Goal: Task Accomplishment & Management: Manage account settings

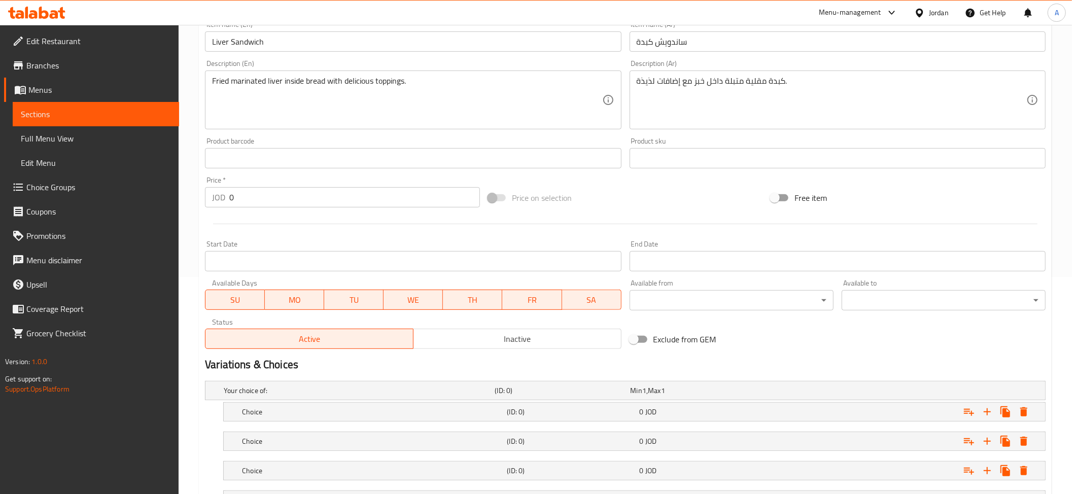
scroll to position [307, 0]
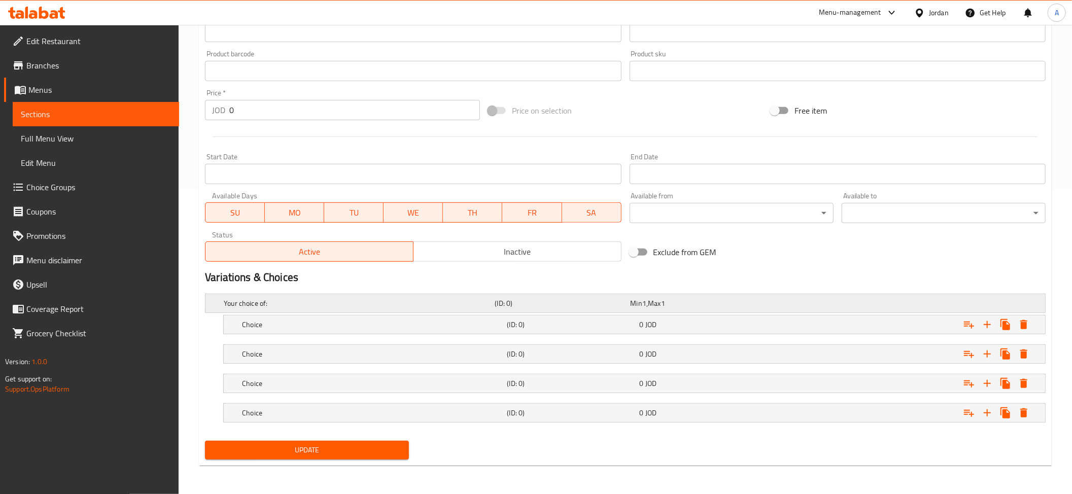
click at [296, 312] on div "Your choice of: (ID: 0) Min 1 , Max 1" at bounding box center [629, 303] width 814 height 22
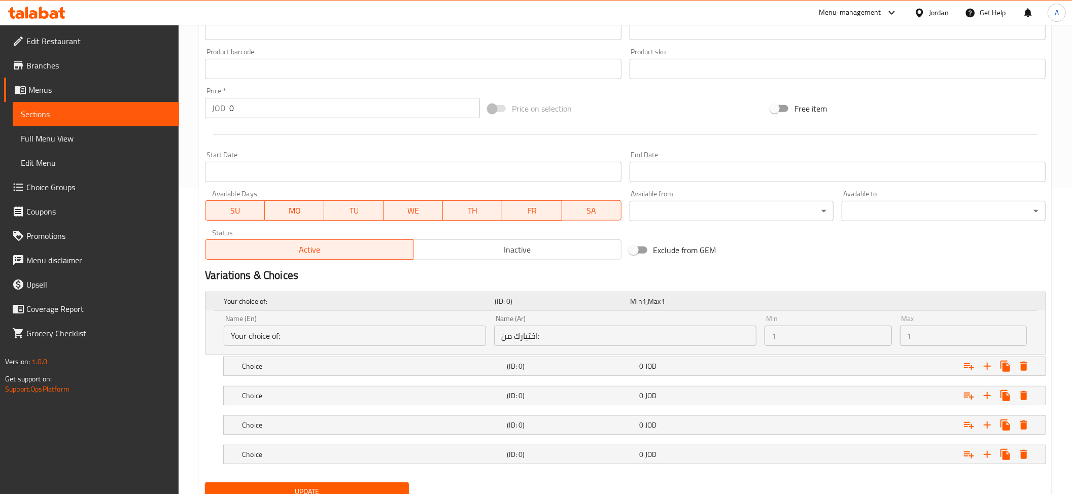
click at [302, 309] on div "Your choice of:" at bounding box center [357, 301] width 271 height 14
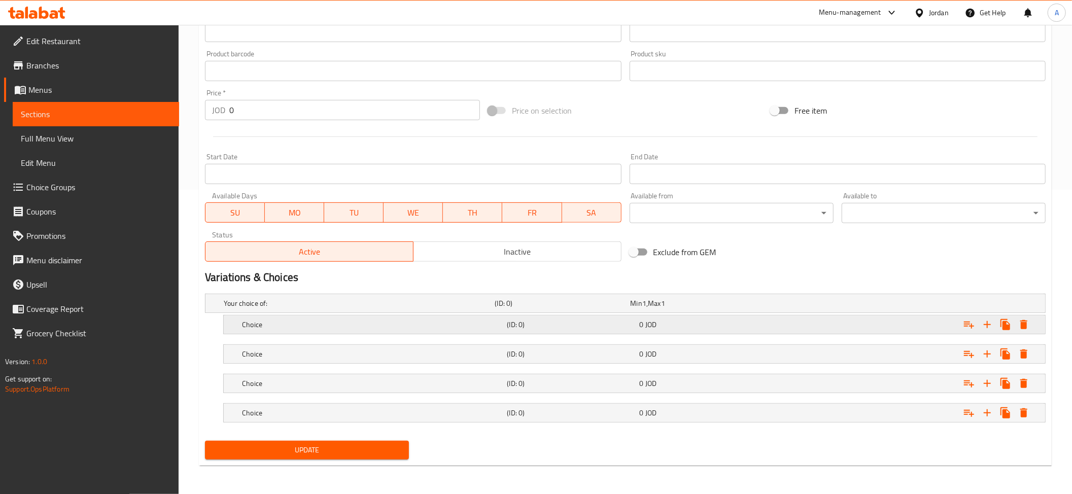
click at [289, 326] on h5 "Choice" at bounding box center [372, 325] width 261 height 10
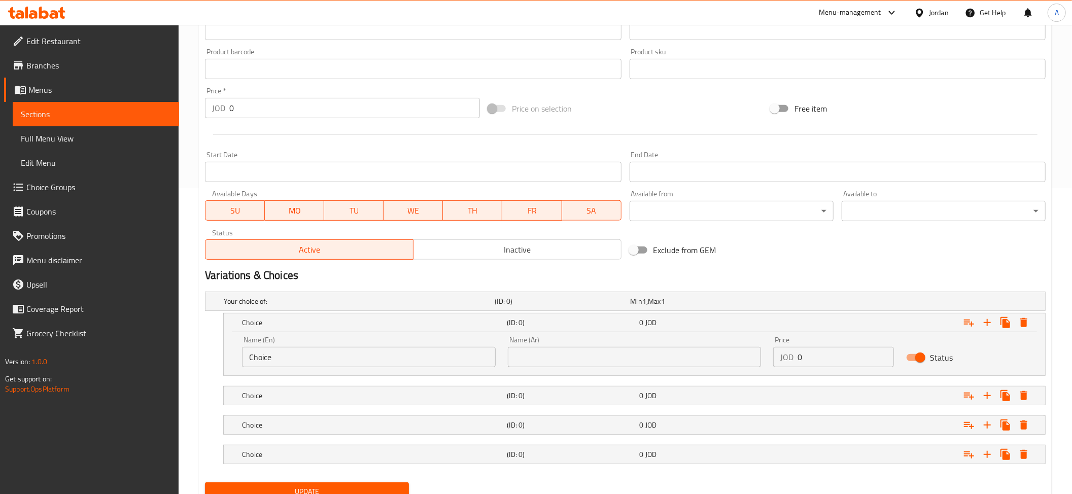
click at [313, 358] on input "Choice" at bounding box center [369, 357] width 254 height 20
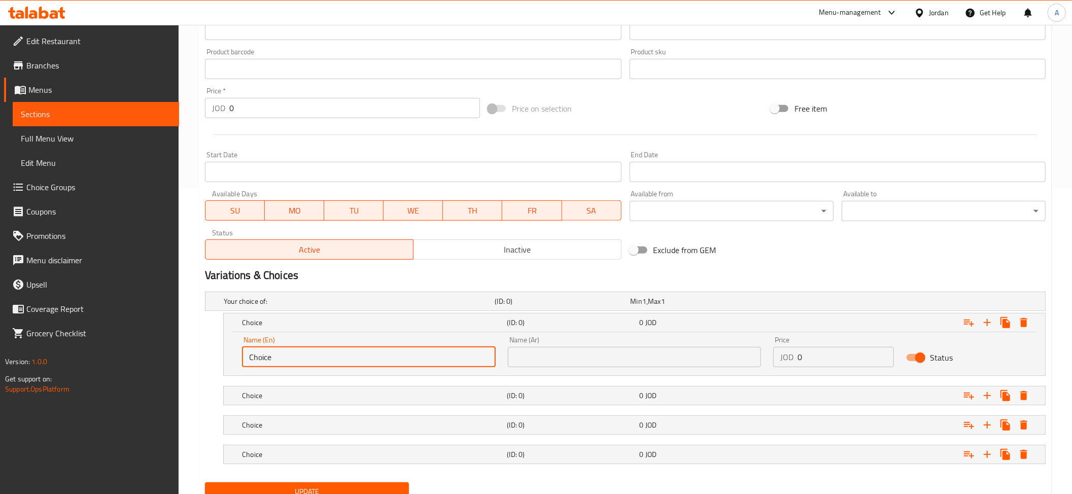
click at [313, 358] on input "Choice" at bounding box center [369, 357] width 254 height 20
paste input "Regular Bread"
type input "Regular Bread"
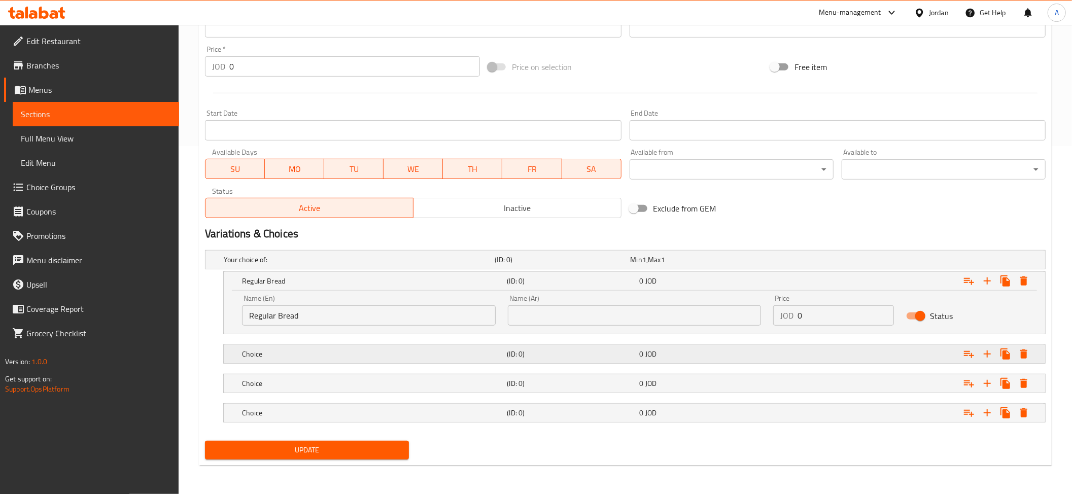
click at [314, 352] on h5 "Choice" at bounding box center [372, 354] width 261 height 10
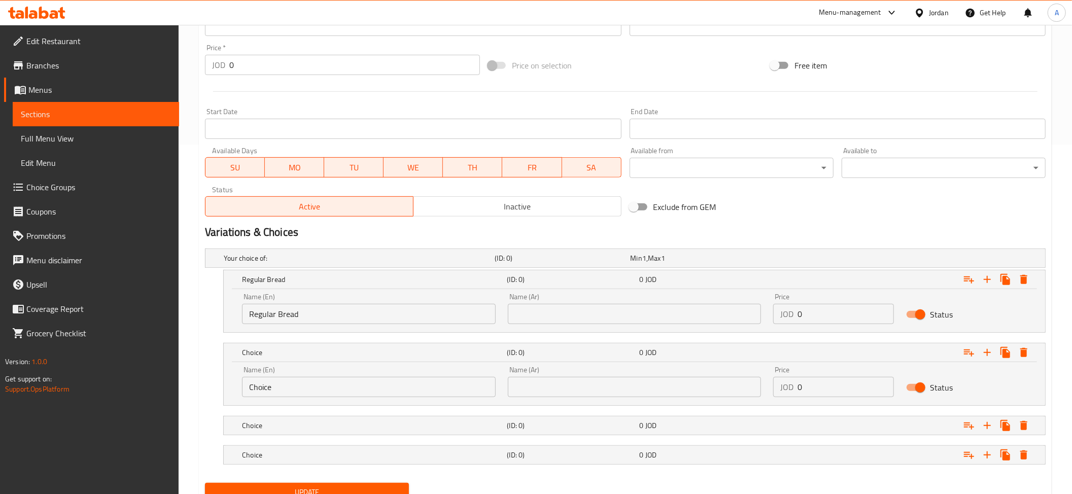
click at [283, 389] on input "Choice" at bounding box center [369, 387] width 254 height 20
paste input "Hamam bread"
type input "Hamam bread"
click at [275, 425] on h5 "Choice" at bounding box center [372, 426] width 261 height 10
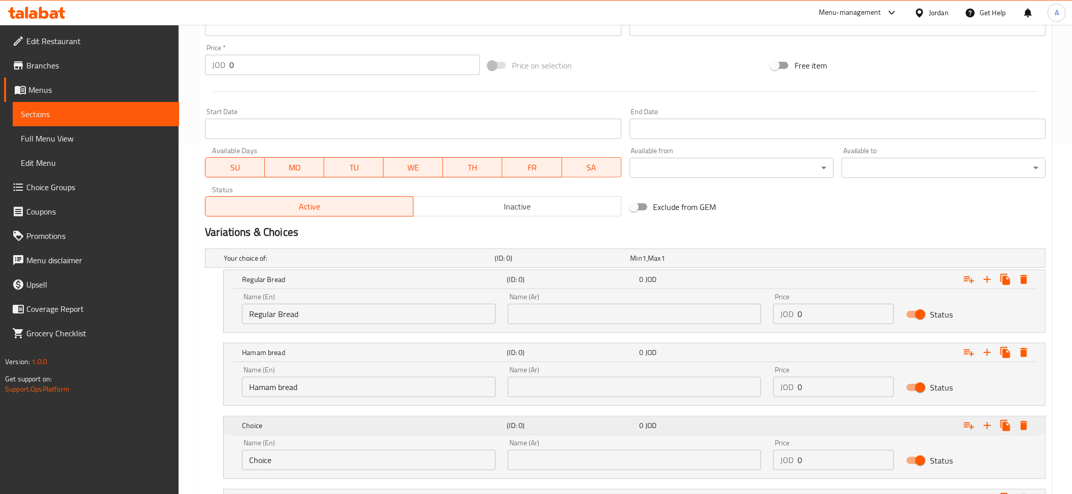
click at [281, 436] on div "Choice (ID: 0) 0 JOD" at bounding box center [637, 426] width 795 height 22
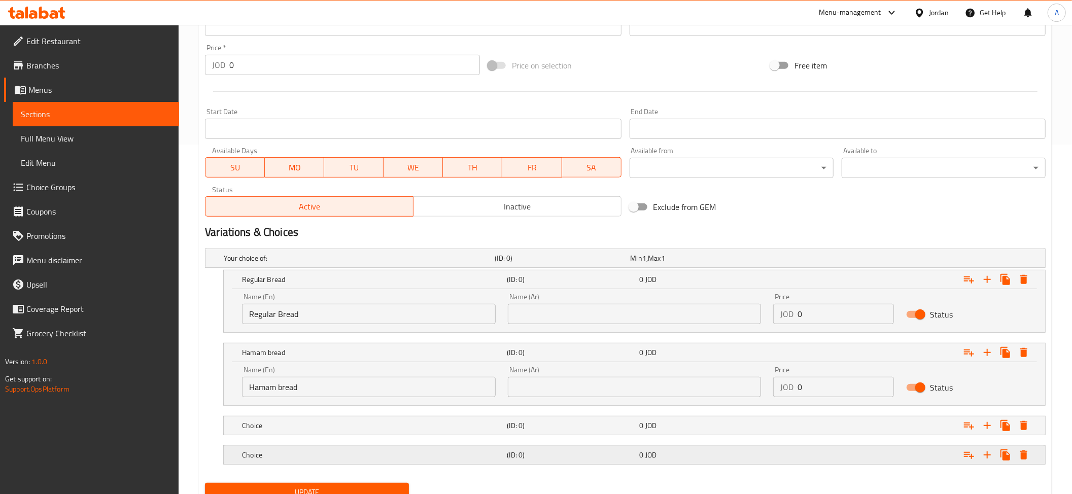
click at [286, 460] on h5 "Choice" at bounding box center [372, 455] width 261 height 10
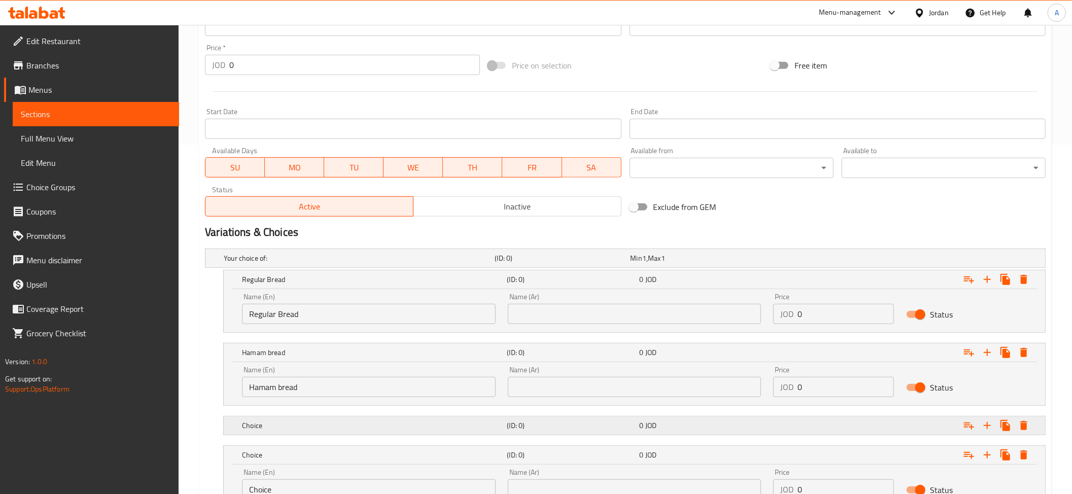
click at [279, 425] on h5 "Choice" at bounding box center [372, 426] width 261 height 10
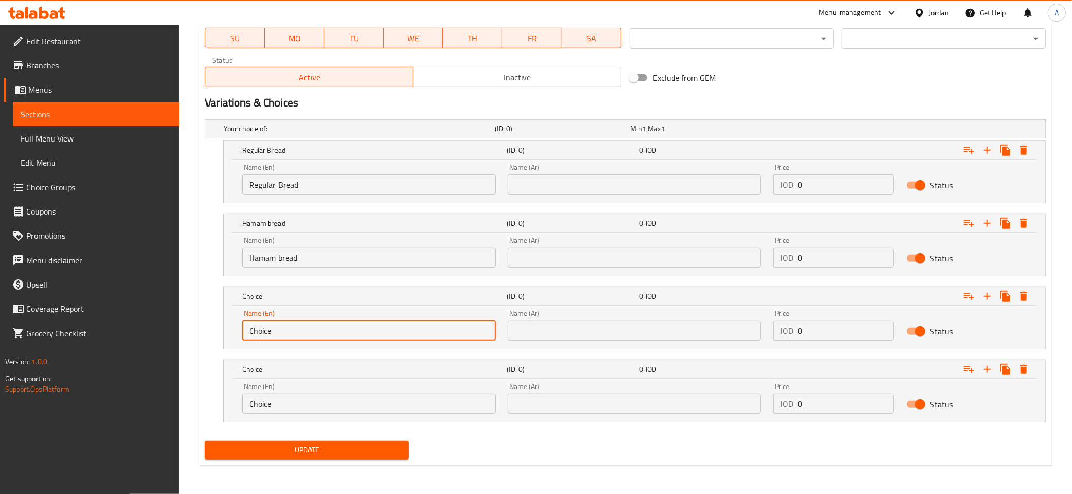
click at [279, 322] on input "Choice" at bounding box center [369, 331] width 254 height 20
paste input "Kaak bread"
type input "Kaak bread"
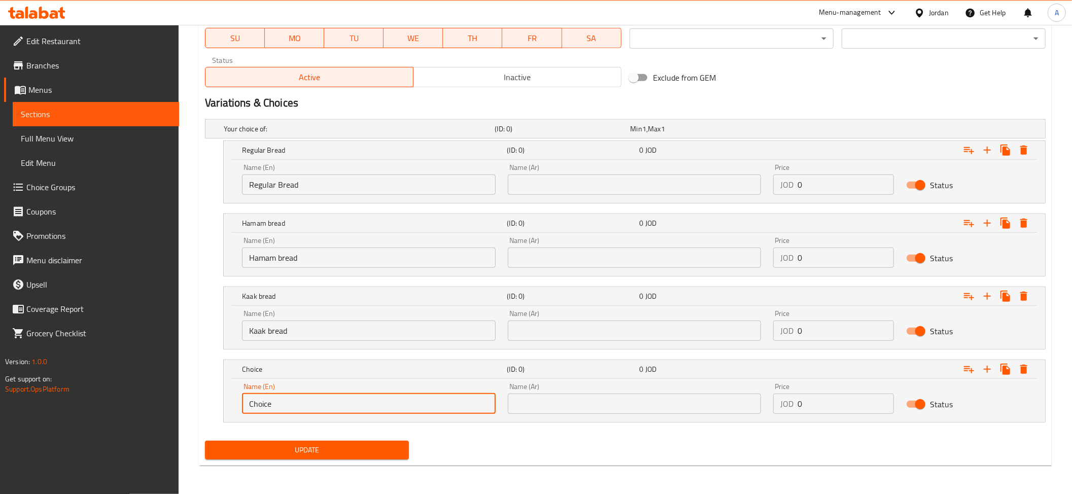
click at [280, 406] on input "Choice" at bounding box center [369, 404] width 254 height 20
paste input "Tannour bread"
type input "Tannour bread"
click at [559, 172] on div "Name (Ar) Name (Ar)" at bounding box center [635, 179] width 254 height 31
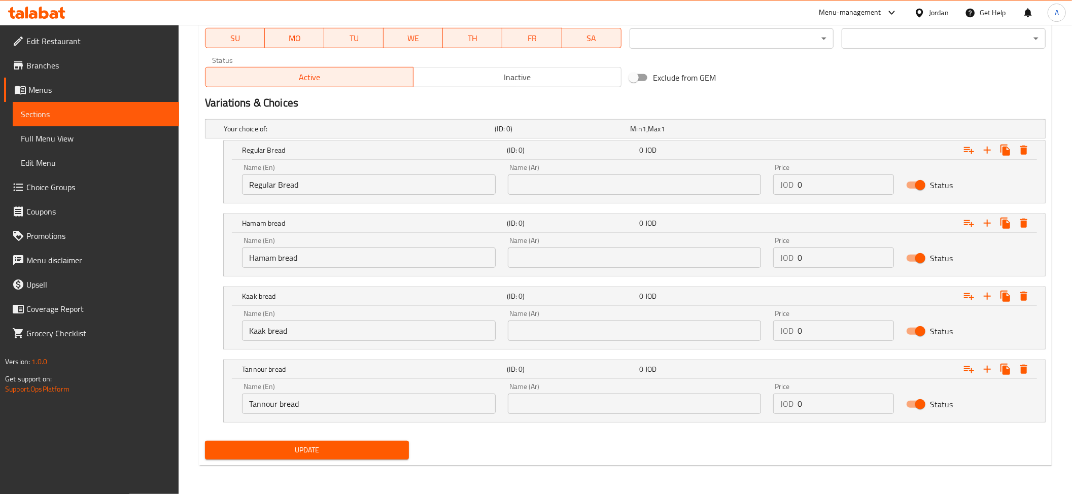
click at [542, 182] on input "text" at bounding box center [635, 185] width 254 height 20
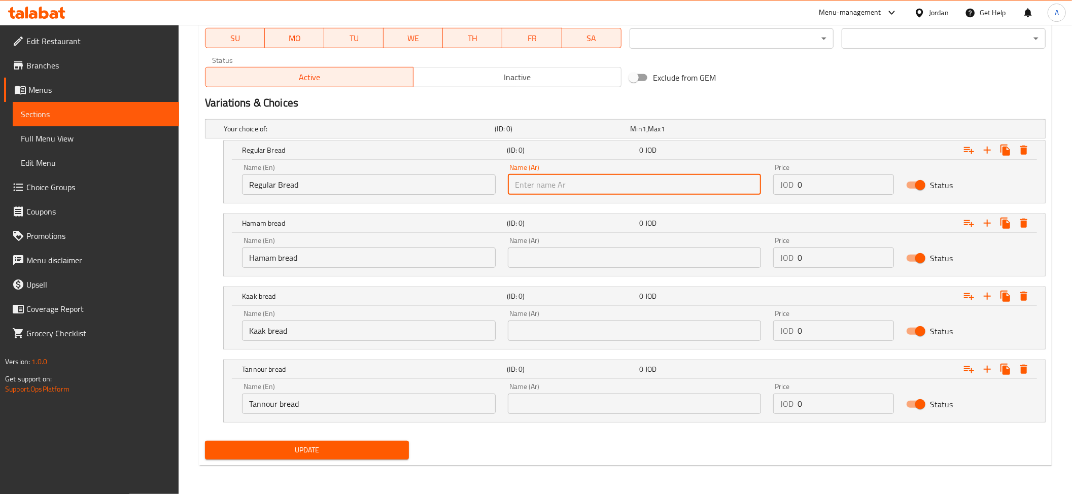
paste input "خبز عادي"
type input "خبز عادي"
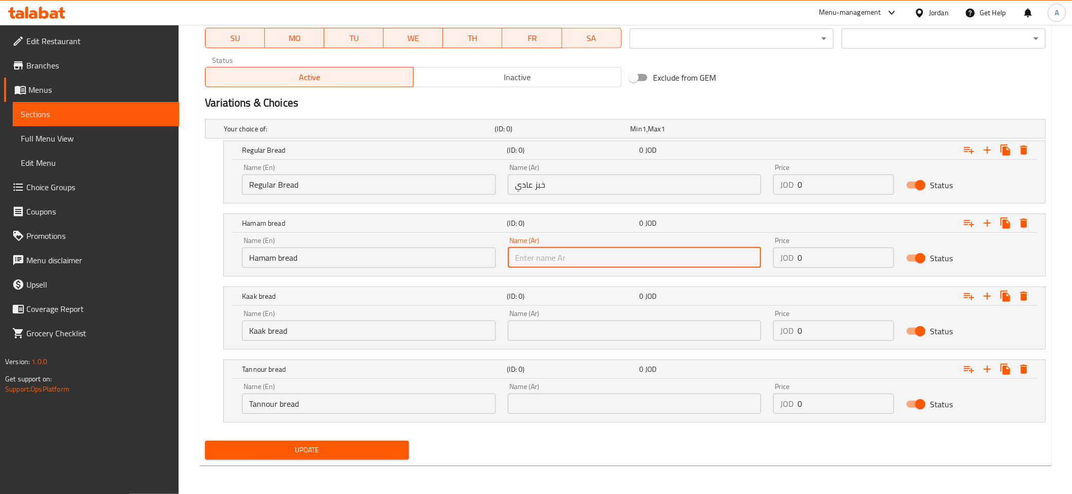
drag, startPoint x: 567, startPoint y: 259, endPoint x: 562, endPoint y: 260, distance: 5.2
click at [567, 259] on input "text" at bounding box center [635, 258] width 254 height 20
paste input "خبز حمام"
type input "خبز حمام"
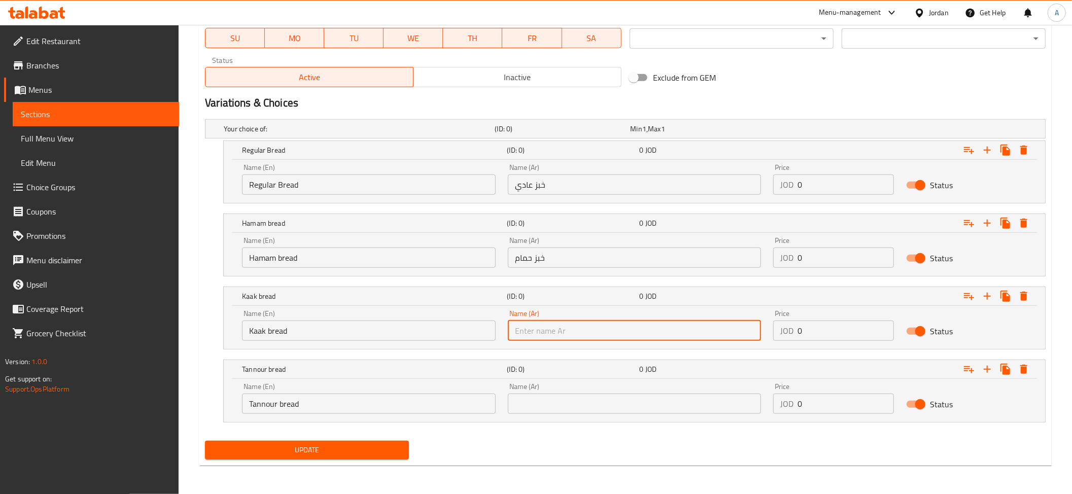
click at [577, 333] on input "text" at bounding box center [635, 331] width 254 height 20
paste input "خبز كعك"
type input "خبز كعك"
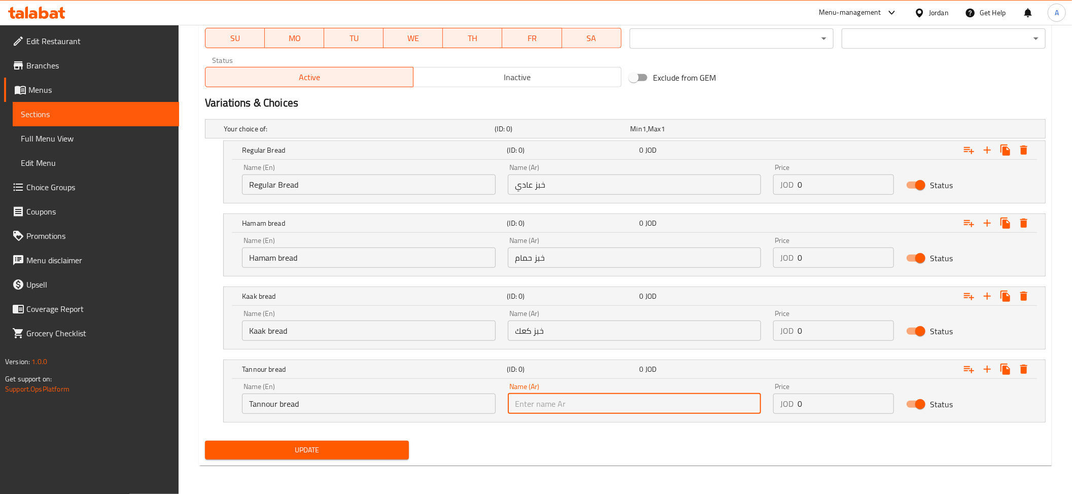
click at [567, 403] on input "text" at bounding box center [635, 404] width 254 height 20
paste input "خبز تنور"
type input "خبز تنور"
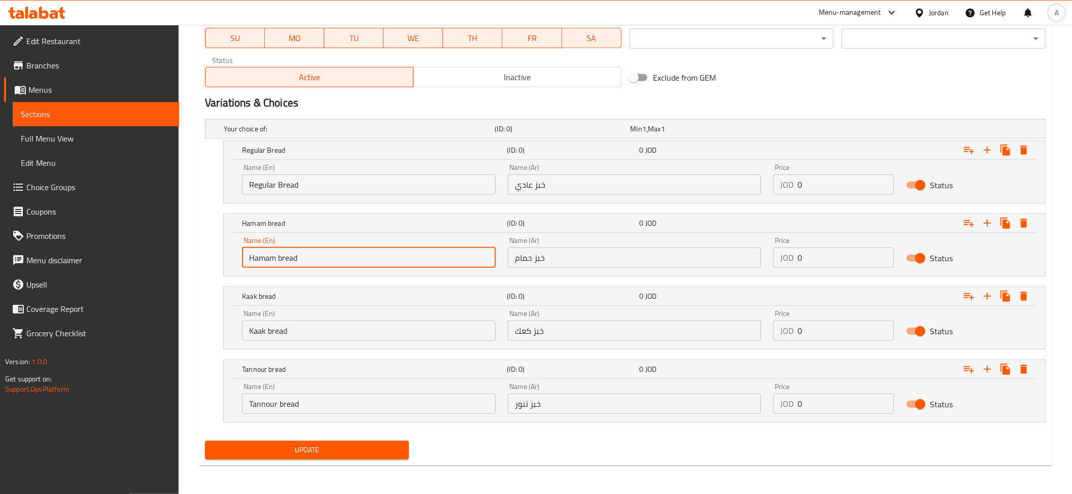
click at [283, 254] on input "Hamam bread" at bounding box center [369, 258] width 254 height 20
click at [295, 335] on input "Kaak bread" at bounding box center [369, 331] width 254 height 20
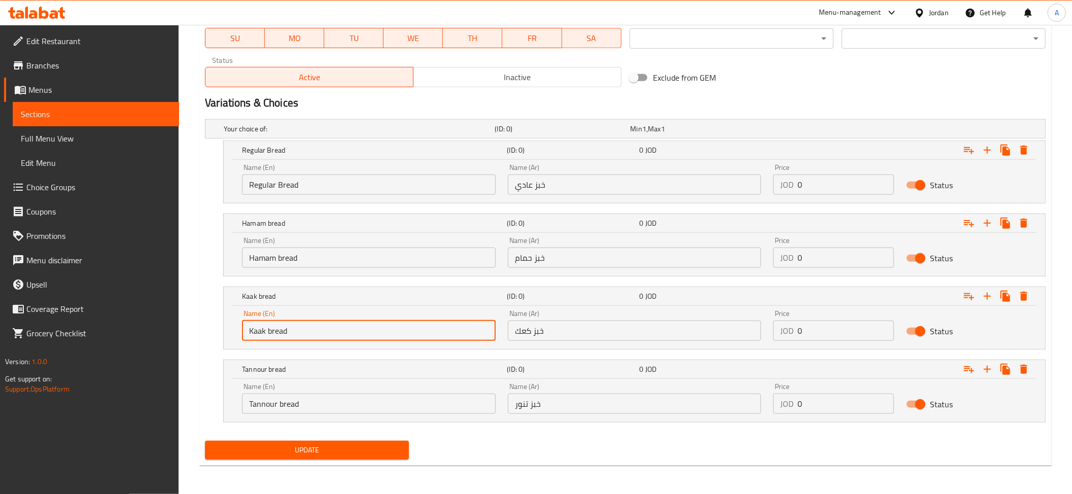
click at [295, 335] on input "Kaak bread" at bounding box center [369, 331] width 254 height 20
click at [277, 400] on input "Tannour bread" at bounding box center [369, 404] width 254 height 20
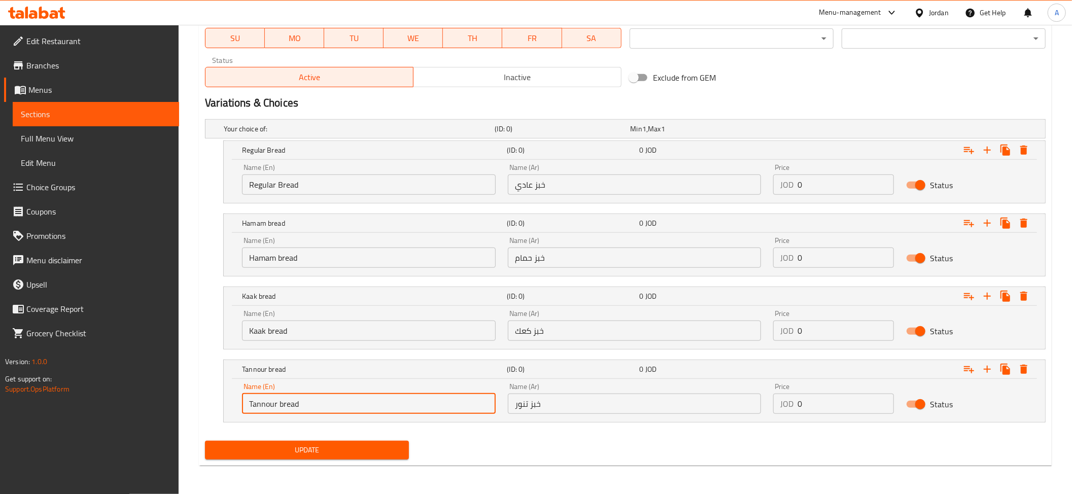
click at [277, 400] on input "Tannour bread" at bounding box center [369, 404] width 254 height 20
click at [528, 188] on input "خبز عادي" at bounding box center [635, 185] width 254 height 20
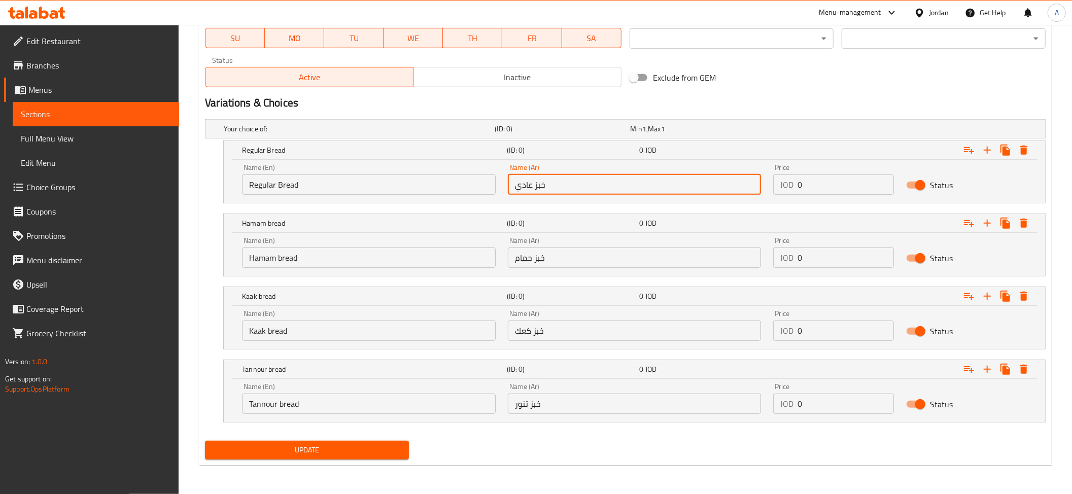
click at [528, 188] on input "خبز عادي" at bounding box center [635, 185] width 254 height 20
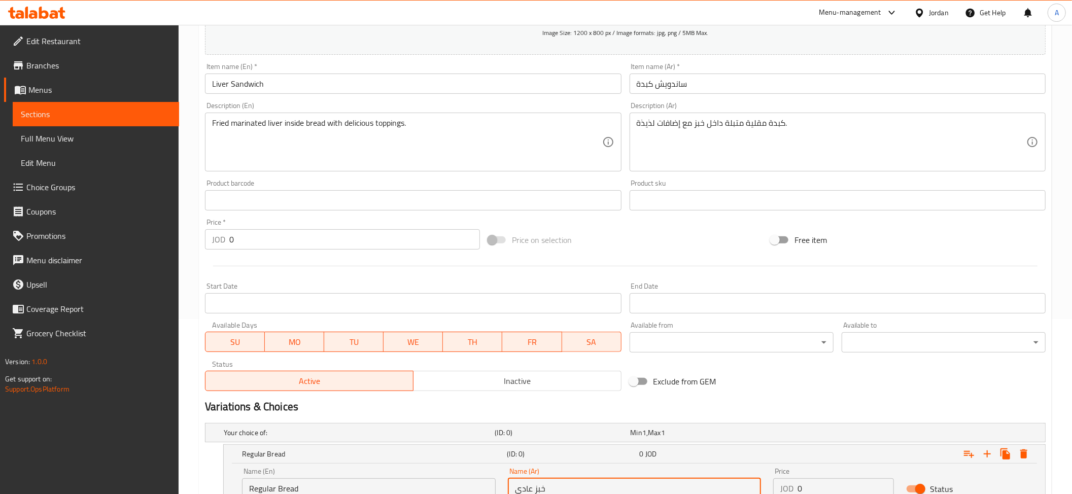
scroll to position [464, 0]
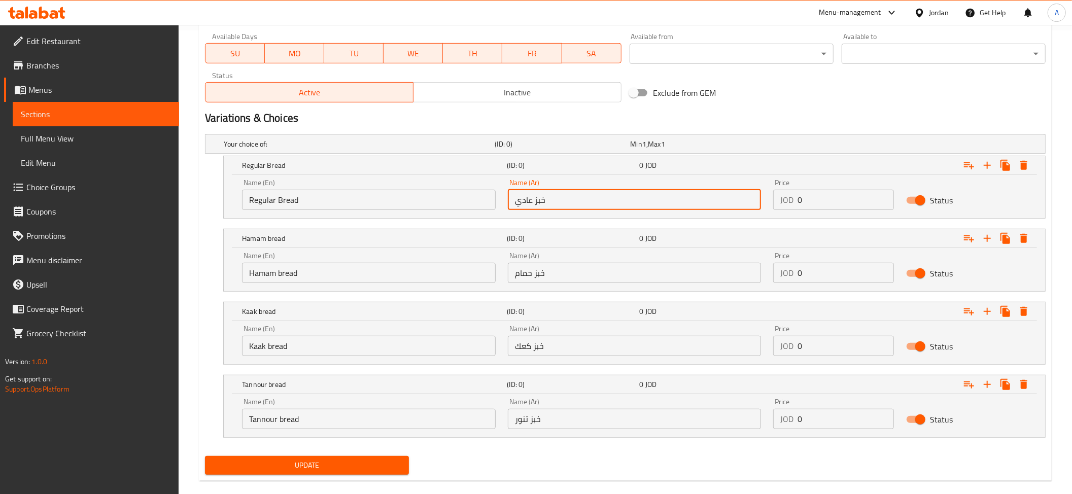
click at [806, 205] on input "0" at bounding box center [846, 200] width 96 height 20
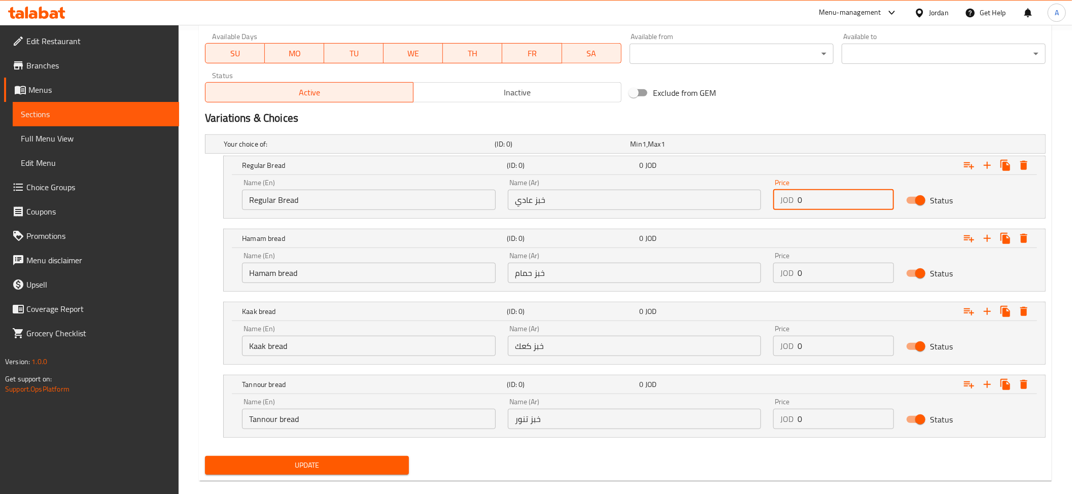
click at [806, 205] on input "0" at bounding box center [846, 200] width 96 height 20
paste input ".85"
type input "0.85"
click at [817, 268] on input "0" at bounding box center [846, 273] width 96 height 20
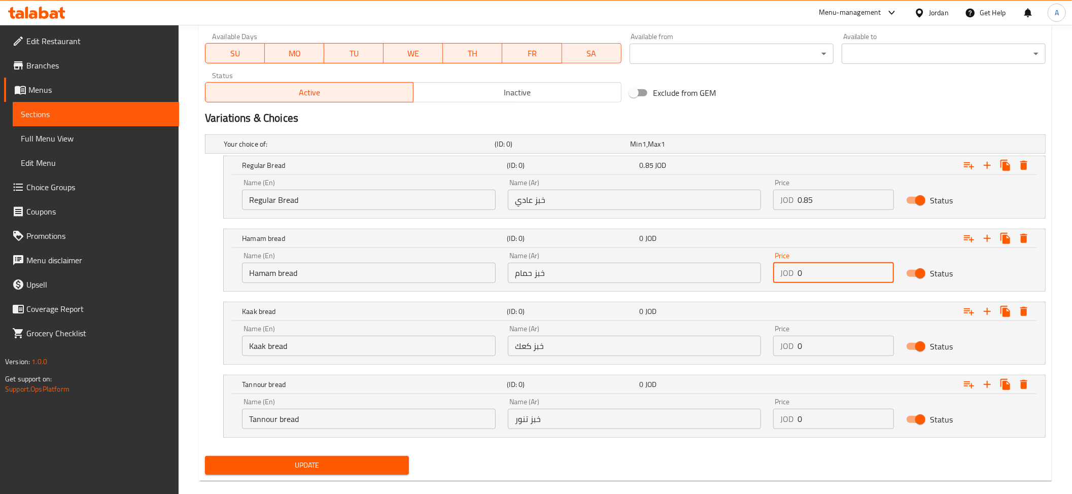
click at [817, 268] on input "0" at bounding box center [846, 273] width 96 height 20
paste input ".85"
type input "0.85"
click at [858, 349] on input "0" at bounding box center [846, 346] width 96 height 20
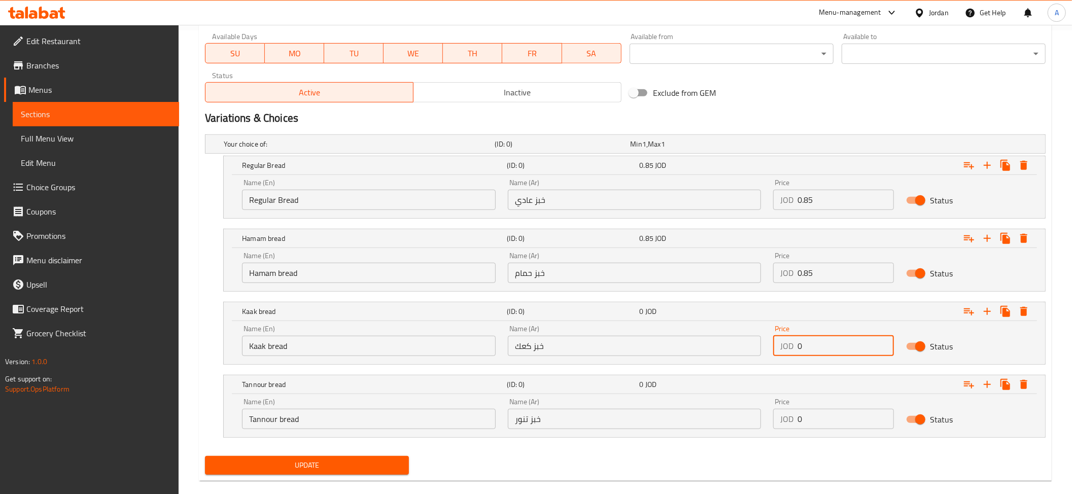
click at [858, 349] on input "0" at bounding box center [846, 346] width 96 height 20
paste input "1.1"
type input "1.1"
click at [841, 428] on input "0" at bounding box center [846, 419] width 96 height 20
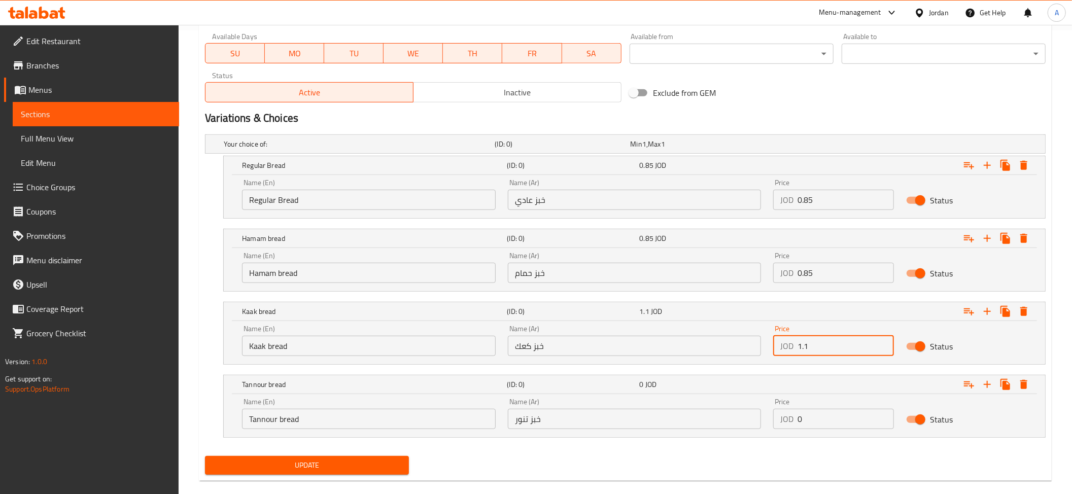
click at [841, 428] on input "0" at bounding box center [846, 419] width 96 height 20
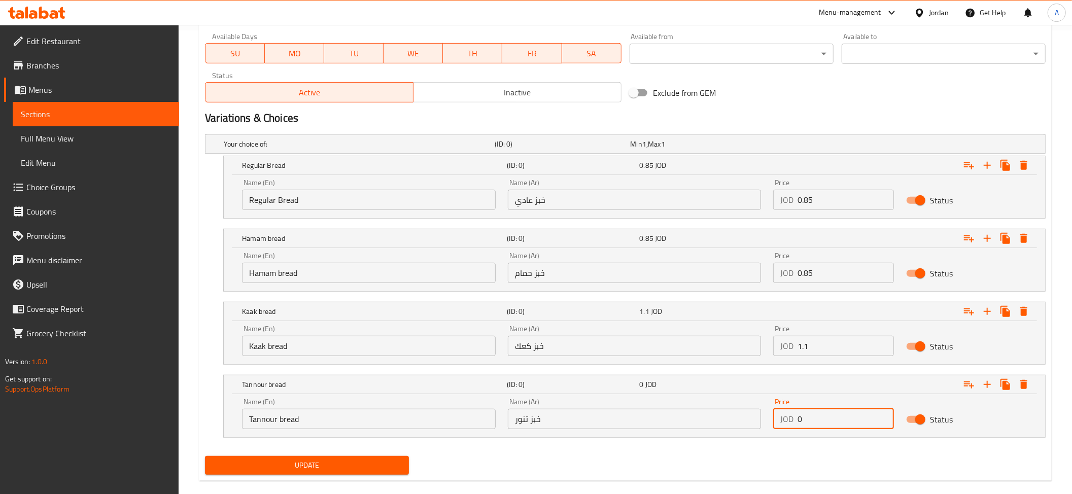
click at [841, 428] on input "0" at bounding box center [846, 419] width 96 height 20
paste input "1.1"
type input "1.1"
click at [335, 472] on span "Update" at bounding box center [307, 465] width 188 height 13
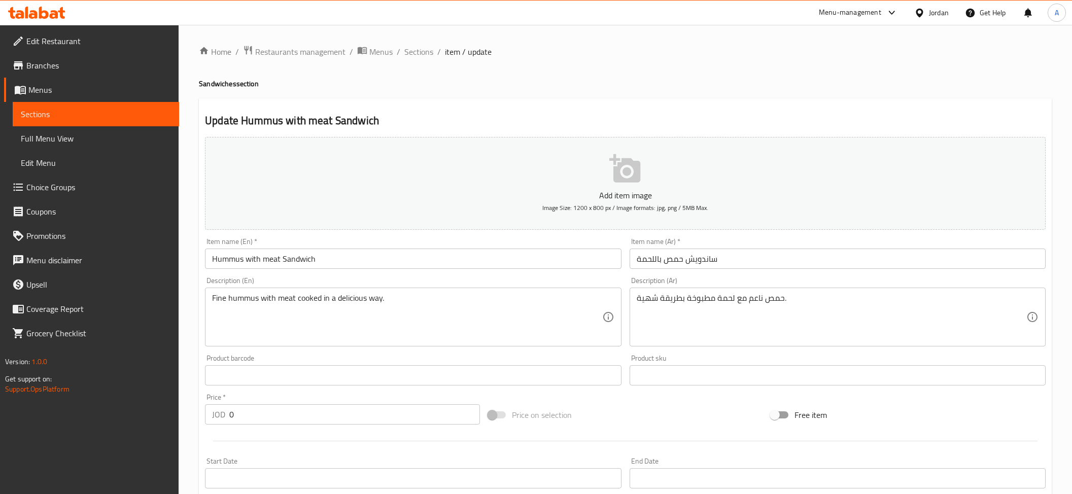
scroll to position [217, 0]
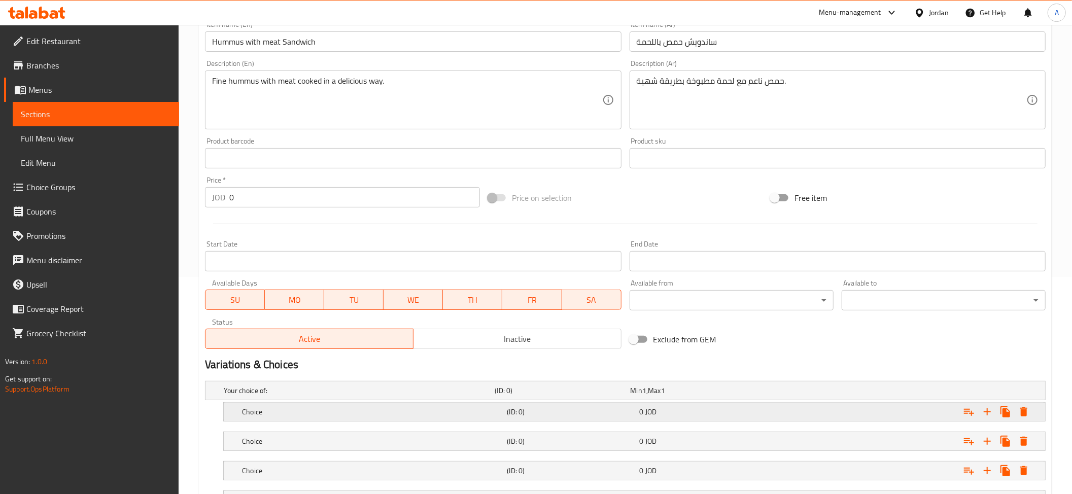
click at [286, 413] on h5 "Choice" at bounding box center [372, 412] width 261 height 10
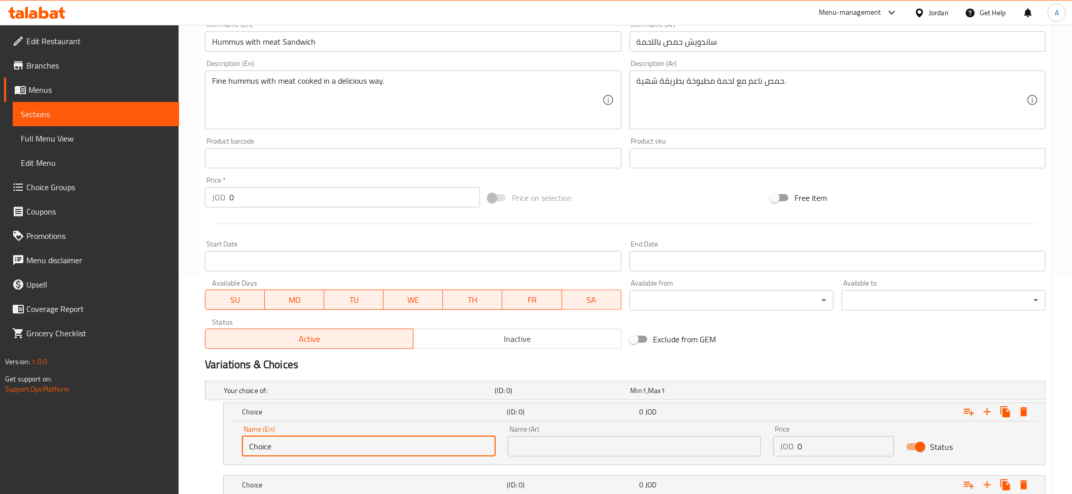
click at [291, 441] on input "Choice" at bounding box center [369, 446] width 254 height 20
paste input "Regular Bread"
type input "Regular Bread"
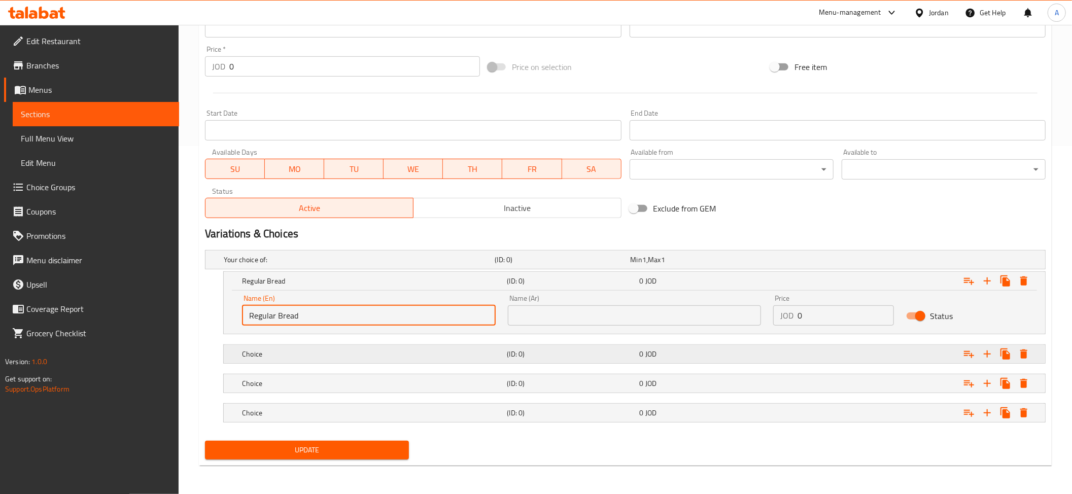
click at [257, 351] on h5 "Choice" at bounding box center [372, 354] width 261 height 10
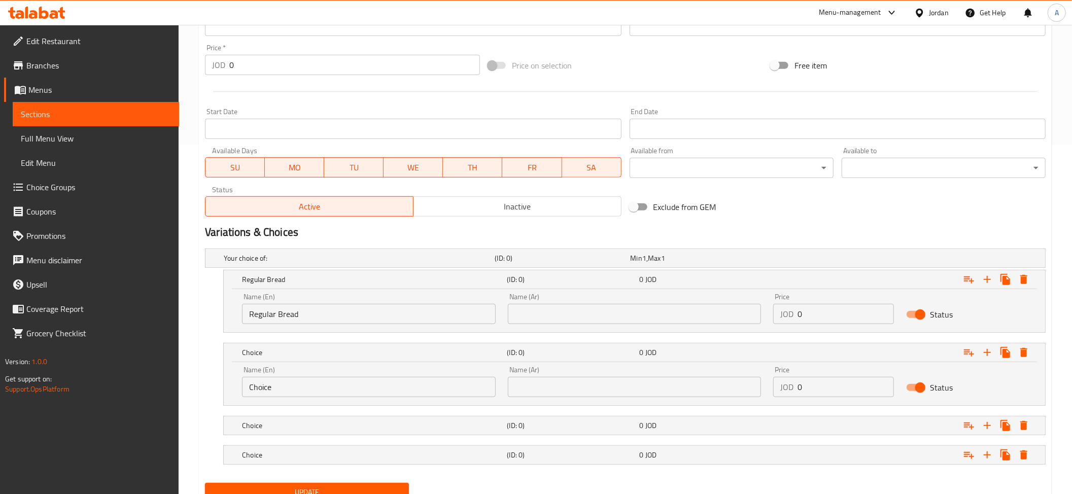
click at [307, 385] on input "Choice" at bounding box center [369, 387] width 254 height 20
paste input "Hamam bread"
type input "Hamam bread"
click at [298, 428] on h5 "Choice" at bounding box center [372, 426] width 261 height 10
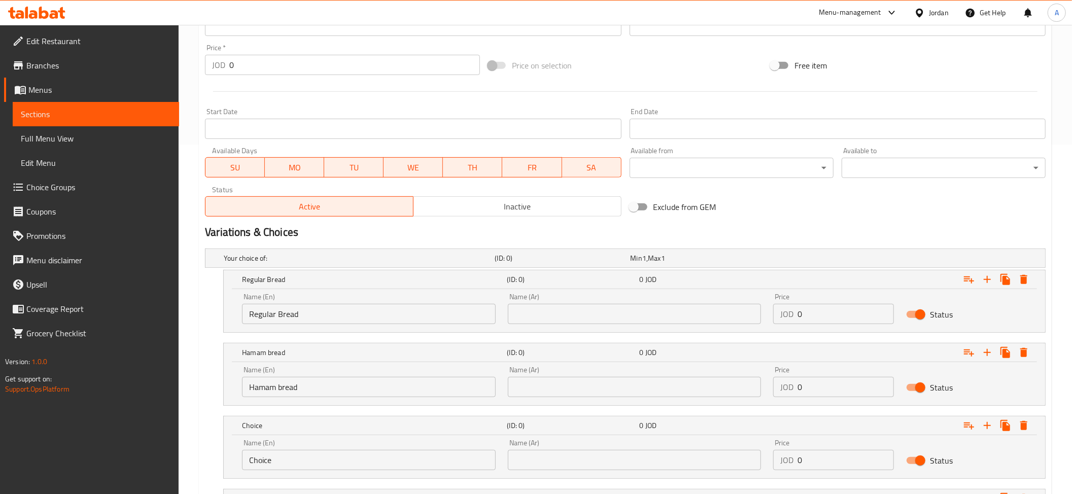
click at [272, 467] on input "Choice" at bounding box center [369, 460] width 254 height 20
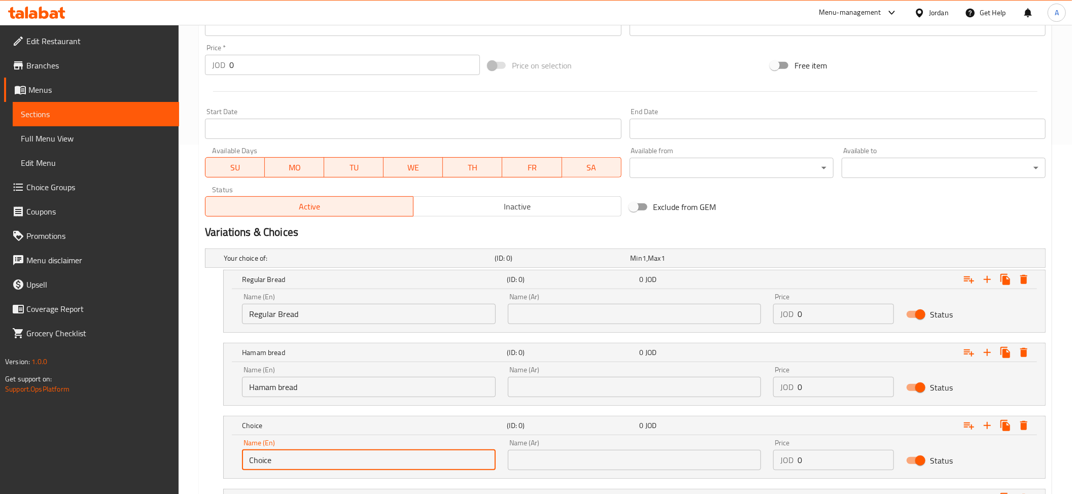
click at [272, 467] on input "Choice" at bounding box center [369, 460] width 254 height 20
paste input "Kaak bread"
type input "Kaak bread"
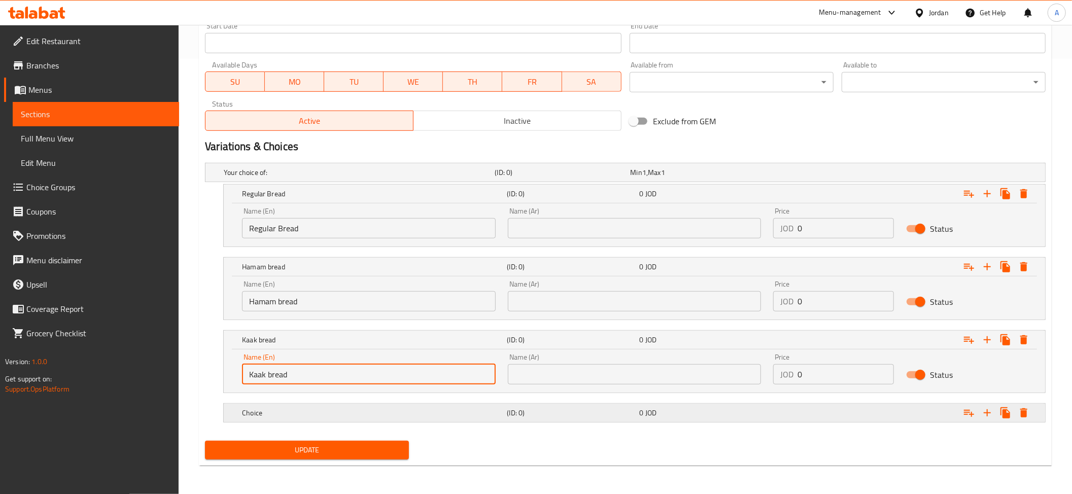
click at [331, 421] on div "Choice (ID: 0) 0 JOD" at bounding box center [637, 413] width 795 height 22
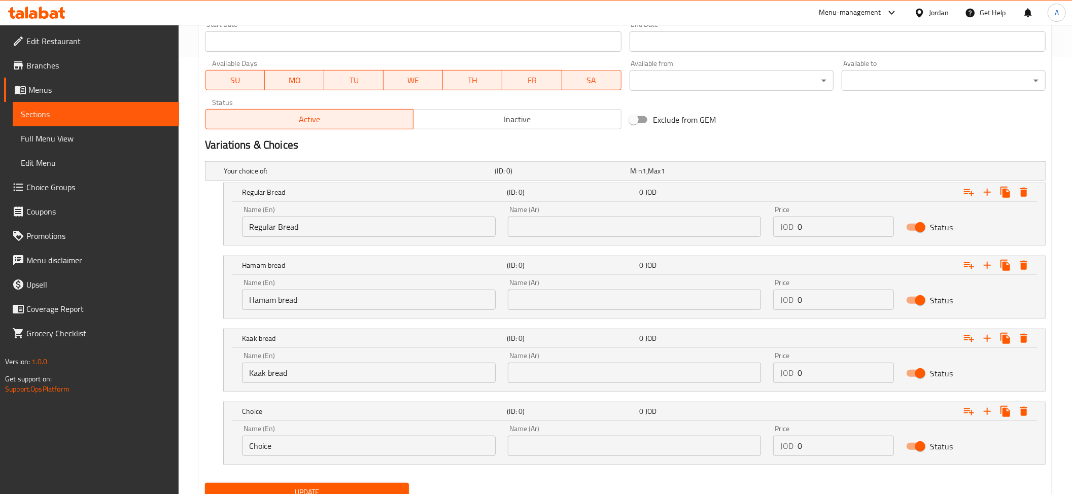
click at [291, 446] on input "Choice" at bounding box center [369, 446] width 254 height 20
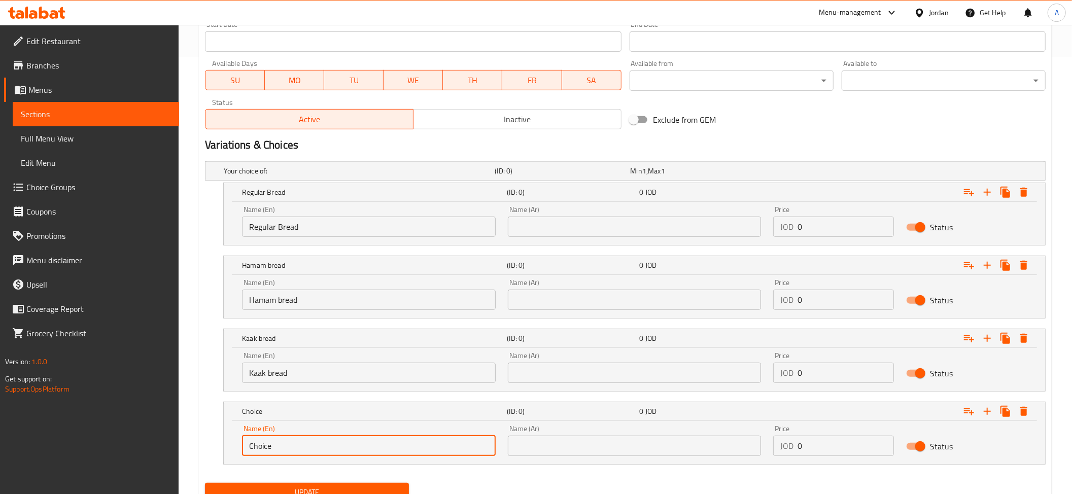
paste input "Tannour bread"
type input "Tannour bread"
click at [287, 225] on input "Regular Bread" at bounding box center [369, 227] width 254 height 20
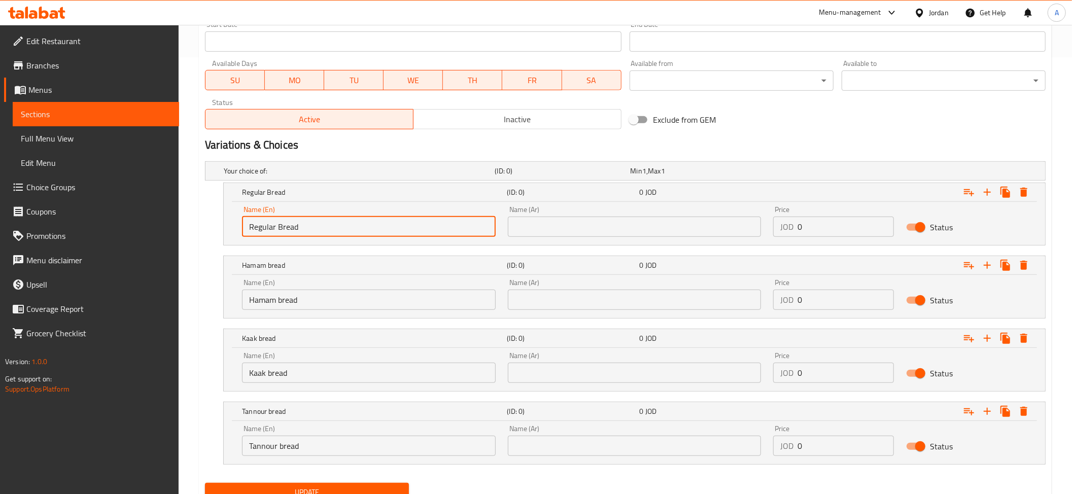
click at [287, 225] on input "Regular Bread" at bounding box center [369, 227] width 254 height 20
click at [309, 302] on input "Hamam bread" at bounding box center [369, 300] width 254 height 20
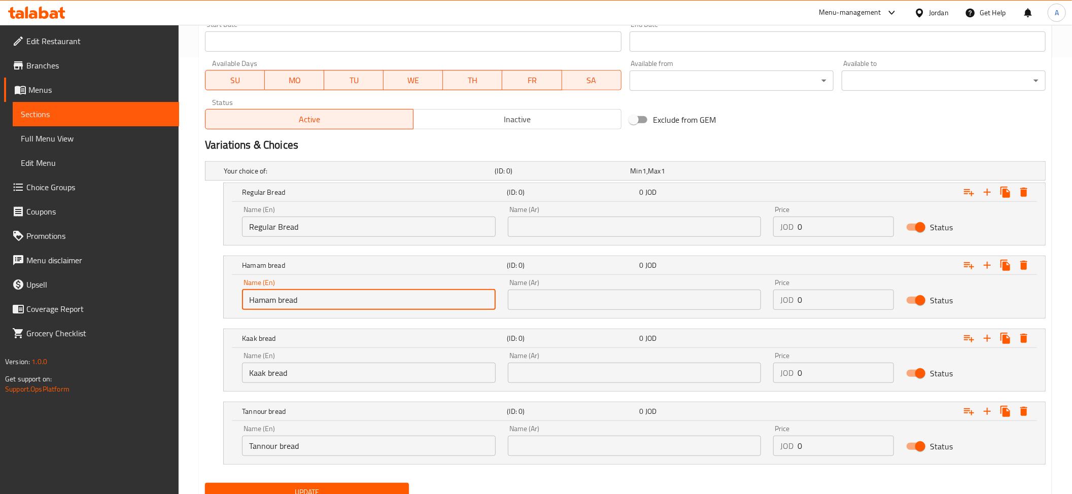
click at [309, 302] on input "Hamam bread" at bounding box center [369, 300] width 254 height 20
click at [279, 362] on div "Name (En) Kaak bread Name (En)" at bounding box center [369, 367] width 254 height 31
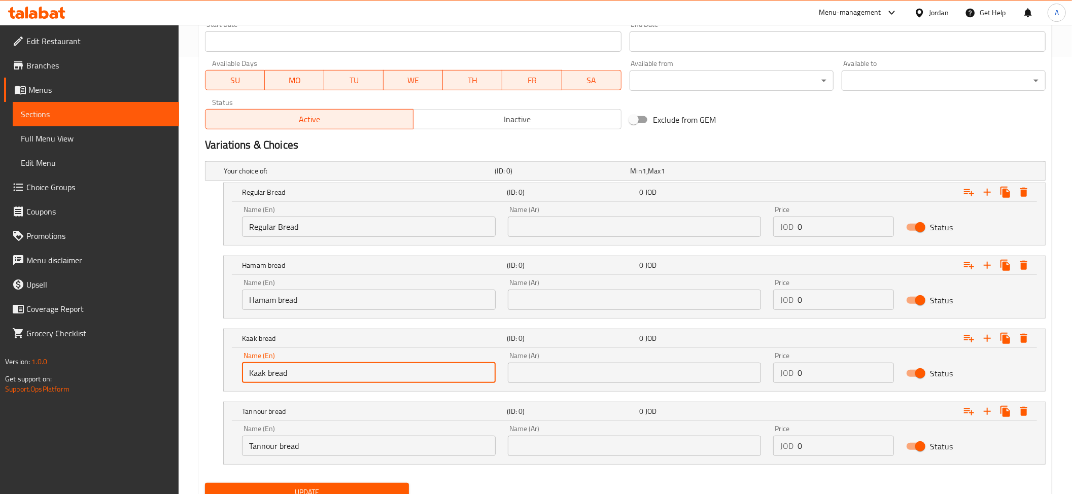
click at [277, 377] on input "Kaak bread" at bounding box center [369, 373] width 254 height 20
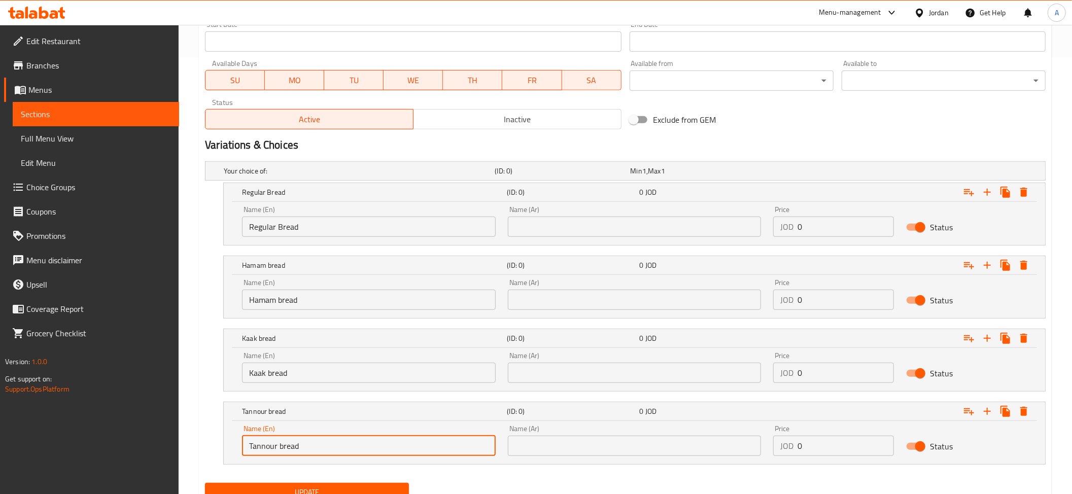
click at [266, 451] on input "Tannour bread" at bounding box center [369, 446] width 254 height 20
click at [549, 228] on input "text" at bounding box center [635, 227] width 254 height 20
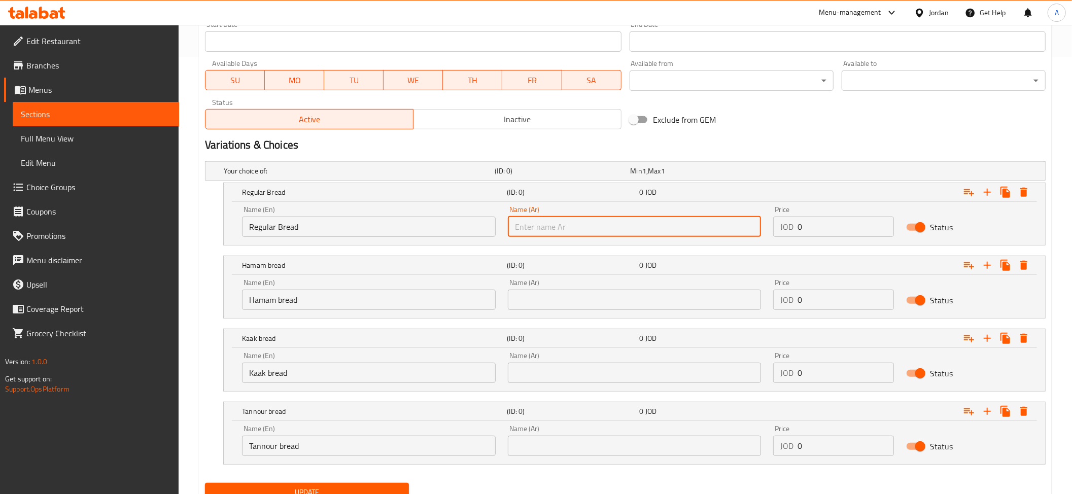
paste input "خبز عادي"
type input "خبز عادي"
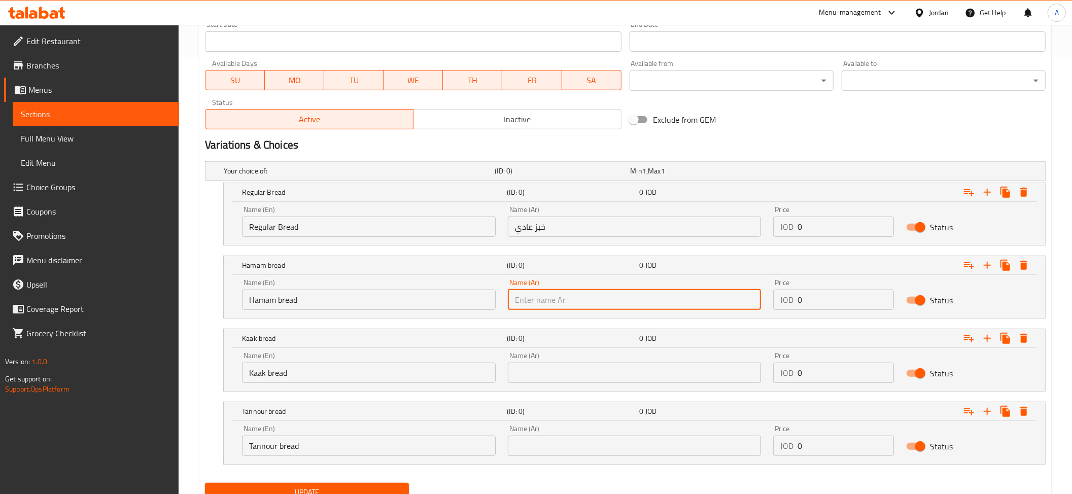
click at [542, 308] on input "text" at bounding box center [635, 300] width 254 height 20
paste input "خبز حمام"
type input "خبز حمام"
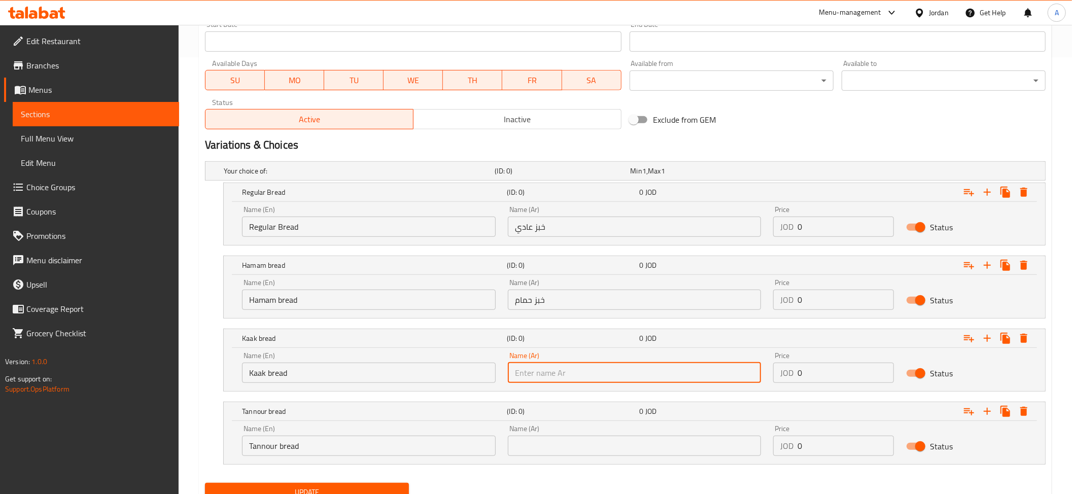
click at [539, 372] on input "text" at bounding box center [635, 373] width 254 height 20
paste input "خبز كعك"
type input "خبز كعك"
drag, startPoint x: 551, startPoint y: 454, endPoint x: 553, endPoint y: 449, distance: 5.2
click at [551, 454] on input "text" at bounding box center [635, 446] width 254 height 20
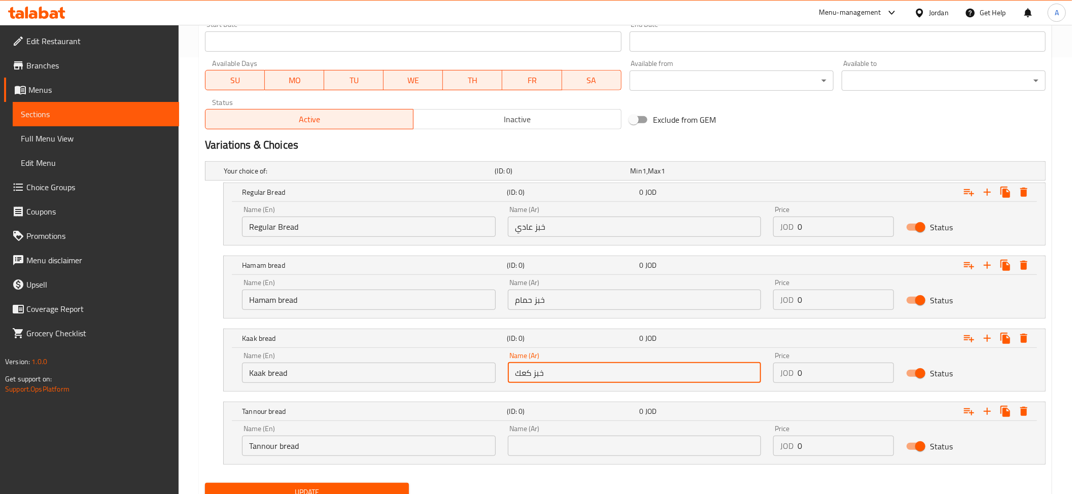
paste input "خبز تنور"
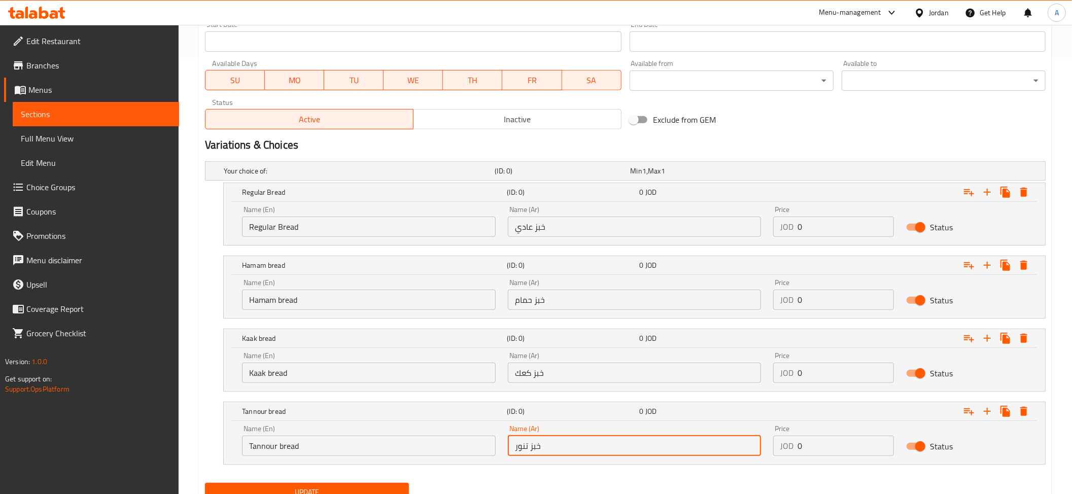
type input "خبز تنور"
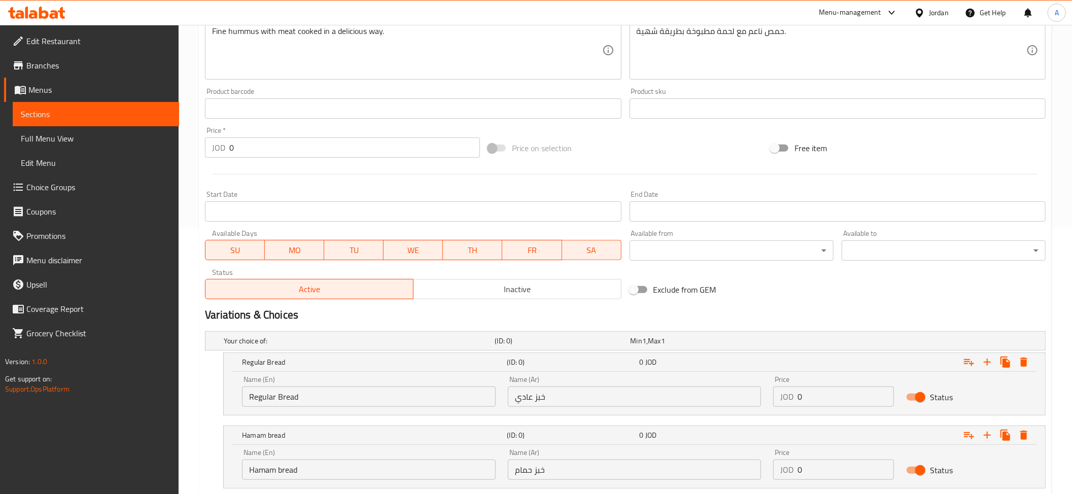
scroll to position [374, 0]
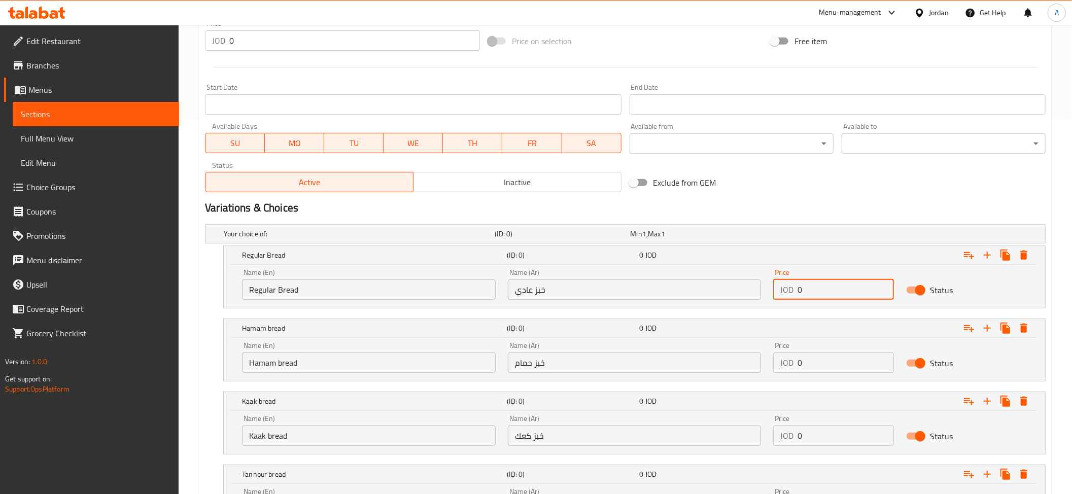
click at [831, 299] on input "0" at bounding box center [846, 290] width 96 height 20
paste input ".85"
type input "0.85"
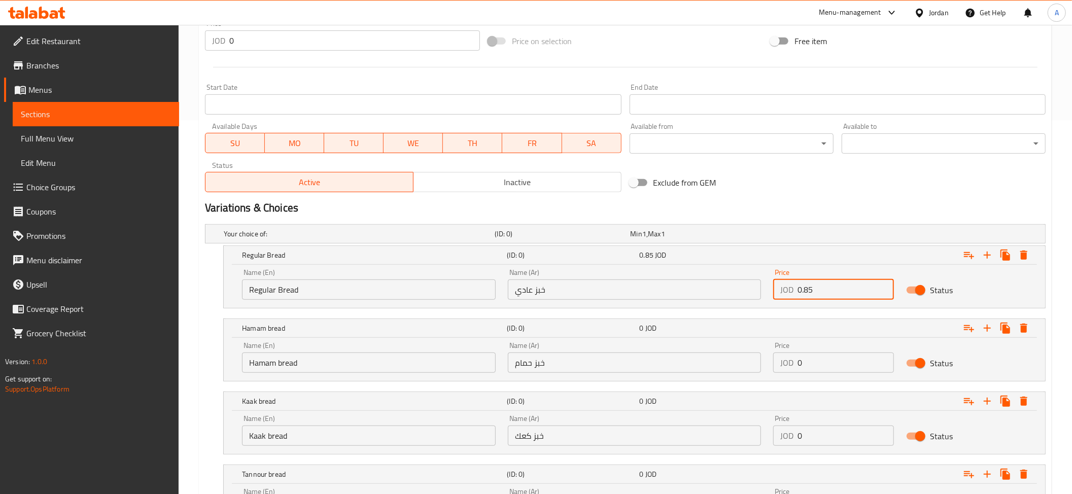
click at [815, 373] on input "0" at bounding box center [846, 363] width 96 height 20
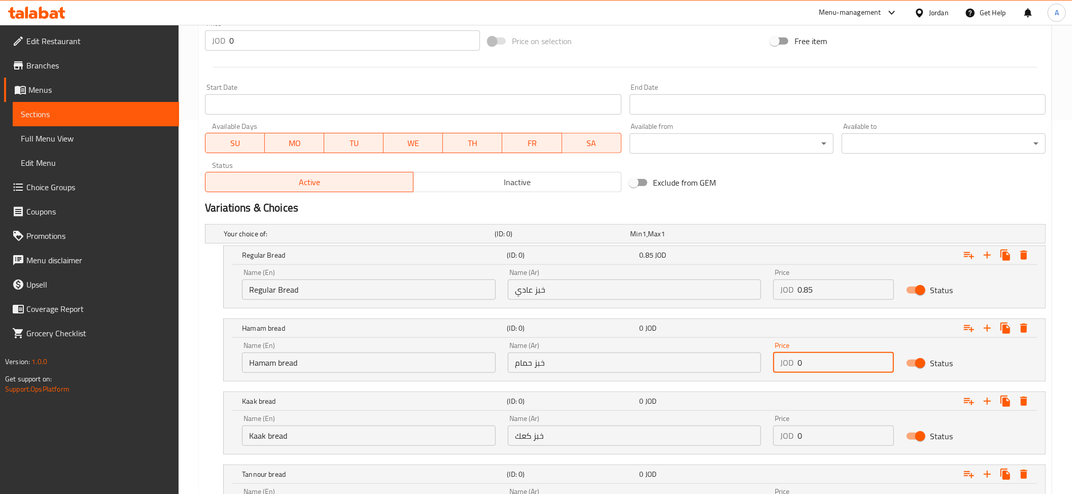
click at [815, 373] on input "0" at bounding box center [846, 363] width 96 height 20
paste input ".85"
type input "0.85"
click at [837, 433] on input "0" at bounding box center [846, 436] width 96 height 20
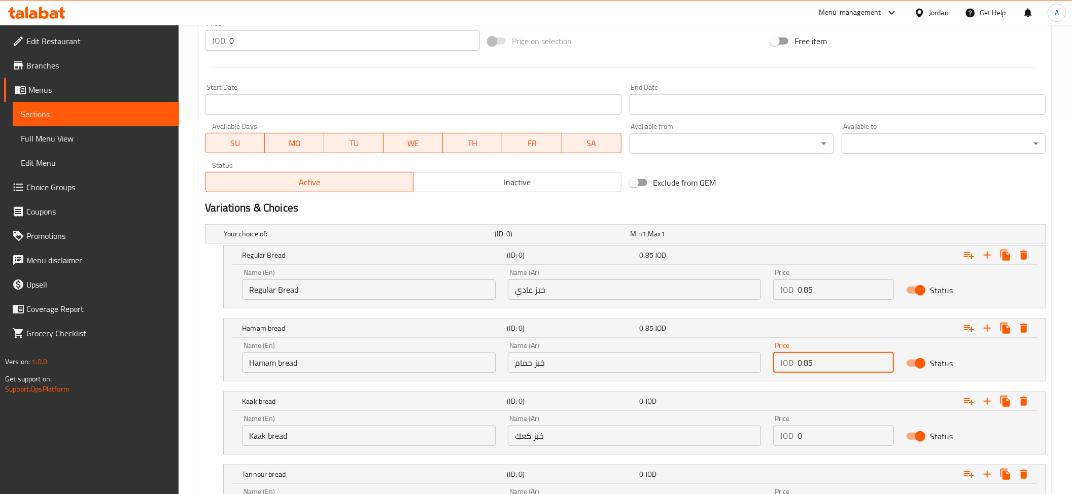
click at [837, 433] on input "0" at bounding box center [846, 436] width 96 height 20
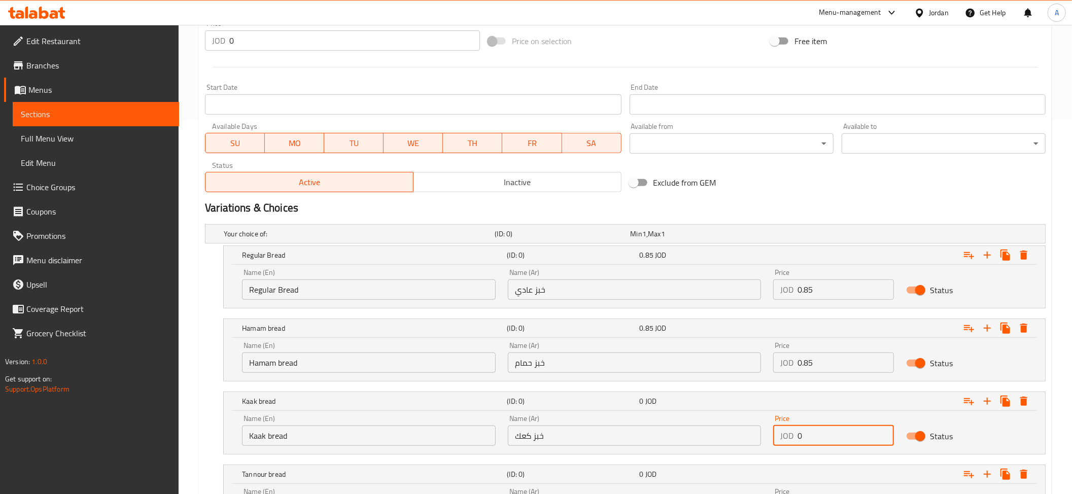
click at [837, 433] on input "0" at bounding box center [846, 436] width 96 height 20
paste input "1.1"
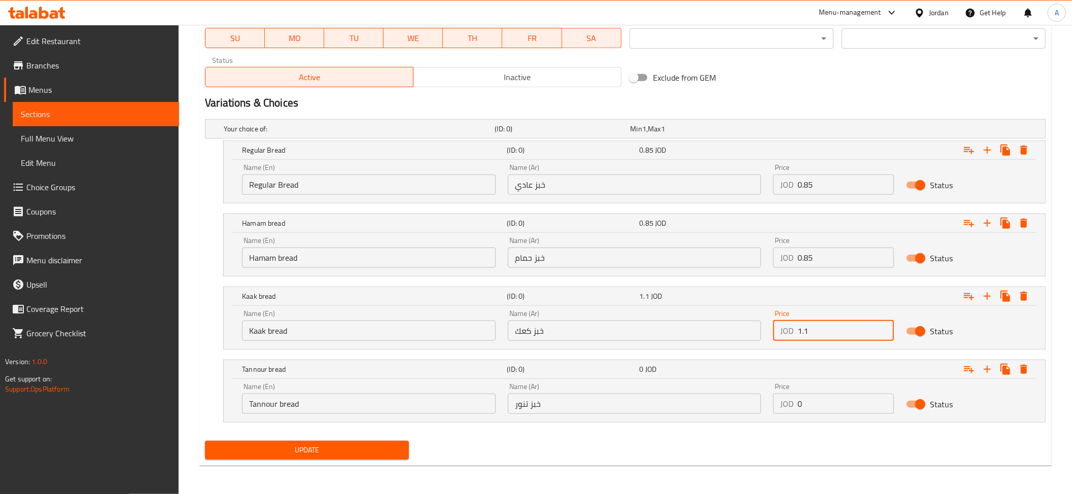
type input "1.1"
click at [816, 407] on input "0" at bounding box center [846, 404] width 96 height 20
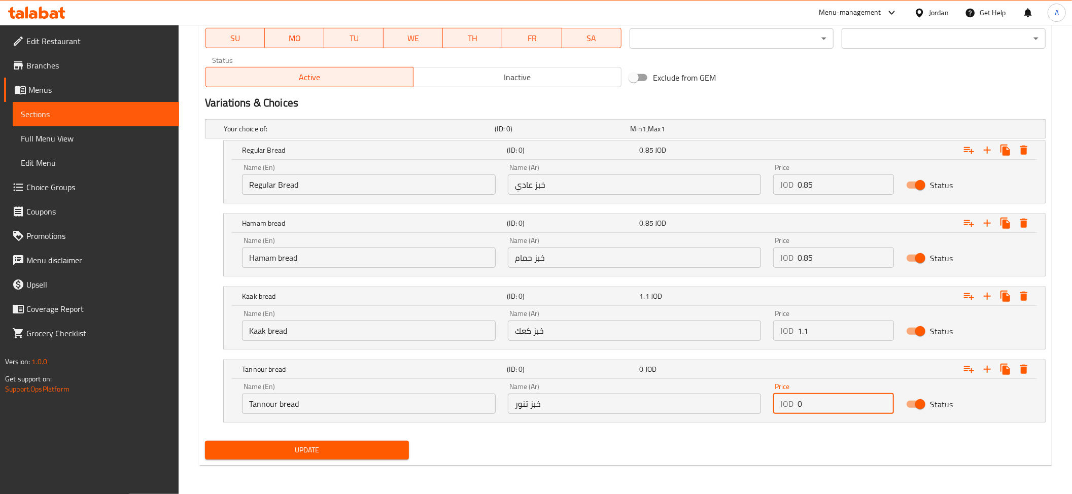
click at [816, 407] on input "0" at bounding box center [846, 404] width 96 height 20
paste input "1.1"
type input "1.1"
click at [302, 447] on span "Update" at bounding box center [307, 450] width 188 height 13
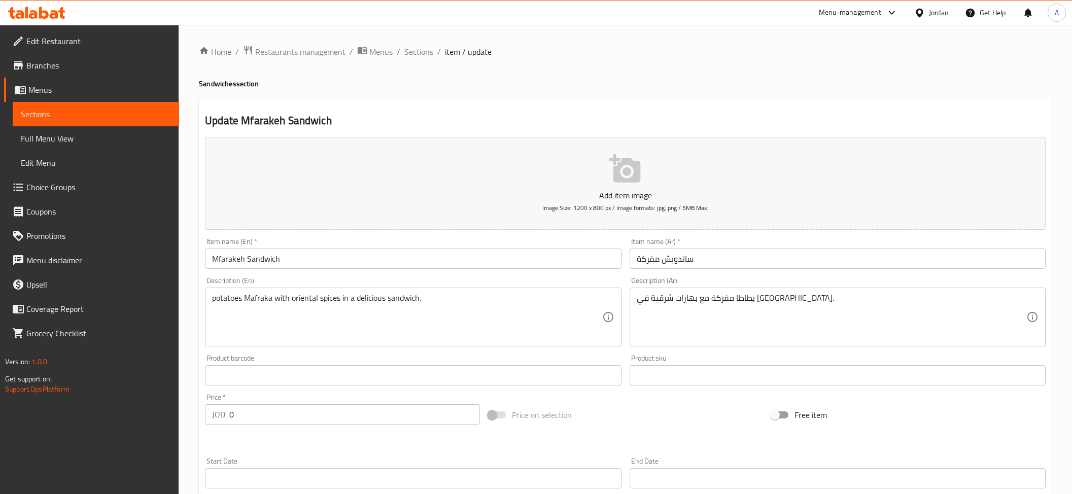
scroll to position [217, 0]
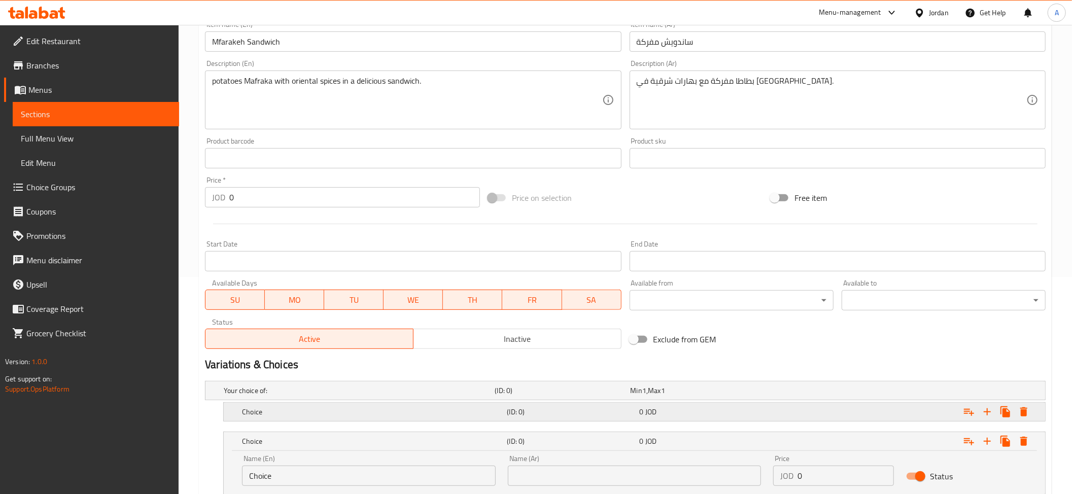
click at [287, 419] on div "Choice" at bounding box center [372, 412] width 265 height 14
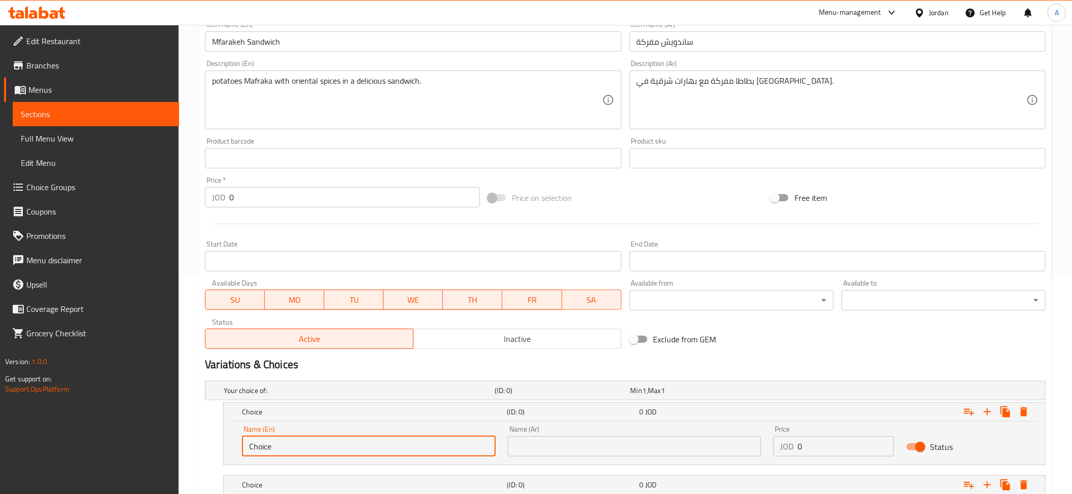
click at [275, 437] on input "Choice" at bounding box center [369, 446] width 254 height 20
click at [275, 445] on input "Choice" at bounding box center [369, 446] width 254 height 20
paste input "Regular Bread"
type input "Regular Bread"
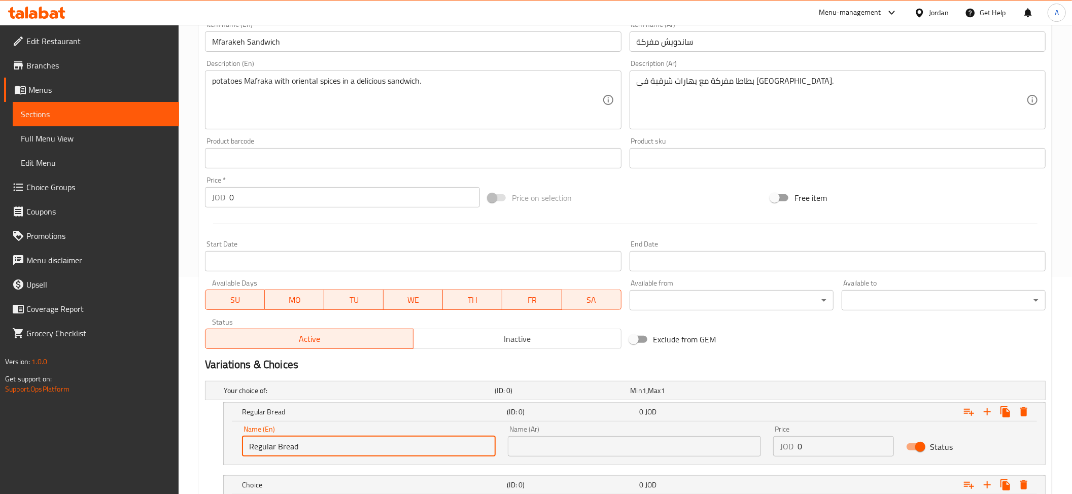
scroll to position [394, 0]
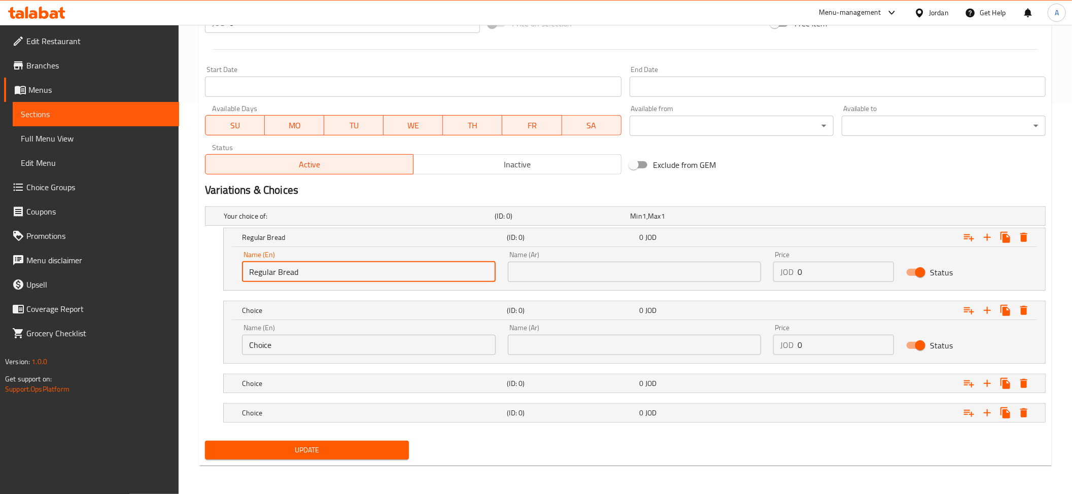
click at [283, 360] on div "Name (En) Choice Name (En)" at bounding box center [369, 339] width 266 height 43
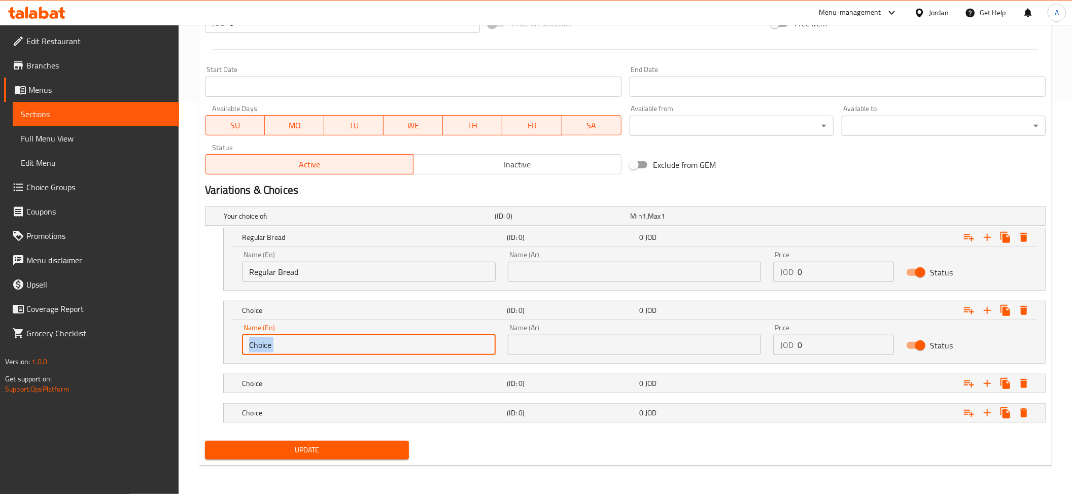
click at [282, 352] on input "Choice" at bounding box center [369, 345] width 254 height 20
paste input "Hamam bread"
type input "Hamam bread"
click at [280, 388] on div "Choice (ID: 0) 0 JOD" at bounding box center [637, 383] width 795 height 22
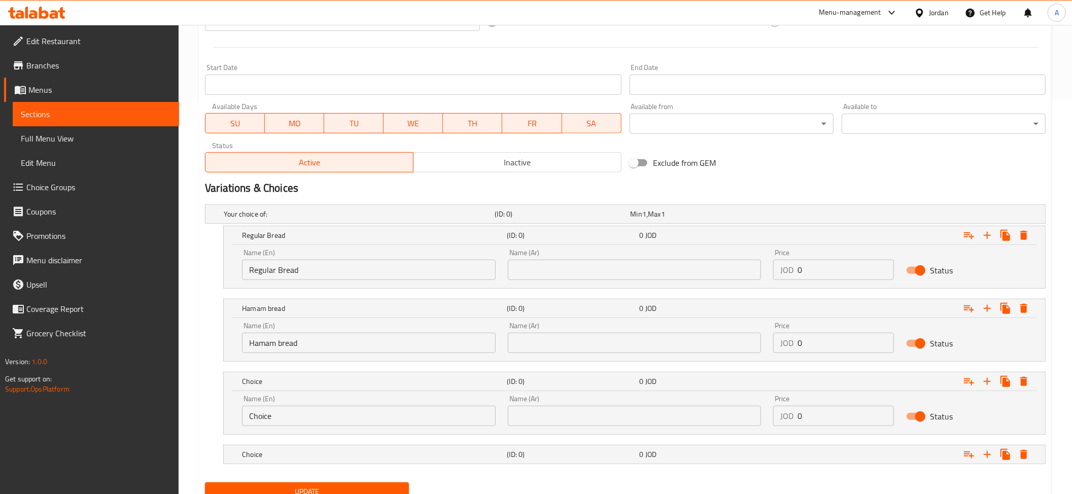
scroll to position [437, 0]
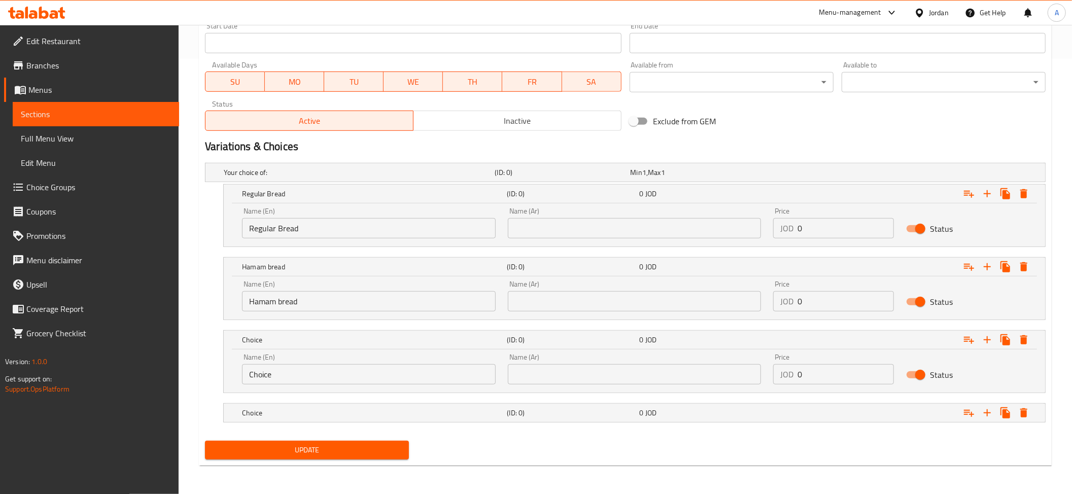
click at [287, 396] on nav at bounding box center [625, 399] width 841 height 8
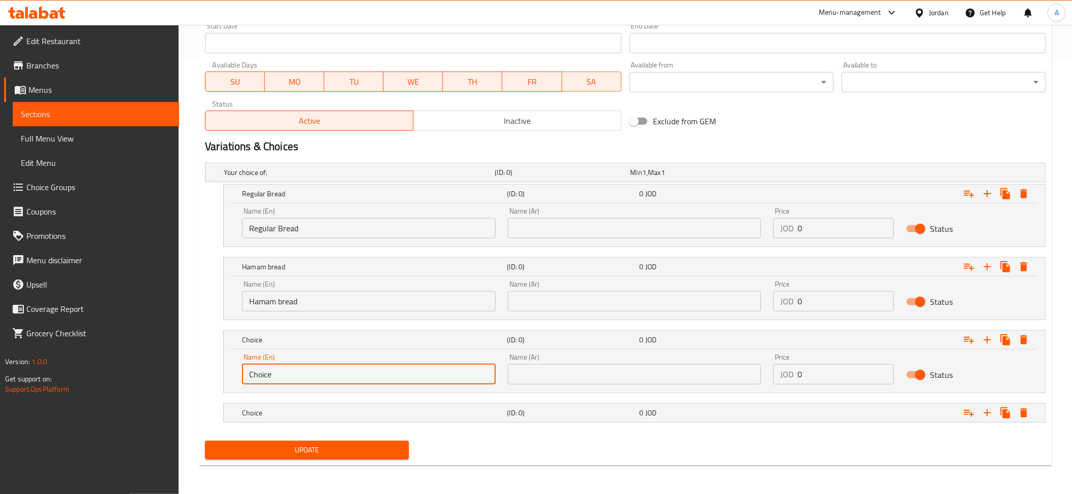
click at [282, 380] on input "Choice" at bounding box center [369, 374] width 254 height 20
paste input "Kaak bread"
type input "Kaak bread"
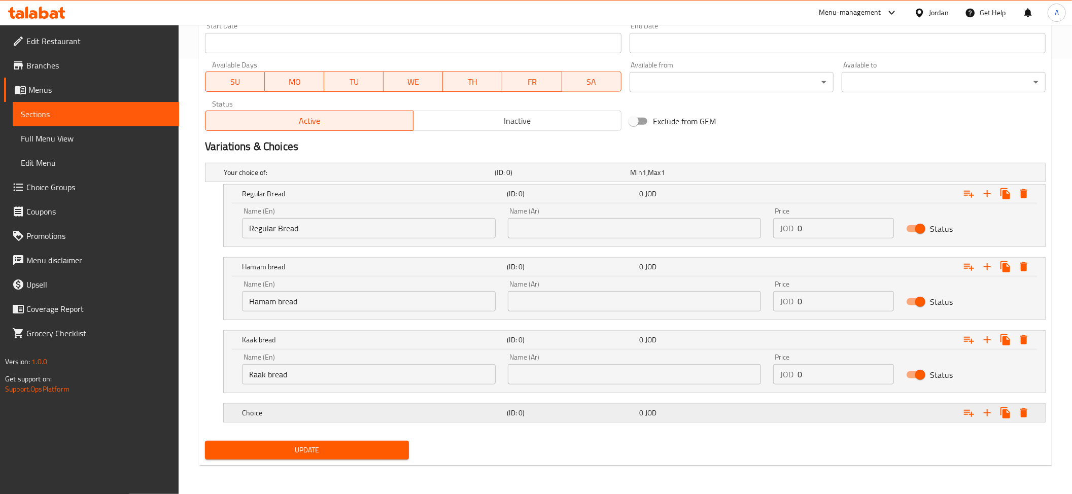
click at [258, 417] on h5 "Choice" at bounding box center [372, 413] width 261 height 10
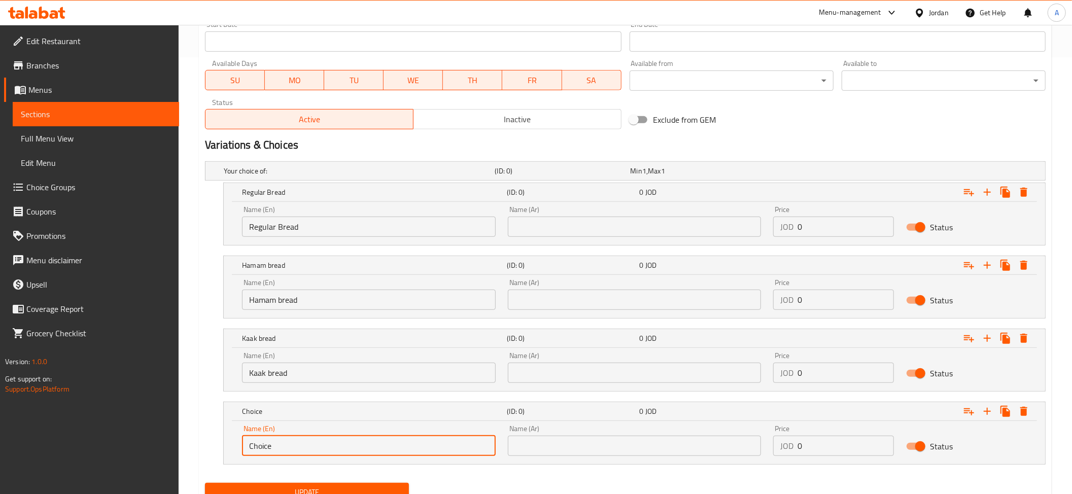
click at [272, 446] on input "Choice" at bounding box center [369, 446] width 254 height 20
paste input "Tannour bread"
type input "Tannour bread"
click at [289, 301] on input "Hamam bread" at bounding box center [369, 300] width 254 height 20
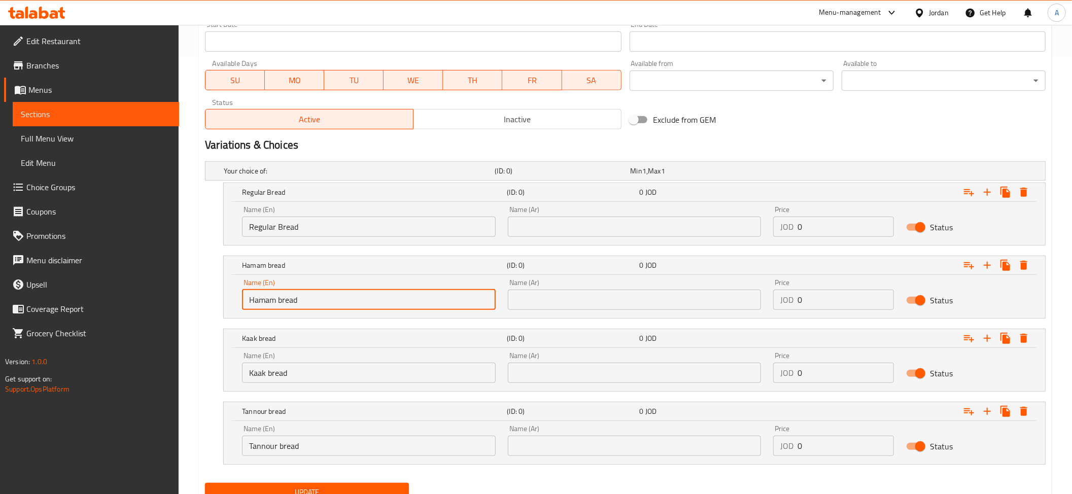
click at [289, 301] on input "Hamam bread" at bounding box center [369, 300] width 254 height 20
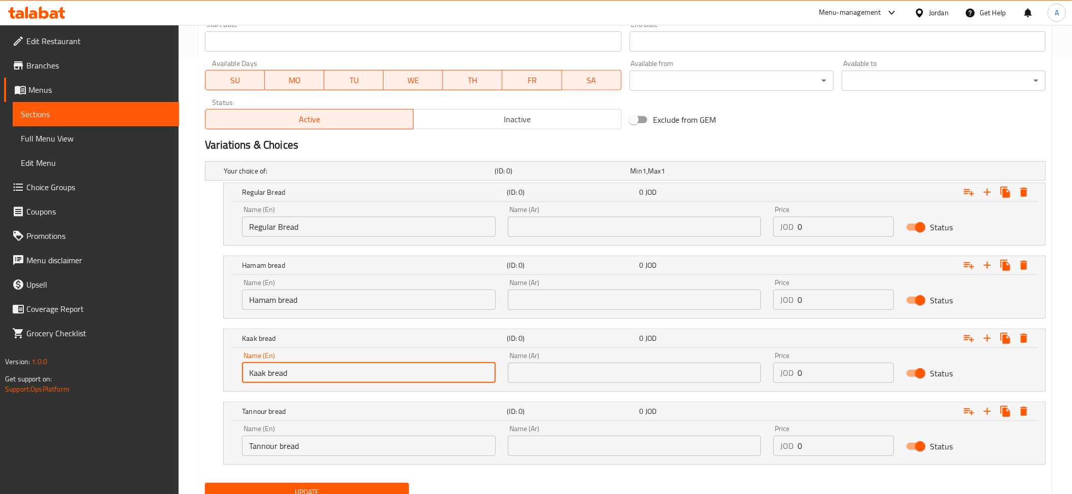
click at [244, 380] on input "Kaak bread" at bounding box center [369, 373] width 254 height 20
click at [269, 456] on input "Tannour bread" at bounding box center [369, 446] width 254 height 20
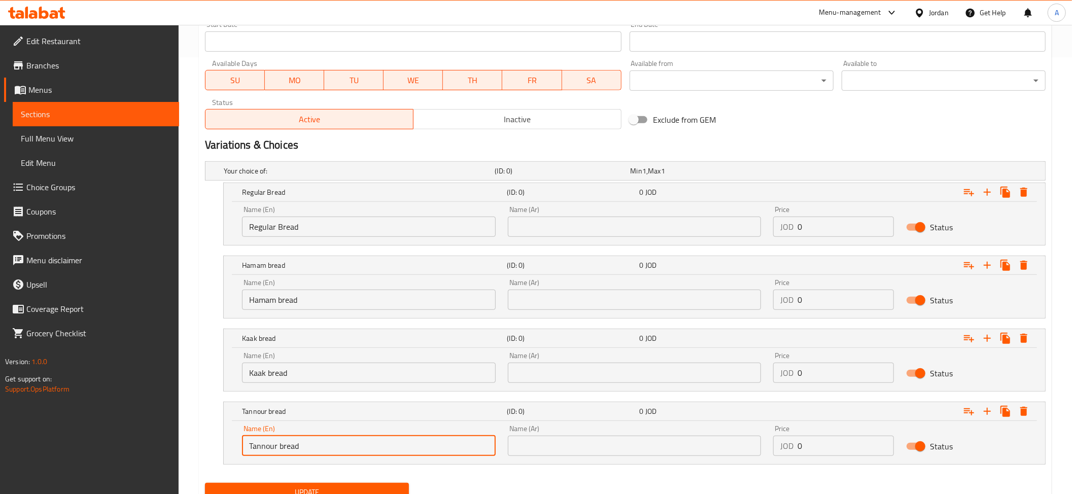
click at [269, 456] on input "Tannour bread" at bounding box center [369, 446] width 254 height 20
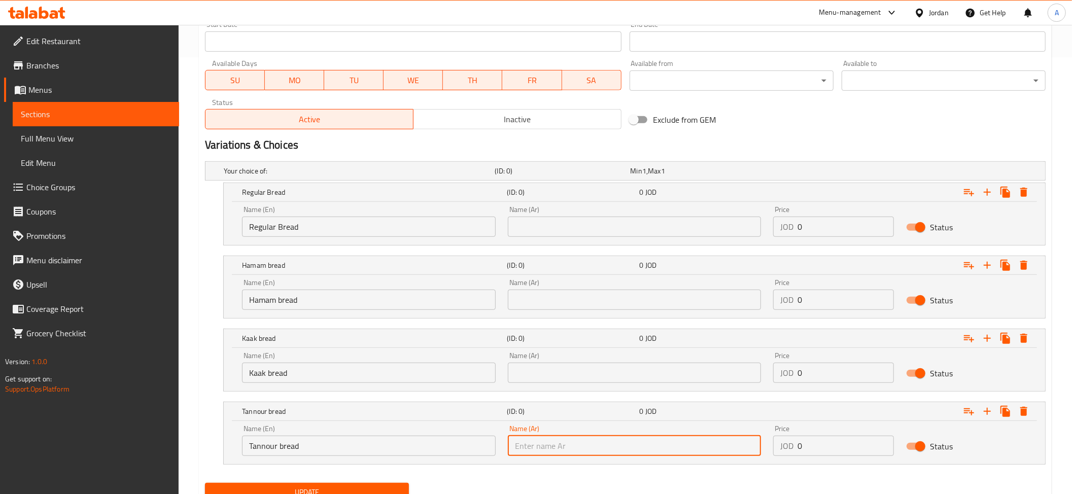
drag, startPoint x: 542, startPoint y: 451, endPoint x: 540, endPoint y: 438, distance: 12.3
click at [542, 451] on input "text" at bounding box center [635, 446] width 254 height 20
paste input "خبز تنور"
type input "خبز تنور"
click at [549, 382] on input "text" at bounding box center [635, 373] width 254 height 20
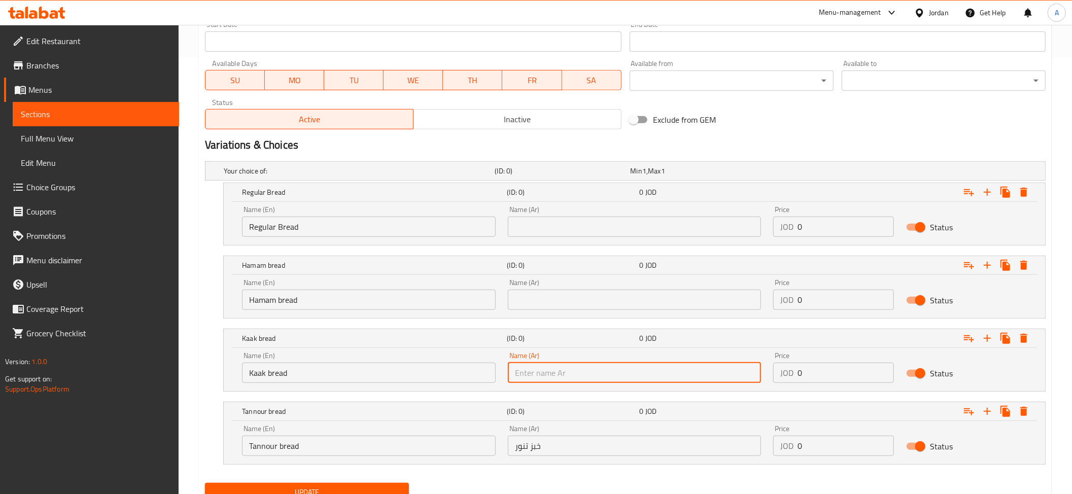
paste input "خبز كعك"
type input "خبز كعك"
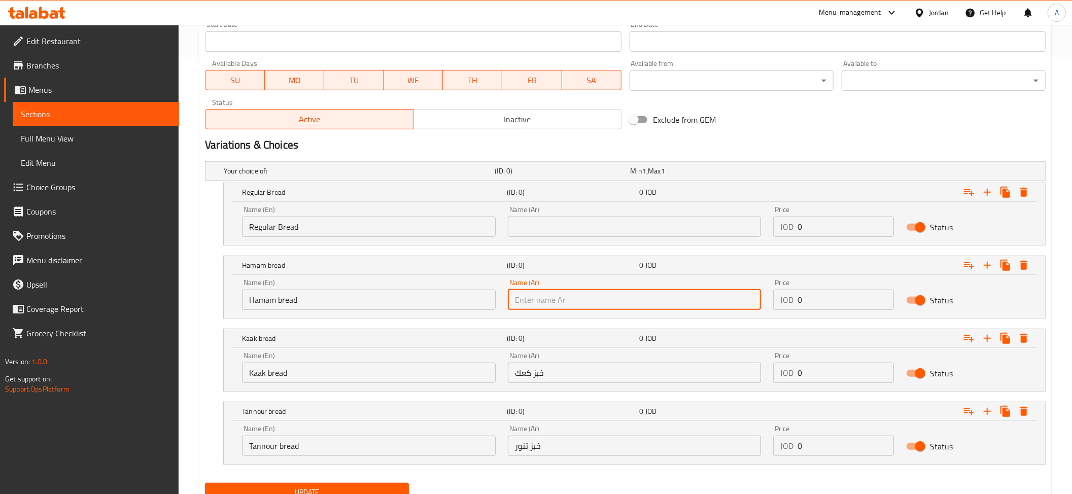
click at [520, 297] on input "text" at bounding box center [635, 300] width 254 height 20
paste input "خبز حمام"
type input "خبز حمام"
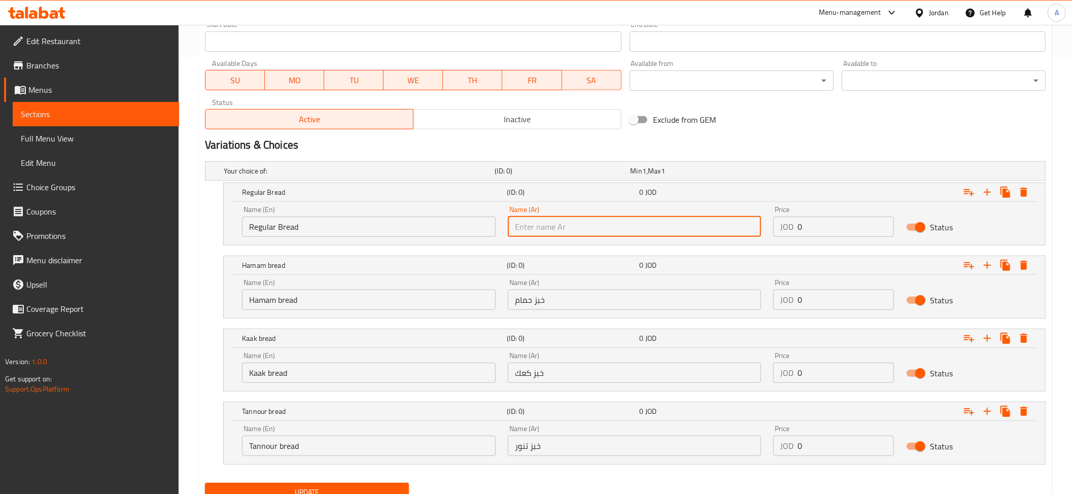
click at [522, 229] on input "text" at bounding box center [635, 227] width 254 height 20
paste input "خبز عادي"
type input "خبز عادي"
click at [556, 312] on div "Name (Ar) خبز حمام Name (Ar)" at bounding box center [635, 294] width 266 height 43
click at [555, 312] on div "Name (Ar) خبز حمام Name (Ar)" at bounding box center [635, 294] width 266 height 43
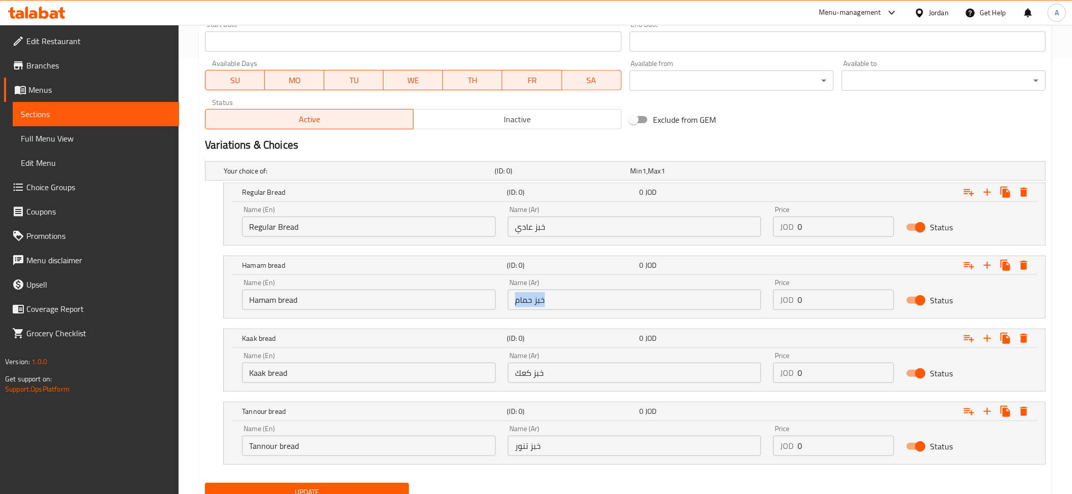
click at [548, 307] on input "خبز حمام" at bounding box center [635, 300] width 254 height 20
click at [534, 386] on div "Name (Ar) خبز كعك Name (Ar)" at bounding box center [635, 367] width 266 height 43
click at [534, 379] on input "خبز كعك" at bounding box center [635, 373] width 254 height 20
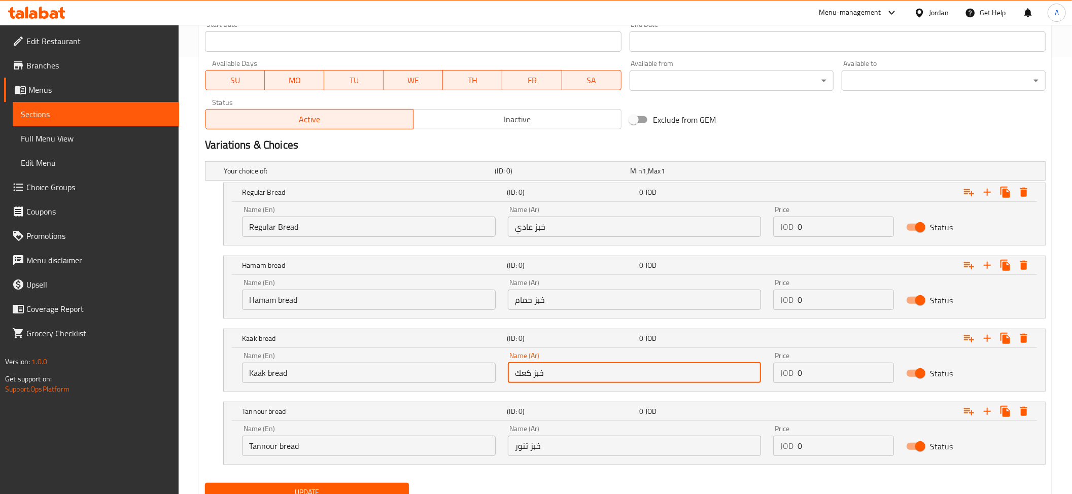
click at [534, 379] on input "خبز كعك" at bounding box center [635, 373] width 254 height 20
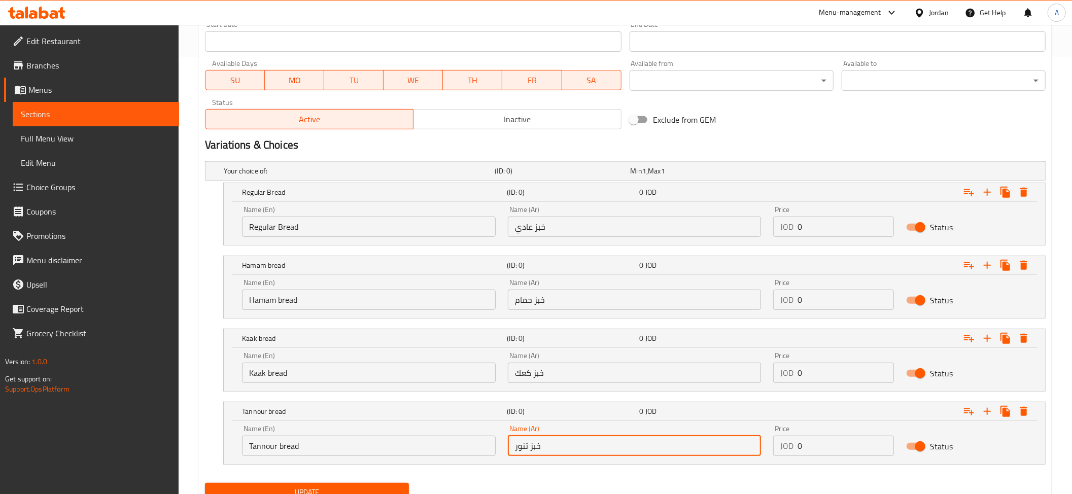
click at [555, 451] on input "خبز تنور" at bounding box center [635, 446] width 254 height 20
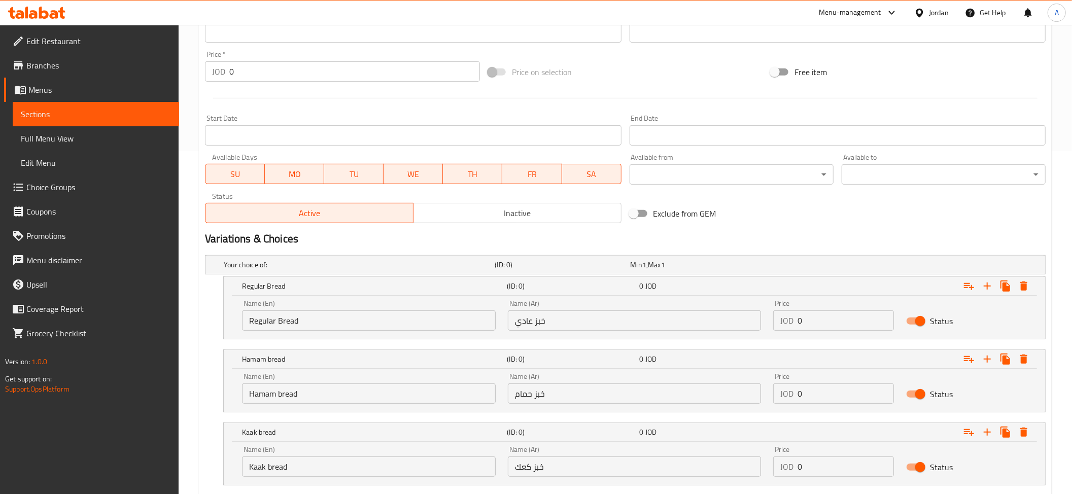
scroll to position [481, 0]
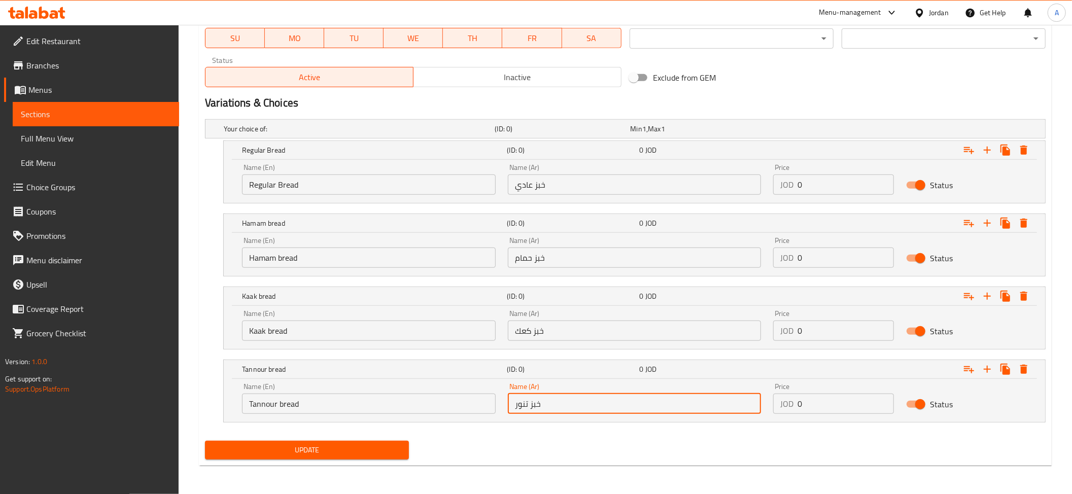
click at [822, 181] on input "0" at bounding box center [846, 185] width 96 height 20
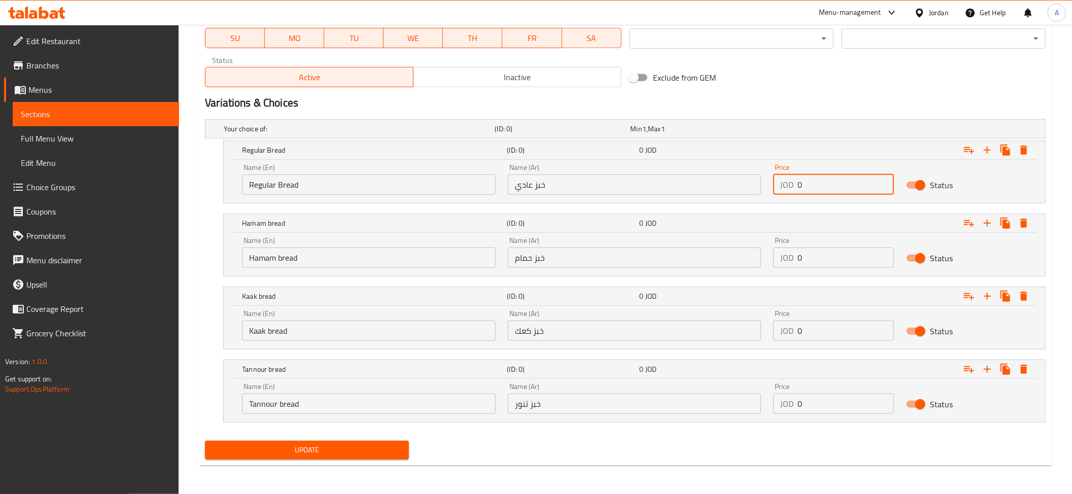
click at [822, 181] on input "0" at bounding box center [846, 185] width 96 height 20
paste input ".75"
type input "0.75"
click at [822, 255] on input "0" at bounding box center [846, 258] width 96 height 20
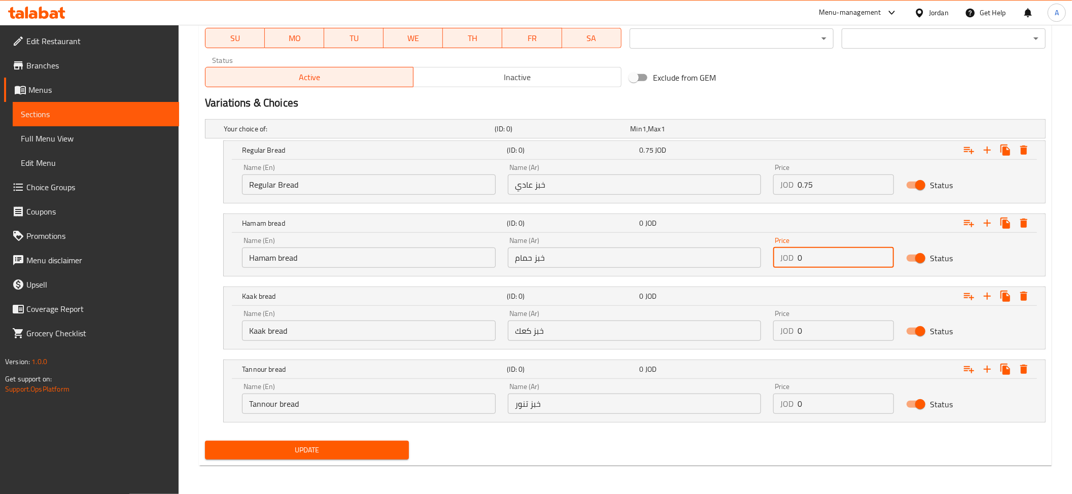
click at [822, 255] on input "0" at bounding box center [846, 258] width 96 height 20
paste input ".75"
type input "0.75"
click at [833, 324] on input "0" at bounding box center [846, 331] width 96 height 20
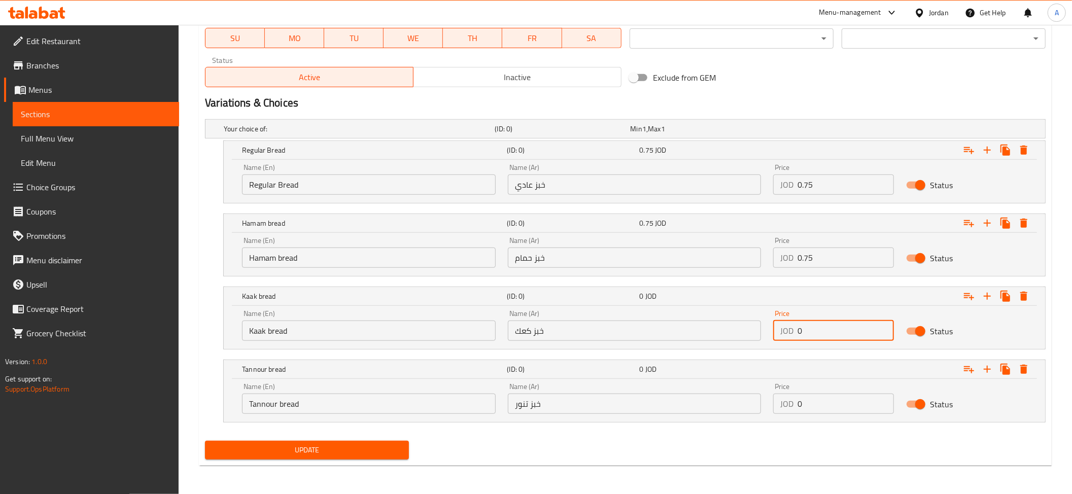
click at [835, 323] on input "0" at bounding box center [846, 331] width 96 height 20
paste input "1"
click at [816, 326] on input "01" at bounding box center [846, 331] width 96 height 20
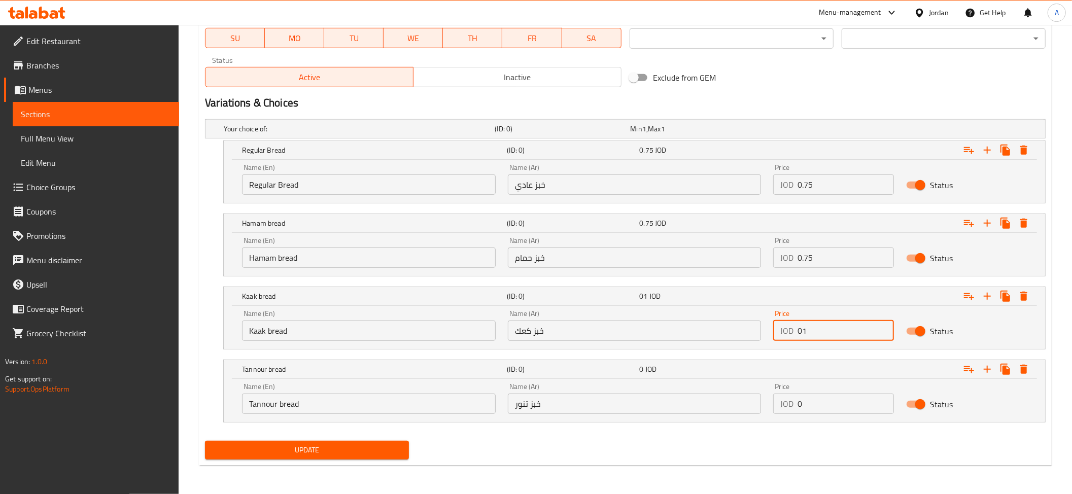
click at [816, 326] on input "01" at bounding box center [846, 331] width 96 height 20
paste input "number"
type input "1"
click at [803, 400] on input "0" at bounding box center [846, 404] width 96 height 20
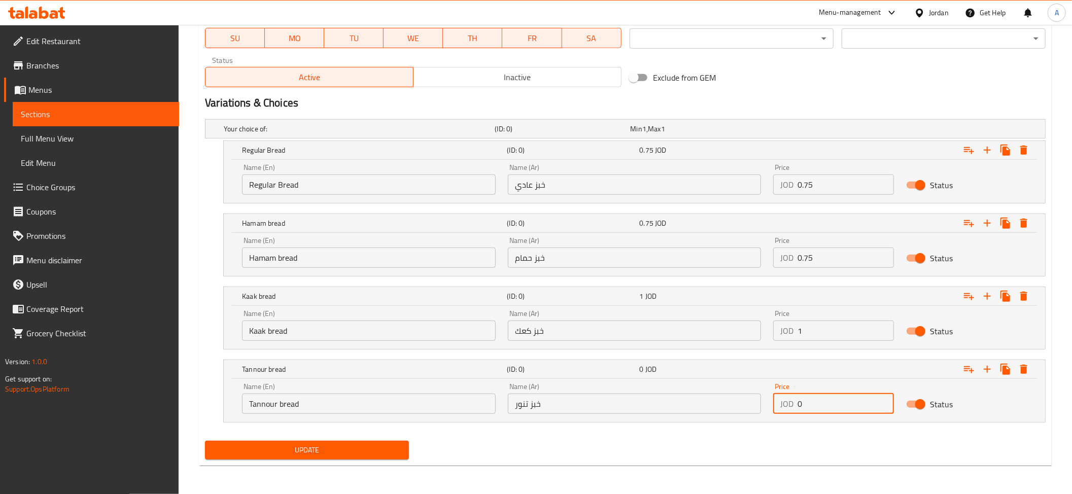
click at [803, 400] on input "0" at bounding box center [846, 404] width 96 height 20
paste input "1"
type input "1"
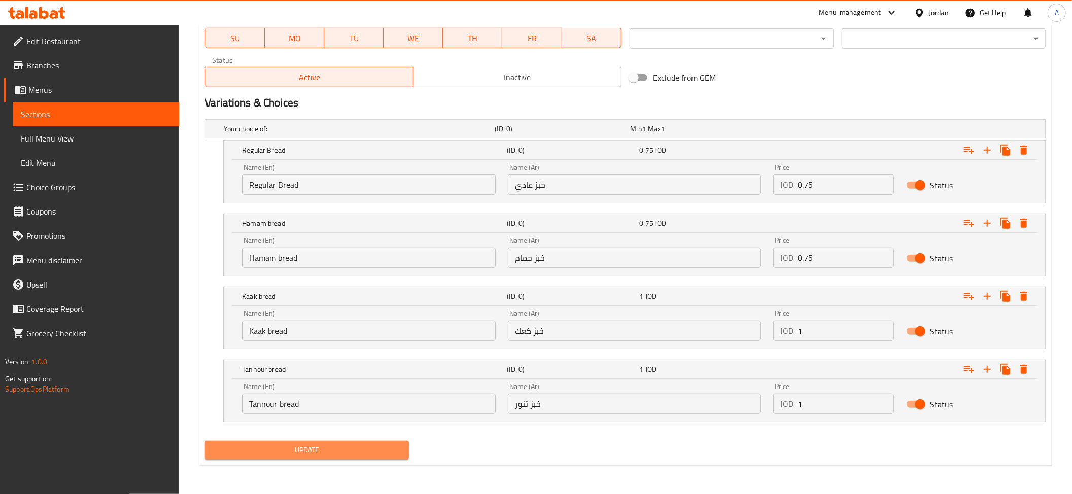
click at [330, 445] on span "Update" at bounding box center [307, 450] width 188 height 13
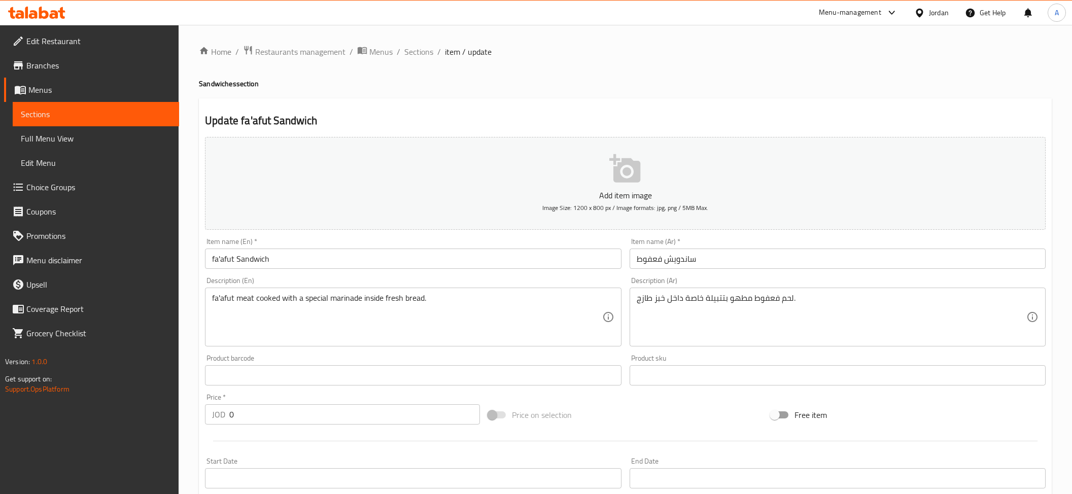
scroll to position [217, 0]
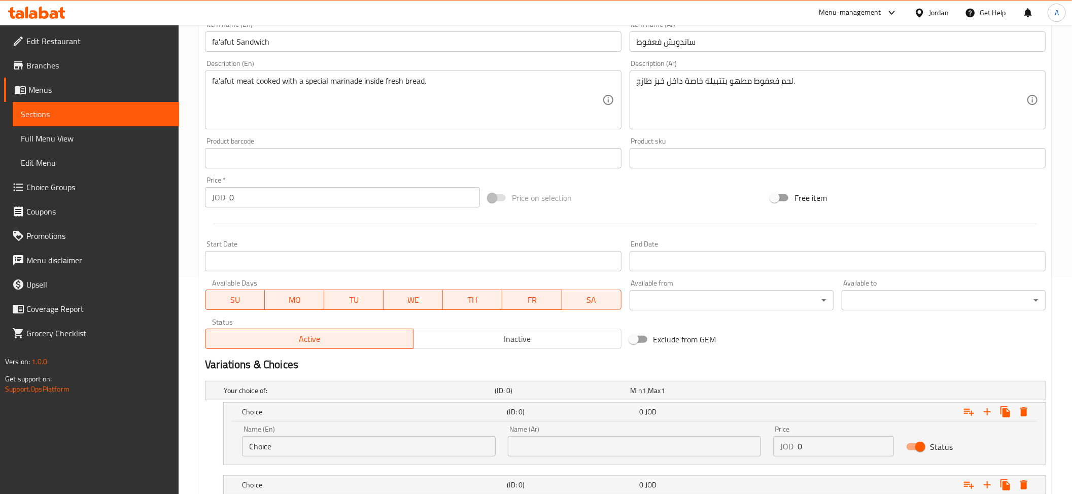
click at [275, 445] on input "Choice" at bounding box center [369, 446] width 254 height 20
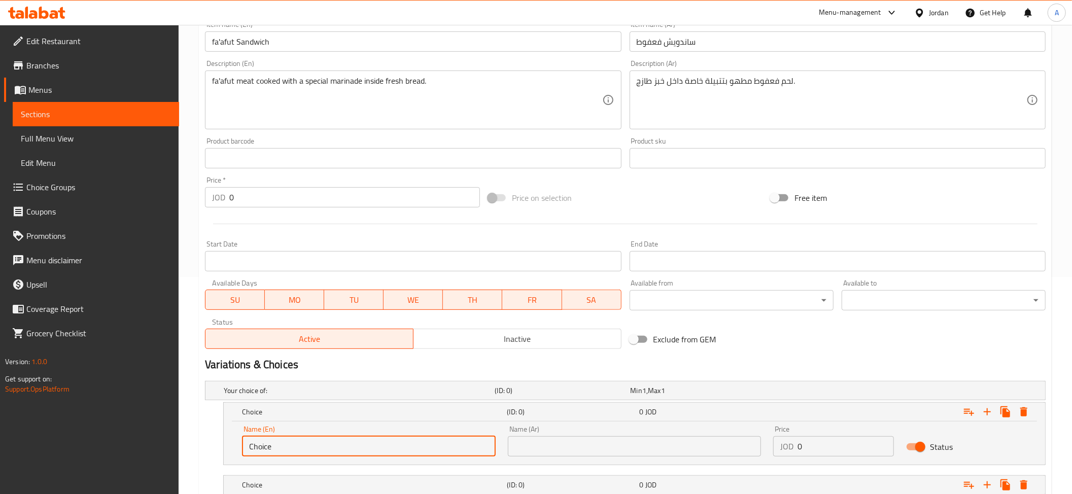
click at [275, 445] on input "Choice" at bounding box center [369, 446] width 254 height 20
paste input "Regular Bread"
type input "Regular Bread"
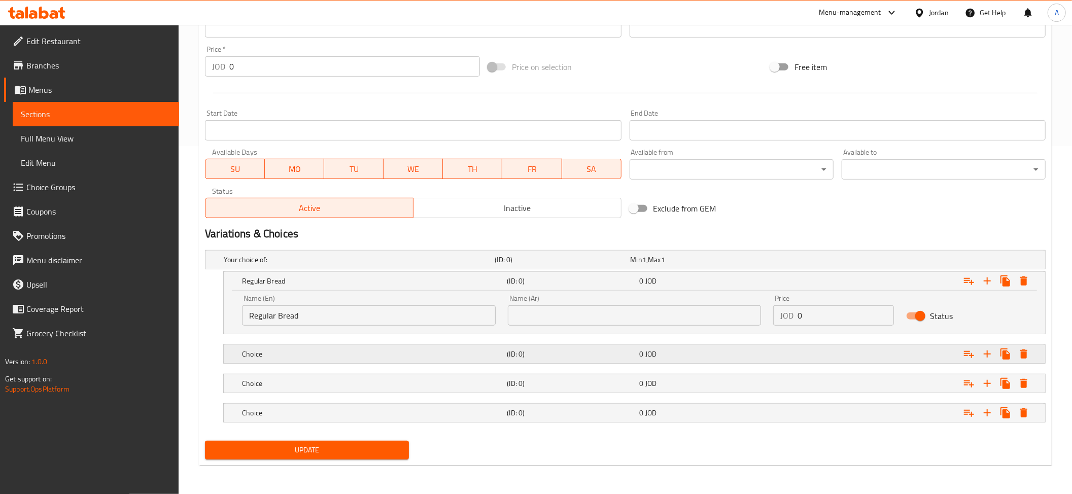
click at [307, 352] on h5 "Choice" at bounding box center [372, 354] width 261 height 10
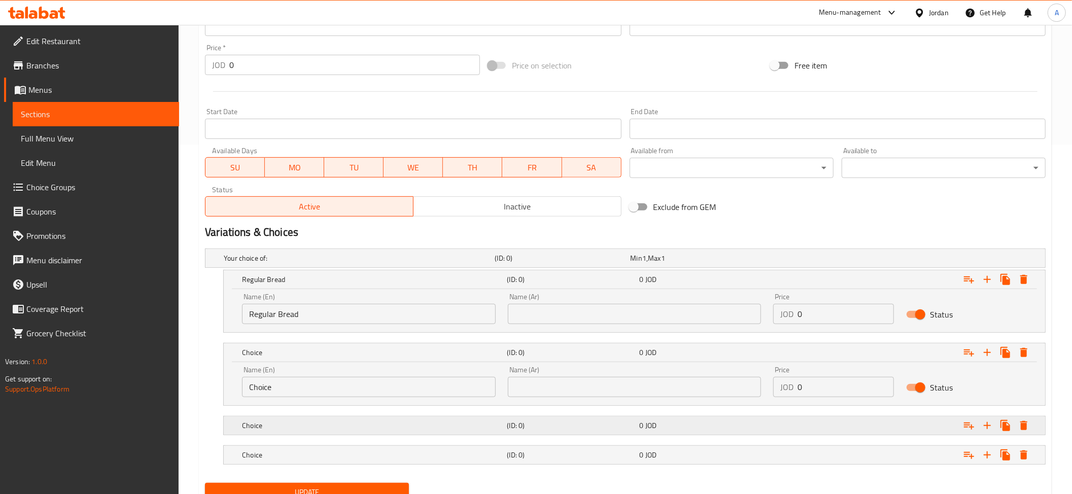
click at [282, 430] on h5 "Choice" at bounding box center [372, 426] width 261 height 10
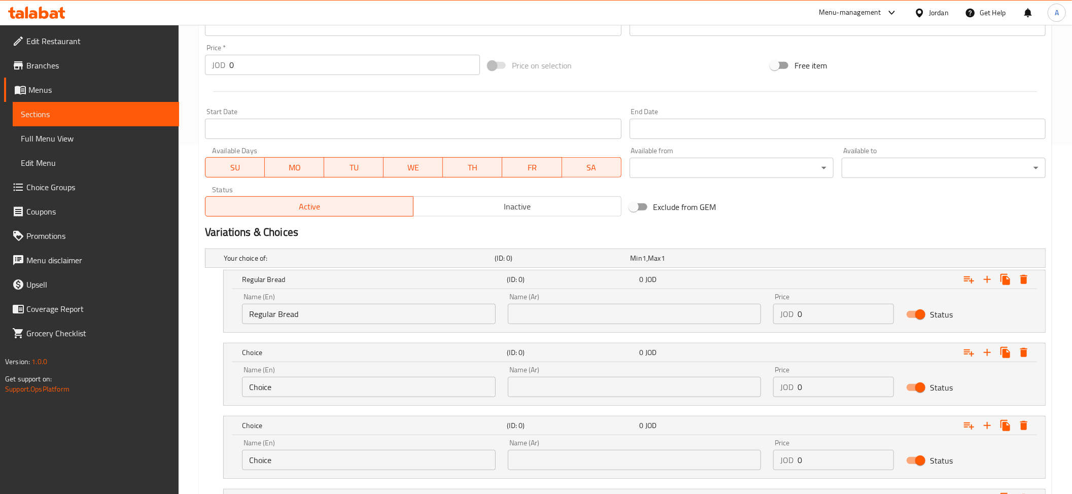
click at [266, 387] on input "Choice" at bounding box center [369, 387] width 254 height 20
paste input "Hamam bread"
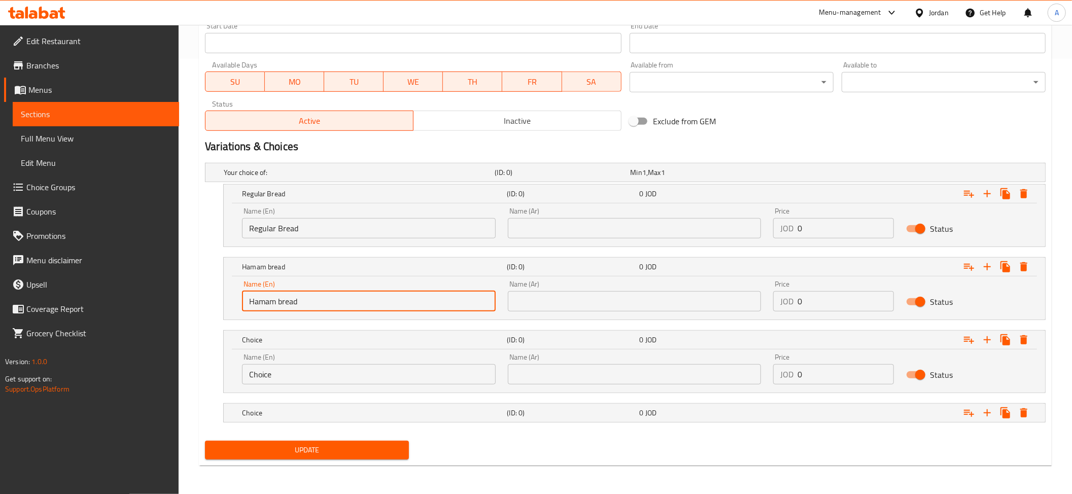
type input "Hamam bread"
click at [266, 374] on input "Choice" at bounding box center [369, 374] width 254 height 20
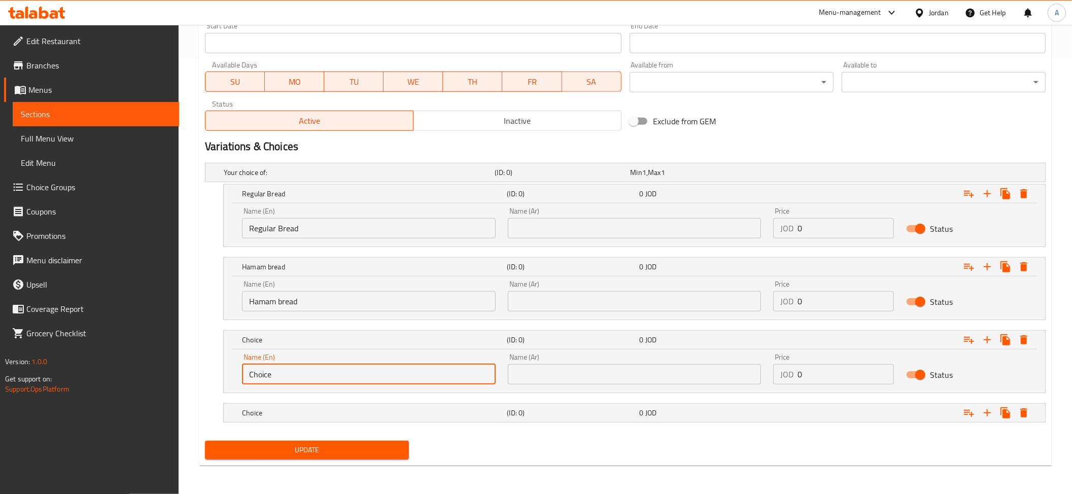
click at [266, 374] on input "Choice" at bounding box center [369, 374] width 254 height 20
paste input "Kaak bread"
type input "Kaak bread"
click at [276, 421] on div "Choice (ID: 0) 0 JOD" at bounding box center [637, 413] width 795 height 22
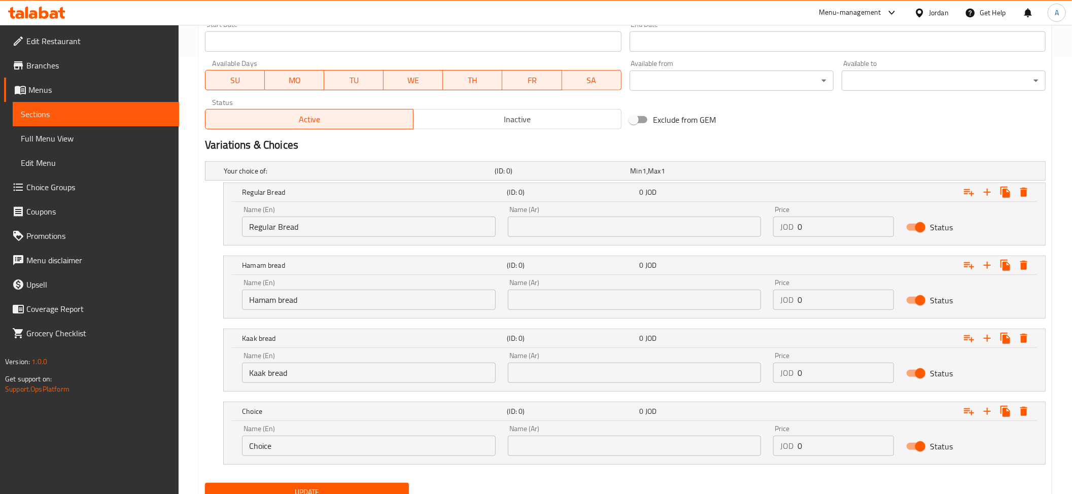
click at [277, 443] on input "Choice" at bounding box center [369, 446] width 254 height 20
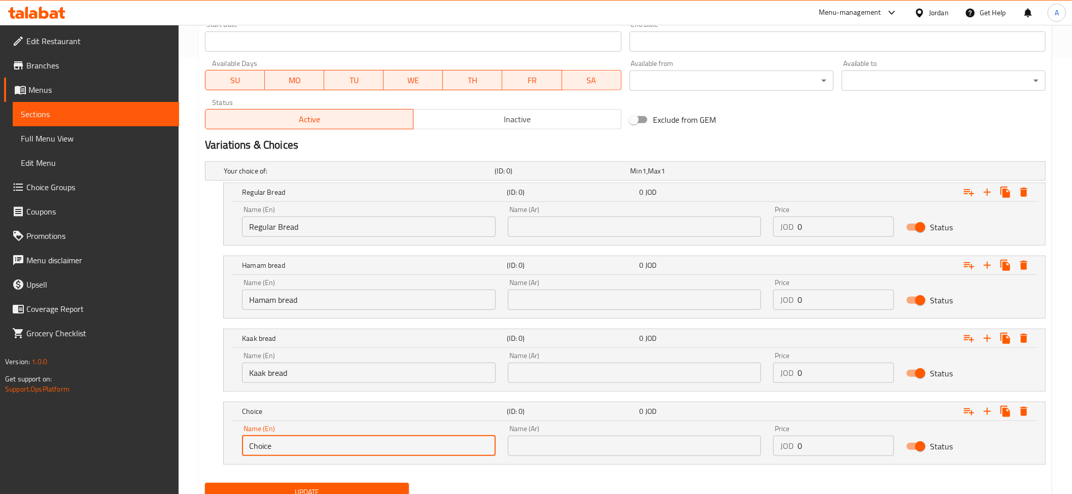
click at [277, 443] on input "Choice" at bounding box center [369, 446] width 254 height 20
paste input "Tannour bread"
type input "Tannour bread"
click at [295, 296] on input "Hamam bread" at bounding box center [369, 300] width 254 height 20
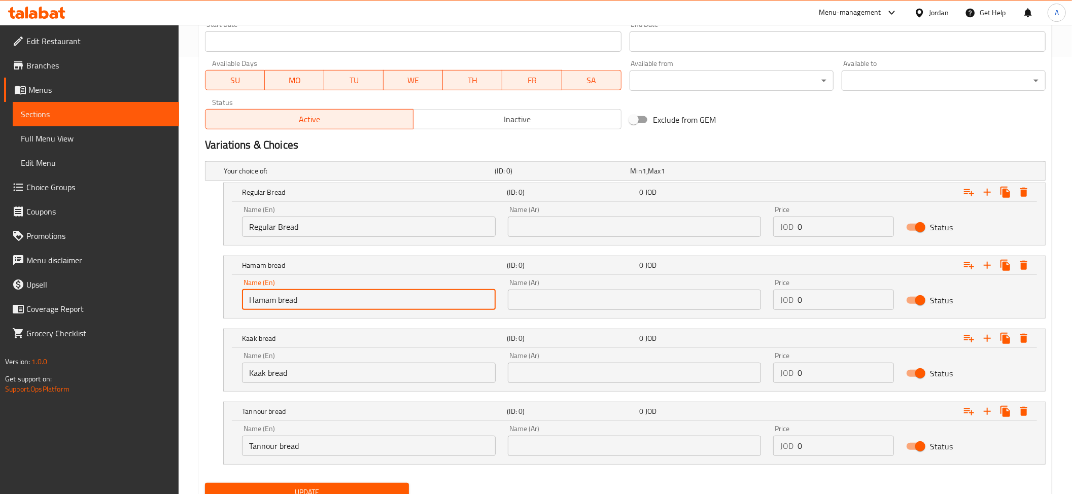
click at [295, 296] on input "Hamam bread" at bounding box center [369, 300] width 254 height 20
click at [266, 383] on input "Kaak bread" at bounding box center [369, 373] width 254 height 20
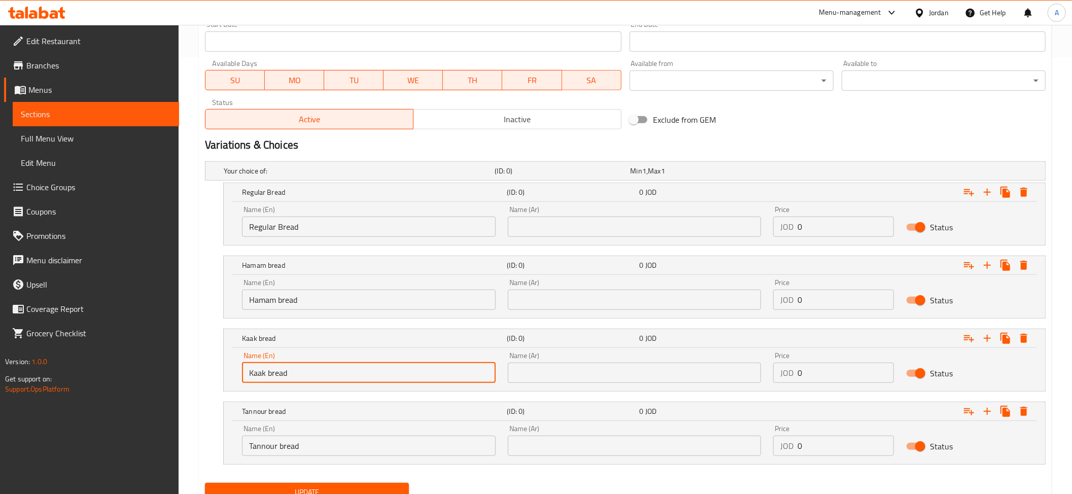
click at [266, 383] on input "Kaak bread" at bounding box center [369, 373] width 254 height 20
click at [287, 447] on input "Tannour bread" at bounding box center [369, 446] width 254 height 20
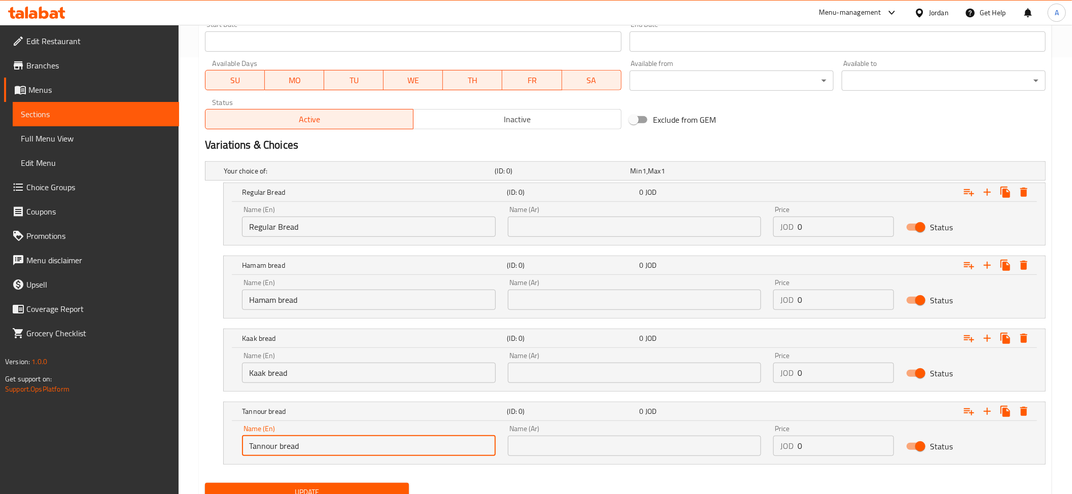
click at [287, 447] on input "Tannour bread" at bounding box center [369, 446] width 254 height 20
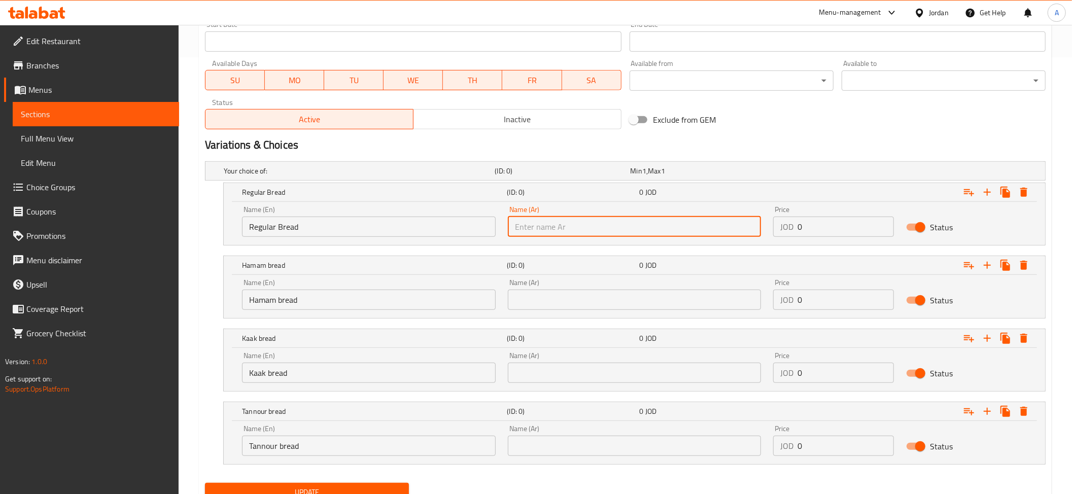
click at [553, 232] on input "text" at bounding box center [635, 227] width 254 height 20
paste input "خبز عادي"
type input "خبز عادي"
click at [529, 308] on input "text" at bounding box center [635, 300] width 254 height 20
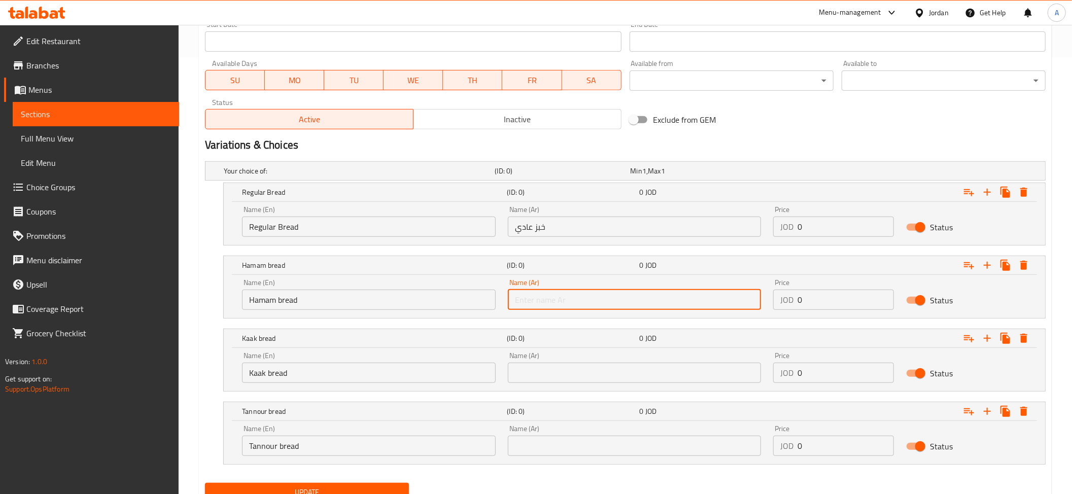
paste input "خبز حمام"
type input "خبز حمام"
click at [540, 382] on input "text" at bounding box center [635, 373] width 254 height 20
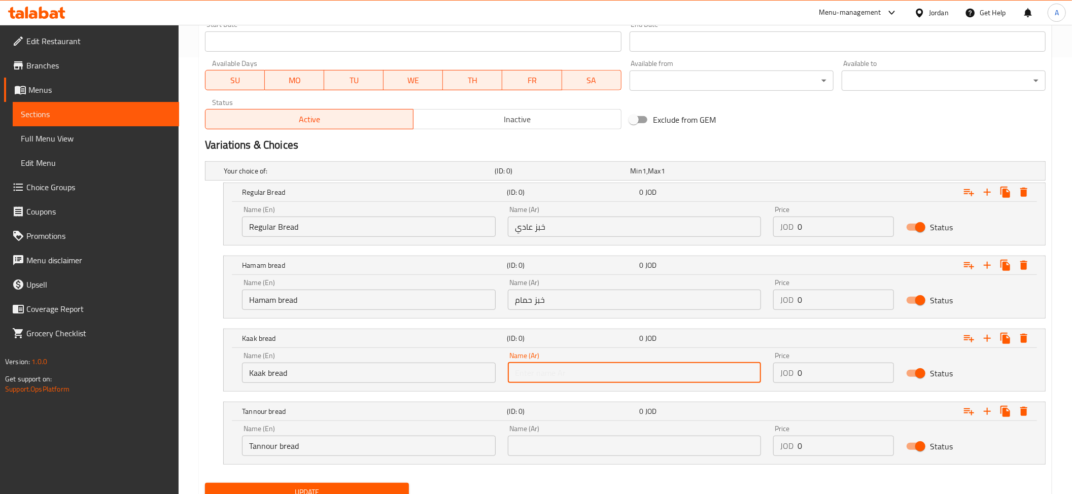
paste input "خبز كعك"
type input "خبز كعك"
click at [559, 450] on input "text" at bounding box center [635, 446] width 254 height 20
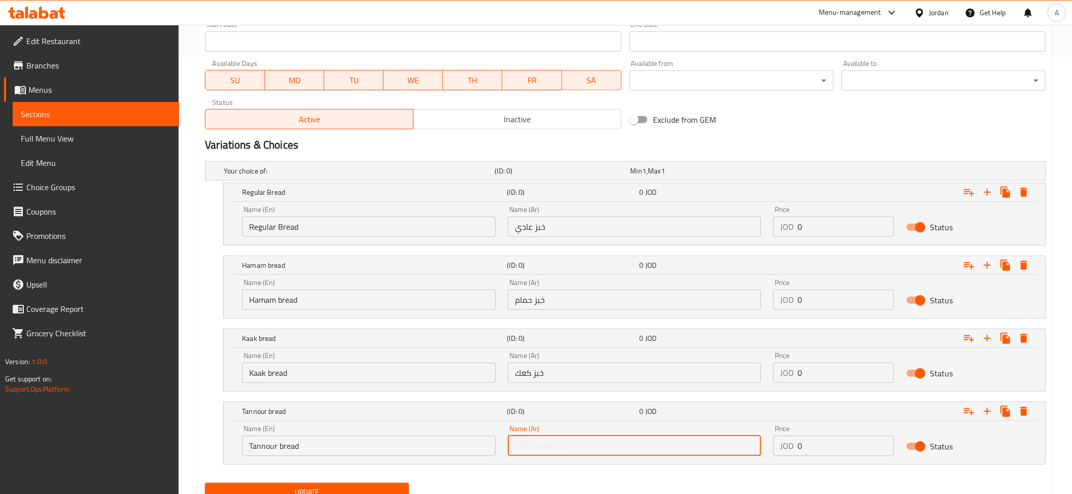
paste input "خبز تنور"
type input "خبز تنور"
click at [541, 378] on input "خبز كعك" at bounding box center [635, 373] width 254 height 20
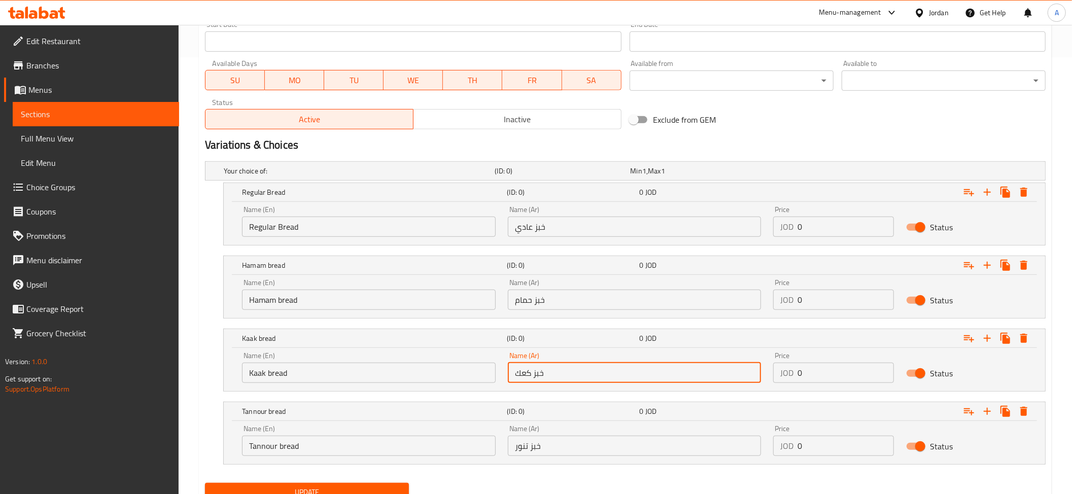
click at [541, 378] on input "خبز كعك" at bounding box center [635, 373] width 254 height 20
click at [555, 301] on input "خبز حمام" at bounding box center [635, 300] width 254 height 20
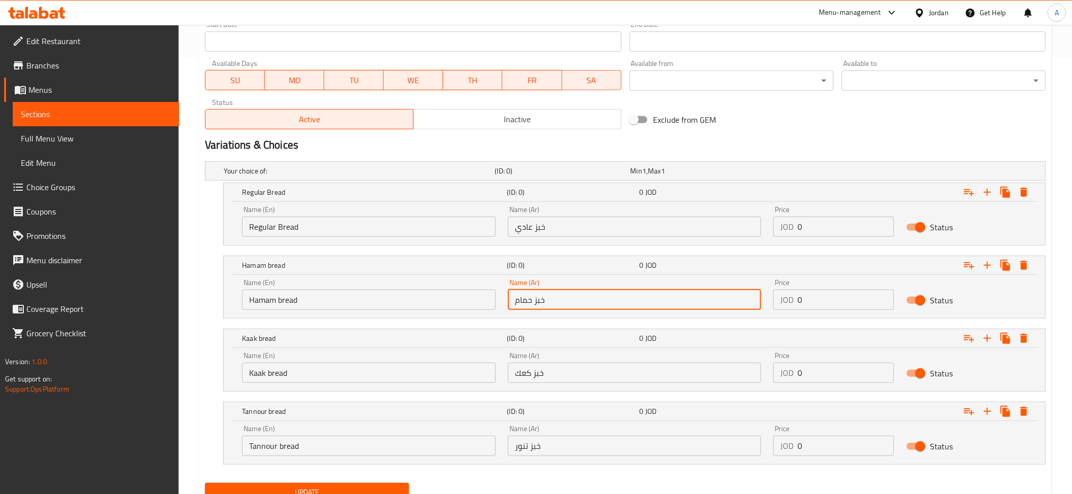
click at [555, 301] on input "خبز حمام" at bounding box center [635, 300] width 254 height 20
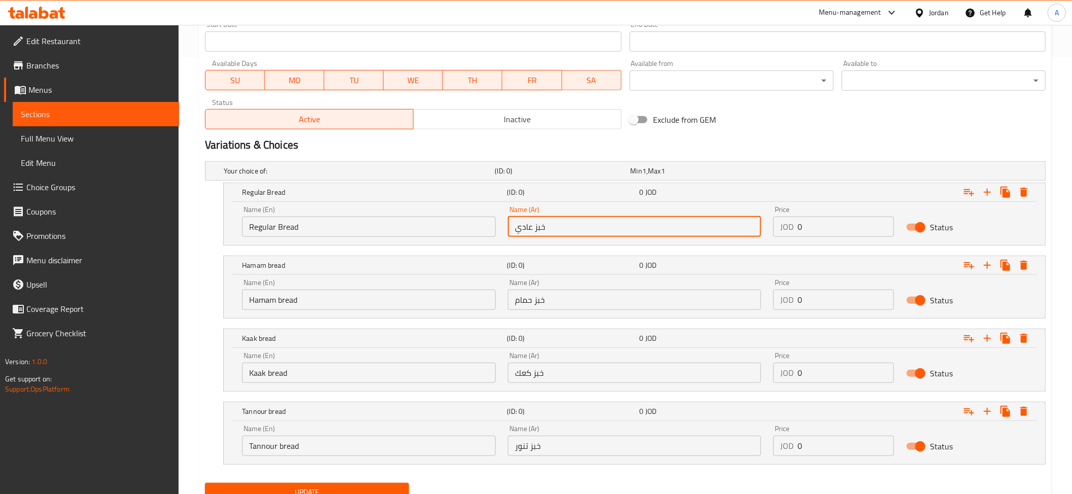
click at [533, 233] on input "خبز عادي" at bounding box center [635, 227] width 254 height 20
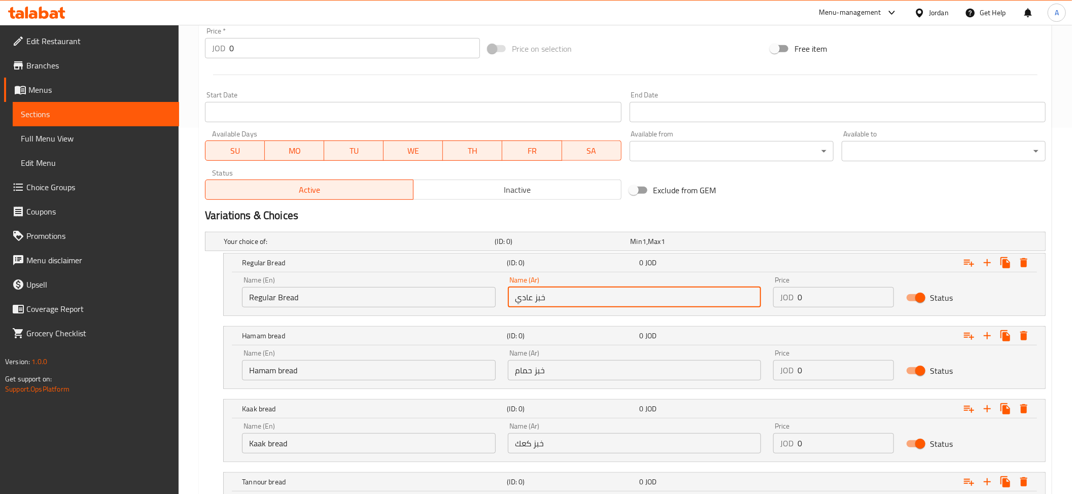
scroll to position [481, 0]
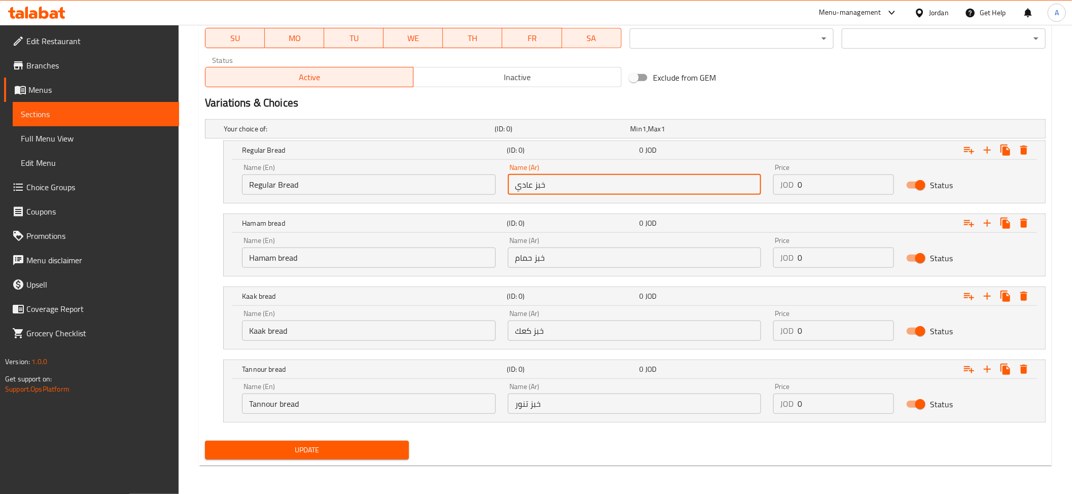
click at [833, 188] on input "0" at bounding box center [846, 185] width 96 height 20
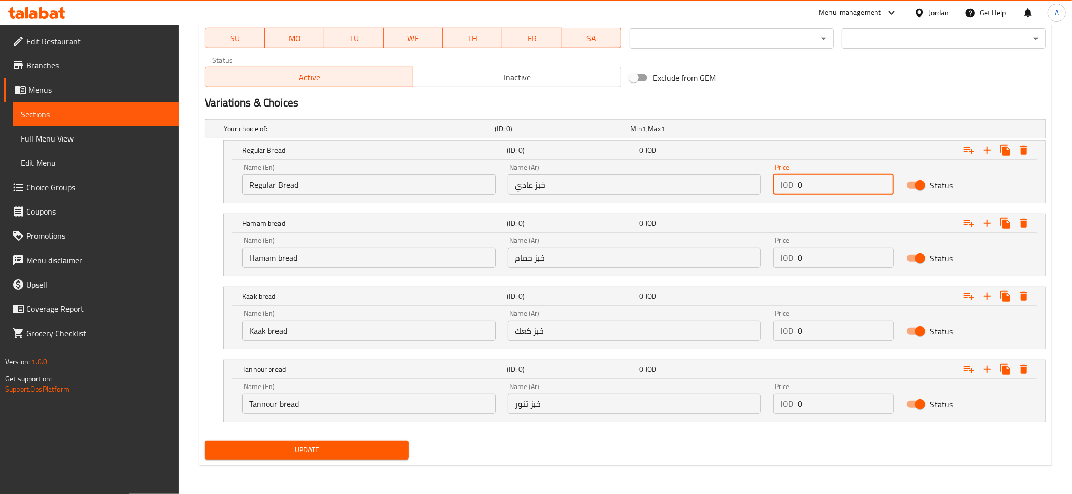
click at [833, 188] on input "0" at bounding box center [846, 185] width 96 height 20
paste input ".75"
type input "0.75"
click at [830, 260] on input "0" at bounding box center [846, 258] width 96 height 20
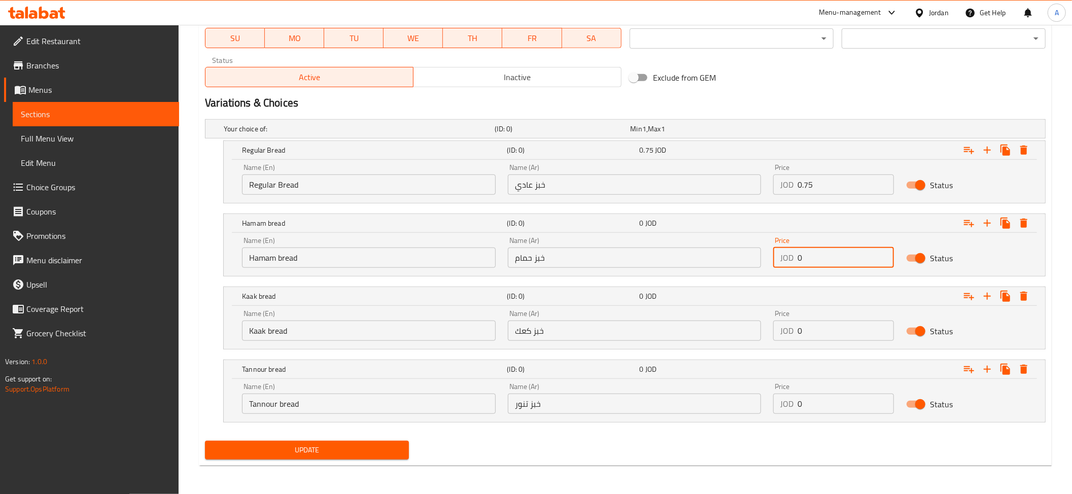
click at [830, 260] on input "0" at bounding box center [846, 258] width 96 height 20
paste input ".75"
type input "0.75"
click at [849, 329] on input "0" at bounding box center [846, 331] width 96 height 20
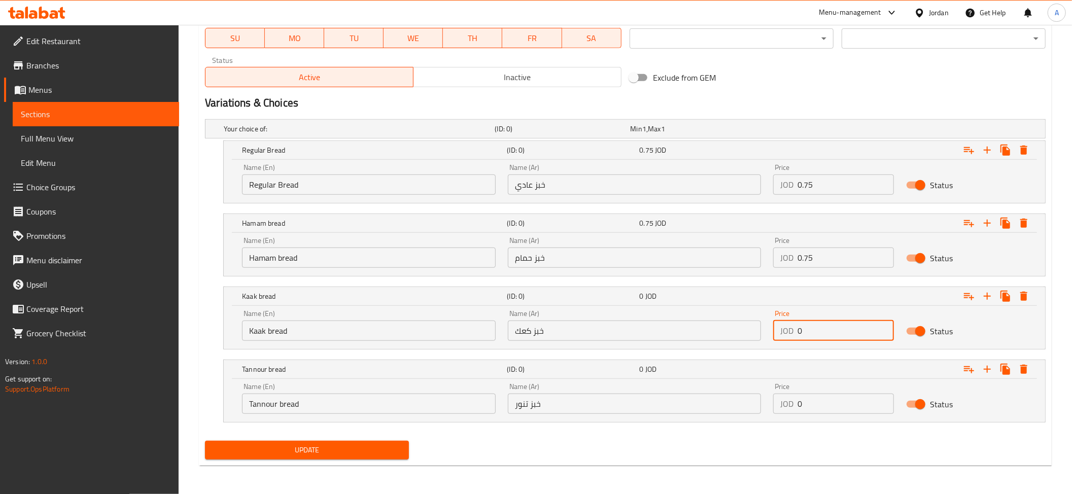
click at [843, 328] on input "0" at bounding box center [846, 331] width 96 height 20
paste input "1"
click at [817, 335] on input "01" at bounding box center [846, 331] width 96 height 20
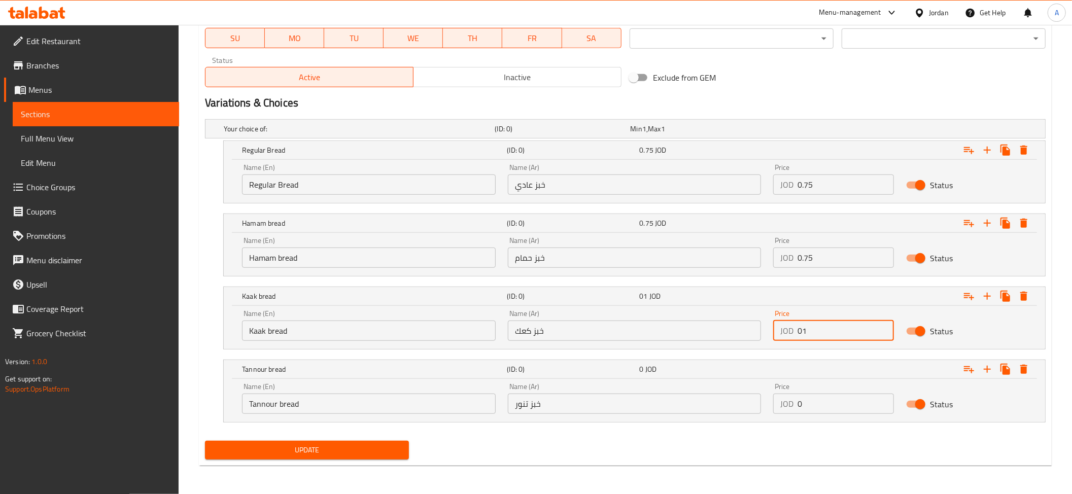
click at [817, 335] on input "01" at bounding box center [846, 331] width 96 height 20
paste input "number"
type input "1"
click at [829, 407] on input "0" at bounding box center [846, 404] width 96 height 20
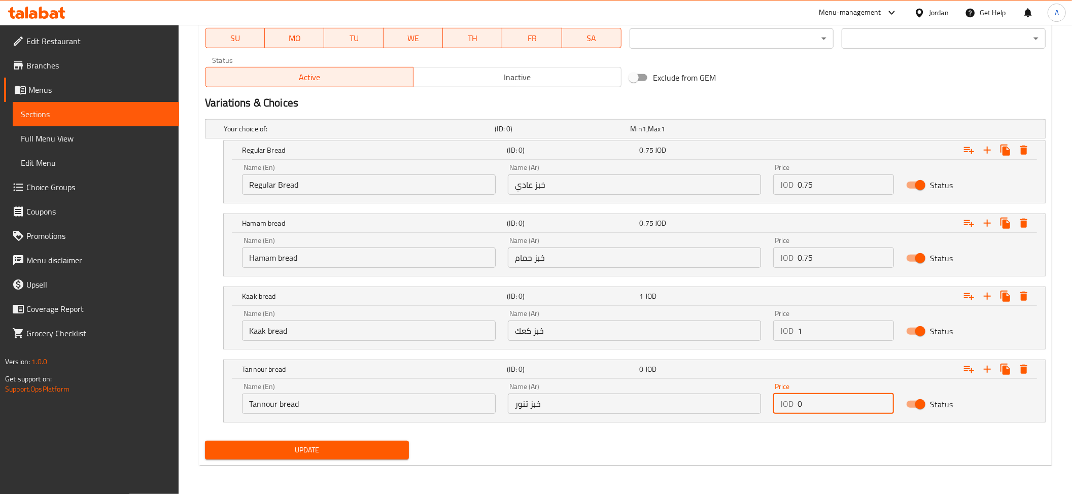
click at [829, 407] on input "0" at bounding box center [846, 404] width 96 height 20
paste input "1"
type input "1"
click at [325, 460] on div "Update" at bounding box center [307, 450] width 212 height 27
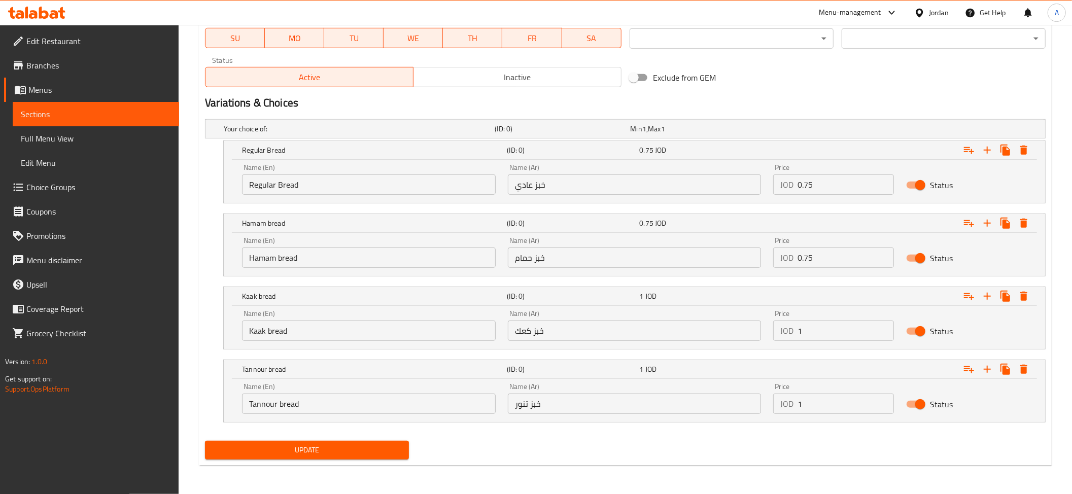
click at [370, 445] on span "Update" at bounding box center [307, 450] width 188 height 13
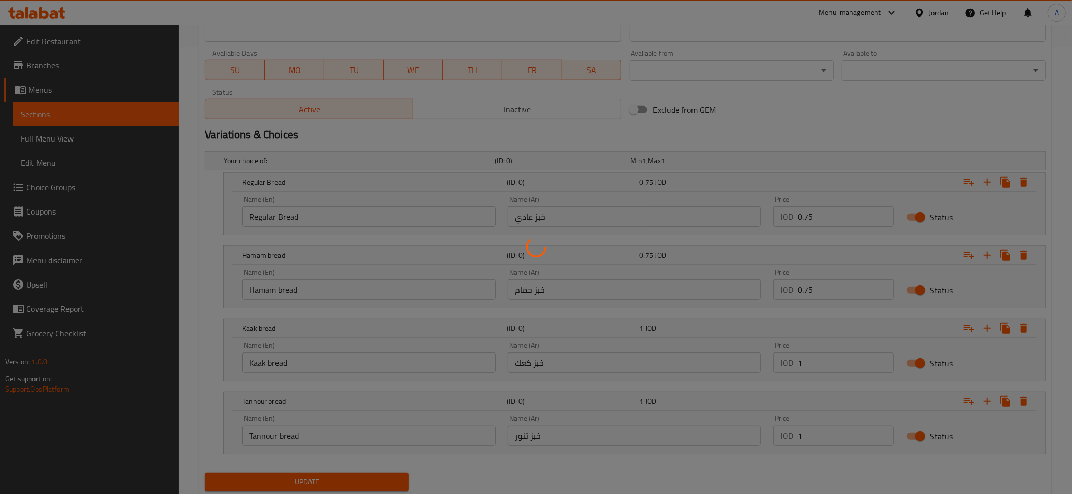
scroll to position [195, 0]
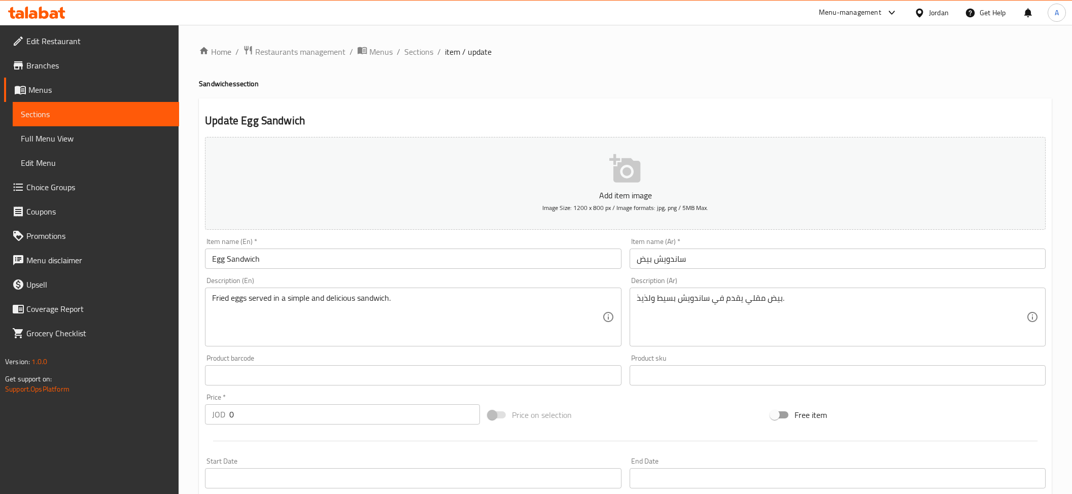
type input "Regular Bread"
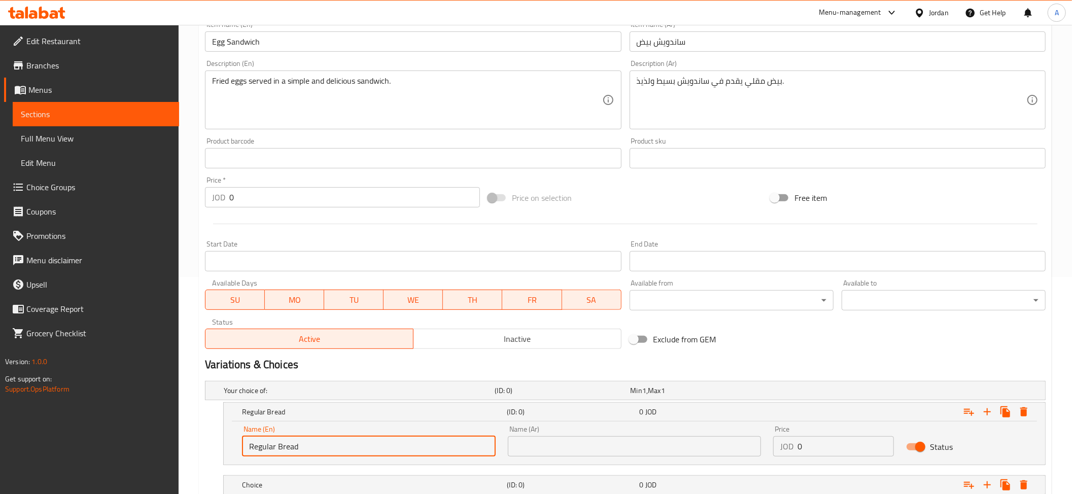
scroll to position [350, 0]
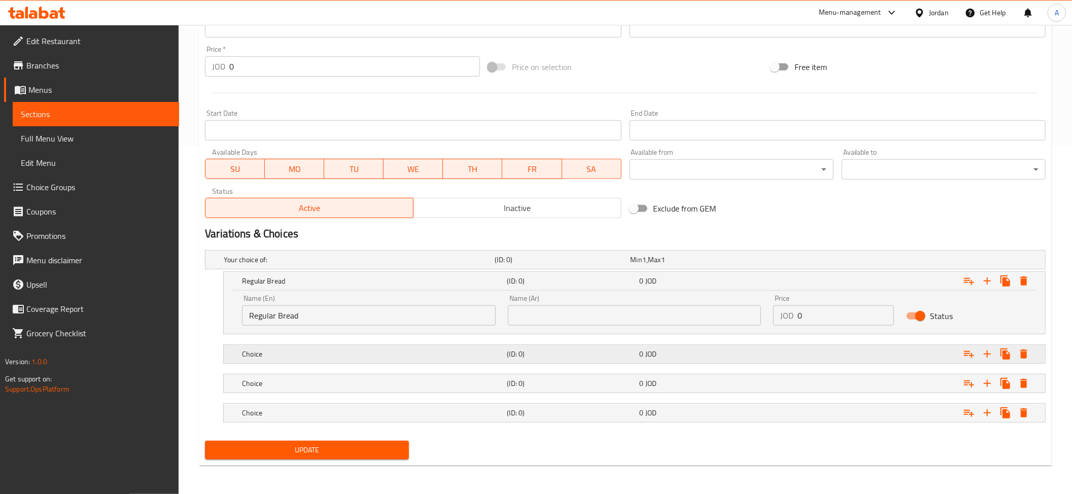
drag, startPoint x: 285, startPoint y: 354, endPoint x: 291, endPoint y: 360, distance: 9.0
click at [286, 355] on h5 "Choice" at bounding box center [372, 354] width 261 height 10
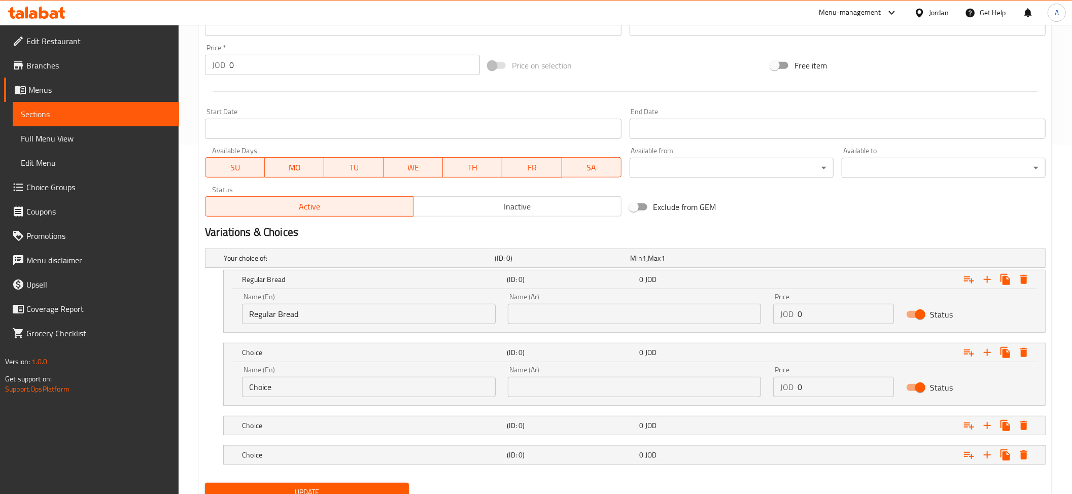
click at [308, 390] on input "Choice" at bounding box center [369, 387] width 254 height 20
paste input "Hamam bread"
type input "Hamam bread"
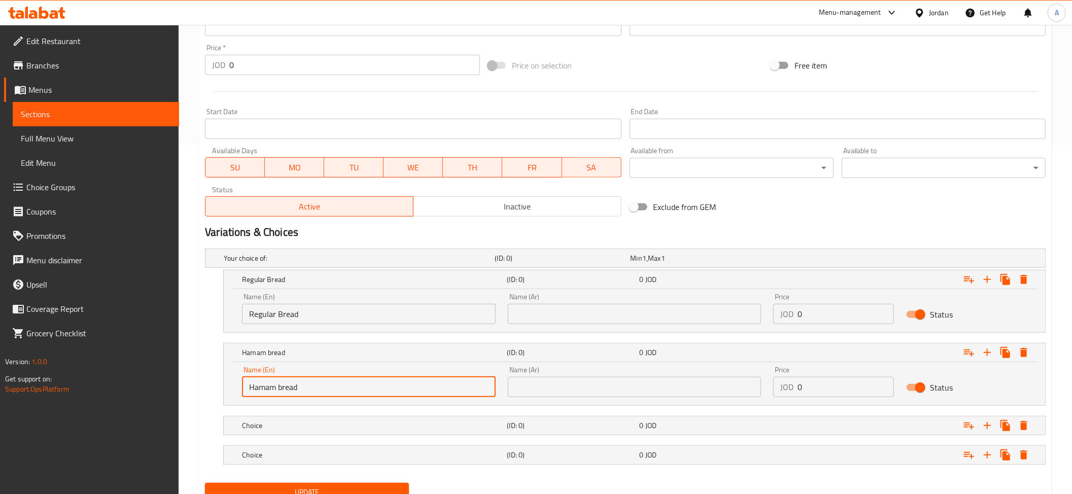
drag, startPoint x: 271, startPoint y: 425, endPoint x: 280, endPoint y: 441, distance: 18.2
click at [272, 425] on h5 "Choice" at bounding box center [372, 426] width 261 height 10
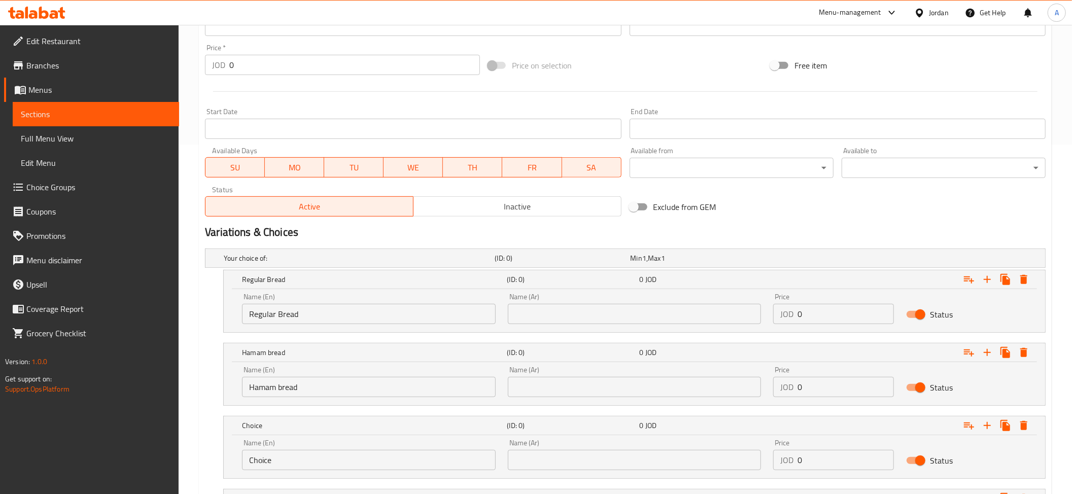
click at [304, 473] on div "Name (En) Choice Name (En)" at bounding box center [369, 454] width 266 height 43
click at [298, 457] on input "Choice" at bounding box center [369, 460] width 254 height 20
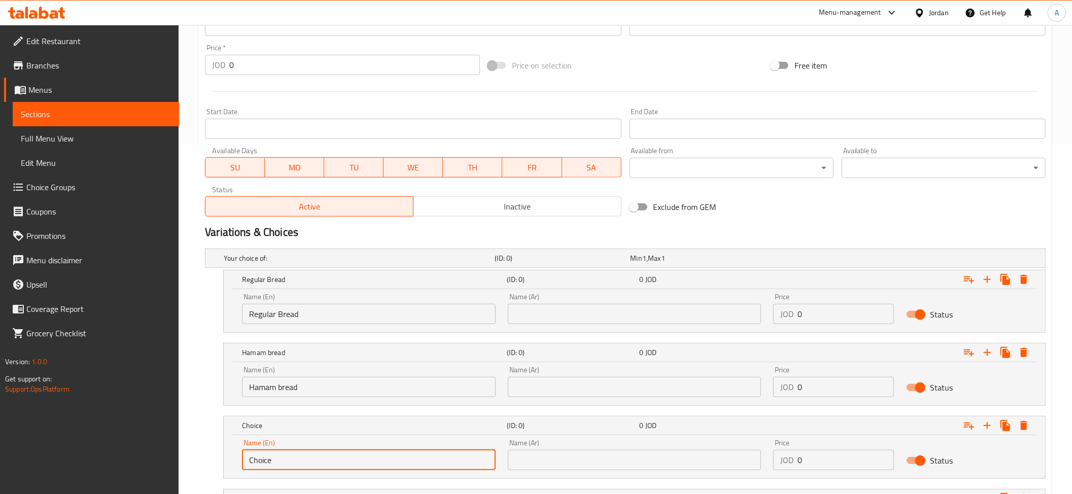
click at [298, 457] on input "Choice" at bounding box center [369, 460] width 254 height 20
paste input "Kaak bread"
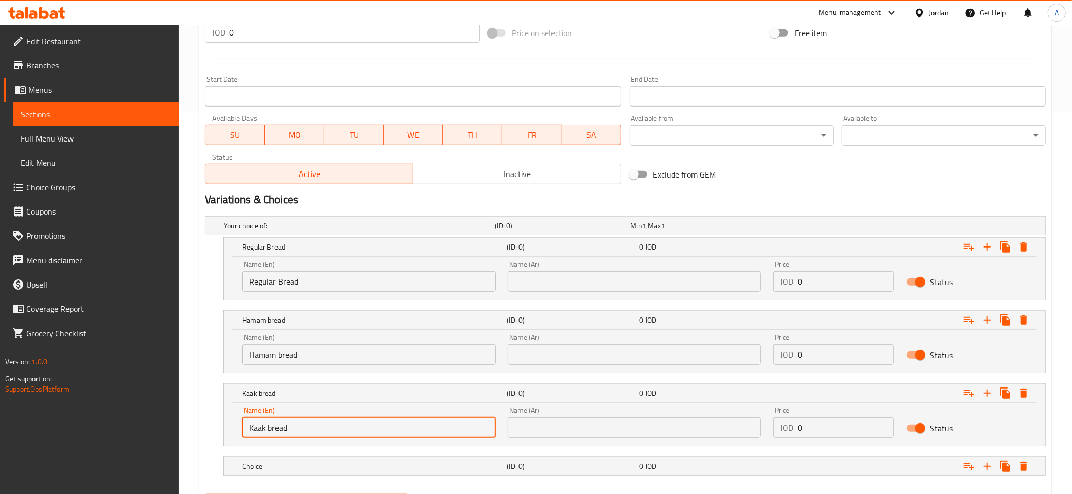
scroll to position [437, 0]
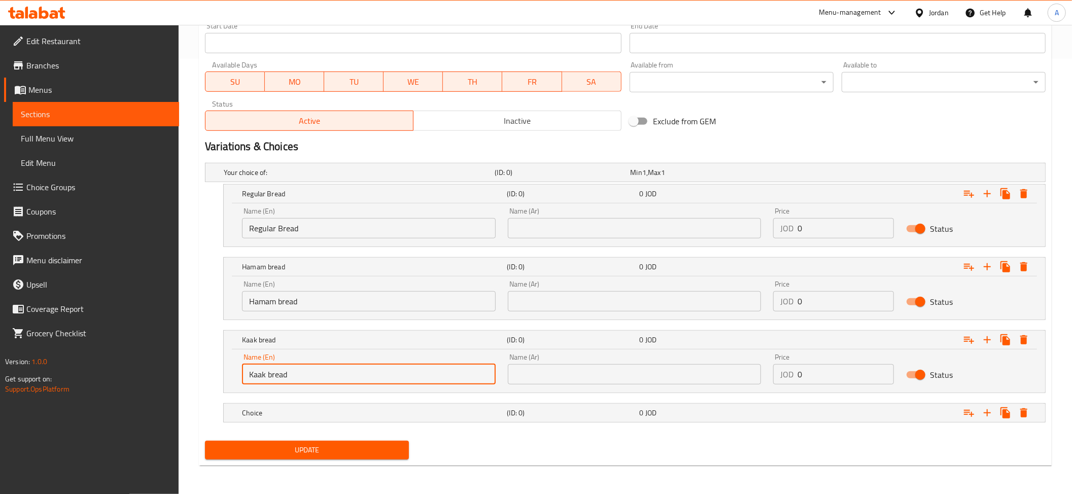
type input "Kaak bread"
click at [313, 413] on h5 "Choice" at bounding box center [372, 413] width 261 height 10
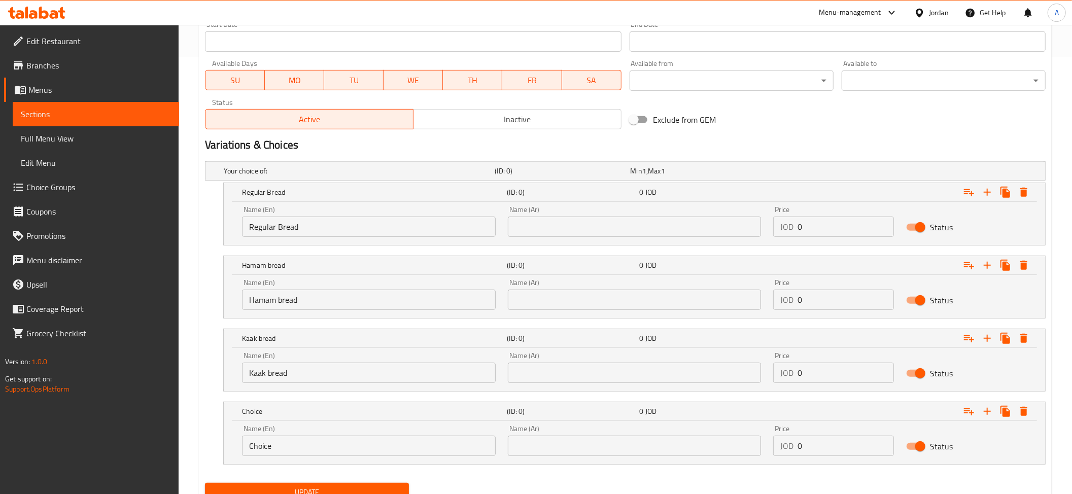
click at [318, 436] on div "Name (En) Choice Name (En)" at bounding box center [369, 440] width 254 height 31
click at [312, 452] on input "Choice" at bounding box center [369, 446] width 254 height 20
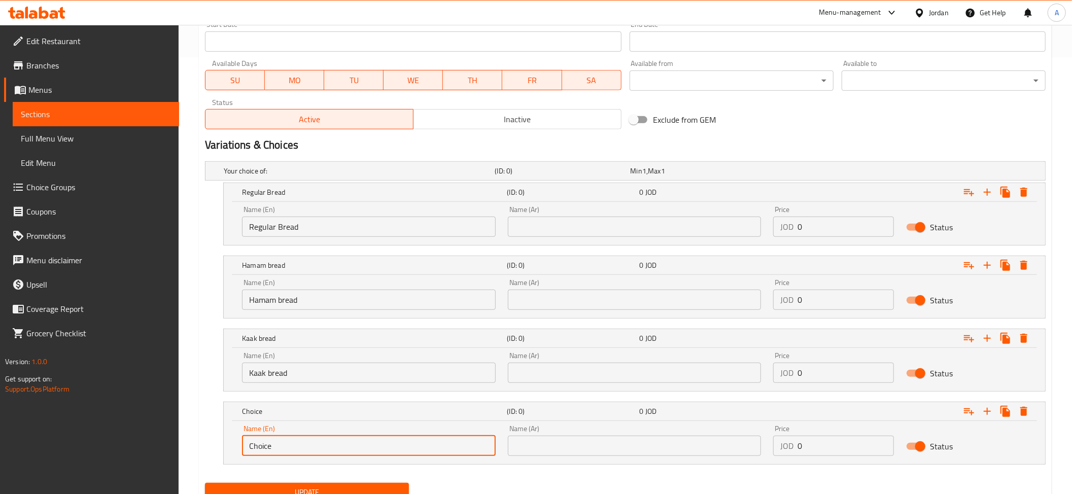
paste input "Tannour bread"
type input "Tannour bread"
click at [289, 297] on input "Hamam bread" at bounding box center [369, 300] width 254 height 20
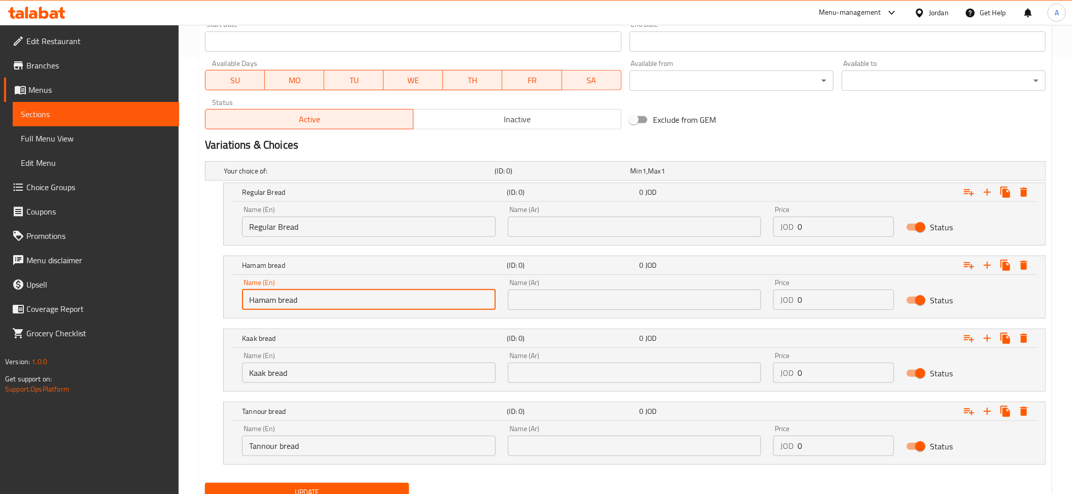
click at [289, 297] on input "Hamam bread" at bounding box center [369, 300] width 254 height 20
click at [297, 382] on input "Kaak bread" at bounding box center [369, 373] width 254 height 20
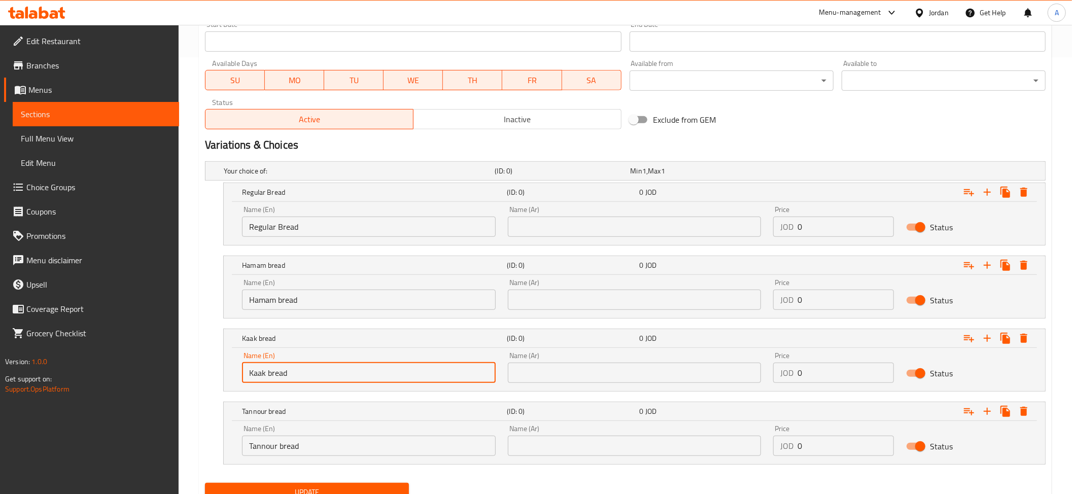
click at [297, 382] on input "Kaak bread" at bounding box center [369, 373] width 254 height 20
click at [290, 439] on input "Tannour bread" at bounding box center [369, 446] width 254 height 20
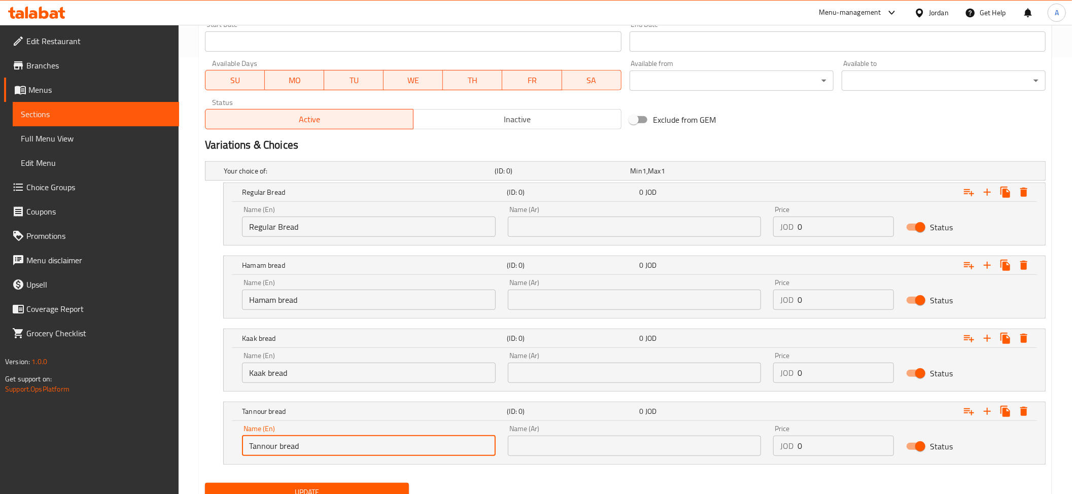
click at [290, 439] on input "Tannour bread" at bounding box center [369, 446] width 254 height 20
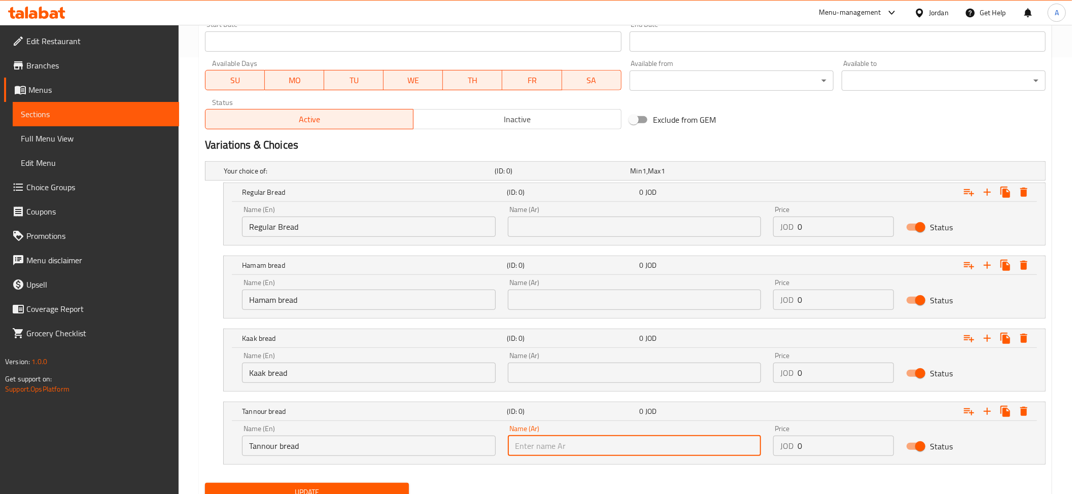
click at [529, 449] on input "text" at bounding box center [635, 446] width 254 height 20
paste input "خبز تنور"
type input "خبز تنور"
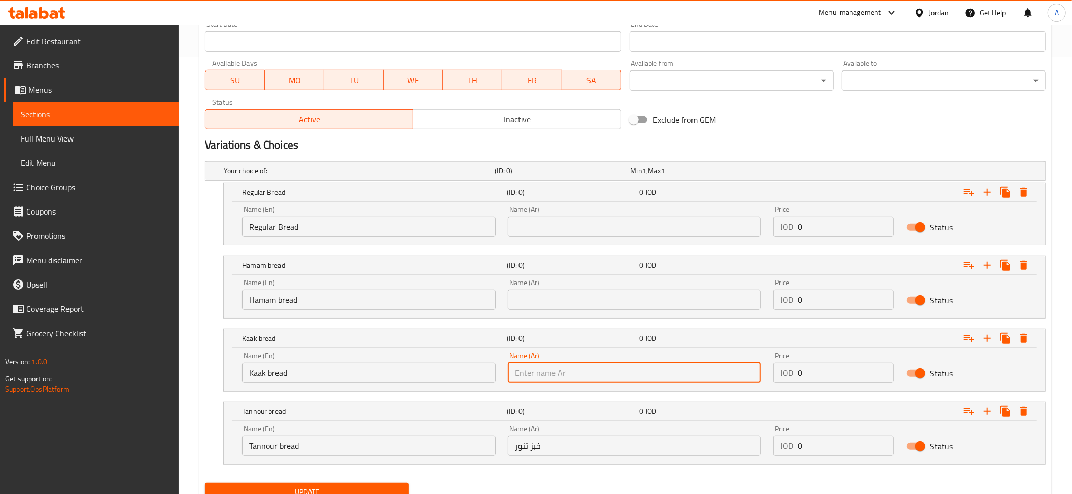
click at [532, 364] on input "text" at bounding box center [635, 373] width 254 height 20
paste input "خبز كعك"
type input "خبز كعك"
click at [547, 310] on input "text" at bounding box center [635, 300] width 254 height 20
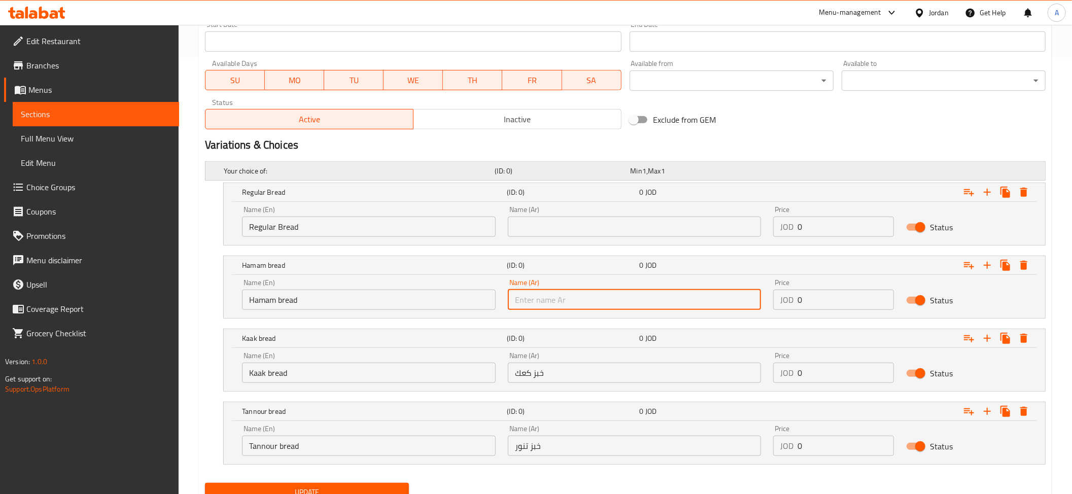
paste input "خبز حمام"
type input "خبز حمام"
click at [546, 230] on input "text" at bounding box center [635, 227] width 254 height 20
paste input "خبز عادي"
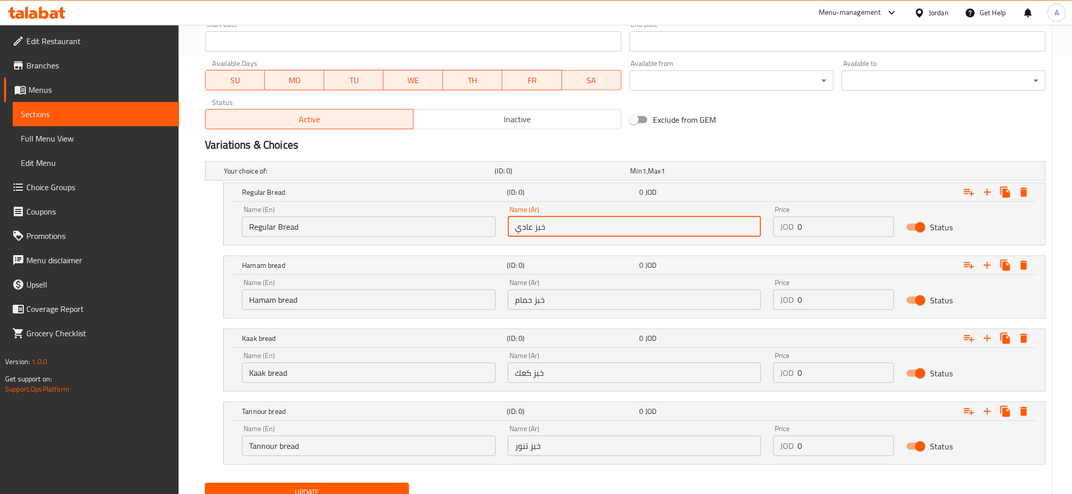
type input "خبز عادي"
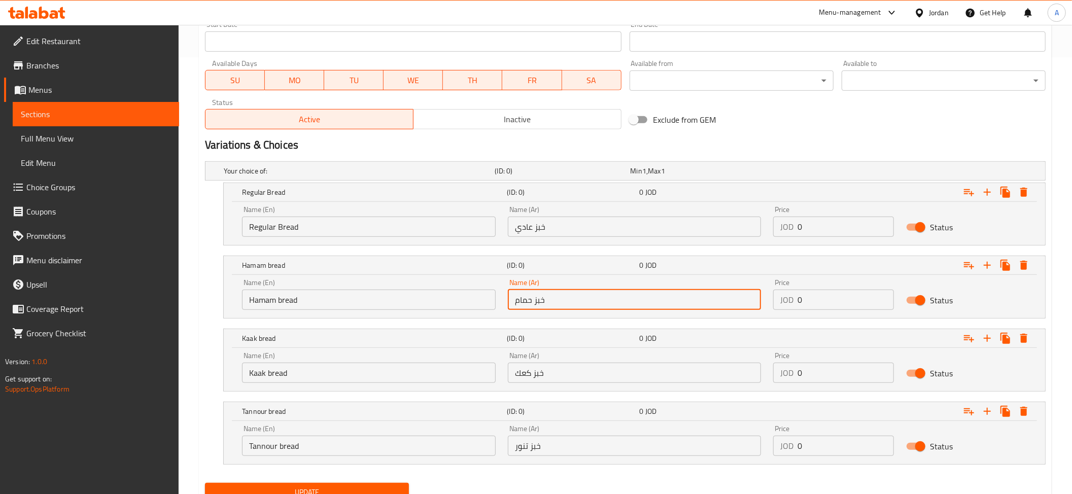
click at [543, 303] on input "خبز حمام" at bounding box center [635, 300] width 254 height 20
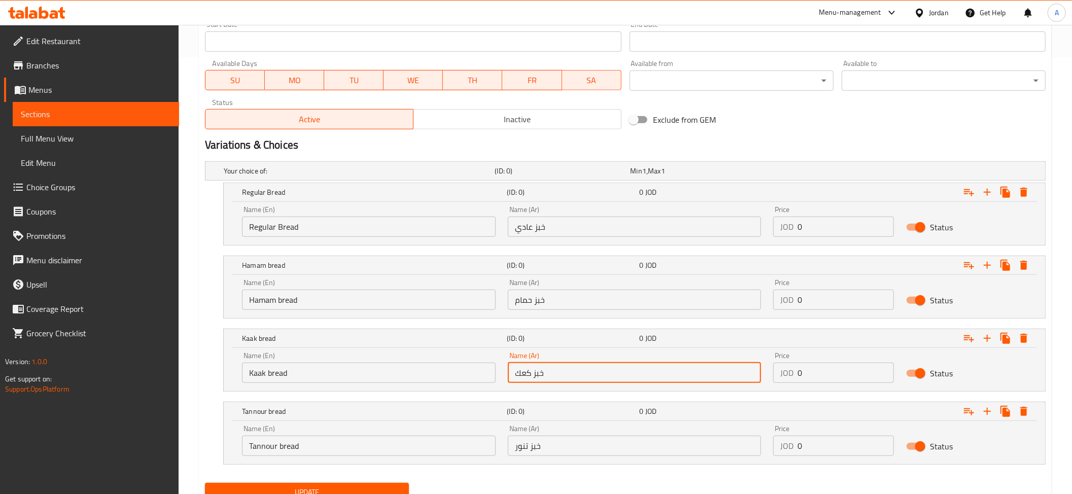
click at [544, 381] on input "خبز كعك" at bounding box center [635, 373] width 254 height 20
click at [540, 443] on input "خبز تنور" at bounding box center [635, 446] width 254 height 20
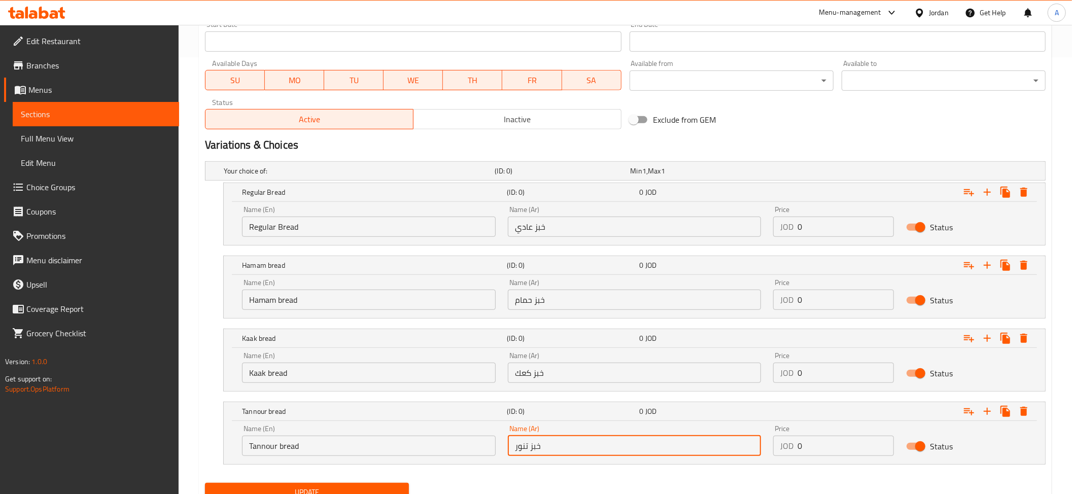
click at [540, 443] on input "خبز تنور" at bounding box center [635, 446] width 254 height 20
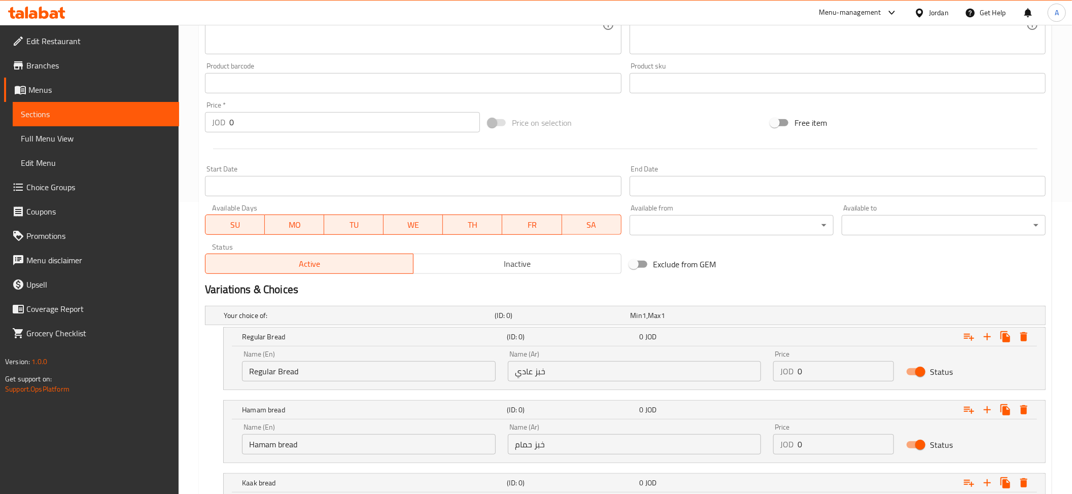
scroll to position [459, 0]
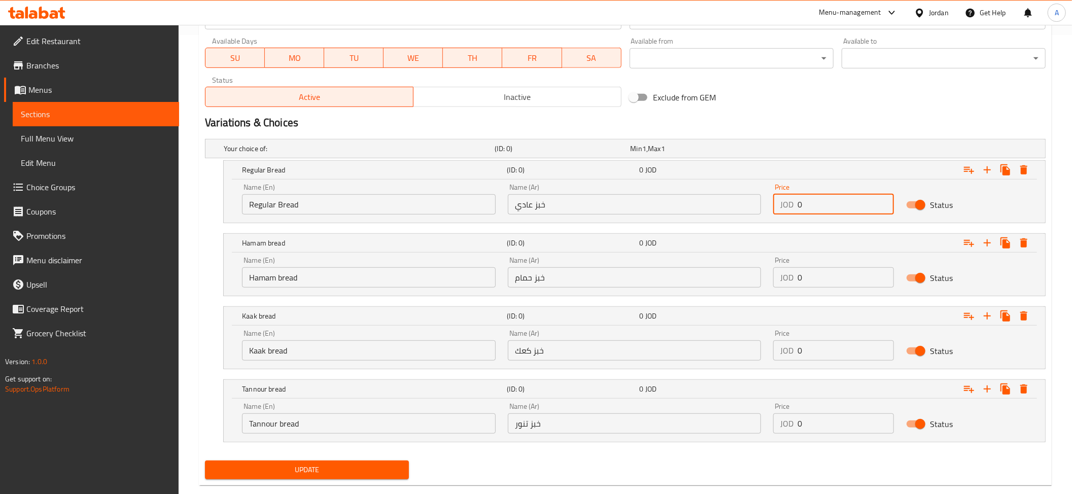
click at [817, 214] on input "0" at bounding box center [846, 204] width 96 height 20
click at [817, 212] on input "0" at bounding box center [846, 204] width 96 height 20
paste input ".6"
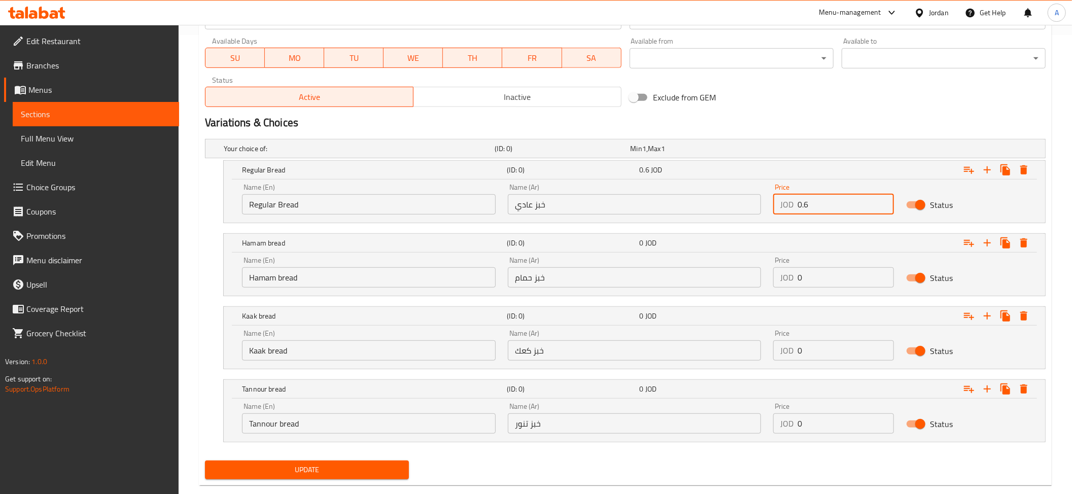
type input "0.6"
click at [826, 287] on input "0" at bounding box center [846, 277] width 96 height 20
paste input ".6"
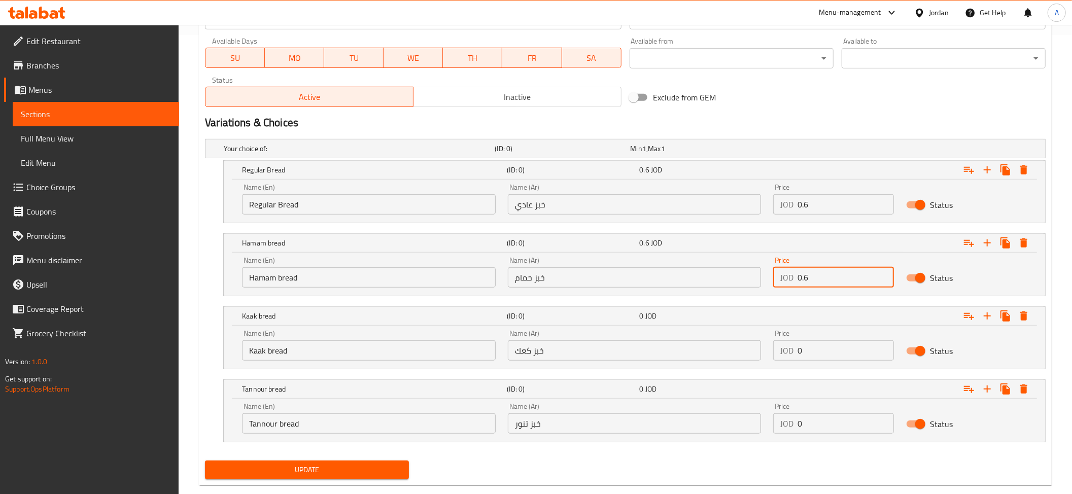
type input "0.6"
click at [808, 351] on input "0" at bounding box center [846, 351] width 96 height 20
click at [808, 352] on input "0" at bounding box center [846, 351] width 96 height 20
paste input "1"
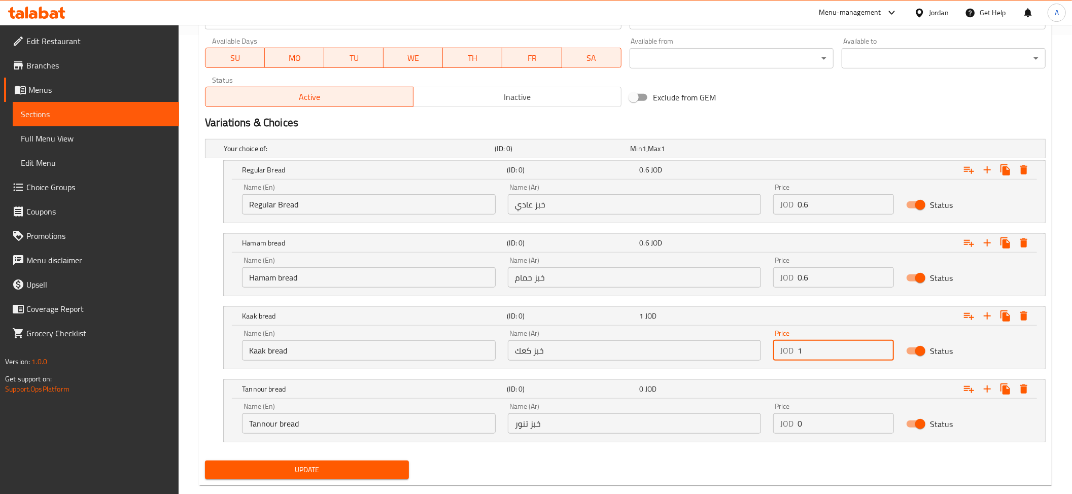
type input "1"
click at [822, 425] on input "0" at bounding box center [846, 424] width 96 height 20
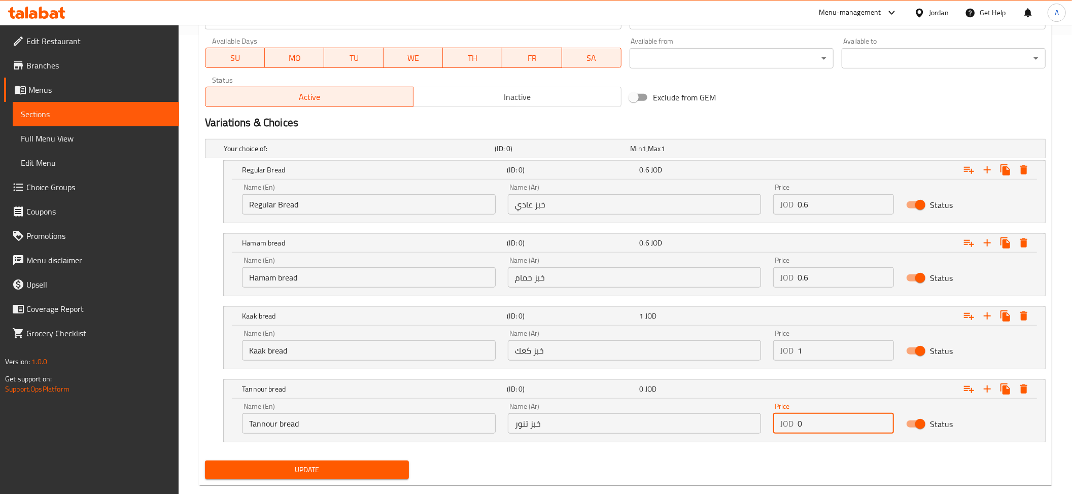
click at [822, 425] on input "0" at bounding box center [846, 424] width 96 height 20
paste input "1"
type input "1"
click at [374, 470] on span "Update" at bounding box center [307, 470] width 188 height 13
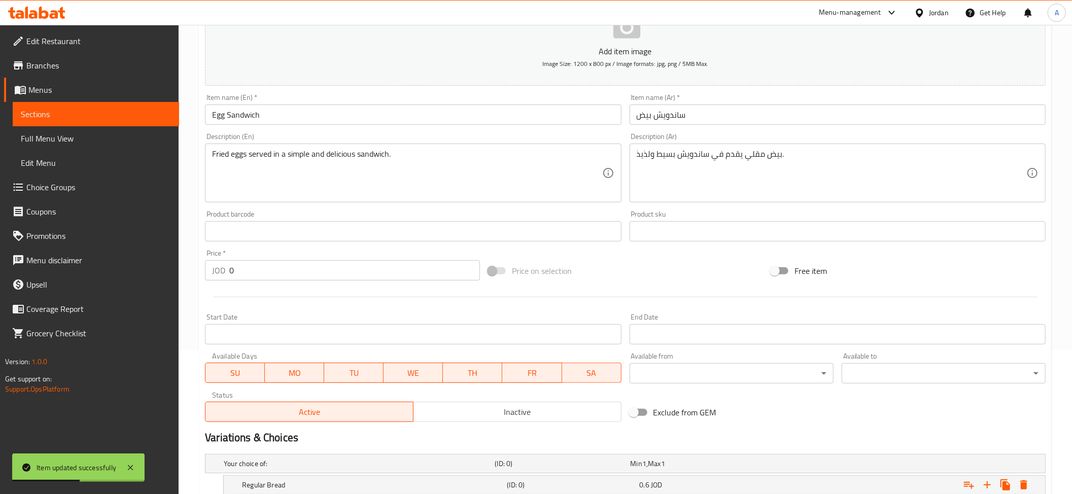
scroll to position [481, 0]
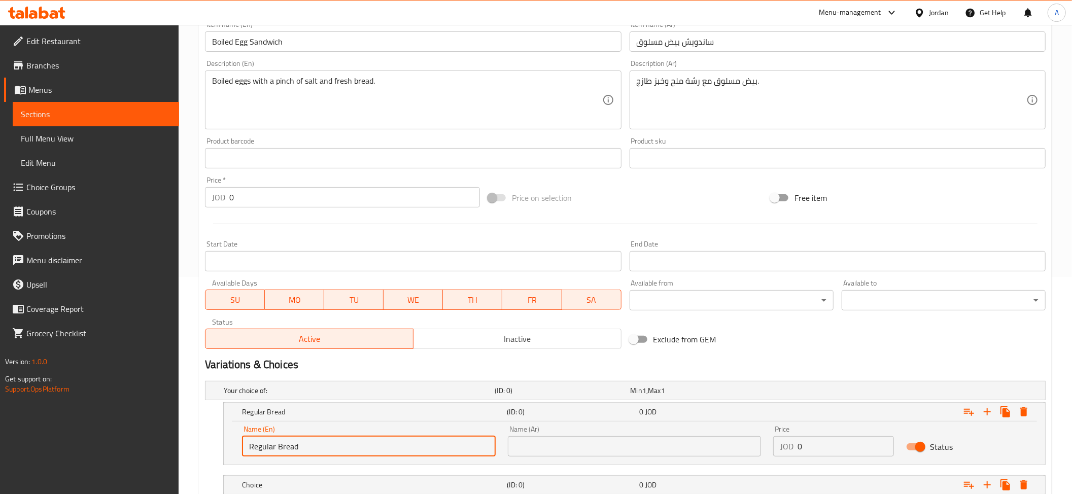
scroll to position [350, 0]
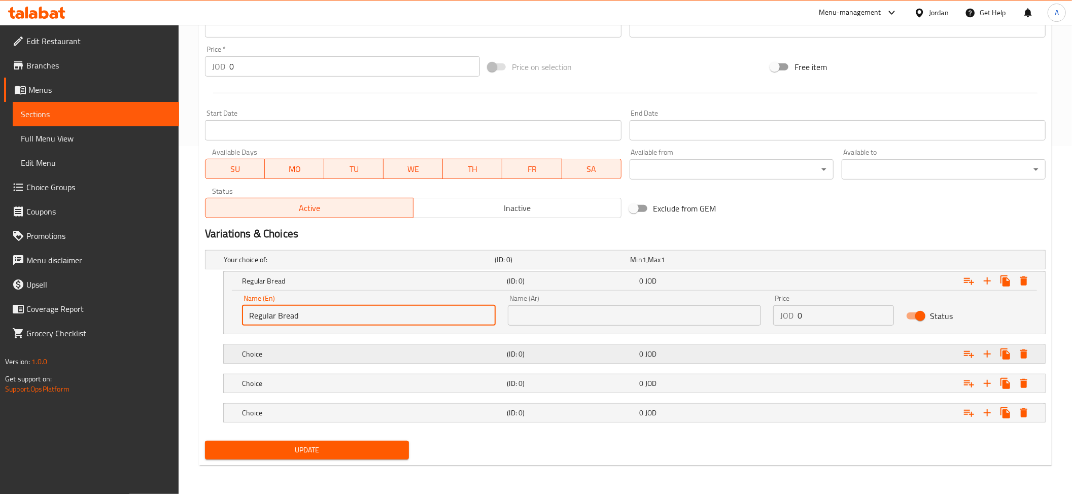
click at [297, 354] on h5 "Choice" at bounding box center [372, 354] width 261 height 10
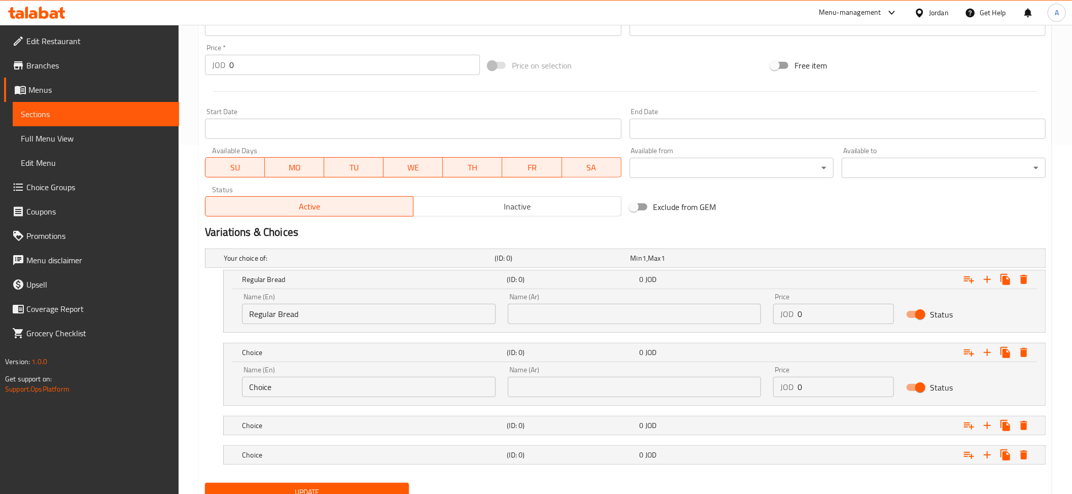
click at [320, 390] on input "Choice" at bounding box center [369, 387] width 254 height 20
click at [321, 390] on input "Choice" at bounding box center [369, 387] width 254 height 20
paste input "Hamam bread"
type input "Hamam bread"
click at [284, 425] on h5 "Choice" at bounding box center [372, 426] width 261 height 10
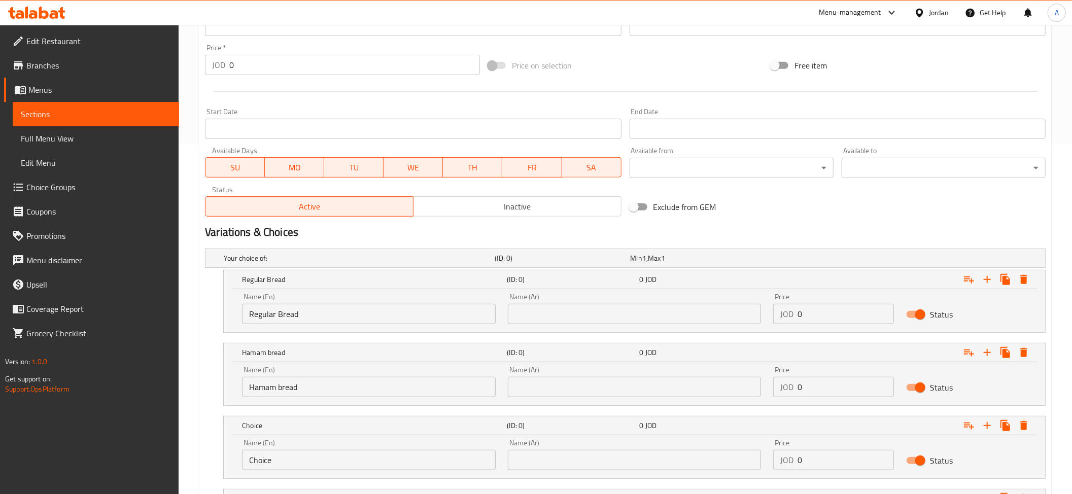
click at [299, 460] on input "Choice" at bounding box center [369, 460] width 254 height 20
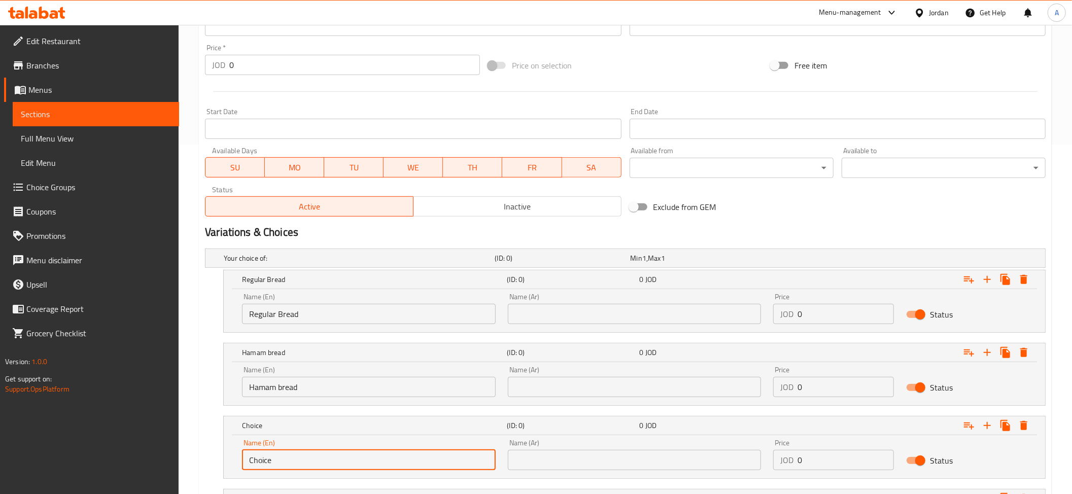
paste input "Kaak bread"
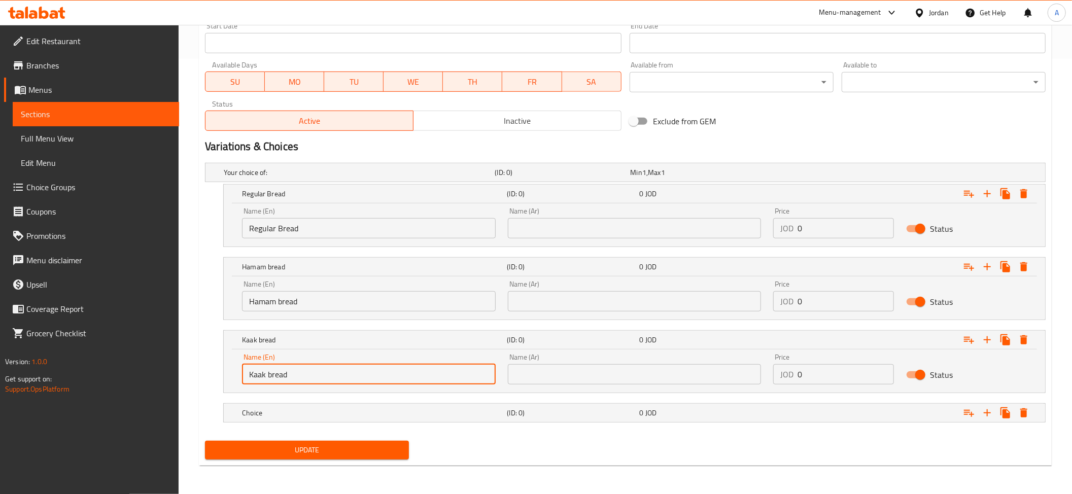
type input "Kaak bread"
click at [304, 413] on h5 "Choice" at bounding box center [372, 413] width 261 height 10
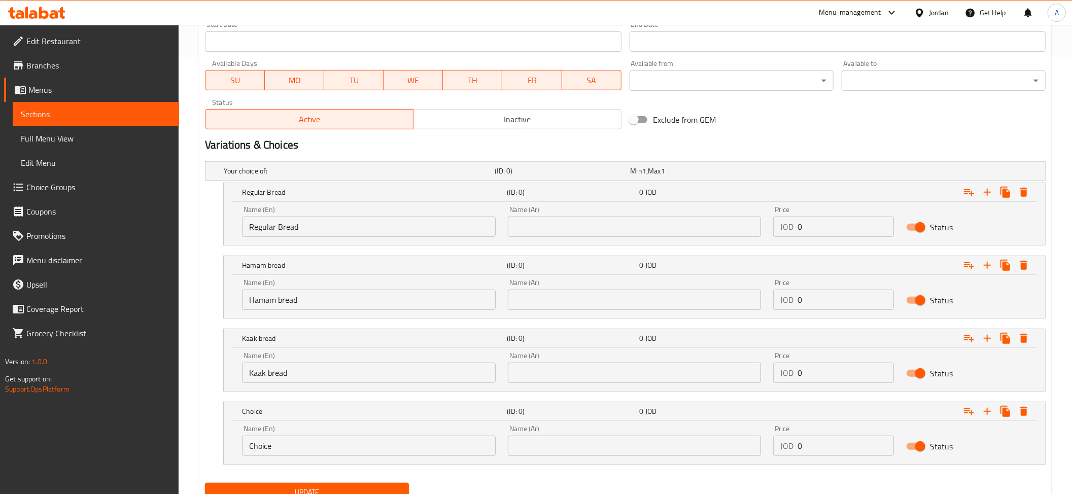
click at [306, 459] on div "Name (En) Choice Name (En)" at bounding box center [369, 440] width 266 height 43
click at [297, 444] on input "Choice" at bounding box center [369, 446] width 254 height 20
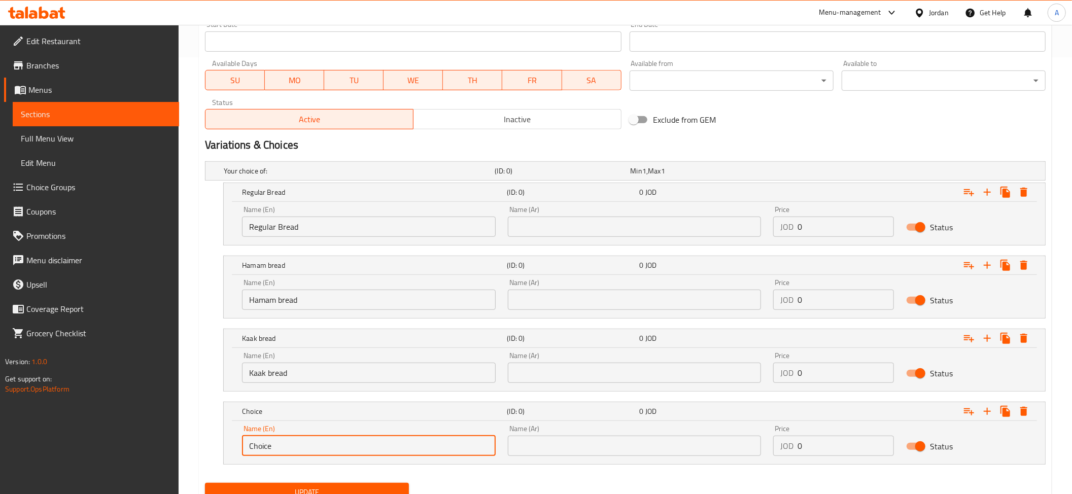
click at [297, 444] on input "Choice" at bounding box center [369, 446] width 254 height 20
paste input "Tannour bread"
type input "Tannour bread"
click at [297, 316] on div "Name (En) Hamam bread Name (En)" at bounding box center [369, 294] width 266 height 43
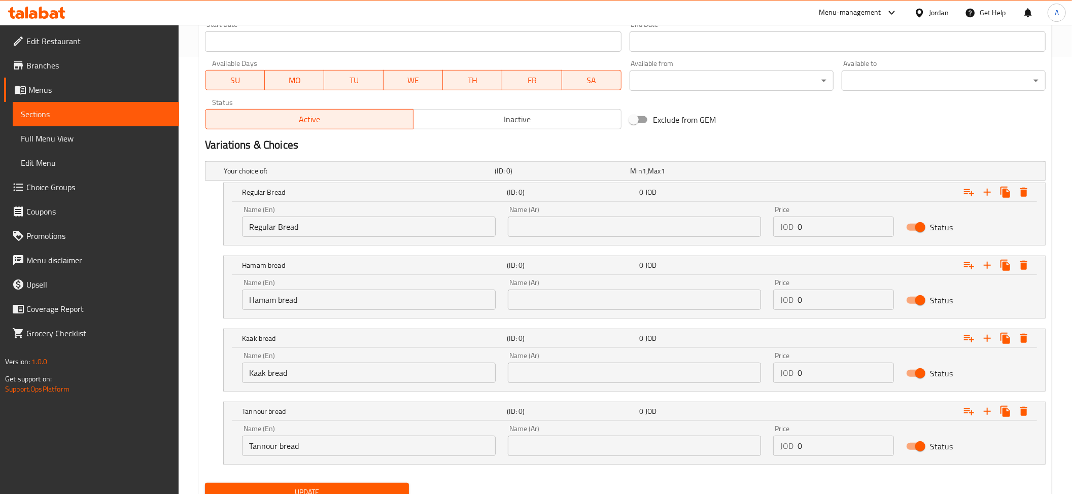
click at [293, 307] on input "Hamam bread" at bounding box center [369, 300] width 254 height 20
click at [283, 372] on input "Kaak bread" at bounding box center [369, 373] width 254 height 20
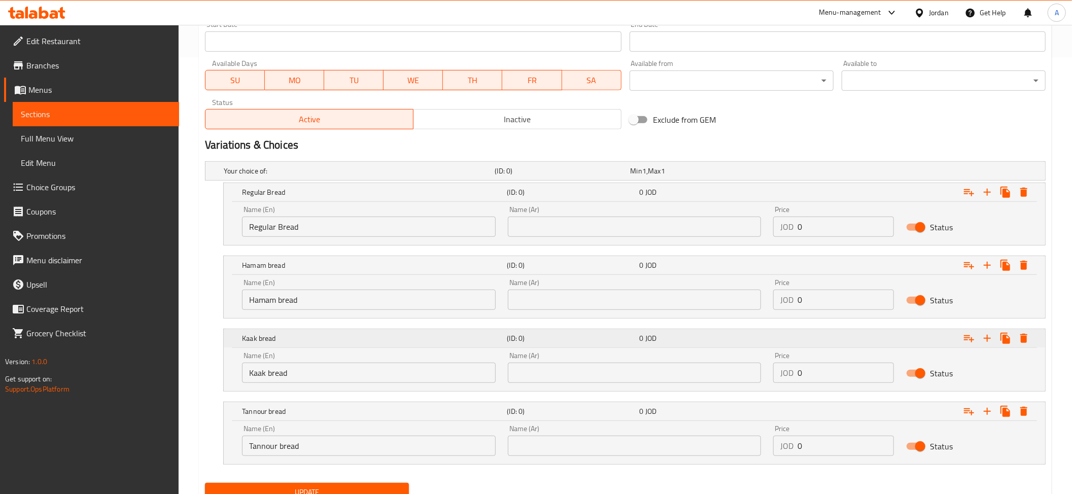
click at [294, 346] on div "Kaak bread" at bounding box center [372, 338] width 265 height 14
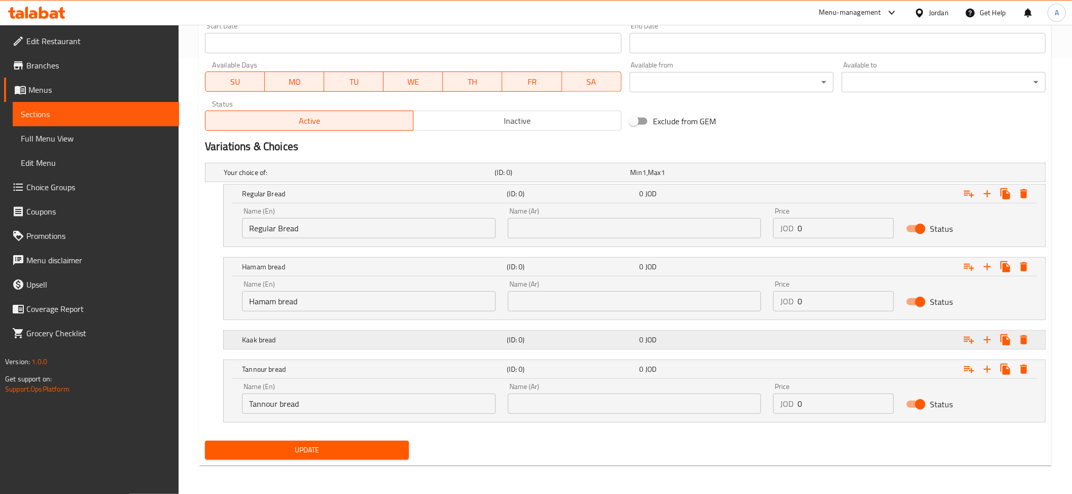
click at [277, 331] on div "Kaak bread (ID: 0) 0 JOD" at bounding box center [637, 340] width 795 height 22
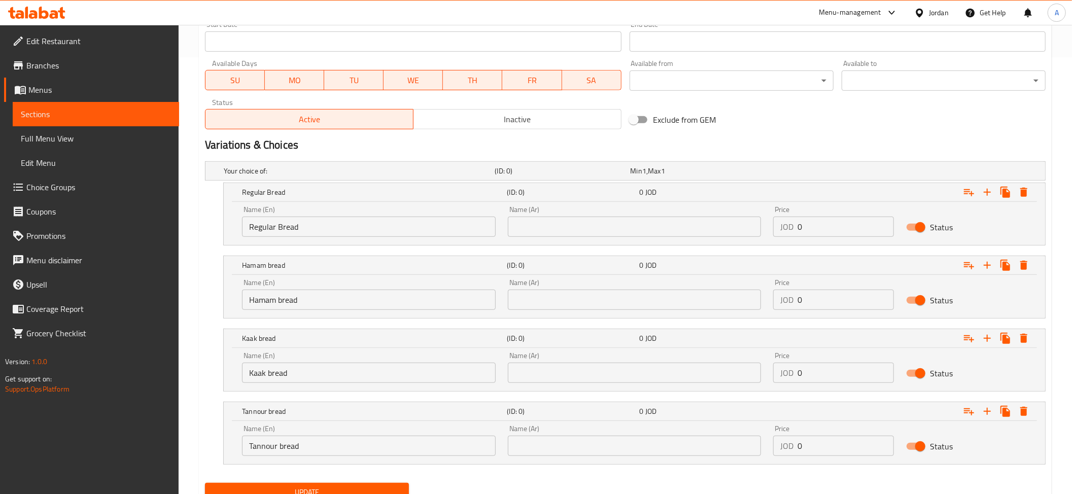
click at [289, 364] on input "Kaak bread" at bounding box center [369, 373] width 254 height 20
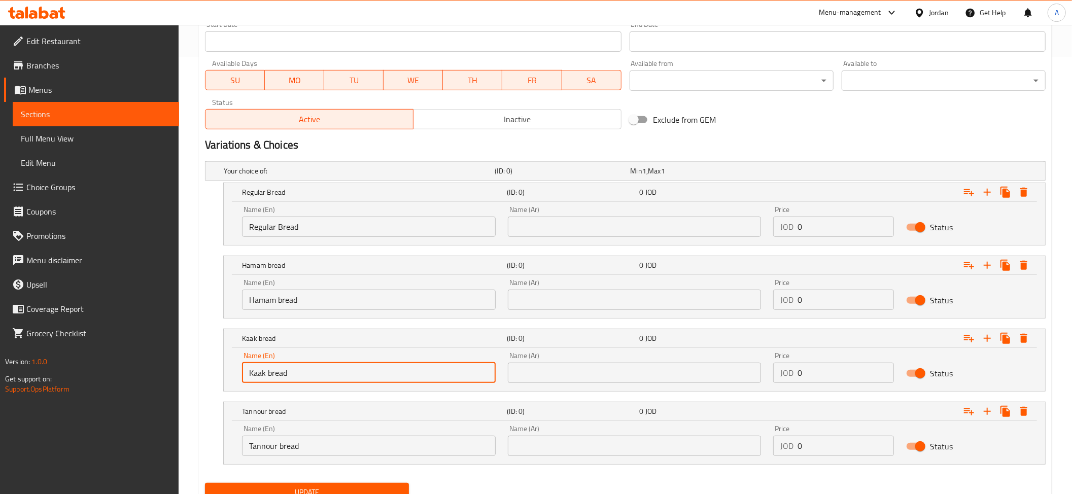
click at [289, 364] on input "Kaak bread" at bounding box center [369, 373] width 254 height 20
click at [292, 379] on input "Kaak bread" at bounding box center [369, 373] width 254 height 20
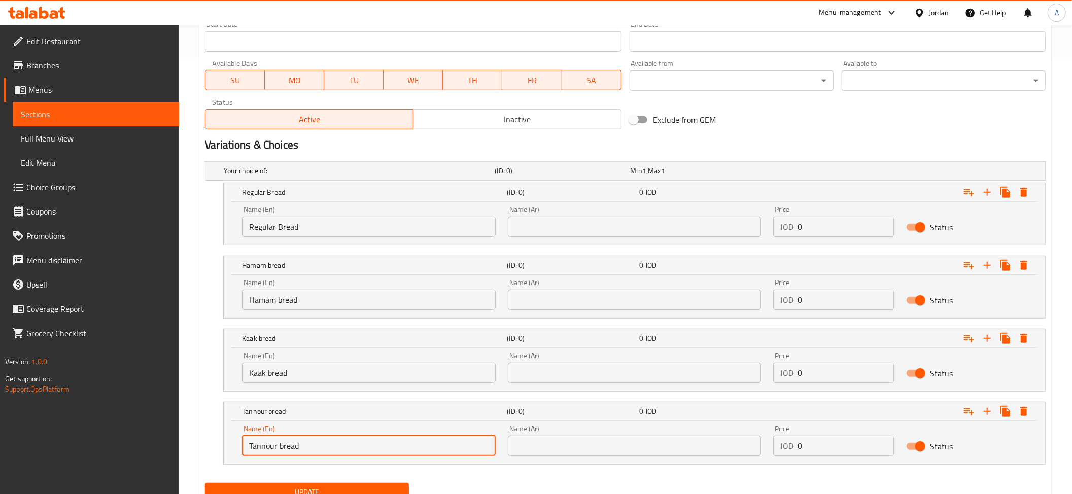
click at [294, 451] on input "Tannour bread" at bounding box center [369, 446] width 254 height 20
click at [530, 241] on div "Name (Ar) Name (Ar)" at bounding box center [635, 221] width 266 height 43
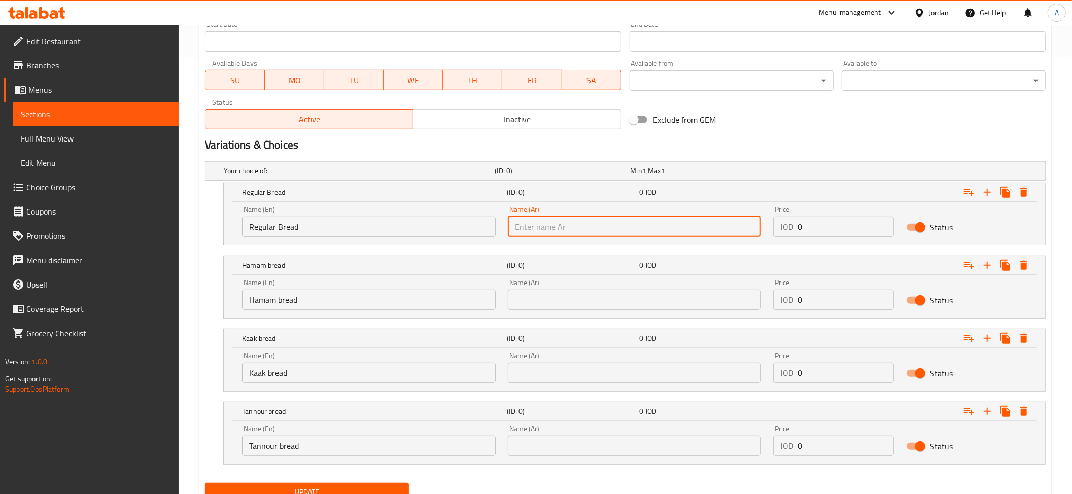
click at [534, 233] on input "text" at bounding box center [635, 227] width 254 height 20
paste input "خبز عادي"
type input "خبز عادي"
drag, startPoint x: 538, startPoint y: 300, endPoint x: 537, endPoint y: 289, distance: 11.7
click at [538, 300] on input "text" at bounding box center [635, 300] width 254 height 20
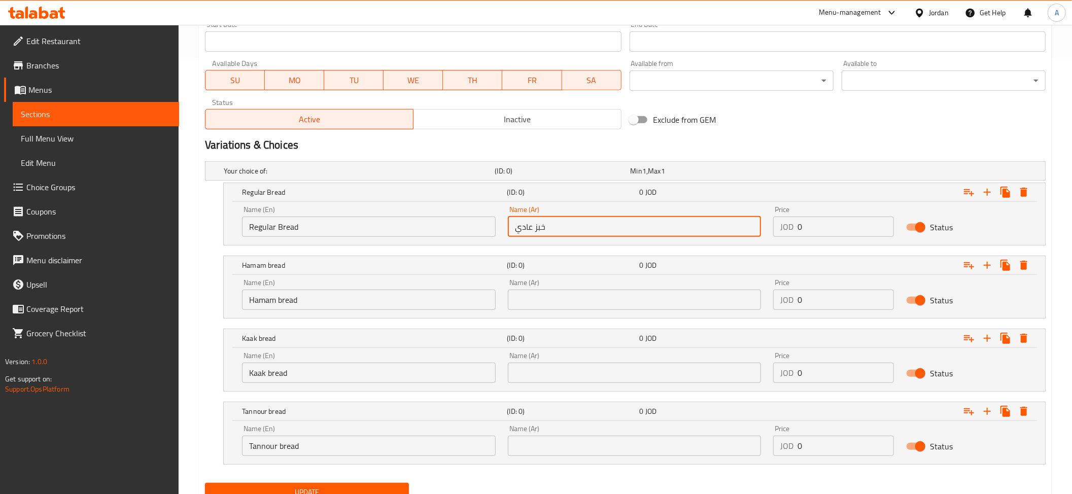
paste input "خبز حمام"
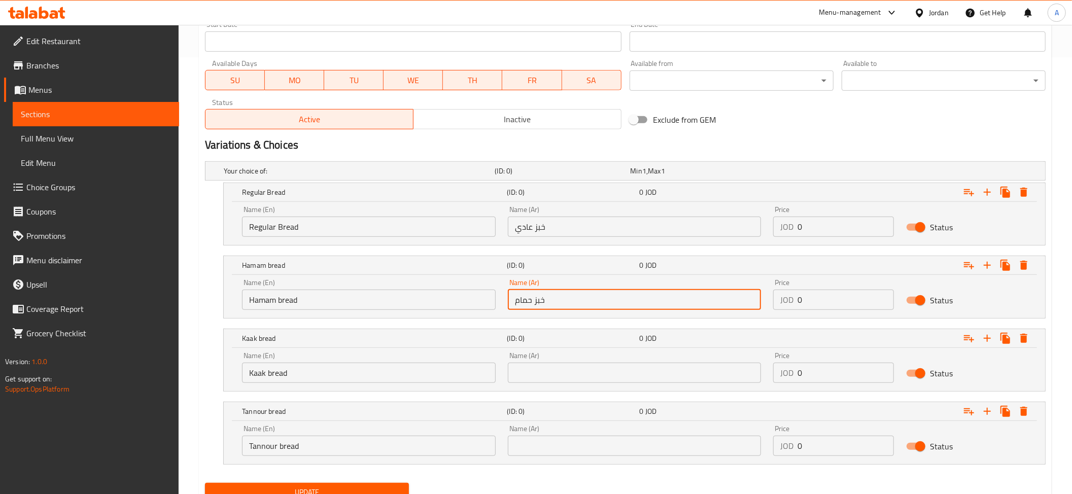
type input "خبز حمام"
click at [547, 387] on div "Name (Ar) Name (Ar)" at bounding box center [635, 367] width 266 height 43
click at [549, 370] on input "text" at bounding box center [635, 373] width 254 height 20
paste input "خبز كعك"
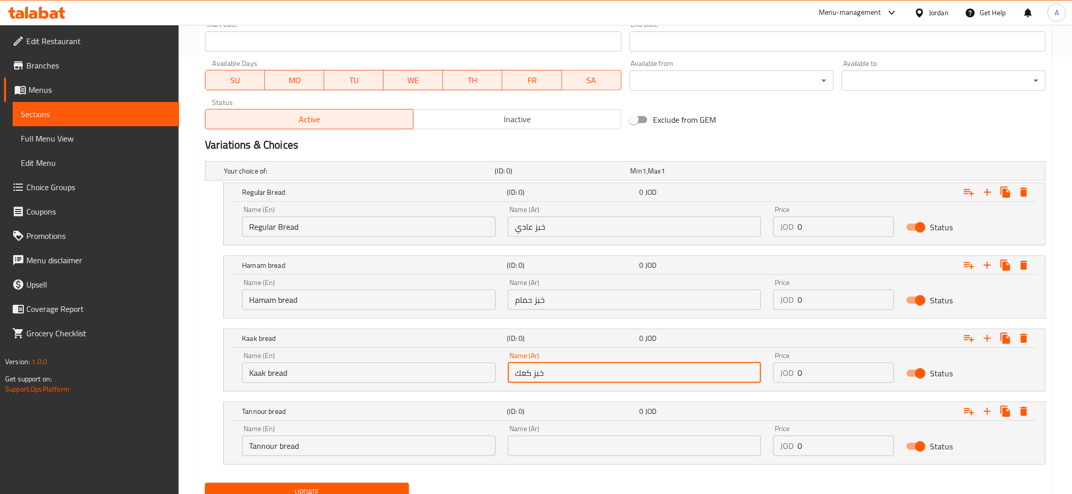
type input "خبز كعك"
click at [540, 447] on input "text" at bounding box center [635, 446] width 254 height 20
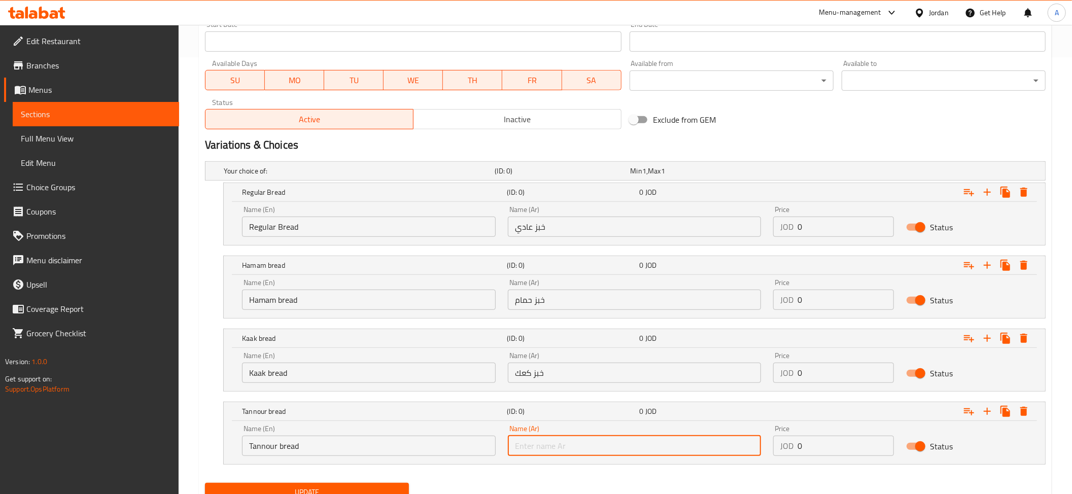
paste input "خبز تنور"
type input "خبز تنور"
click at [532, 381] on input "خبز كعك" at bounding box center [635, 373] width 254 height 20
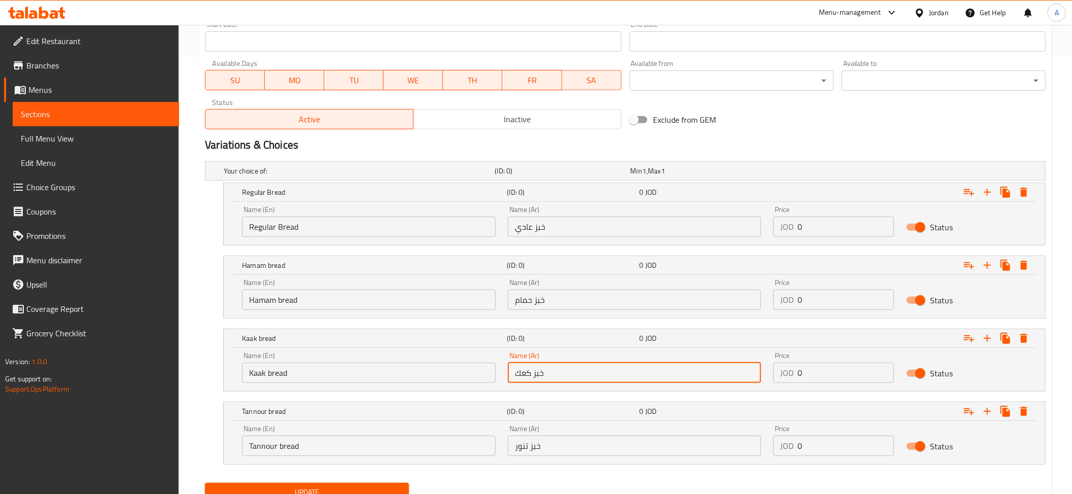
click at [532, 381] on input "خبز كعك" at bounding box center [635, 373] width 254 height 20
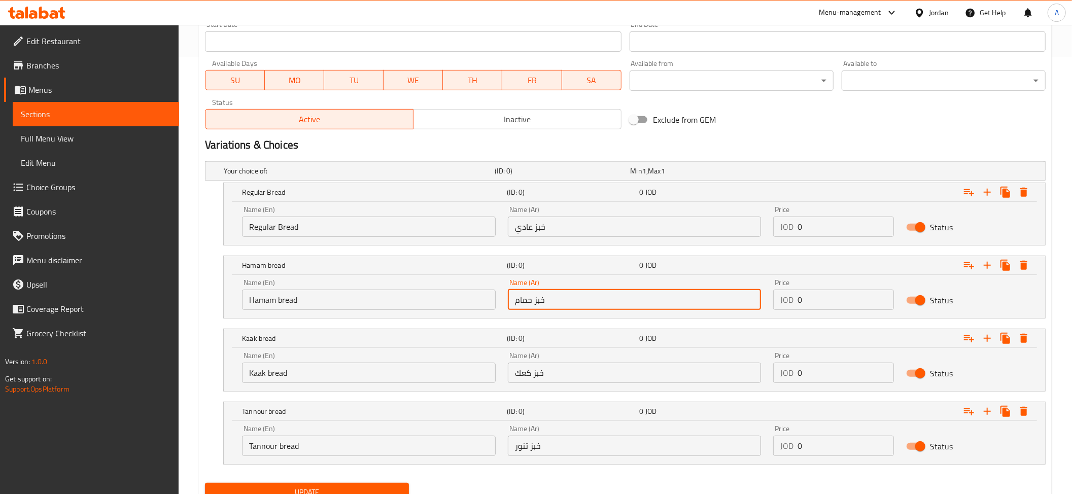
click at [566, 301] on input "خبز حمام" at bounding box center [635, 300] width 254 height 20
click at [530, 227] on input "خبز عادي" at bounding box center [635, 227] width 254 height 20
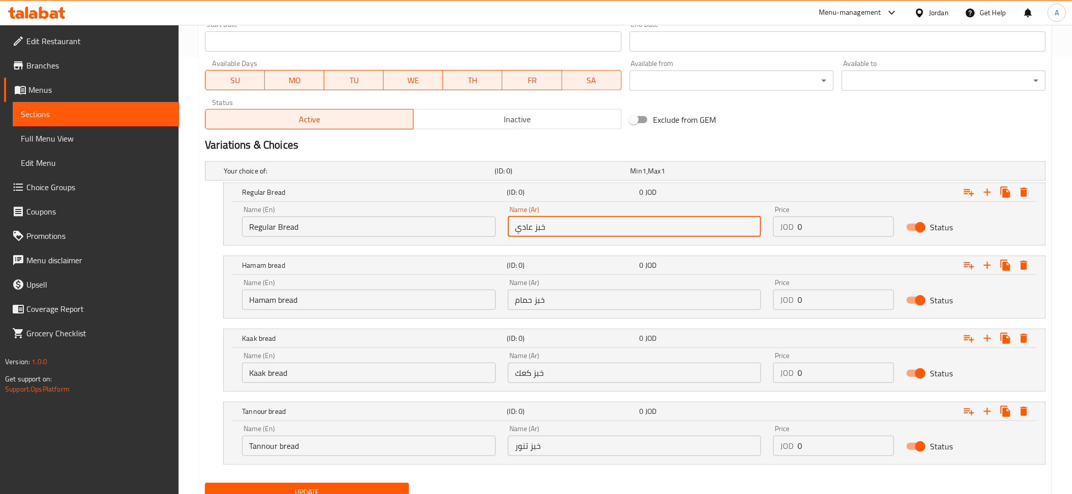
click at [530, 227] on input "خبز عادي" at bounding box center [635, 227] width 254 height 20
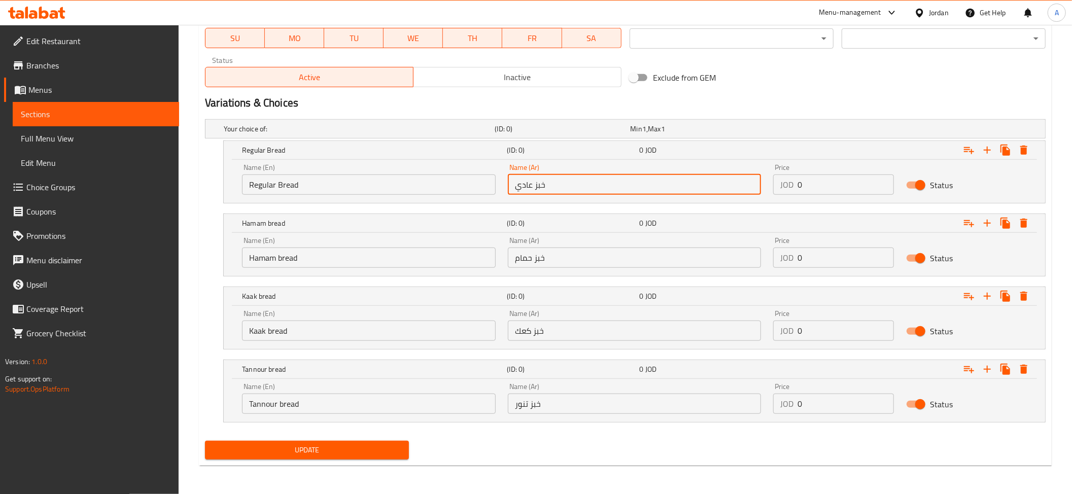
click at [823, 403] on input "0" at bounding box center [846, 404] width 96 height 20
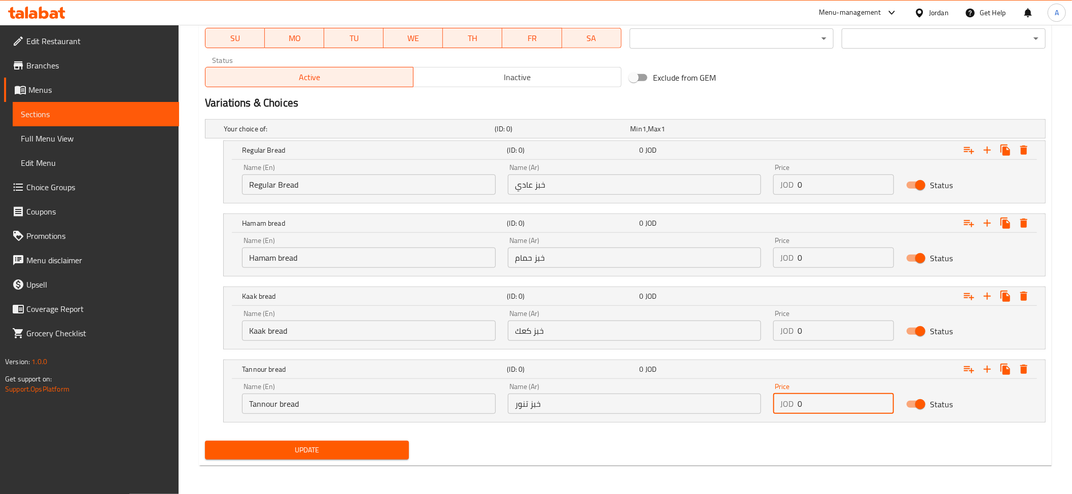
click at [823, 403] on input "0" at bounding box center [846, 404] width 96 height 20
paste input "1"
type input "1"
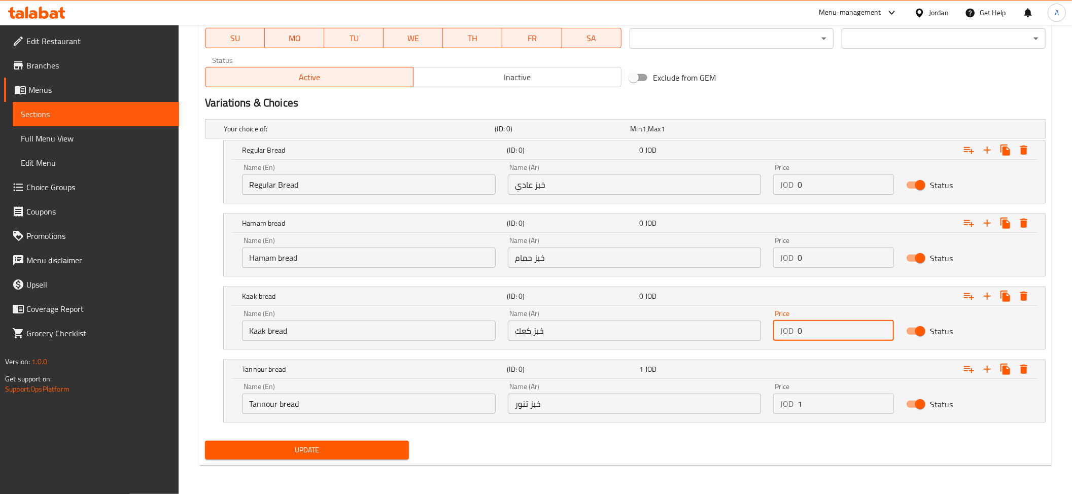
click at [814, 330] on input "0" at bounding box center [846, 331] width 96 height 20
paste input "1"
type input "1"
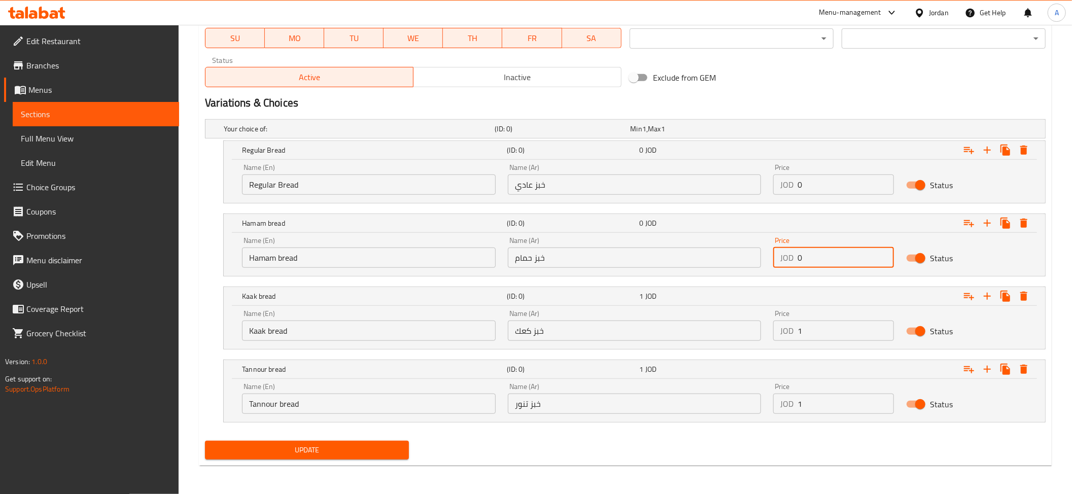
click at [817, 264] on input "0" at bounding box center [846, 258] width 96 height 20
paste input ".6"
type input "0.6"
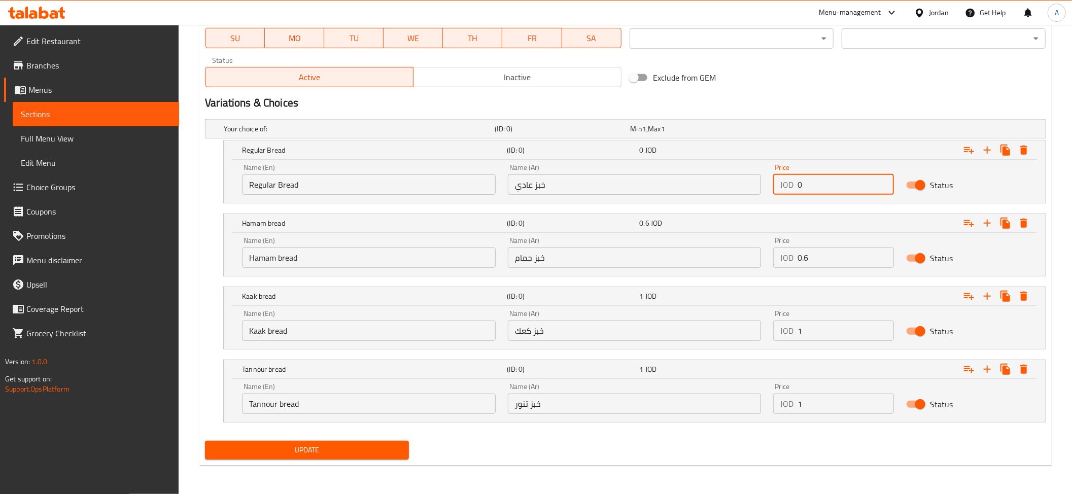
click at [808, 193] on input "0" at bounding box center [846, 185] width 96 height 20
paste input ".6"
type input "0.6"
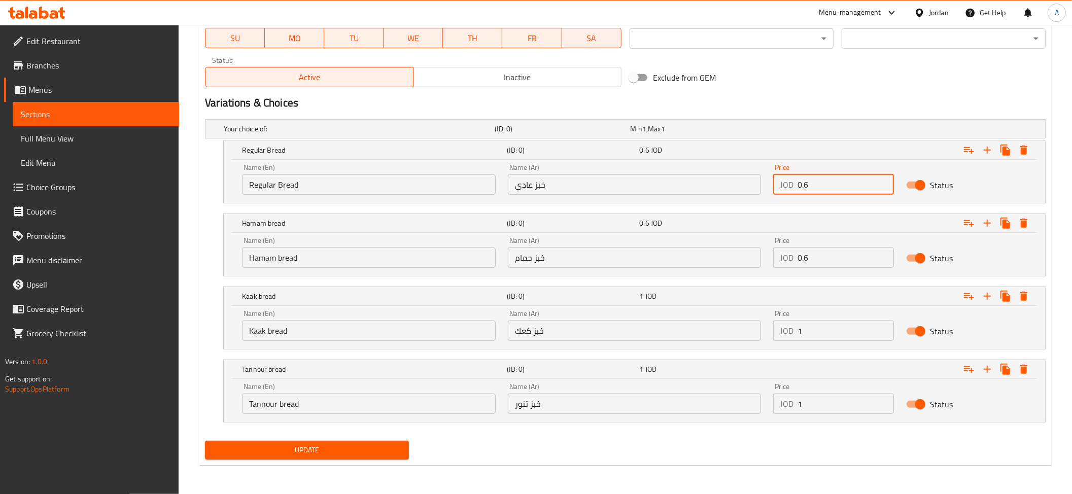
click at [301, 457] on span "Update" at bounding box center [307, 450] width 188 height 13
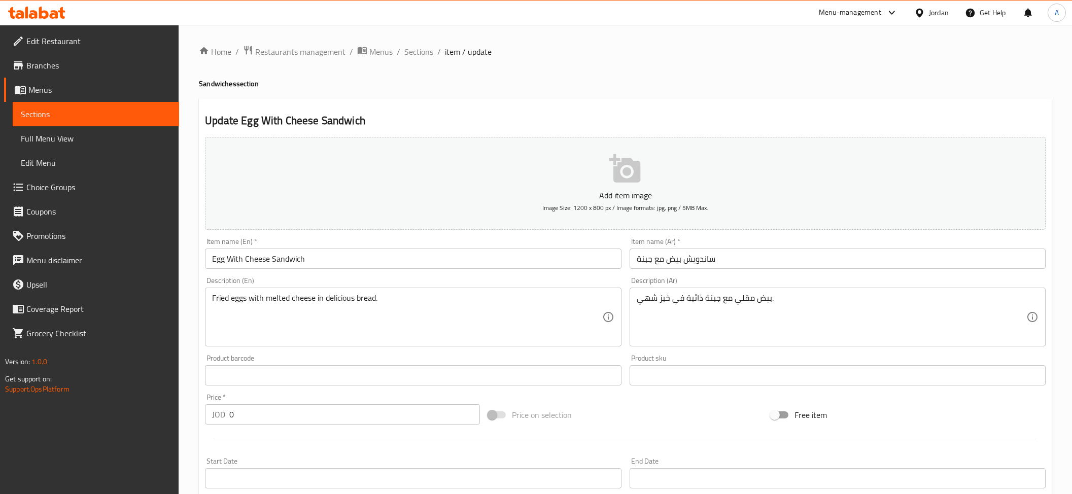
scroll to position [217, 0]
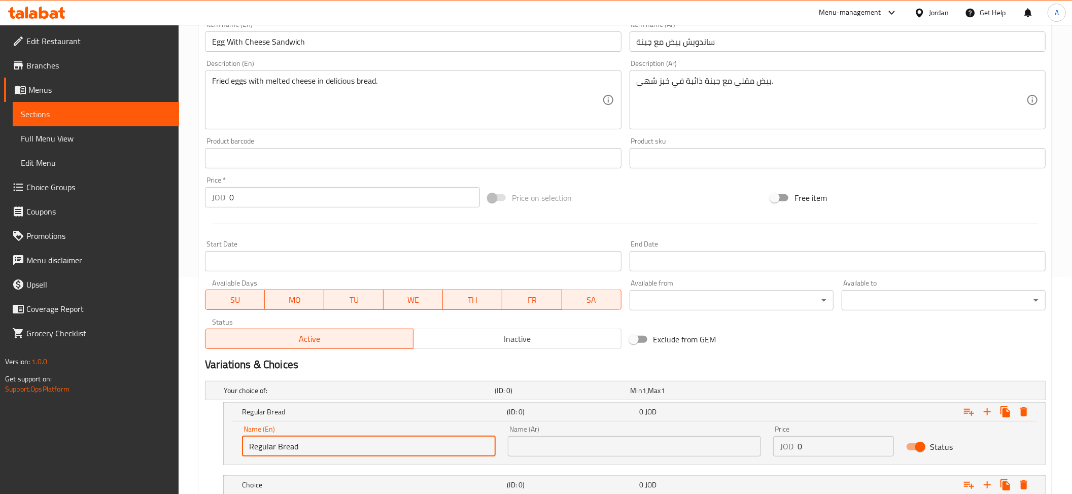
type input "Regular Bread"
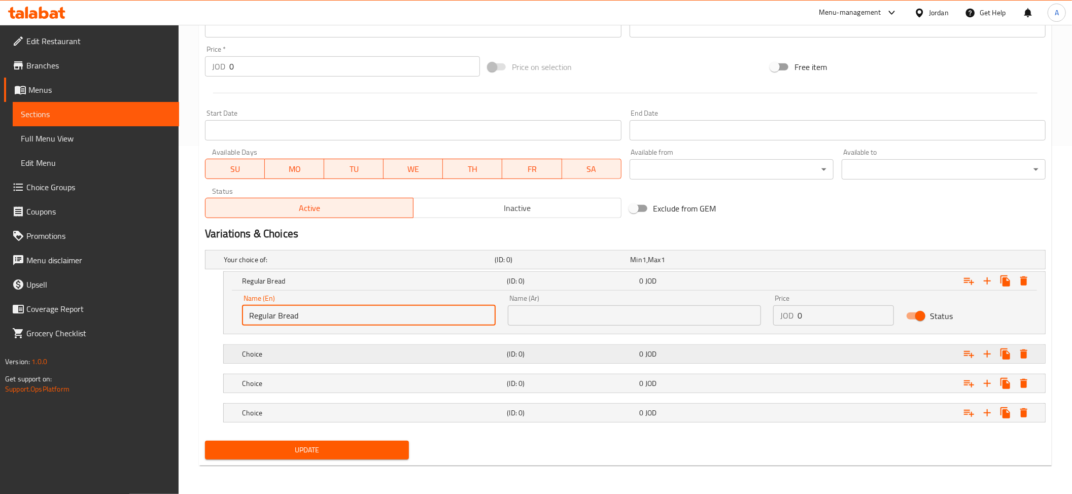
click at [277, 362] on div "Choice (ID: 0) 0 JOD" at bounding box center [637, 354] width 795 height 22
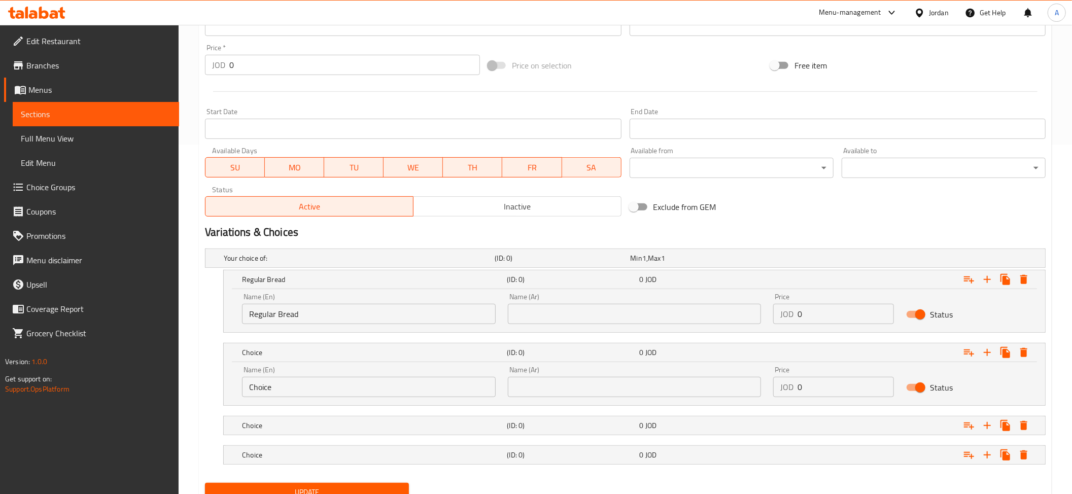
click at [283, 383] on input "Choice" at bounding box center [369, 387] width 254 height 20
paste input "Hamam bread"
type input "Hamam bread"
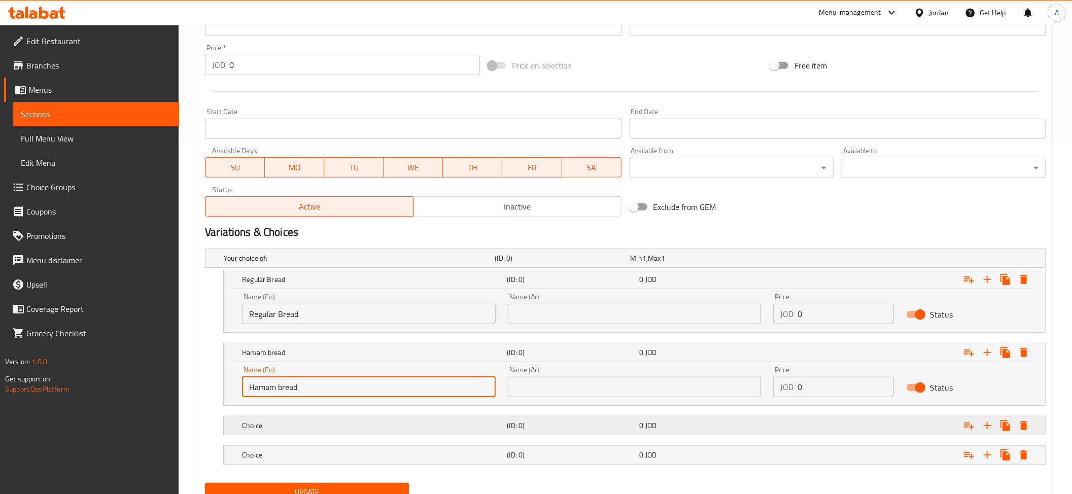
click at [297, 421] on div "Choice" at bounding box center [372, 426] width 265 height 14
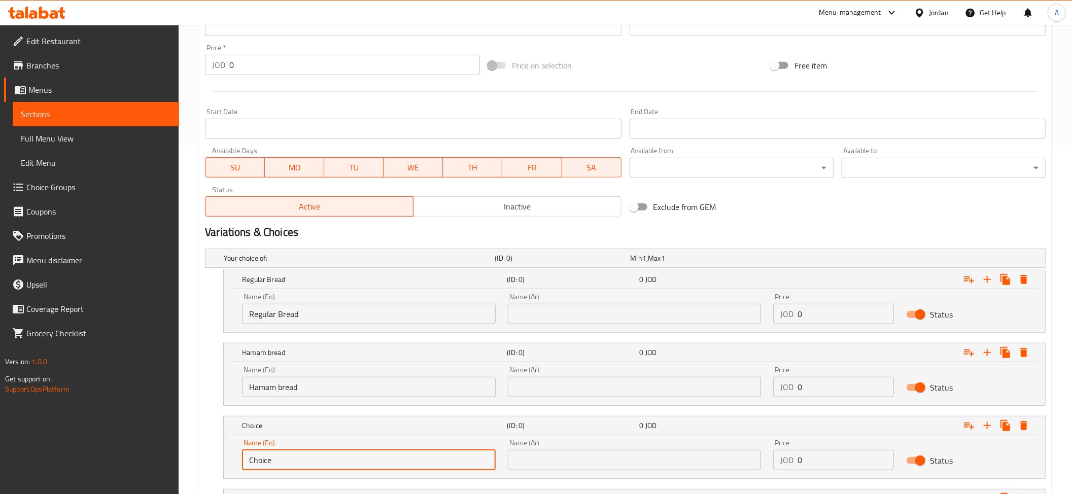
click at [288, 453] on input "Choice" at bounding box center [369, 460] width 254 height 20
paste input "Kaak bread"
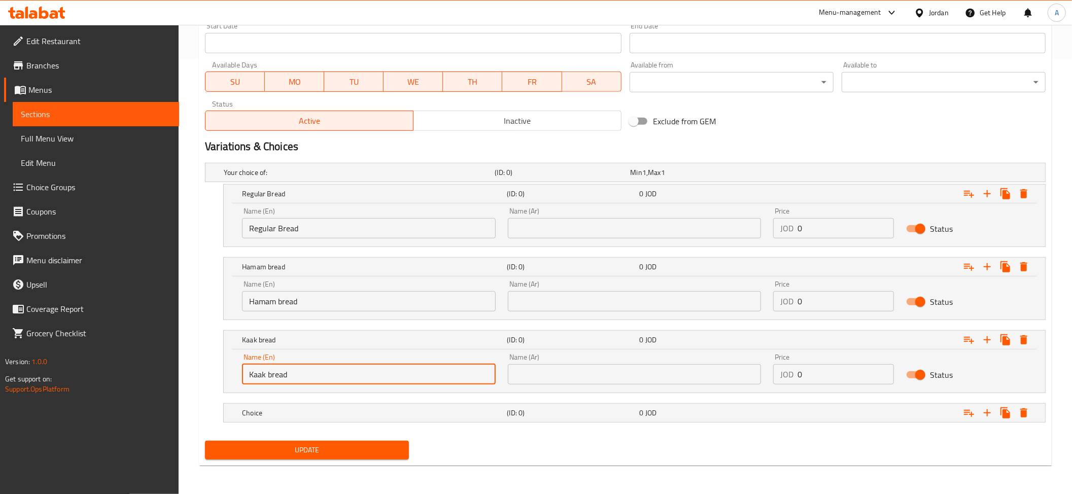
type input "Kaak bread"
click at [310, 415] on h5 "Choice" at bounding box center [372, 413] width 261 height 10
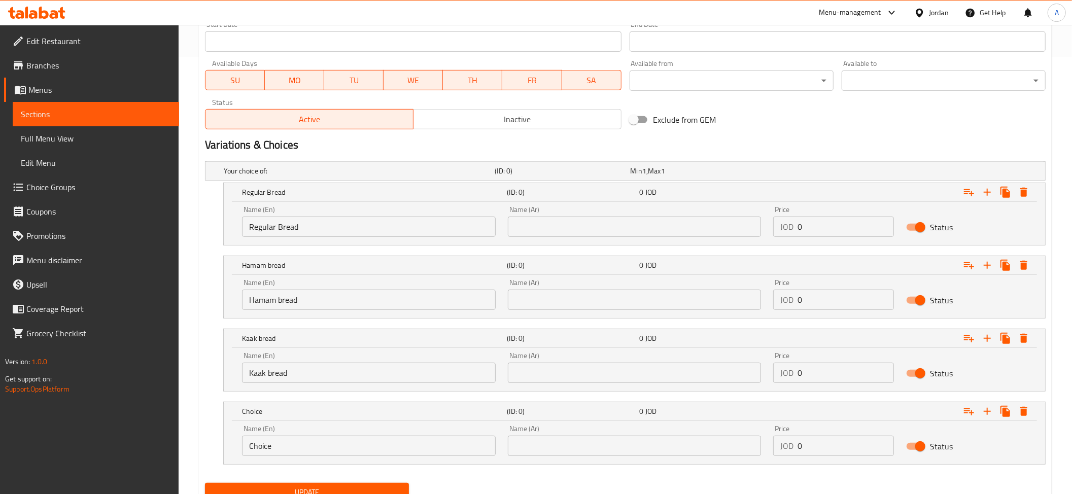
click at [299, 449] on input "Choice" at bounding box center [369, 446] width 254 height 20
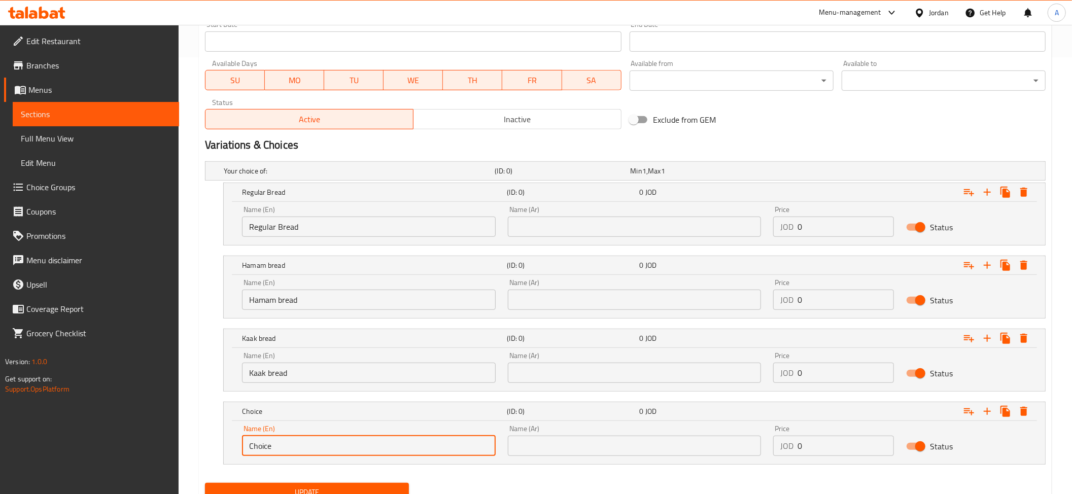
click at [298, 449] on input "Choice" at bounding box center [369, 446] width 254 height 20
paste input "Tannour bread"
type input "Tannour bread"
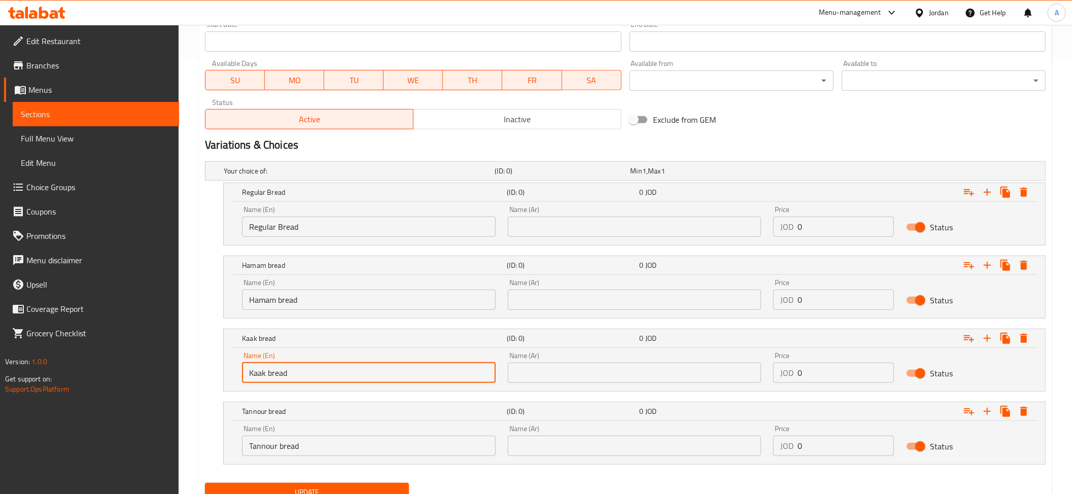
click at [305, 374] on input "Kaak bread" at bounding box center [369, 373] width 254 height 20
click at [299, 299] on input "Hamam bread" at bounding box center [369, 300] width 254 height 20
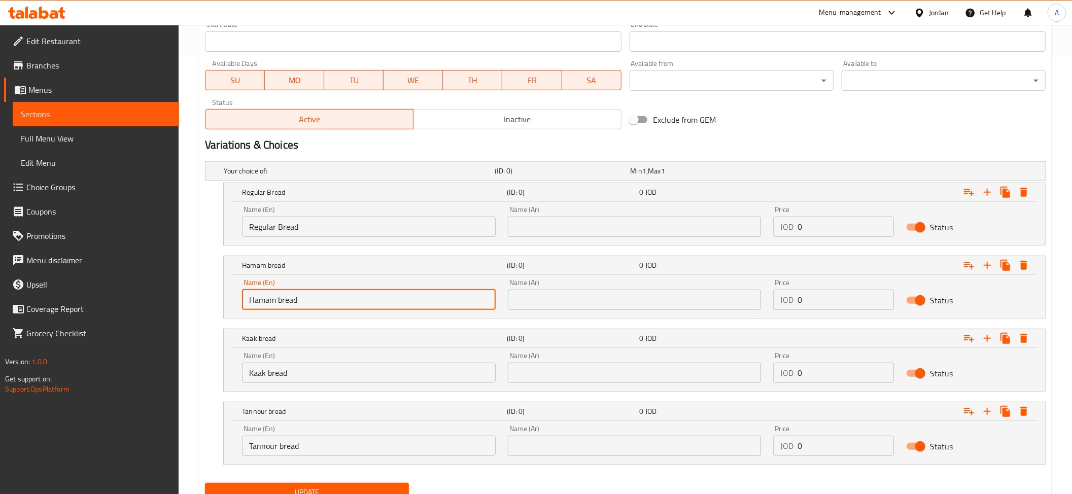
click at [299, 299] on input "Hamam bread" at bounding box center [369, 300] width 254 height 20
click at [570, 437] on input "text" at bounding box center [635, 446] width 254 height 20
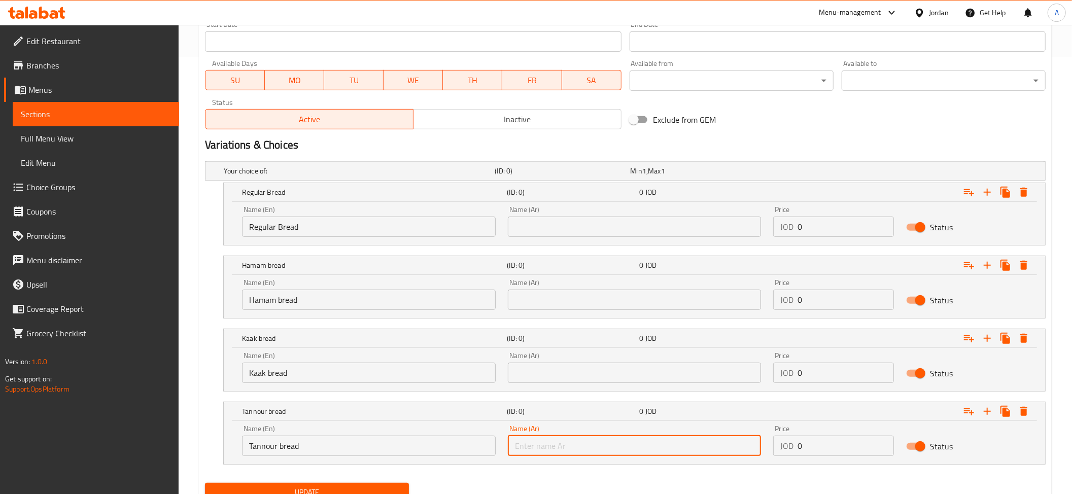
paste input "خبز تنور"
type input "خبز تنور"
click at [531, 389] on div "Name (Ar) Name (Ar)" at bounding box center [635, 367] width 266 height 43
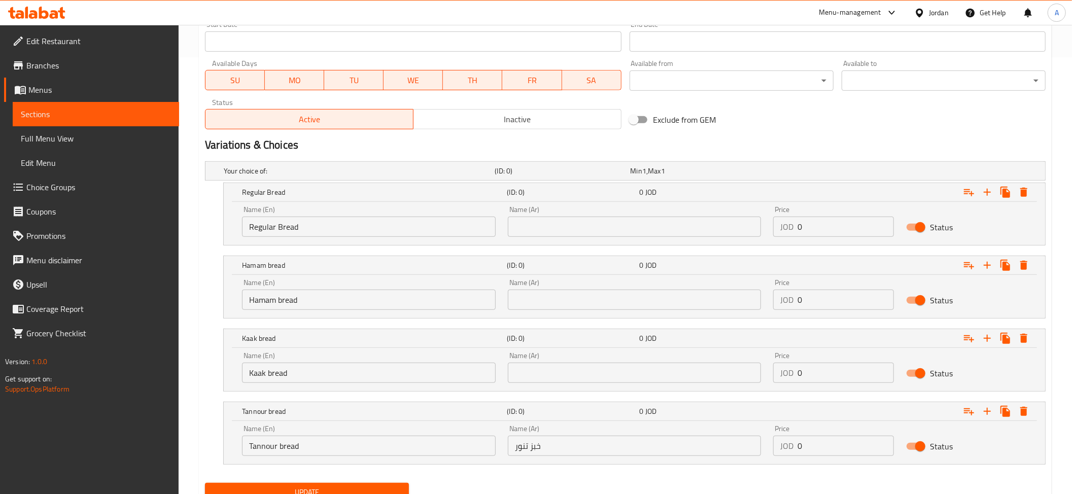
click at [531, 388] on div "Name (Ar) Name (Ar)" at bounding box center [635, 367] width 266 height 43
click at [531, 383] on input "text" at bounding box center [635, 373] width 254 height 20
paste input "خبز كعك"
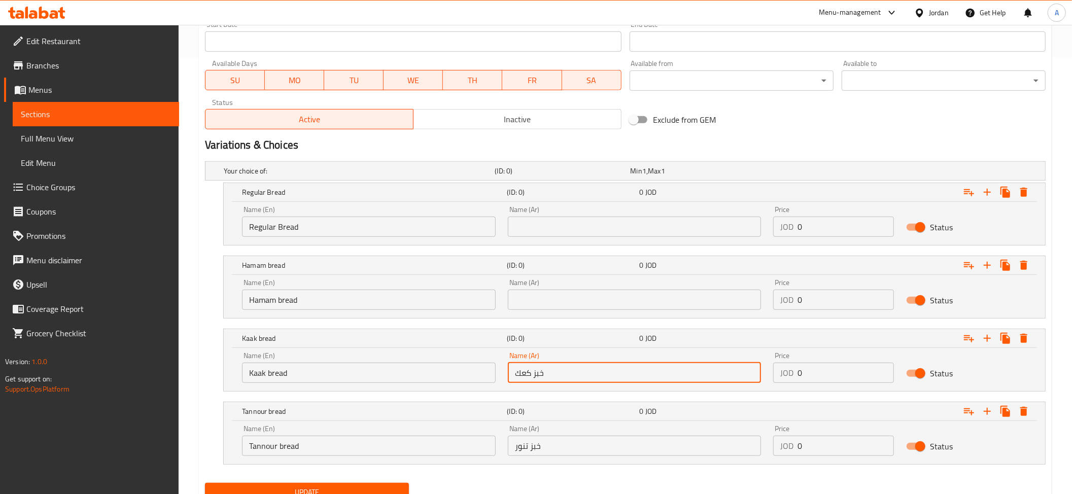
type input "خبز كعك"
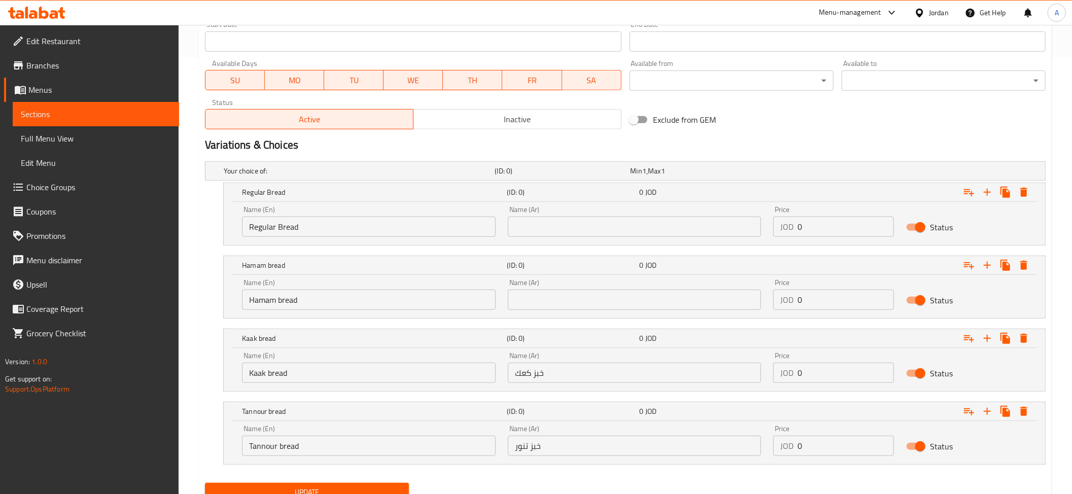
drag, startPoint x: 555, startPoint y: 288, endPoint x: 553, endPoint y: 300, distance: 12.4
click at [554, 294] on div "Name (Ar) Name (Ar)" at bounding box center [635, 294] width 254 height 31
click at [551, 303] on input "text" at bounding box center [635, 300] width 254 height 20
paste input "خبز حمام"
type input "خبز حمام"
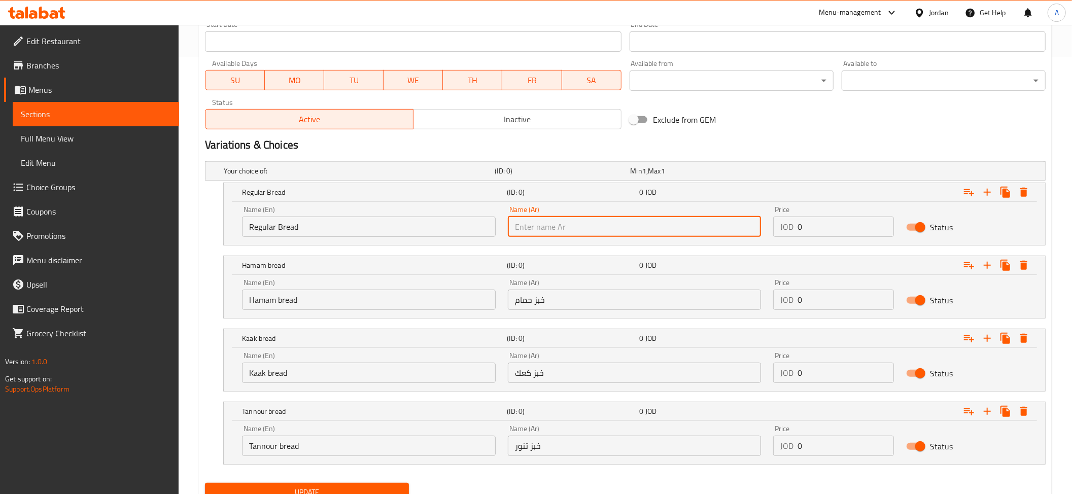
click at [530, 230] on input "text" at bounding box center [635, 227] width 254 height 20
paste input "خبز عادي"
type input "خبز عادي"
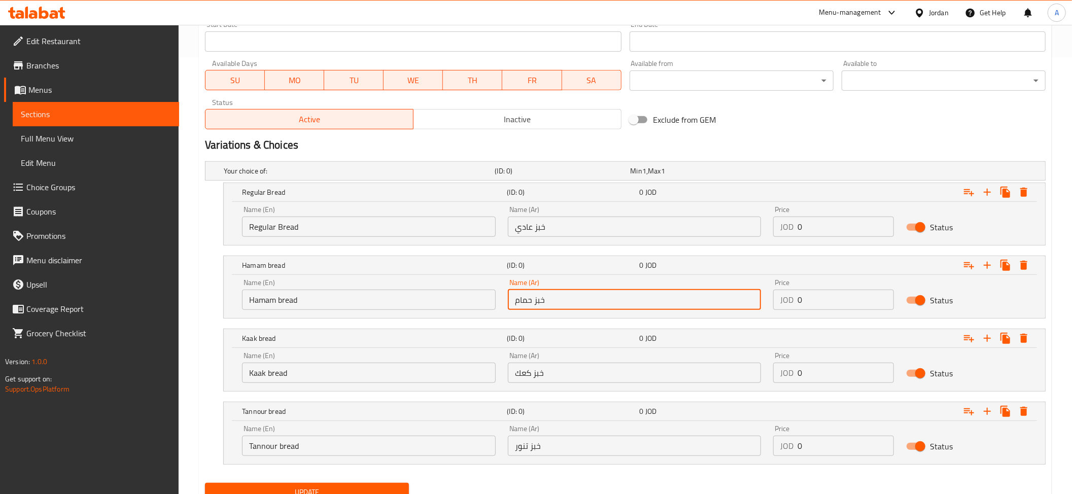
click at [530, 310] on input "خبز حمام" at bounding box center [635, 300] width 254 height 20
click at [541, 360] on div "Name (Ar) خبز كعك Name (Ar)" at bounding box center [635, 367] width 254 height 31
click at [536, 369] on input "خبز كعك" at bounding box center [635, 373] width 254 height 20
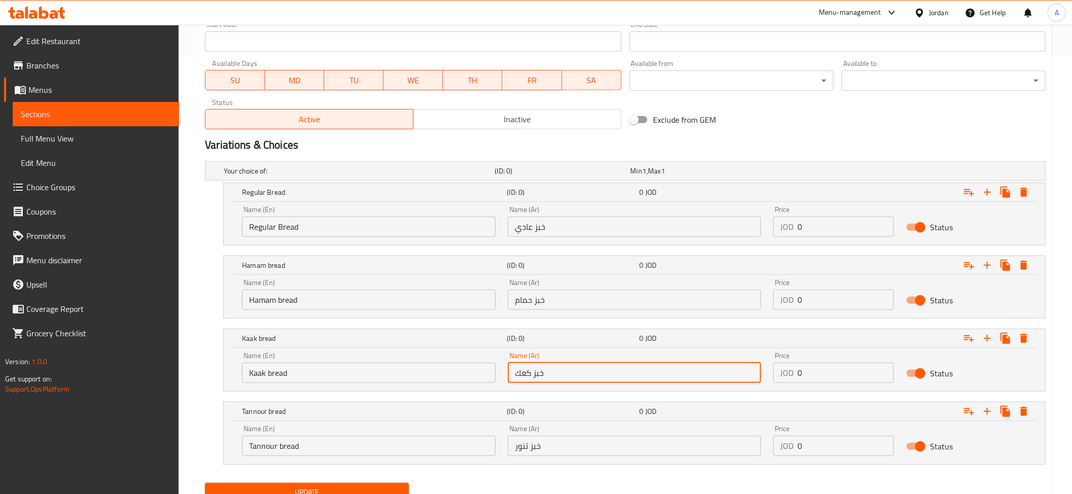
click at [536, 369] on input "خبز كعك" at bounding box center [635, 373] width 254 height 20
click at [551, 443] on input "خبز تنور" at bounding box center [635, 446] width 254 height 20
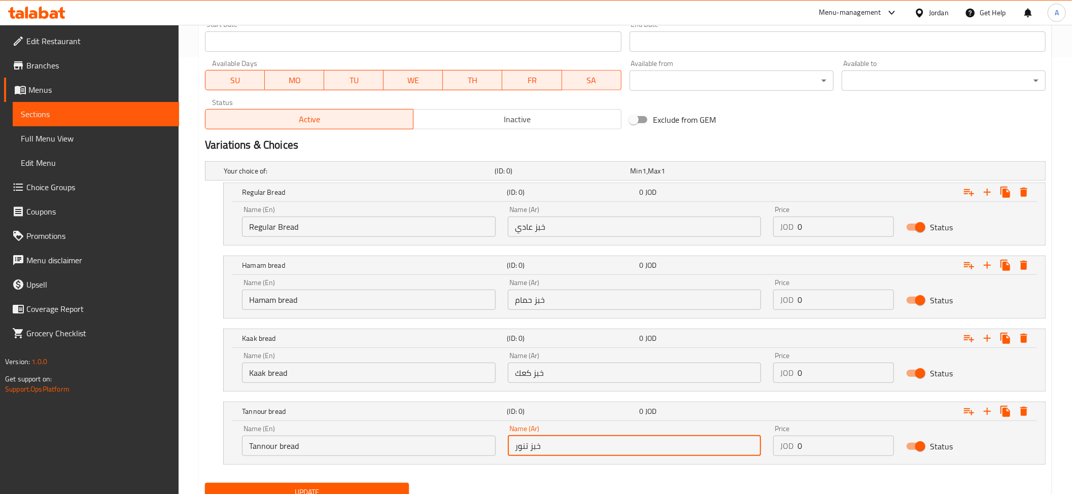
click at [551, 443] on input "خبز تنور" at bounding box center [635, 446] width 254 height 20
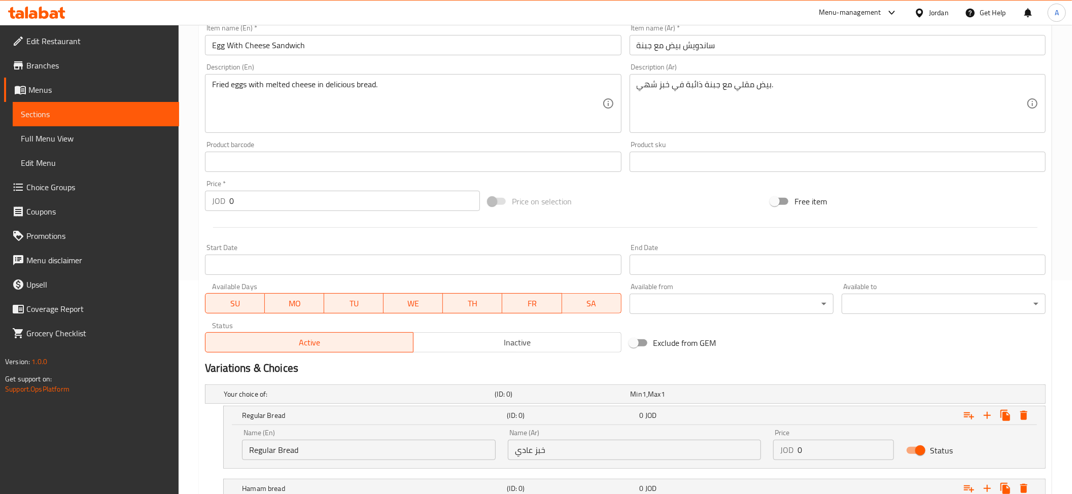
scroll to position [481, 0]
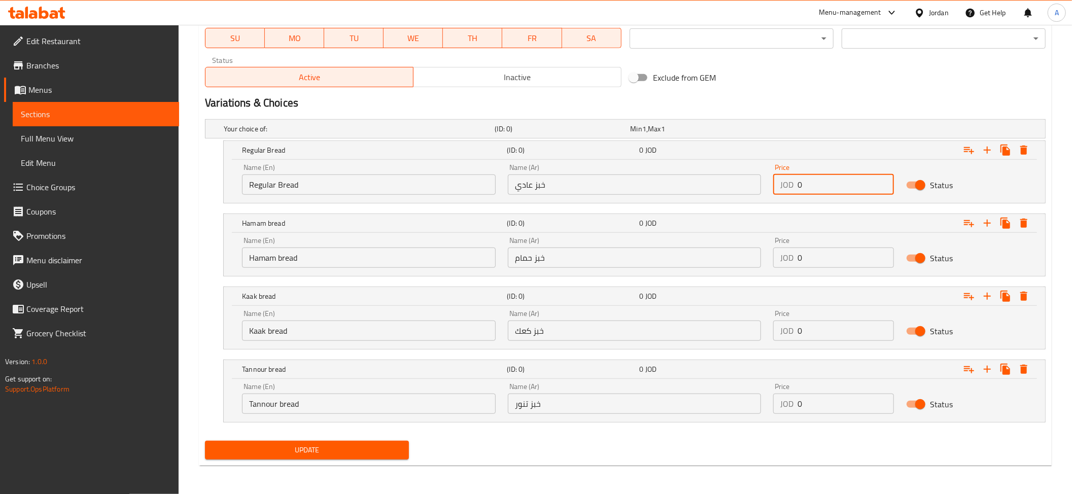
click at [826, 185] on input "0" at bounding box center [846, 185] width 96 height 20
paste input ".75"
type input "0.75"
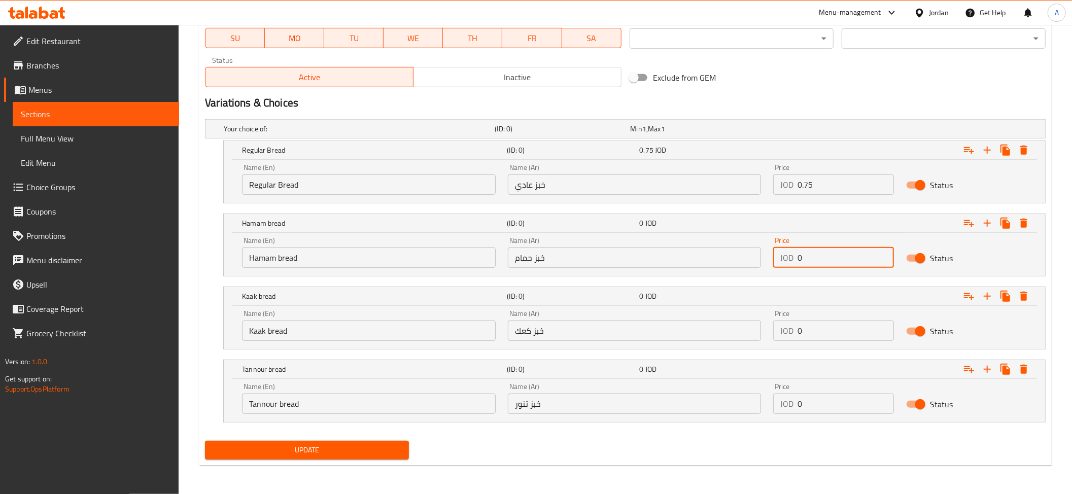
click at [831, 248] on input "0" at bounding box center [846, 258] width 96 height 20
paste input ".75"
type input "0.75"
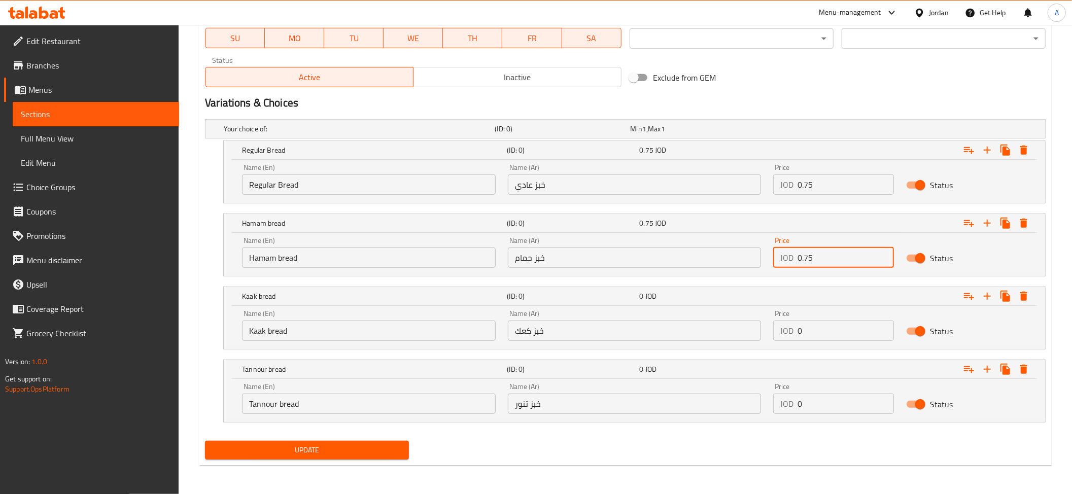
click at [804, 333] on input "0" at bounding box center [846, 331] width 96 height 20
paste input "1.2"
type input "1.2"
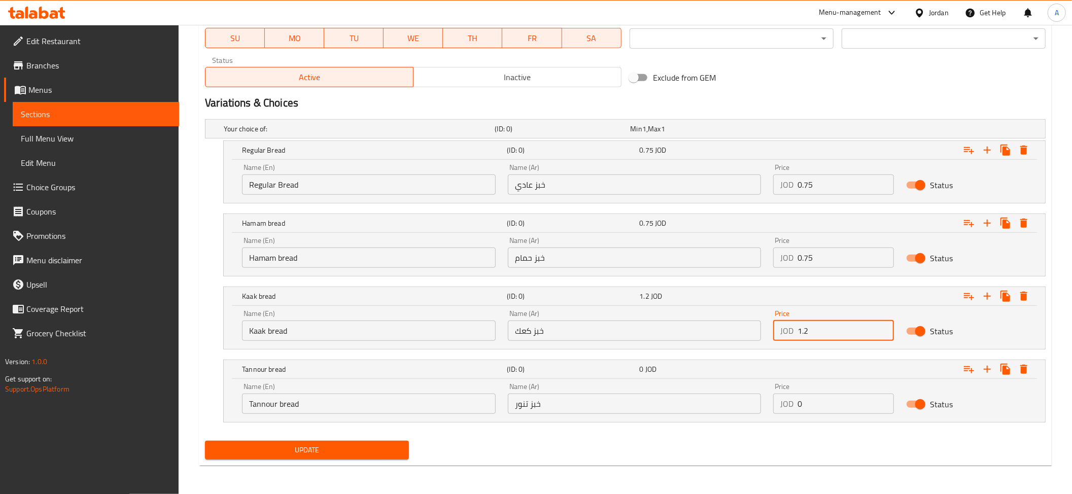
click at [825, 398] on input "0" at bounding box center [846, 404] width 96 height 20
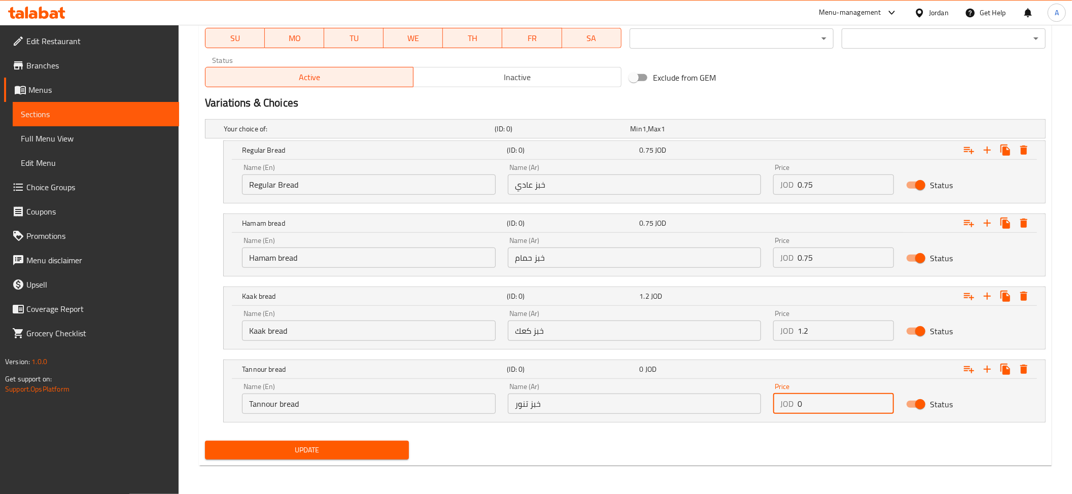
click at [825, 398] on input "0" at bounding box center [846, 404] width 96 height 20
paste input "1.2"
type input "1.2"
click at [348, 443] on button "Update" at bounding box center [307, 450] width 204 height 19
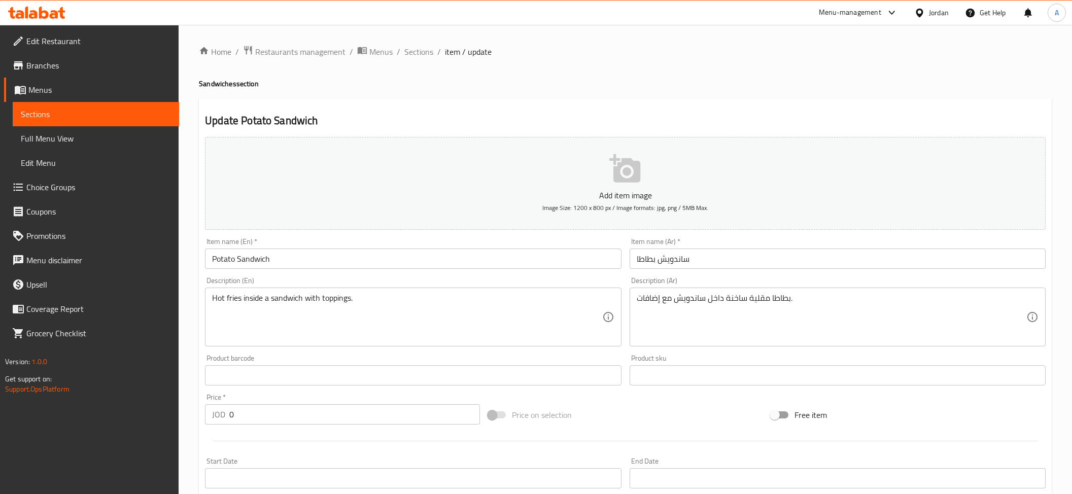
scroll to position [217, 0]
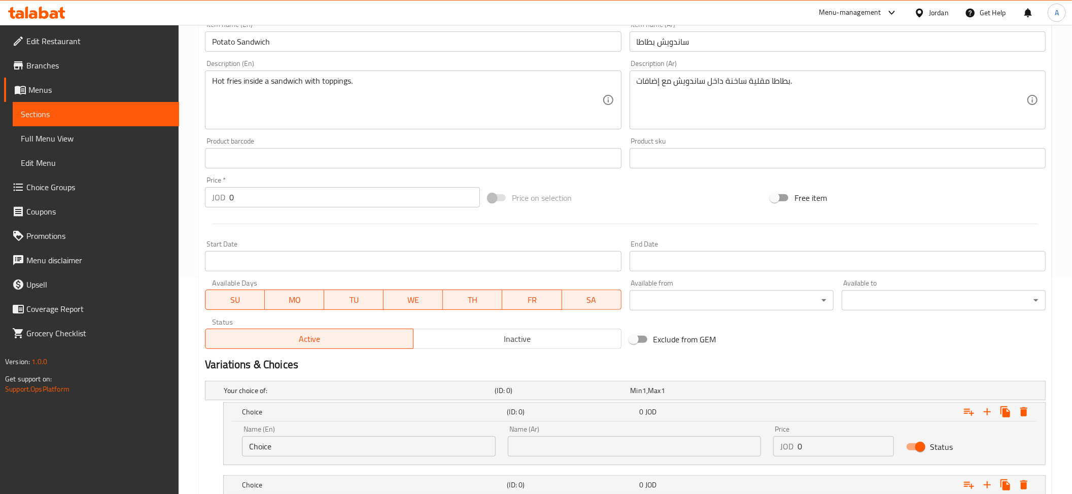
click at [281, 434] on div "Name (En) Choice Name (En)" at bounding box center [369, 441] width 254 height 31
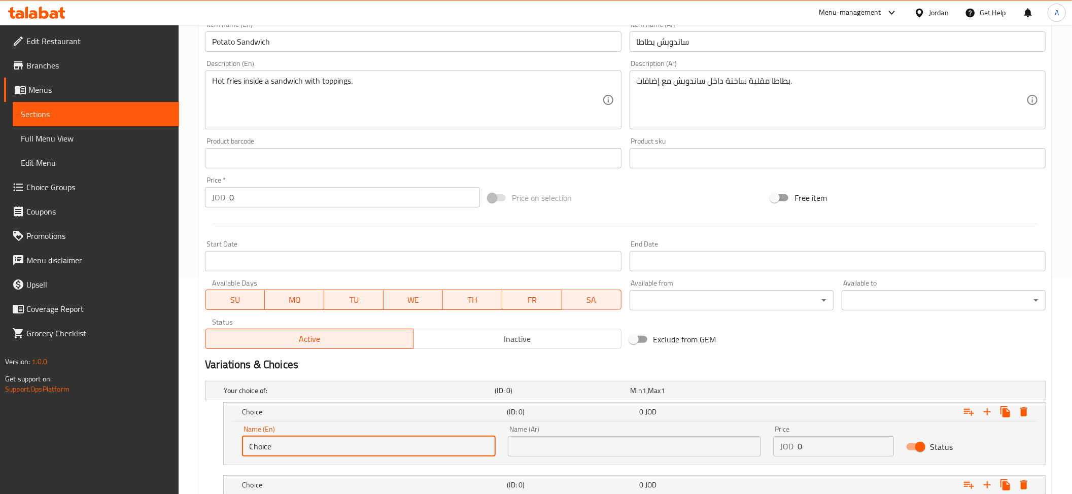
click at [270, 454] on input "Choice" at bounding box center [369, 446] width 254 height 20
paste input "Regular Bread"
type input "Regular Bread"
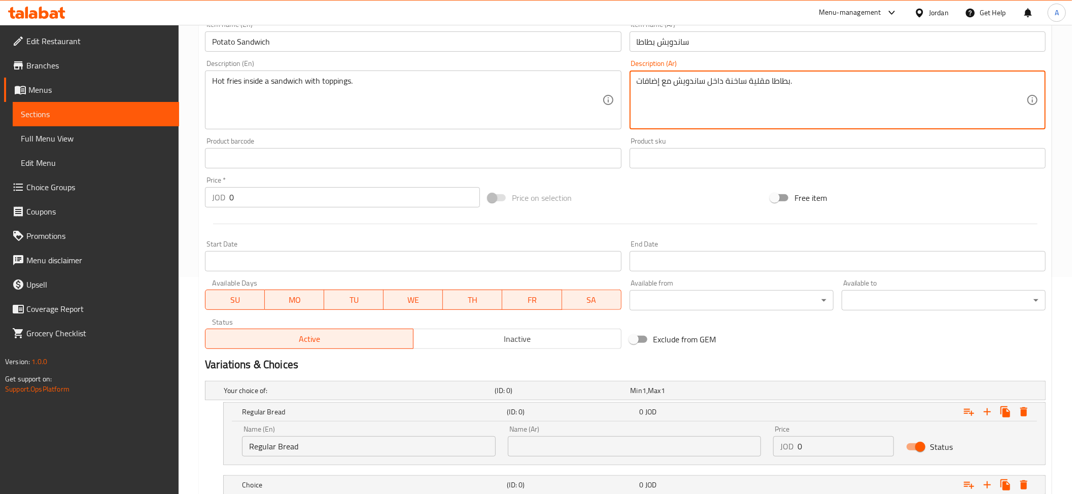
drag, startPoint x: 988, startPoint y: 101, endPoint x: 1013, endPoint y: 245, distance: 145.4
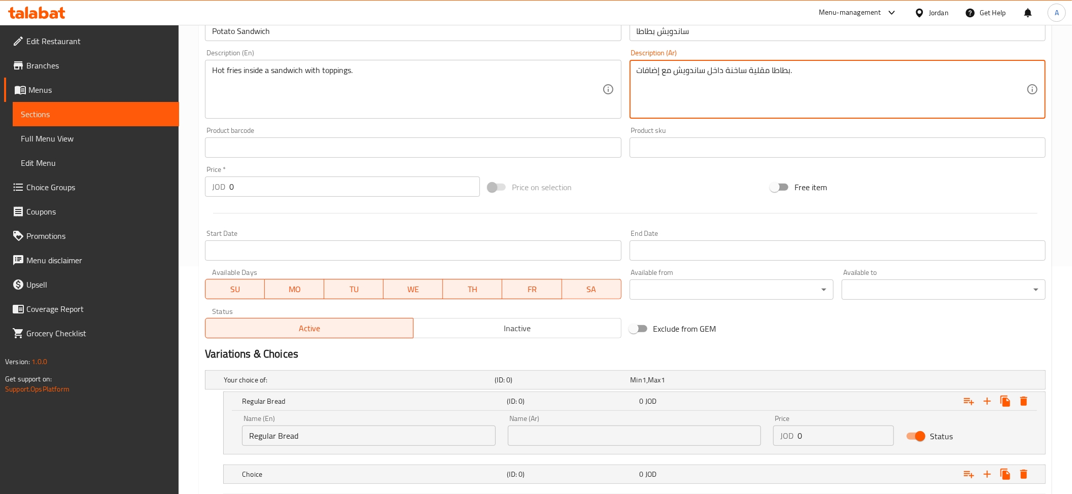
scroll to position [350, 0]
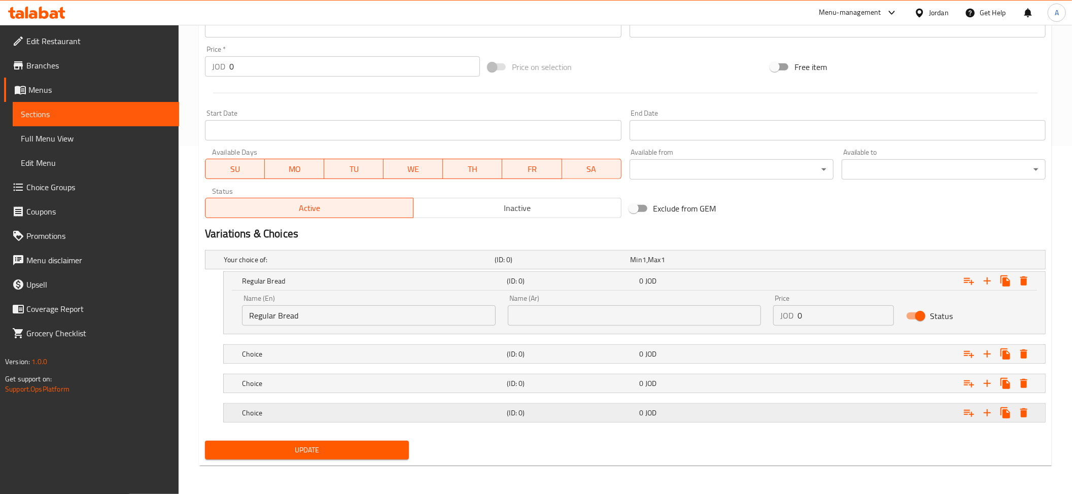
click at [291, 412] on h5 "Choice" at bounding box center [372, 413] width 261 height 10
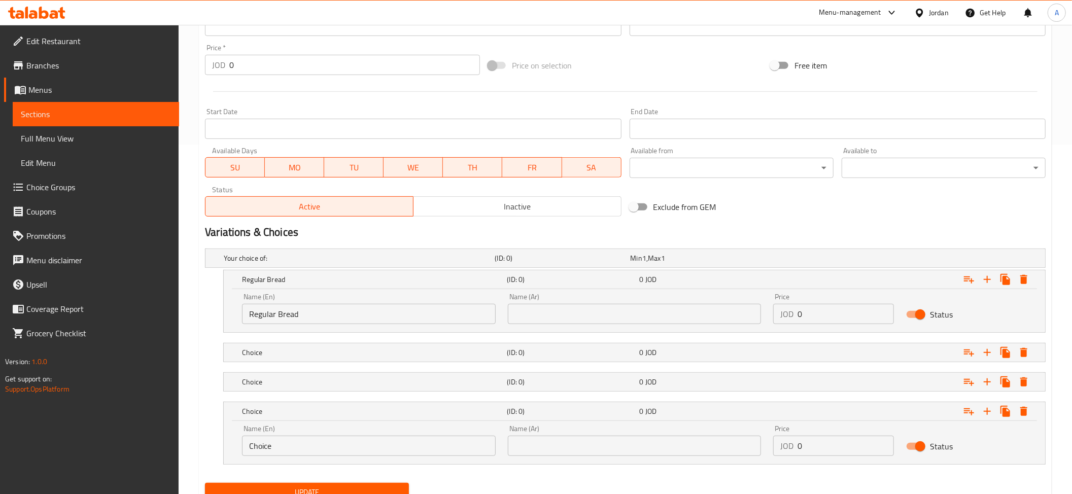
click at [278, 444] on input "Choice" at bounding box center [369, 446] width 254 height 20
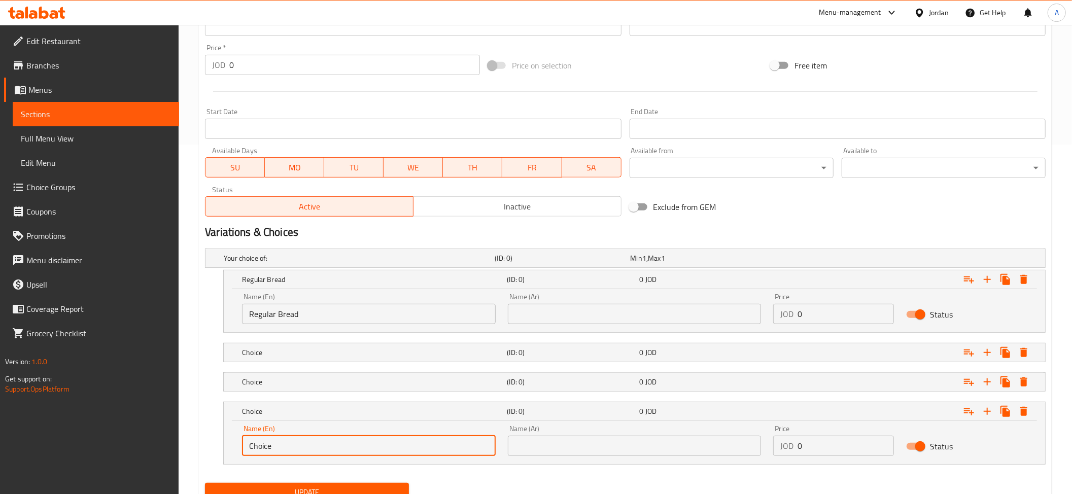
click at [278, 444] on input "Choice" at bounding box center [369, 446] width 254 height 20
paste input "Tannour bread"
type input "Tannour bread"
click at [288, 382] on h5 "Choice" at bounding box center [372, 382] width 261 height 10
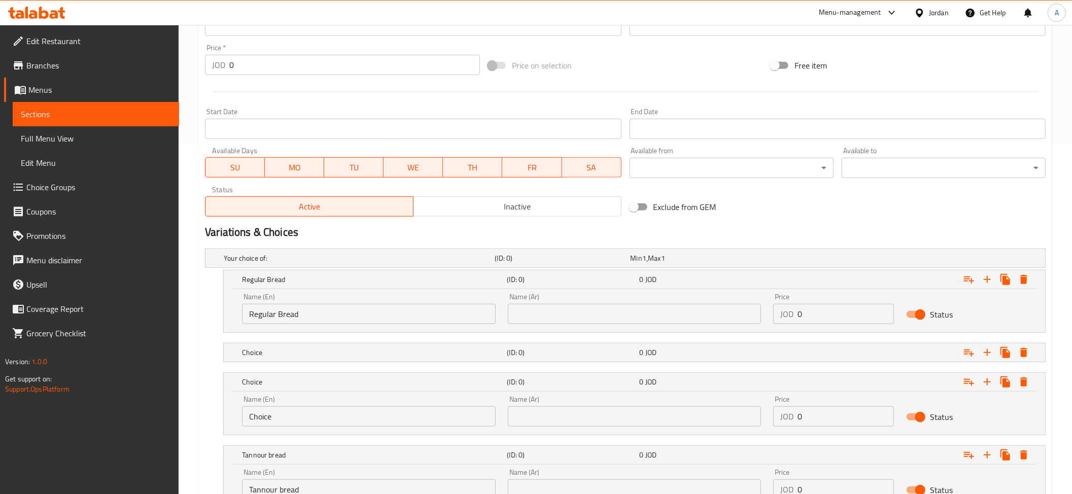
click at [307, 417] on input "Choice" at bounding box center [369, 416] width 254 height 20
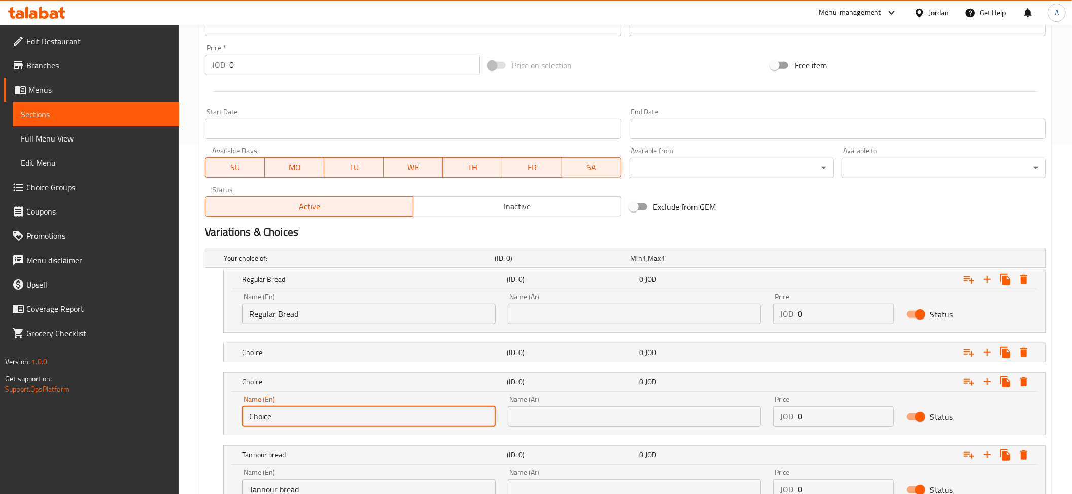
click at [307, 417] on input "Choice" at bounding box center [369, 416] width 254 height 20
paste input "Kaak bread"
type input "Kaak bread"
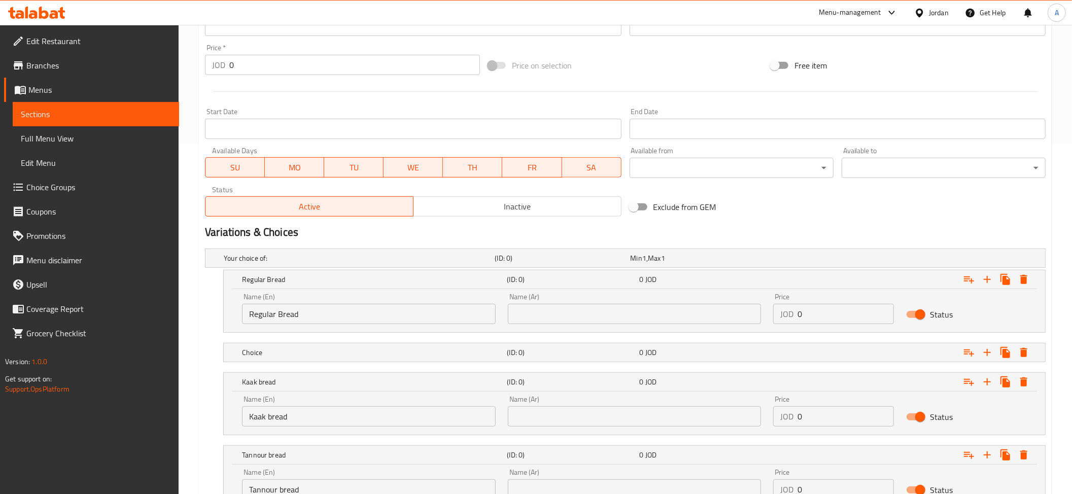
click at [275, 368] on nav at bounding box center [625, 368] width 841 height 8
click at [280, 354] on h5 "Choice" at bounding box center [372, 353] width 261 height 10
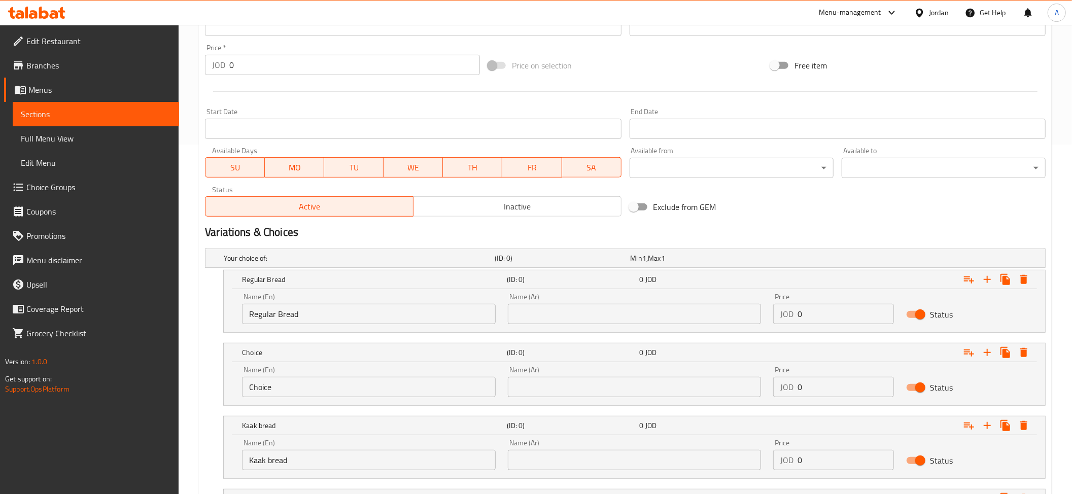
click at [295, 394] on input "Choice" at bounding box center [369, 387] width 254 height 20
paste input "Hamam bread"
type input "Hamam bread"
click at [285, 466] on input "Kaak bread" at bounding box center [369, 460] width 254 height 20
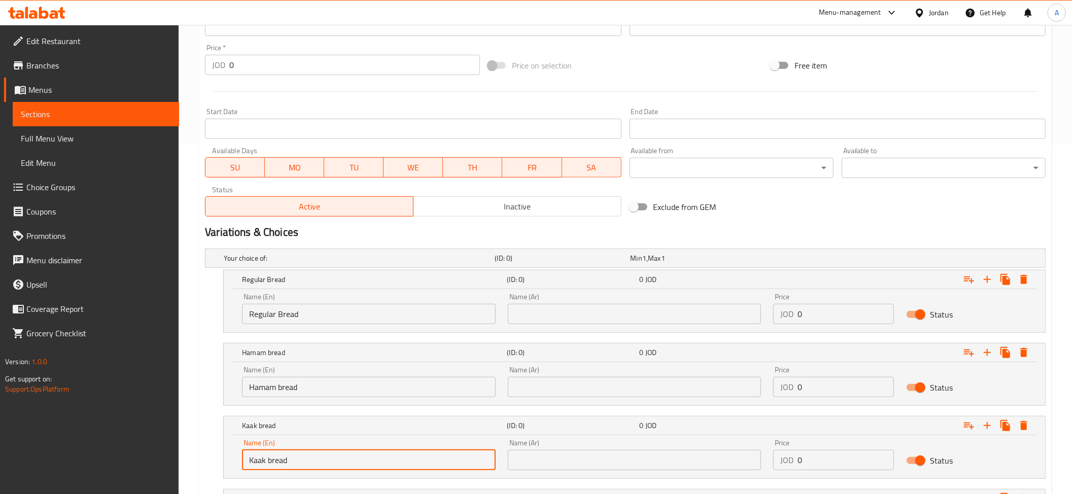
click at [285, 466] on input "Kaak bread" at bounding box center [369, 460] width 254 height 20
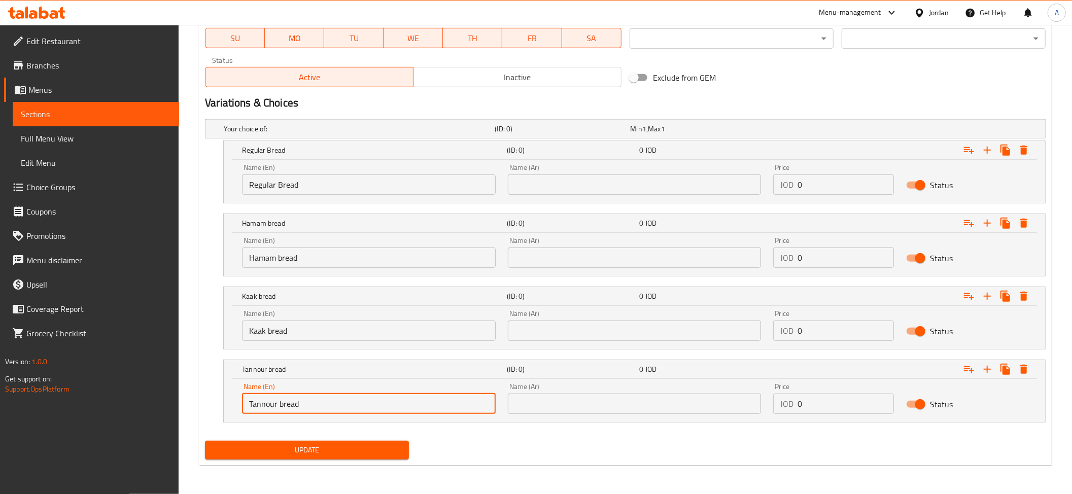
click at [283, 411] on input "Tannour bread" at bounding box center [369, 404] width 254 height 20
click at [282, 411] on input "Tannour bread" at bounding box center [369, 404] width 254 height 20
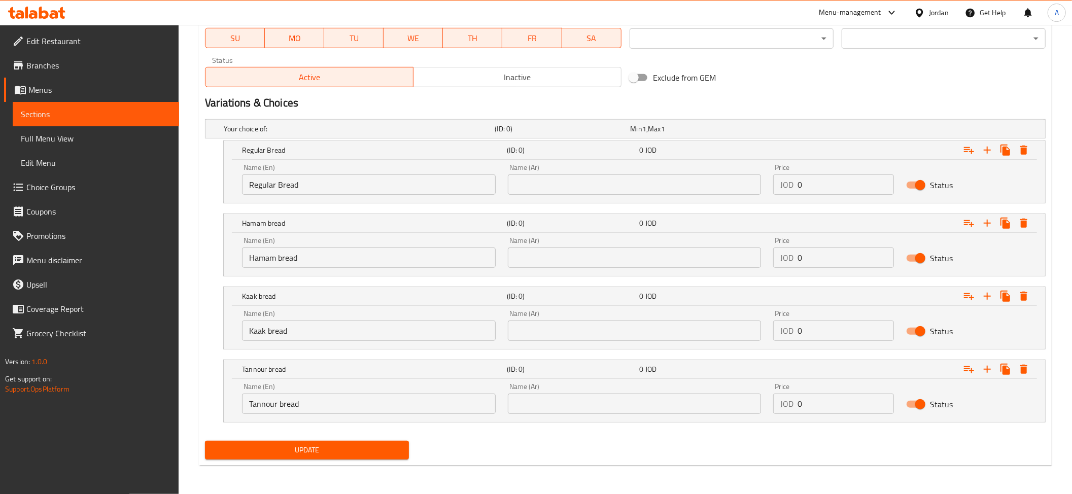
click at [538, 170] on div "Name (Ar) Name (Ar)" at bounding box center [635, 179] width 254 height 31
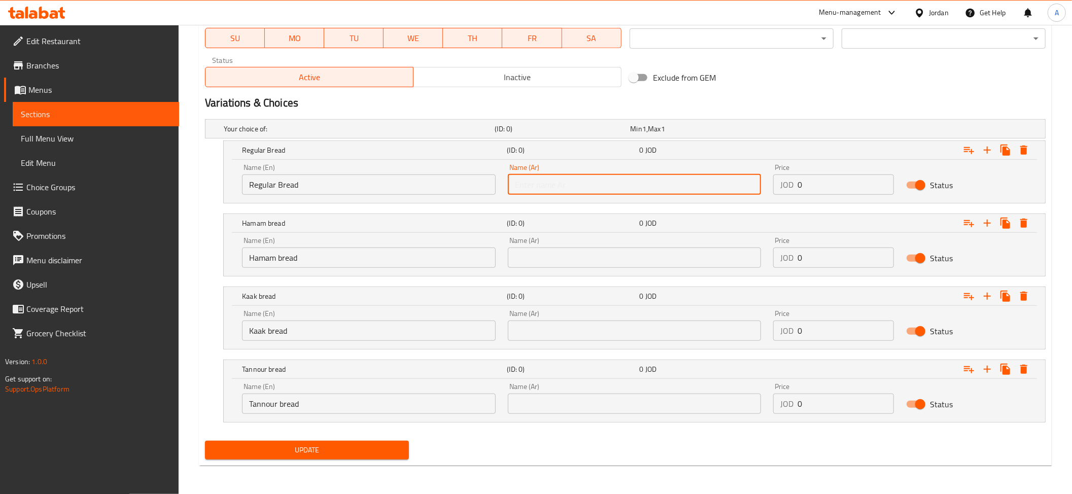
click at [540, 185] on input "text" at bounding box center [635, 185] width 254 height 20
paste input "خبز عادي"
type input "خبز عادي"
click at [547, 256] on input "text" at bounding box center [635, 258] width 254 height 20
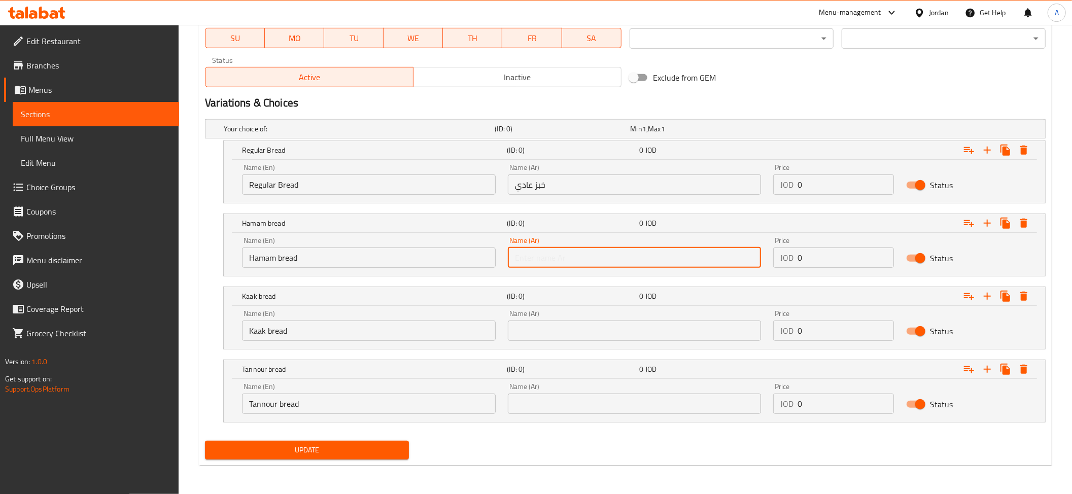
paste input "خبز حمام"
type input "خبز حمام"
click at [537, 331] on input "text" at bounding box center [635, 331] width 254 height 20
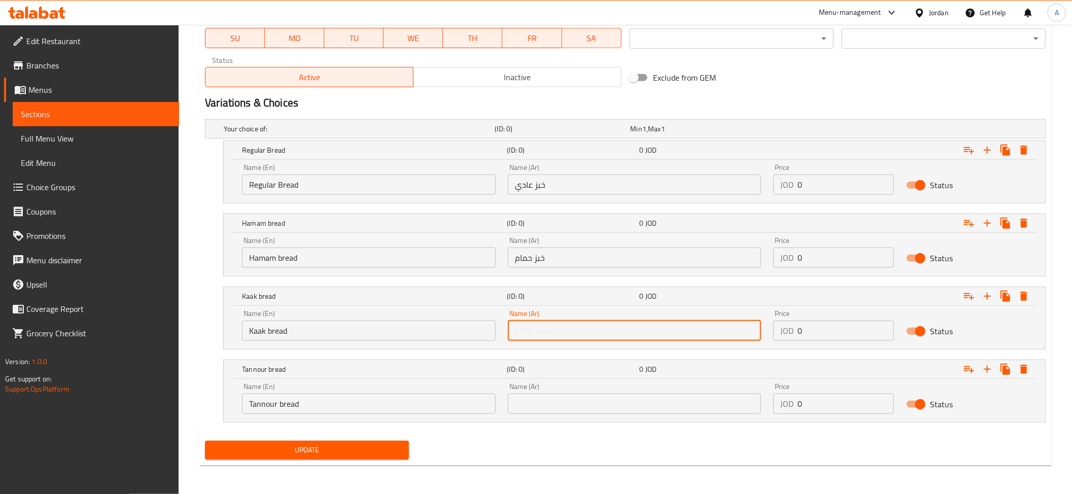
paste input "خبز كعك"
type input "خبز كعك"
click at [531, 414] on input "text" at bounding box center [635, 404] width 254 height 20
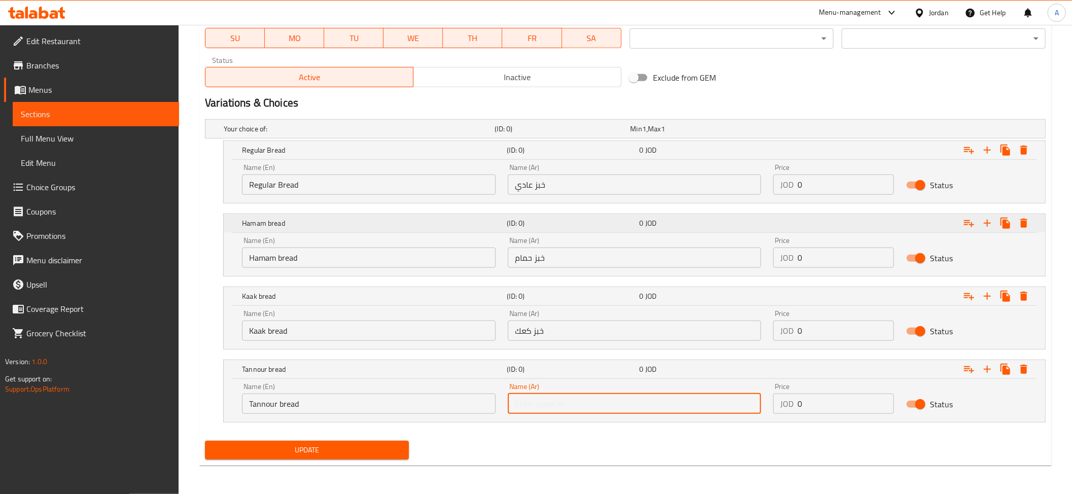
paste input "خبز تنور"
type input "خبز تنور"
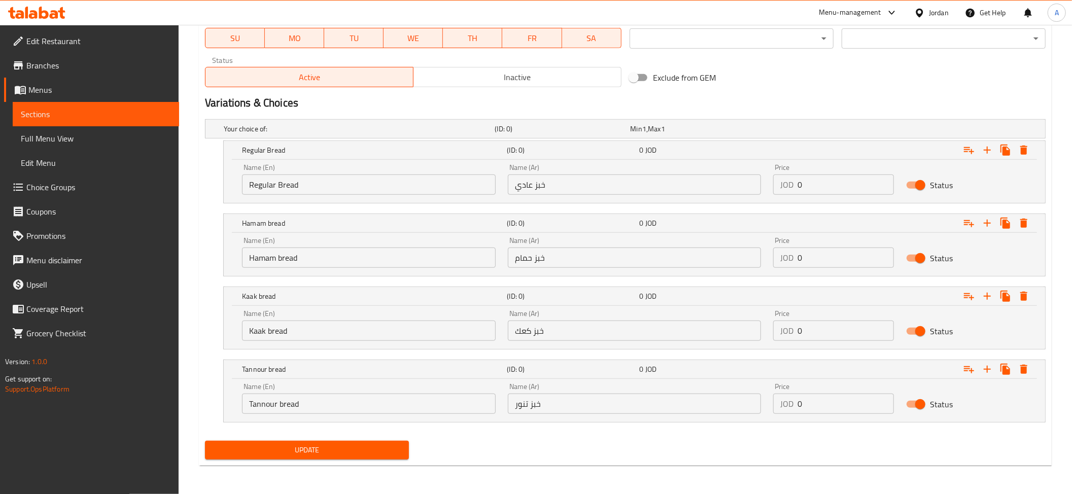
click at [534, 341] on div "Name (Ar) خبز كعك Name (Ar)" at bounding box center [635, 325] width 266 height 43
click at [533, 333] on input "خبز كعك" at bounding box center [635, 331] width 254 height 20
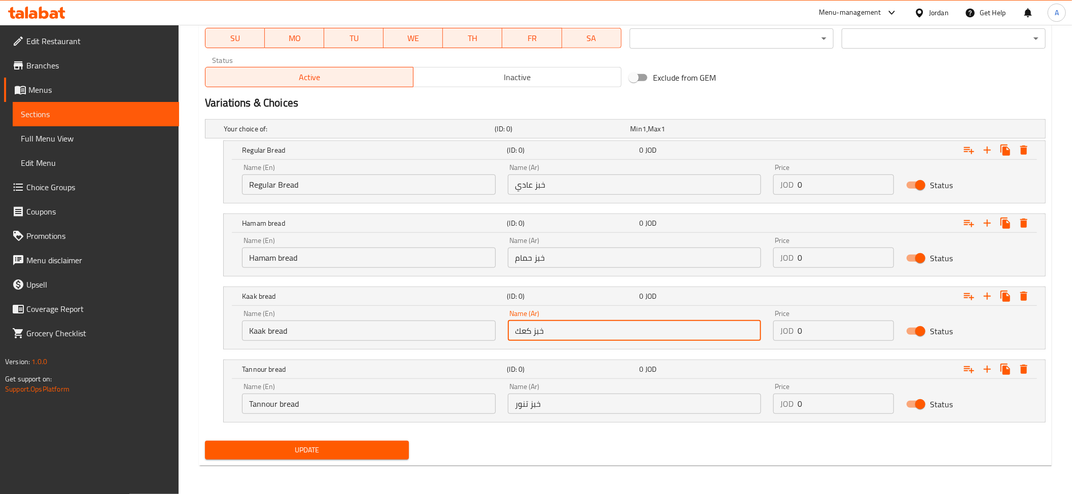
click at [545, 257] on input "خبز حمام" at bounding box center [635, 258] width 254 height 20
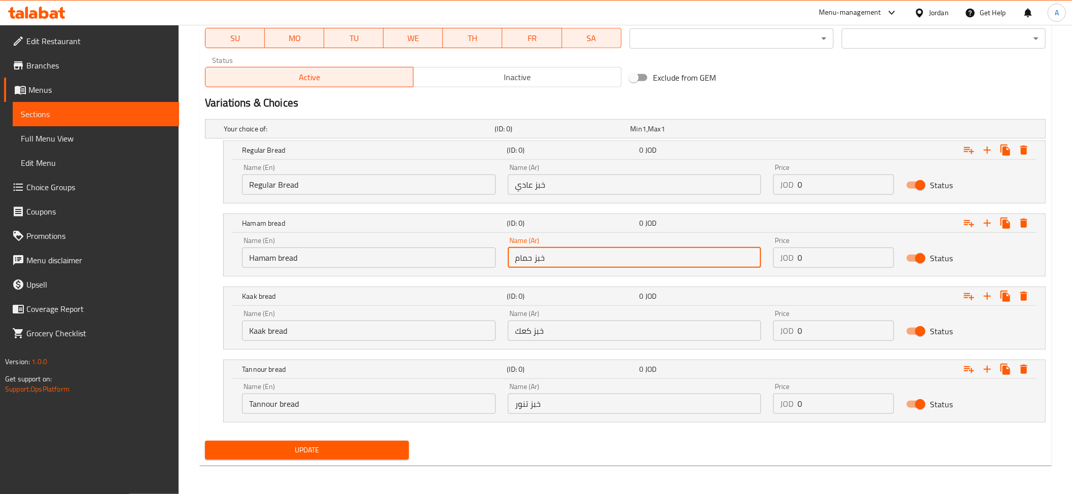
click at [545, 257] on input "خبز حمام" at bounding box center [635, 258] width 254 height 20
click at [538, 192] on input "خبز عادي" at bounding box center [635, 185] width 254 height 20
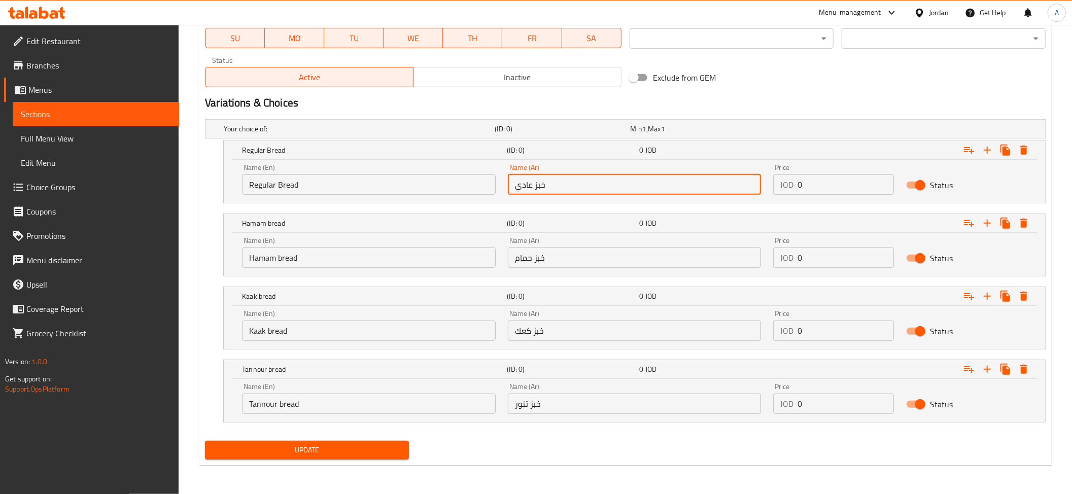
click at [538, 192] on input "خبز عادي" at bounding box center [635, 185] width 254 height 20
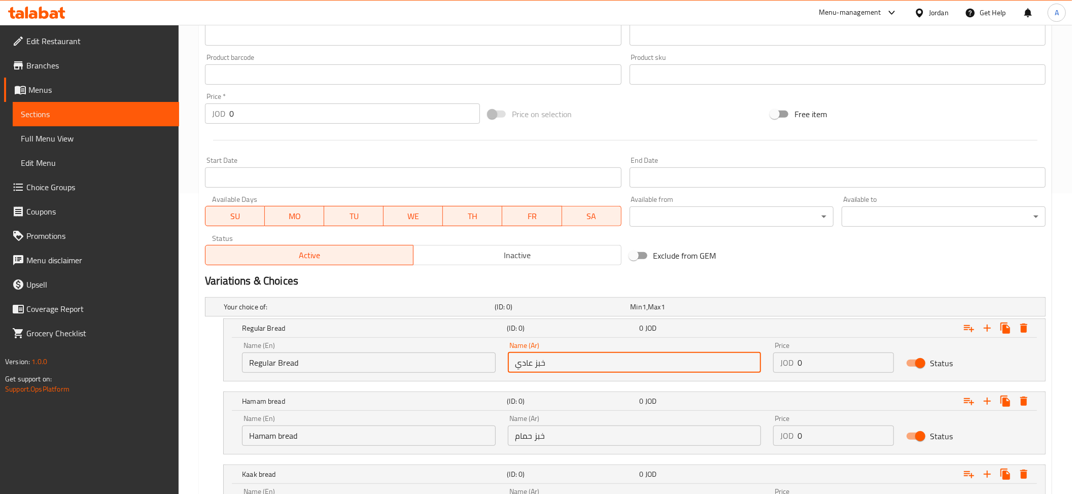
scroll to position [426, 0]
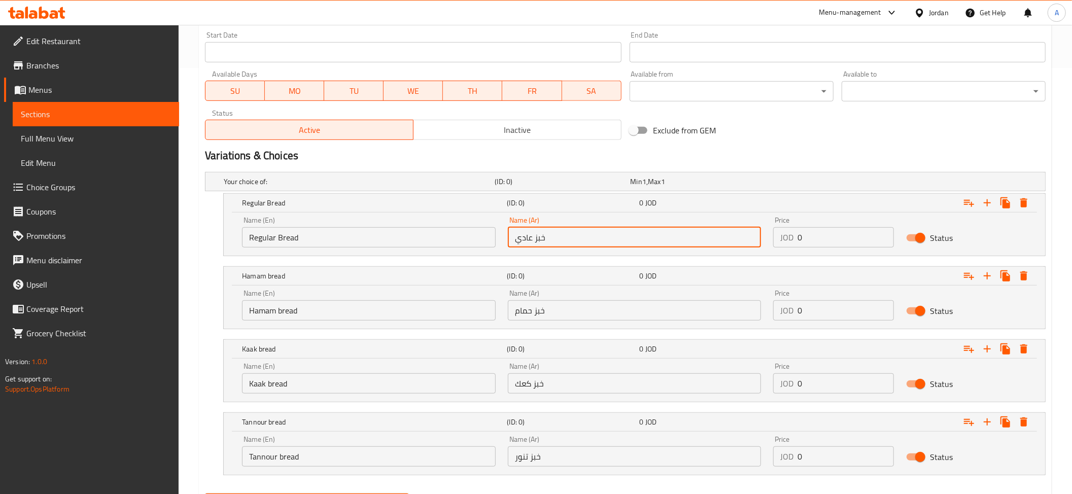
click at [826, 234] on input "0" at bounding box center [846, 237] width 96 height 20
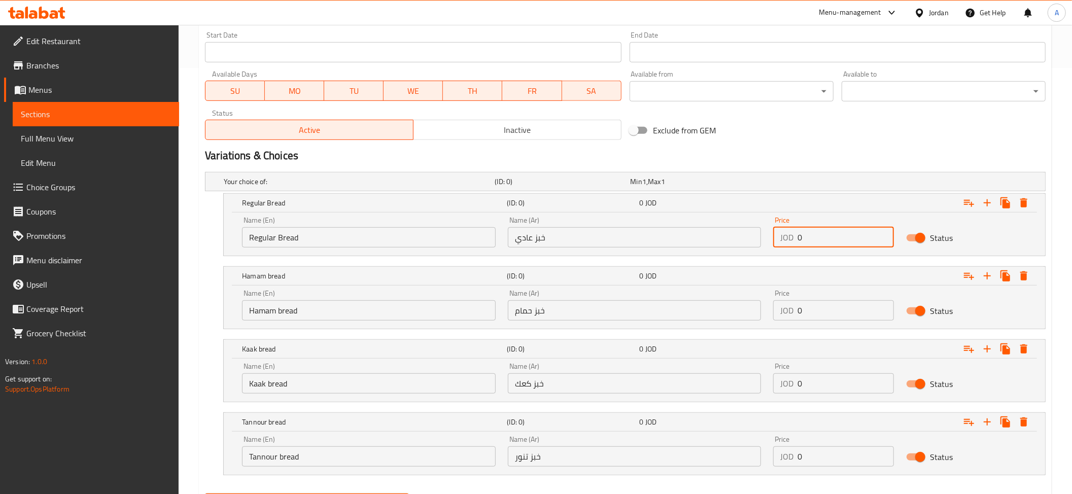
click at [826, 234] on input "0" at bounding box center [846, 237] width 96 height 20
paste input ".6"
type input "0.6"
click at [817, 323] on div "Price JOD 0 Price" at bounding box center [833, 305] width 133 height 43
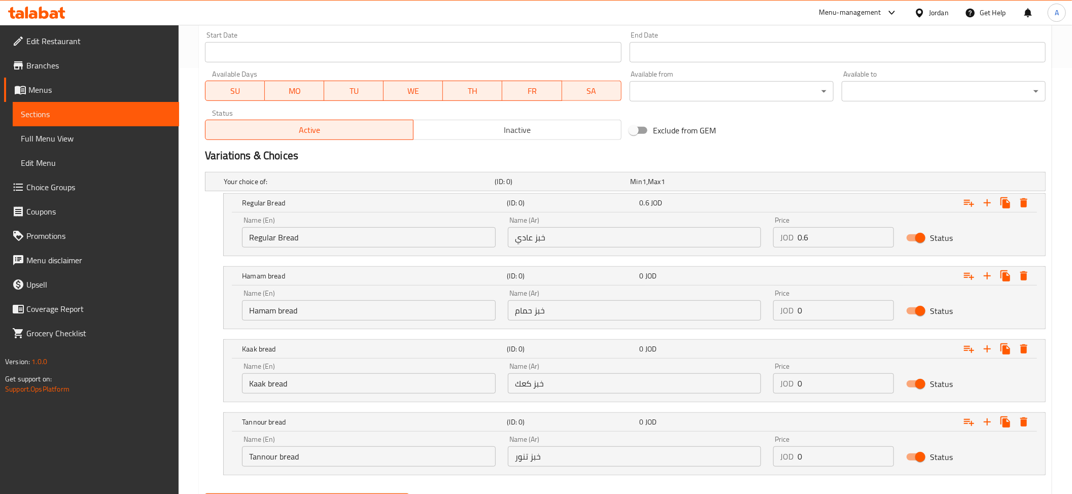
click at [817, 323] on div "Price JOD 0 Price" at bounding box center [833, 305] width 133 height 43
click at [799, 311] on input "0" at bounding box center [846, 310] width 96 height 20
paste input ".6"
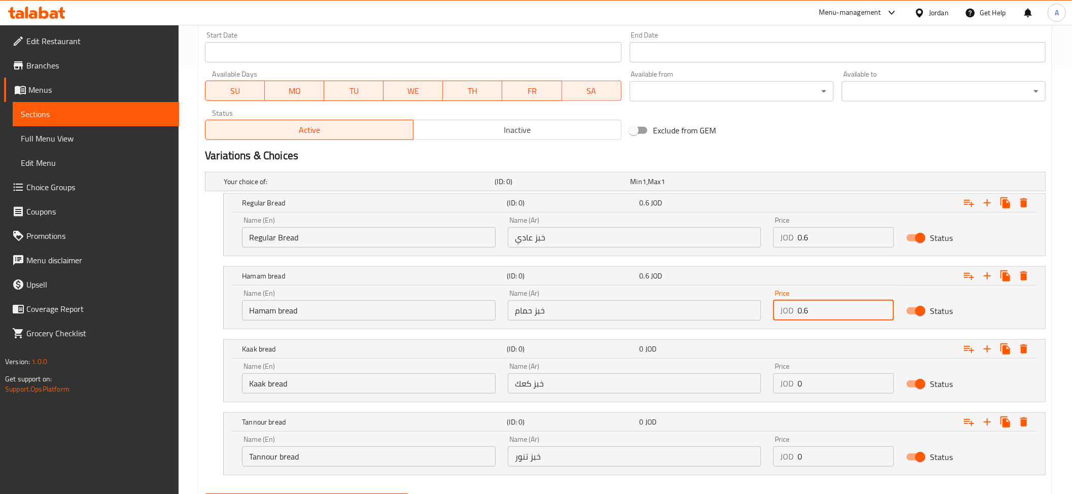
type input "0.6"
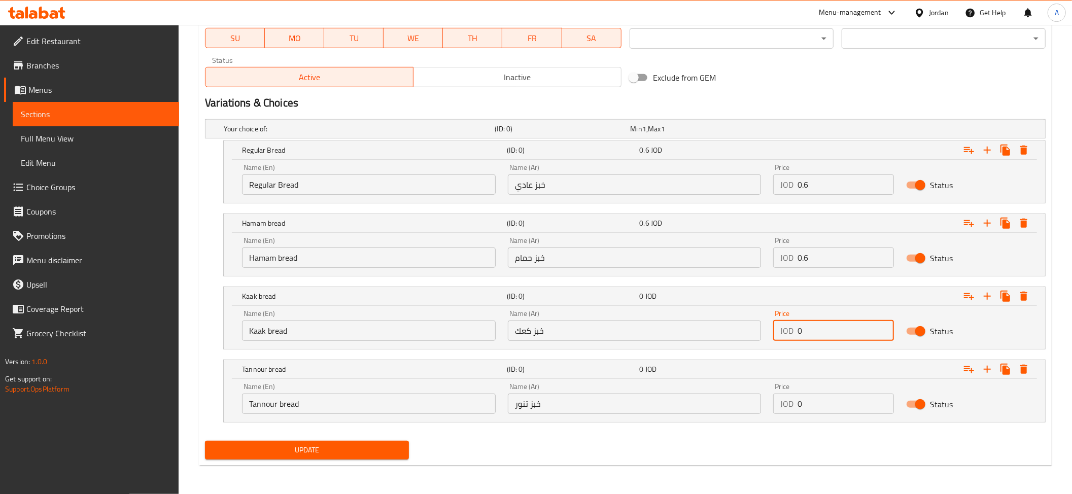
click at [812, 327] on input "0" at bounding box center [846, 331] width 96 height 20
paste input "1"
type input "1"
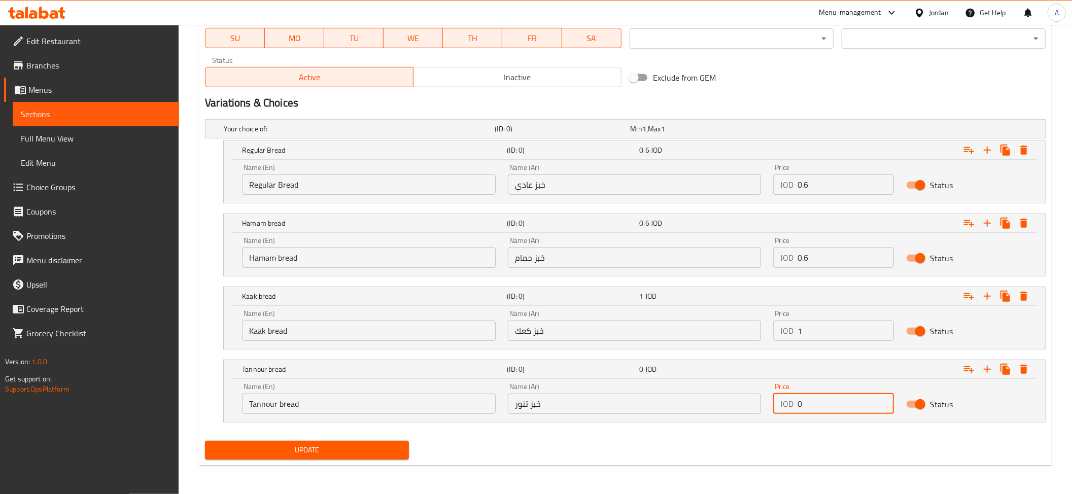
click at [819, 397] on input "0" at bounding box center [846, 404] width 96 height 20
paste input "1"
type input "1"
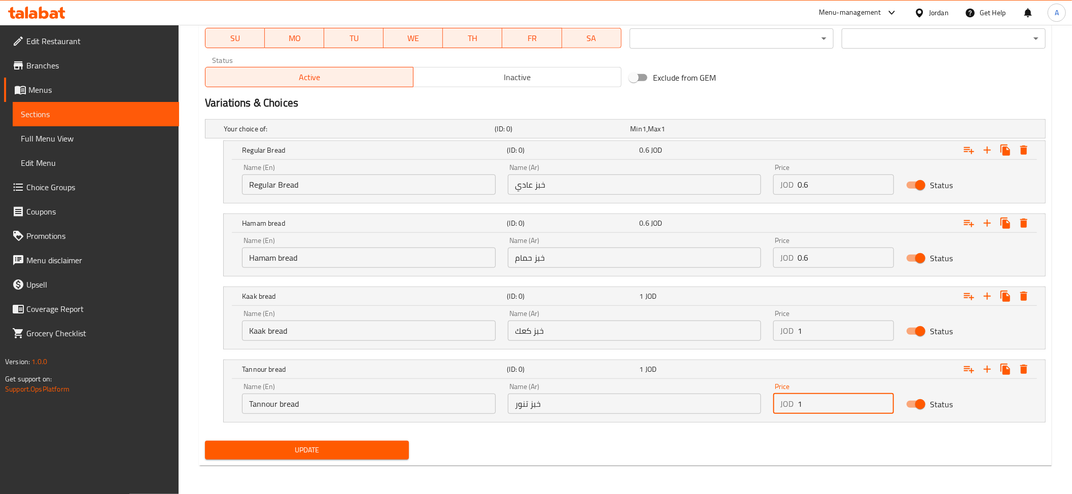
click at [248, 444] on span "Update" at bounding box center [307, 450] width 188 height 13
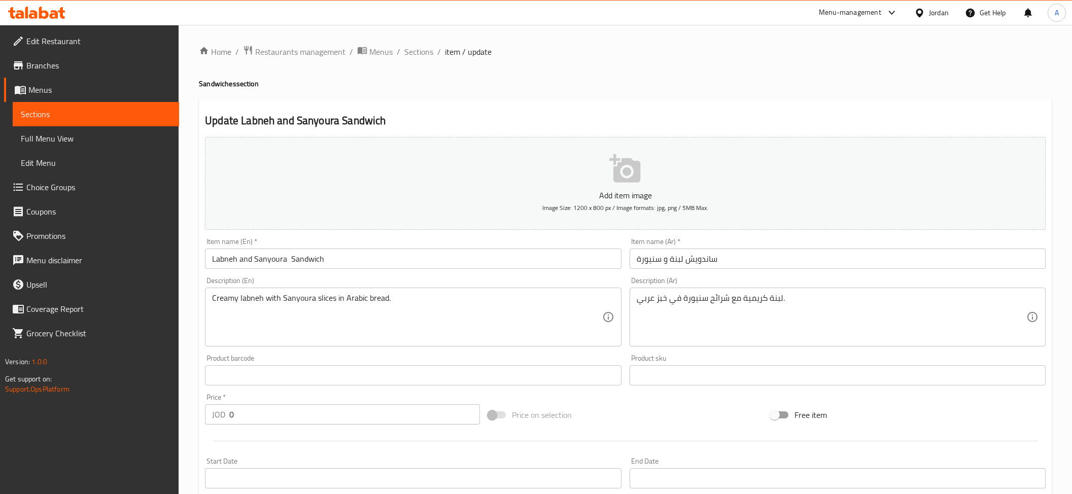
scroll to position [217, 0]
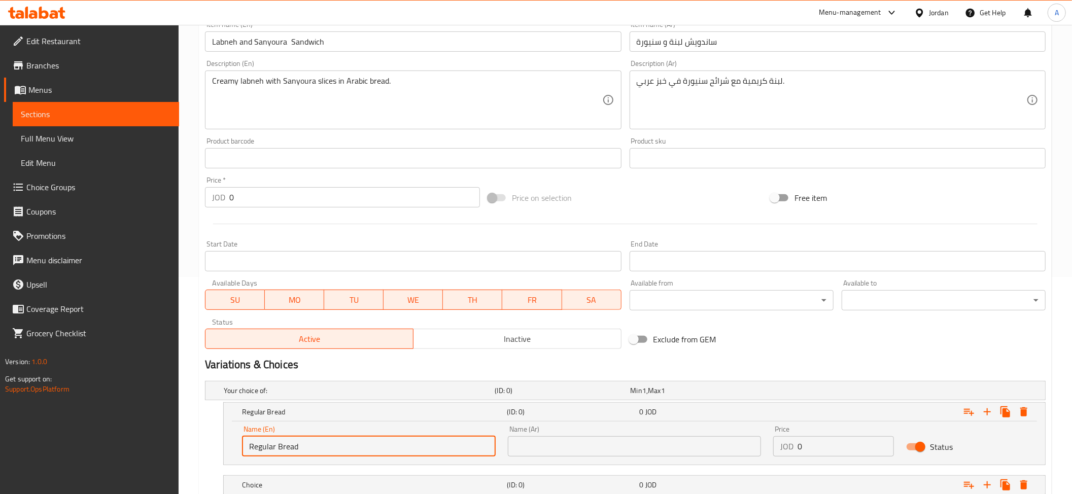
type input "Regular Bread"
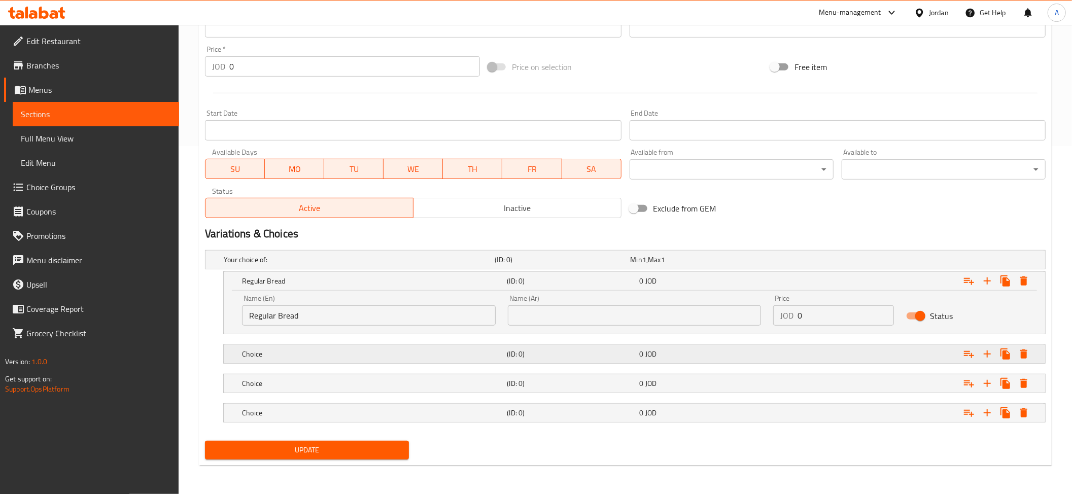
click at [328, 352] on h5 "Choice" at bounding box center [372, 354] width 261 height 10
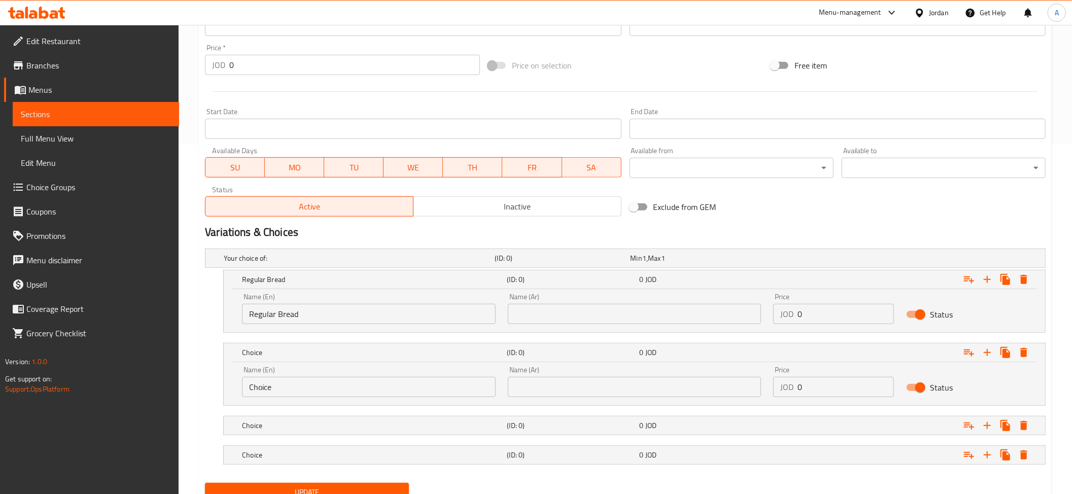
click at [323, 389] on input "Choice" at bounding box center [369, 387] width 254 height 20
paste input "Hamam bread"
type input "Hamam bread"
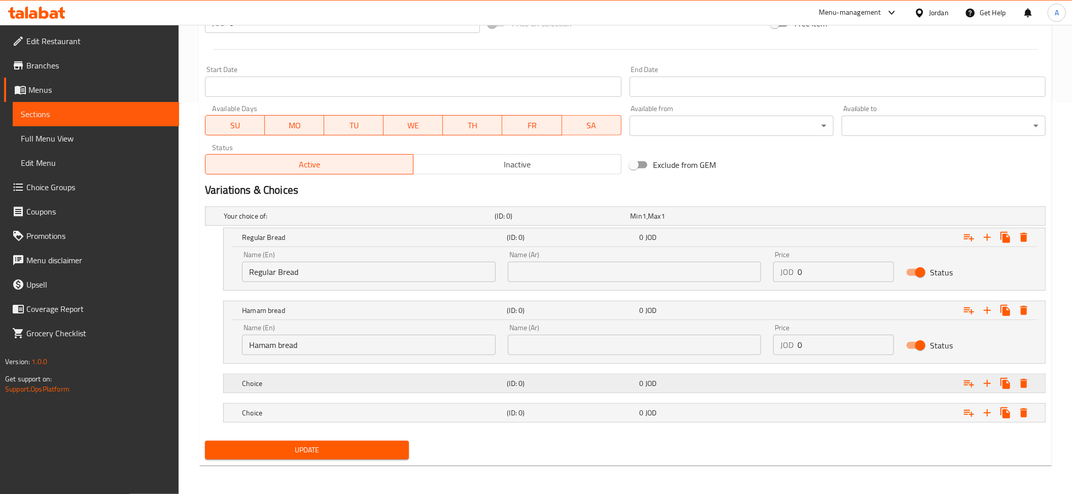
click at [387, 386] on h5 "Choice" at bounding box center [372, 384] width 261 height 10
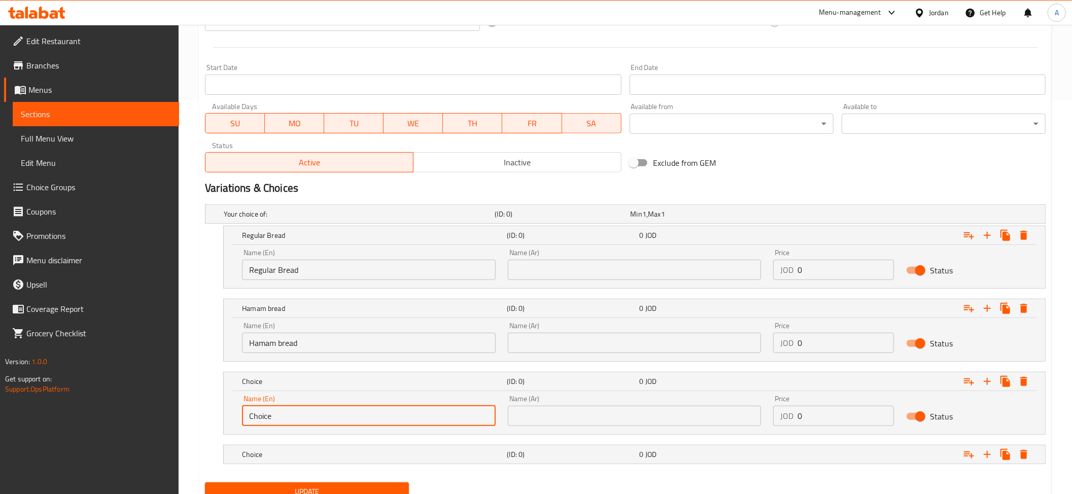
click at [322, 413] on input "Choice" at bounding box center [369, 416] width 254 height 20
paste input "Kaak bread"
type input "Kaak bread"
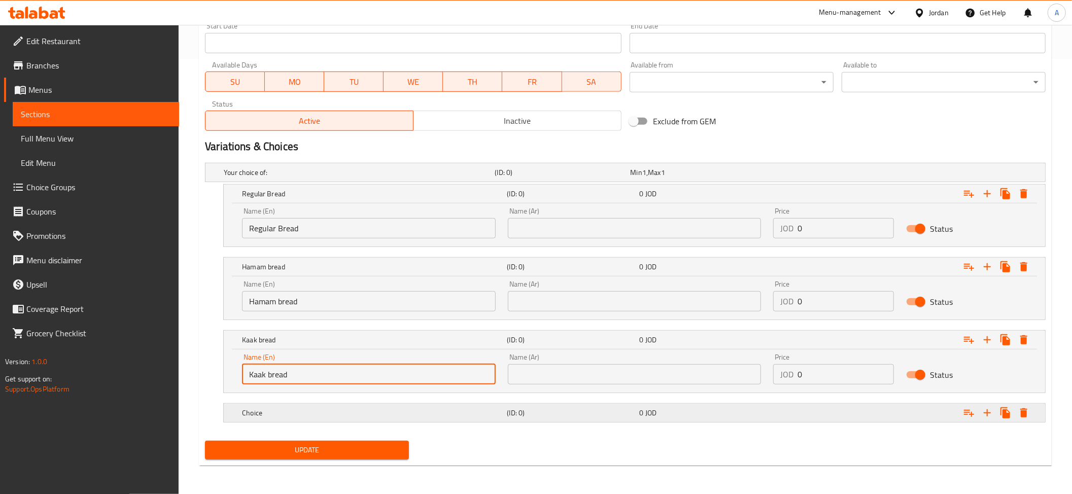
click at [319, 412] on h5 "Choice" at bounding box center [372, 413] width 261 height 10
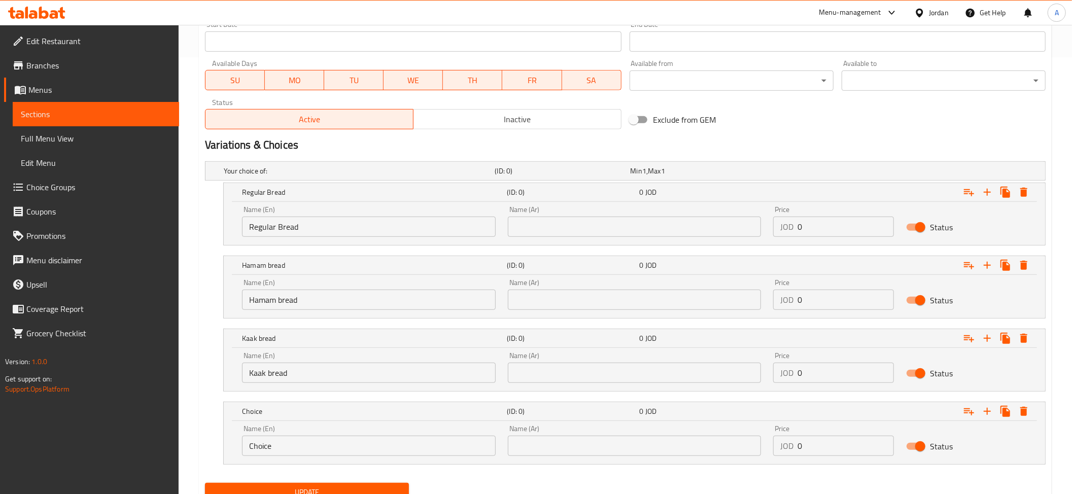
click at [277, 450] on input "Choice" at bounding box center [369, 446] width 254 height 20
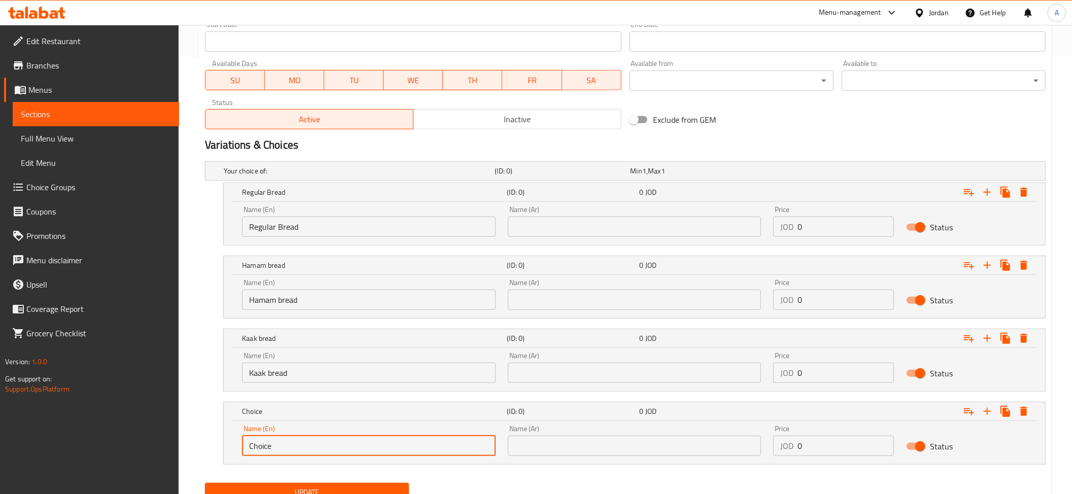
click at [277, 450] on input "Choice" at bounding box center [369, 446] width 254 height 20
paste input "Tannour bread"
type input "Tannour bread"
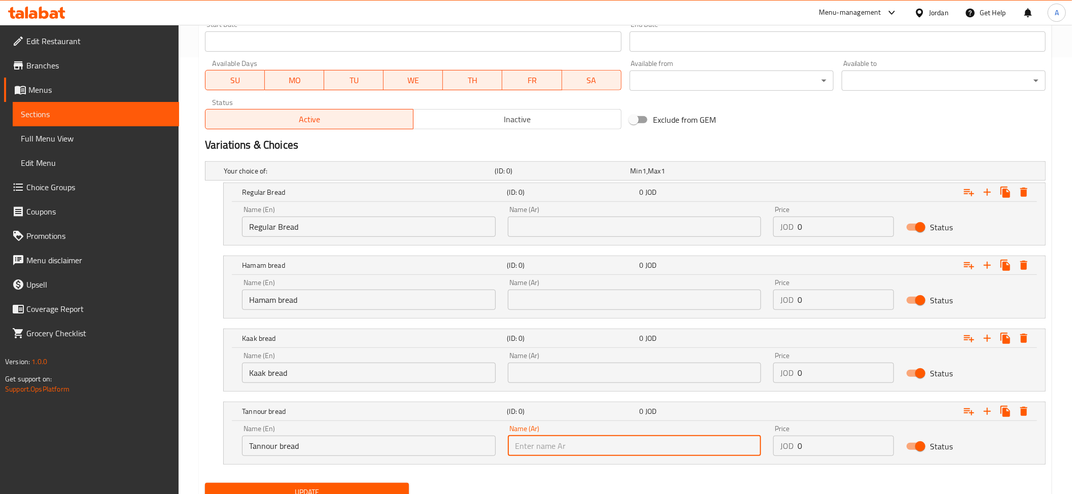
click at [525, 456] on input "text" at bounding box center [635, 446] width 254 height 20
paste input "خبز تنور"
type input "خبز تنور"
click at [530, 367] on input "text" at bounding box center [635, 373] width 254 height 20
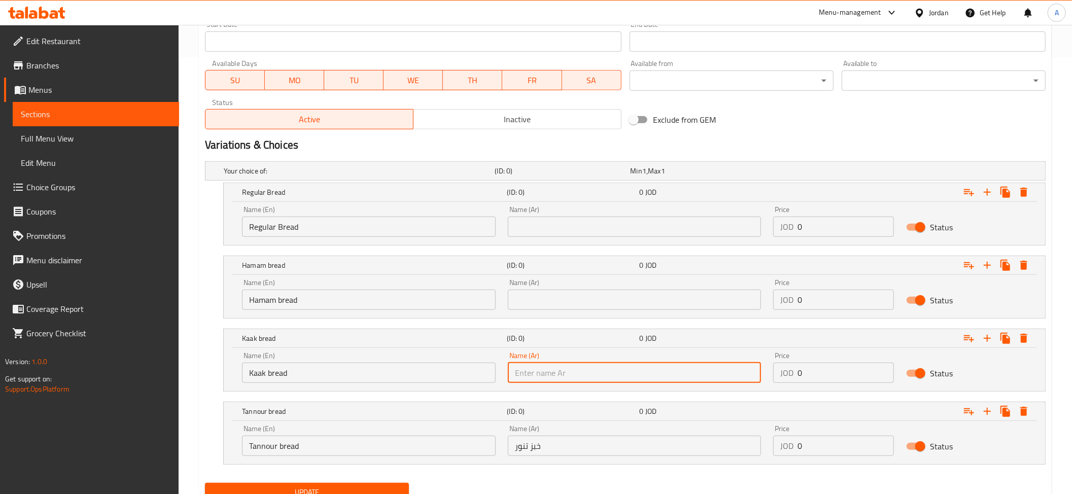
paste input "خبز كعك"
type input "خبز كعك"
click at [524, 312] on div "Name (Ar) Name (Ar)" at bounding box center [635, 294] width 266 height 43
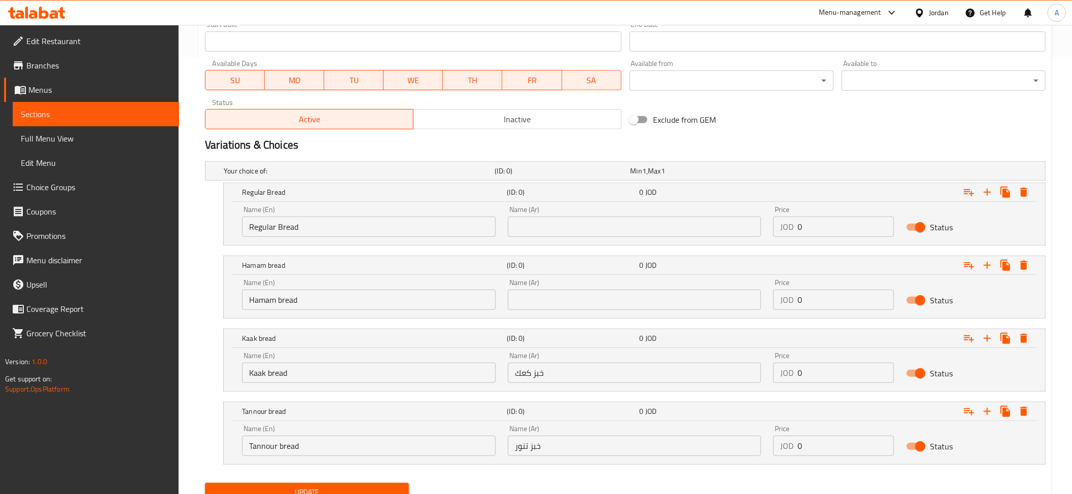
click at [524, 307] on input "text" at bounding box center [635, 300] width 254 height 20
paste input "خبز حمام"
type input "خبز حمام"
click at [562, 218] on input "text" at bounding box center [635, 227] width 254 height 20
paste input "خبز حمام"
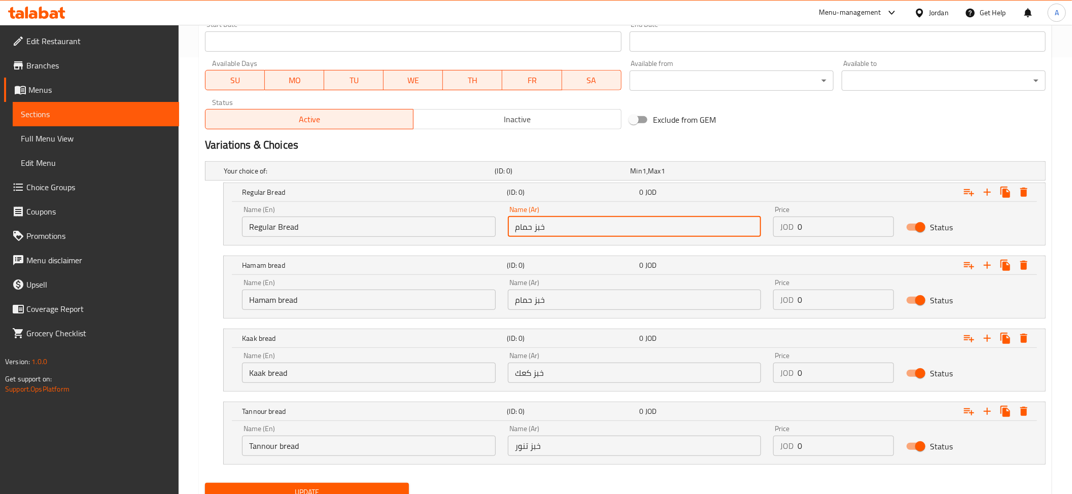
click at [531, 223] on input "خبز حمام" at bounding box center [635, 227] width 254 height 20
click at [532, 224] on input "خبز حمام" at bounding box center [635, 227] width 254 height 20
paste input "ادي"
click at [536, 230] on input "خبز عادي" at bounding box center [635, 227] width 254 height 20
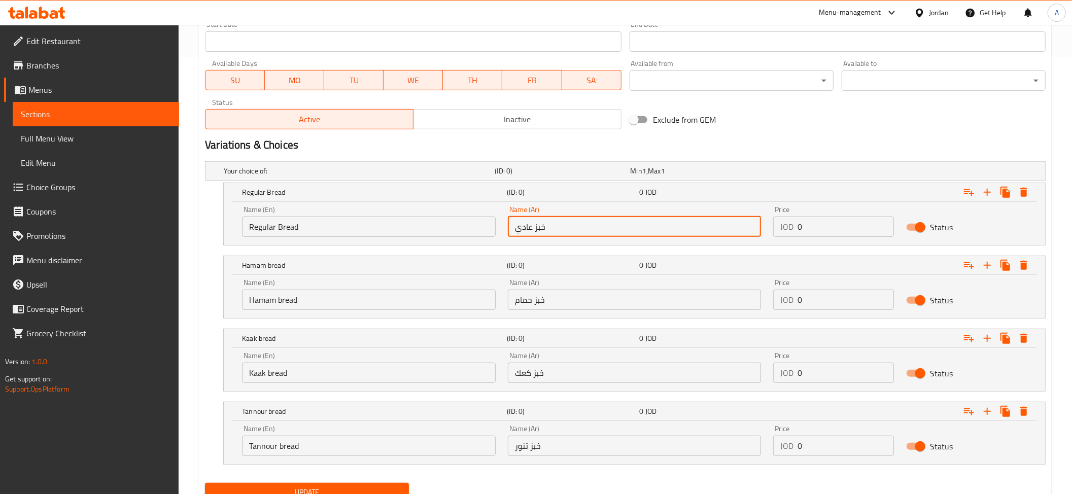
click at [536, 230] on input "خبز عادي" at bounding box center [635, 227] width 254 height 20
type input "خبز عادي"
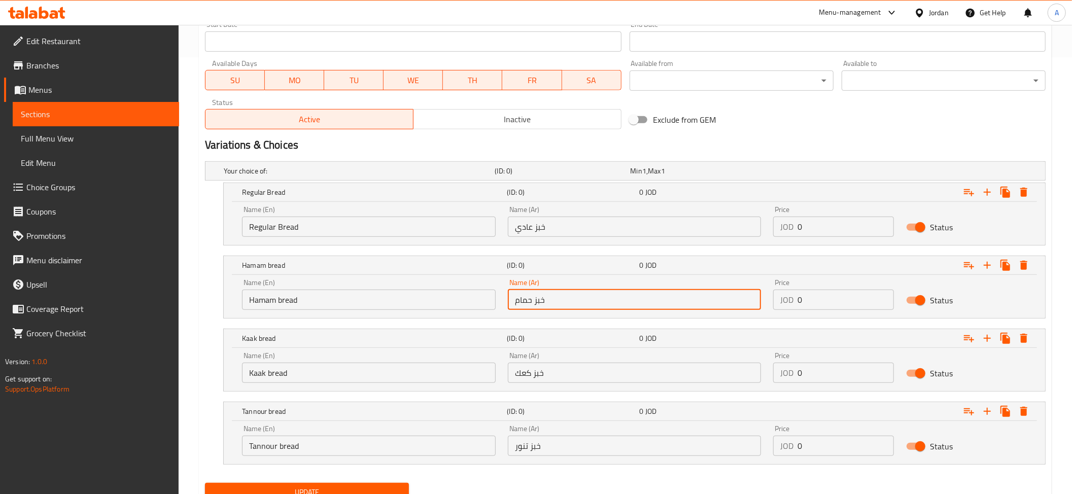
click at [538, 300] on input "خبز حمام" at bounding box center [635, 300] width 254 height 20
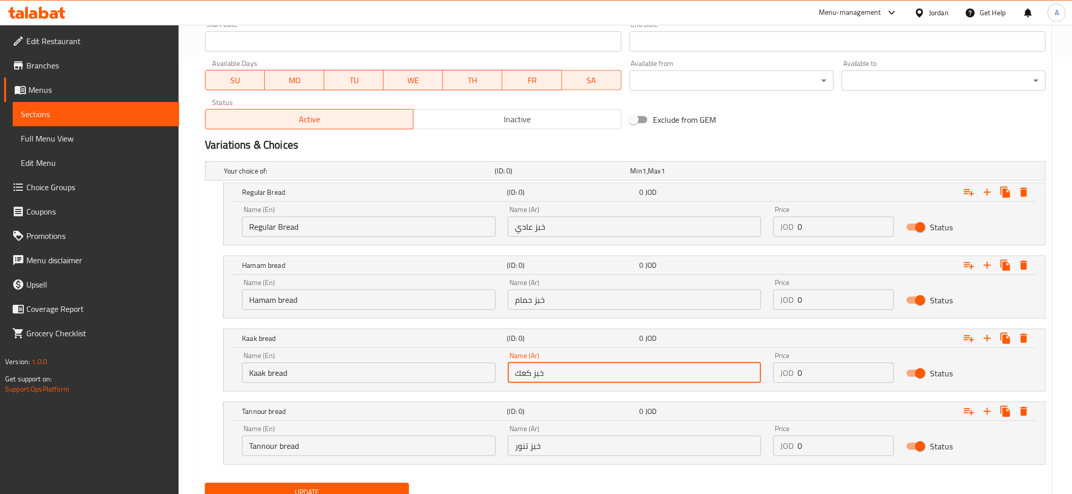
click at [559, 365] on input "خبز كعك" at bounding box center [635, 373] width 254 height 20
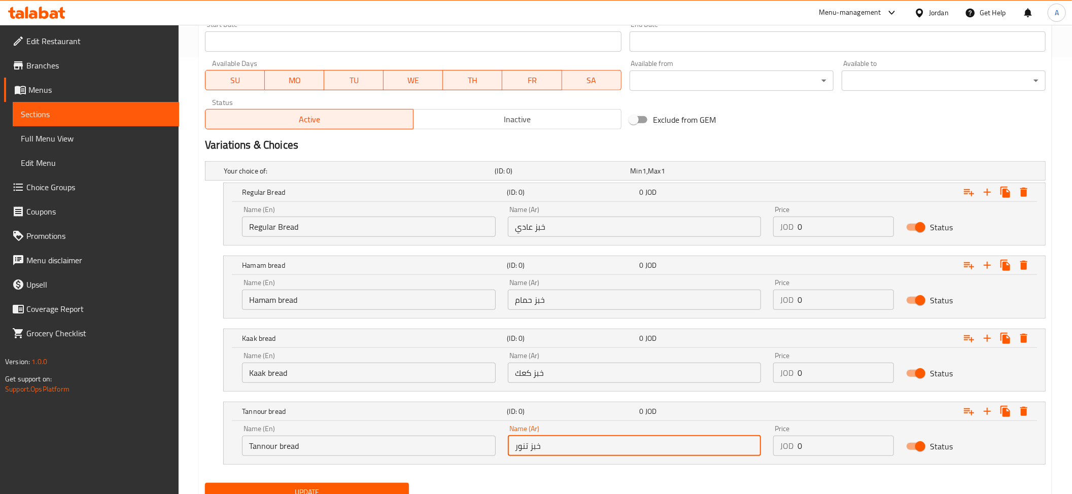
click at [550, 446] on input "خبز تنور" at bounding box center [635, 446] width 254 height 20
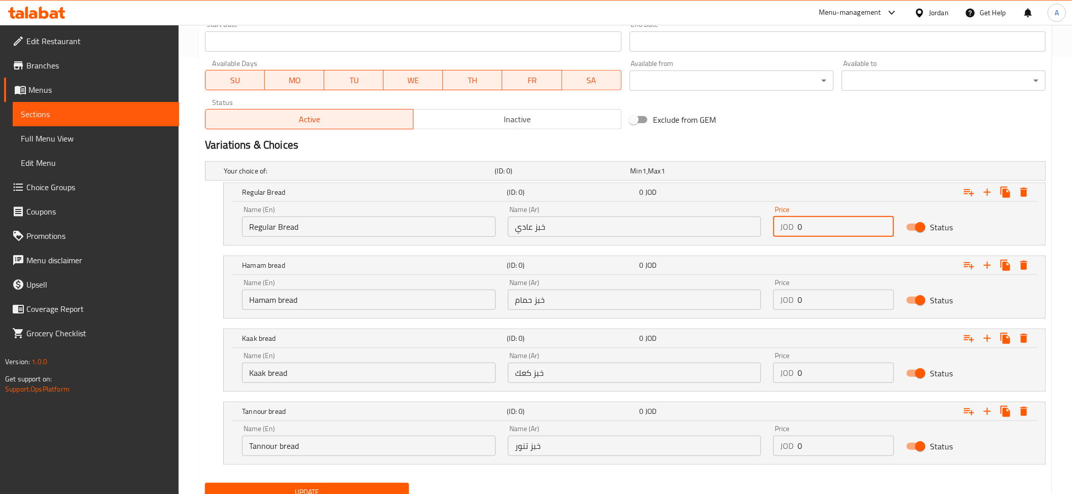
click at [850, 229] on input "0" at bounding box center [846, 227] width 96 height 20
paste input ".5"
type input "0.5"
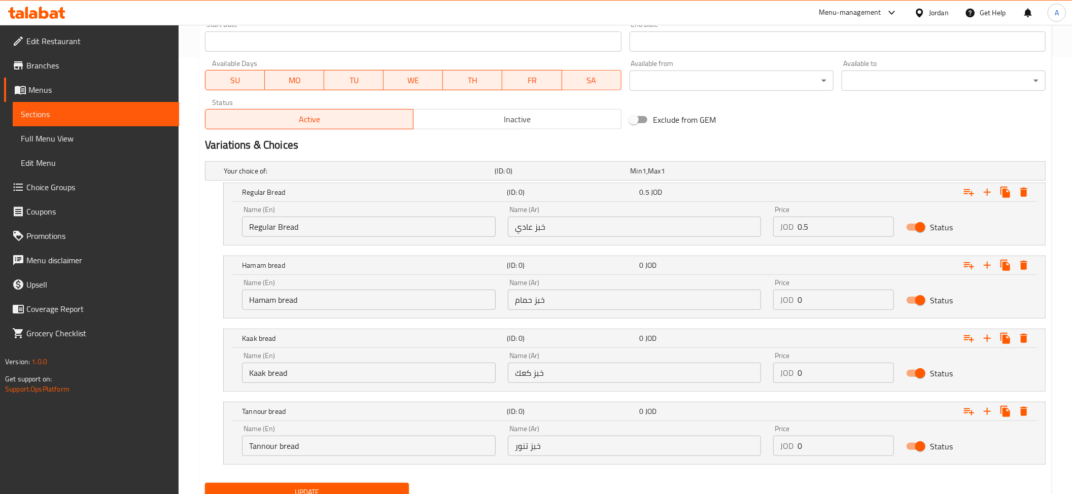
click at [823, 313] on div "Price JOD 0 Price" at bounding box center [833, 294] width 133 height 43
click at [821, 313] on div "Price JOD 0 Price" at bounding box center [833, 294] width 133 height 43
click at [819, 310] on input "0" at bounding box center [846, 300] width 96 height 20
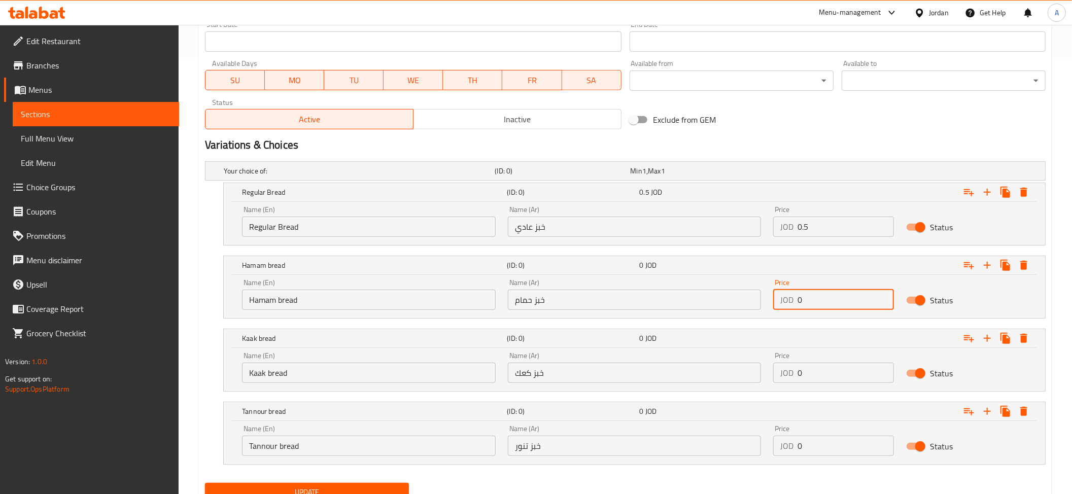
paste input ".5"
type input "0.5"
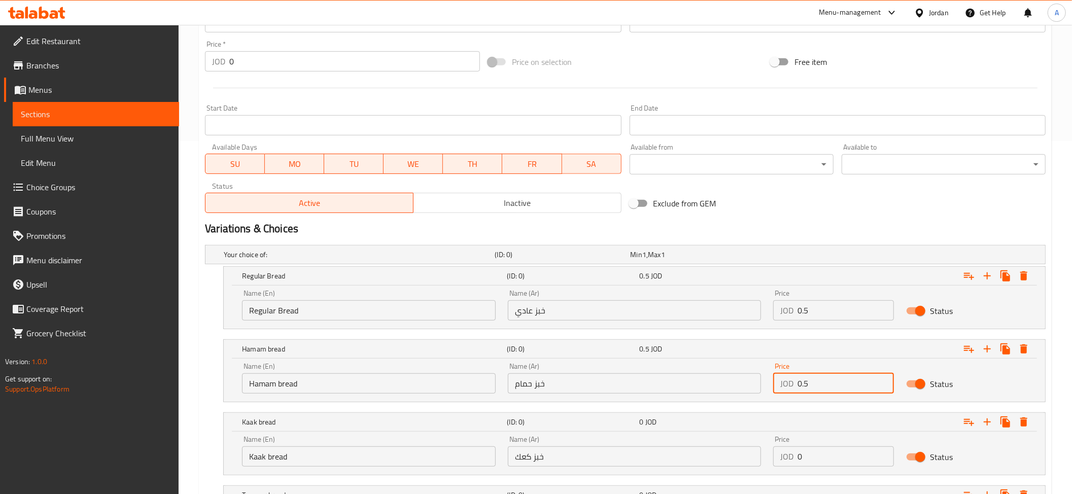
scroll to position [481, 0]
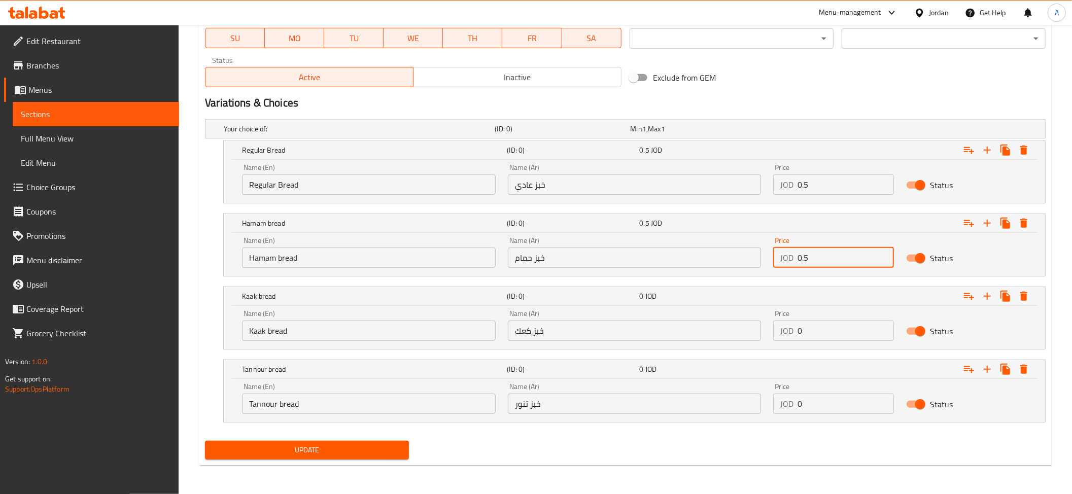
click at [844, 335] on input "0" at bounding box center [846, 331] width 96 height 20
paste input ".75"
type input "0.75"
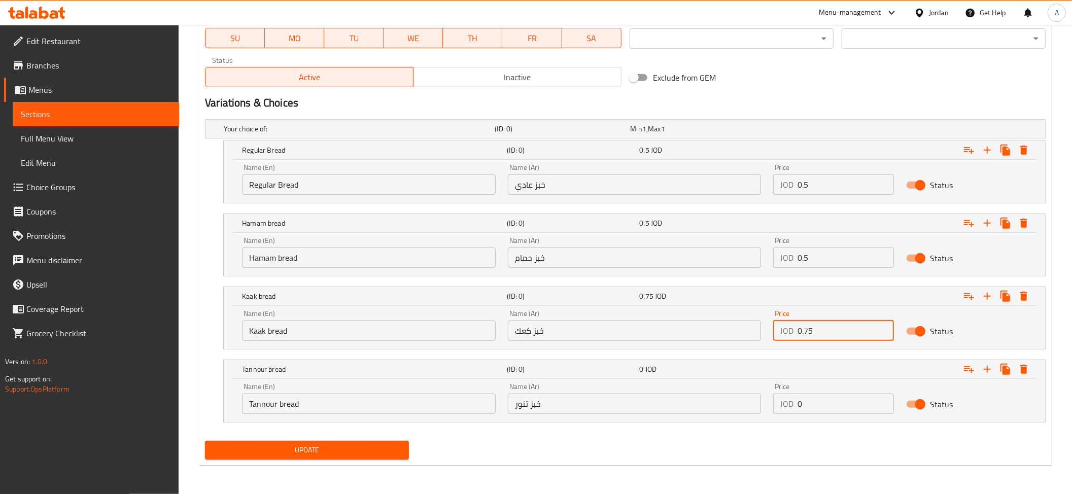
click at [808, 409] on input "0" at bounding box center [846, 404] width 96 height 20
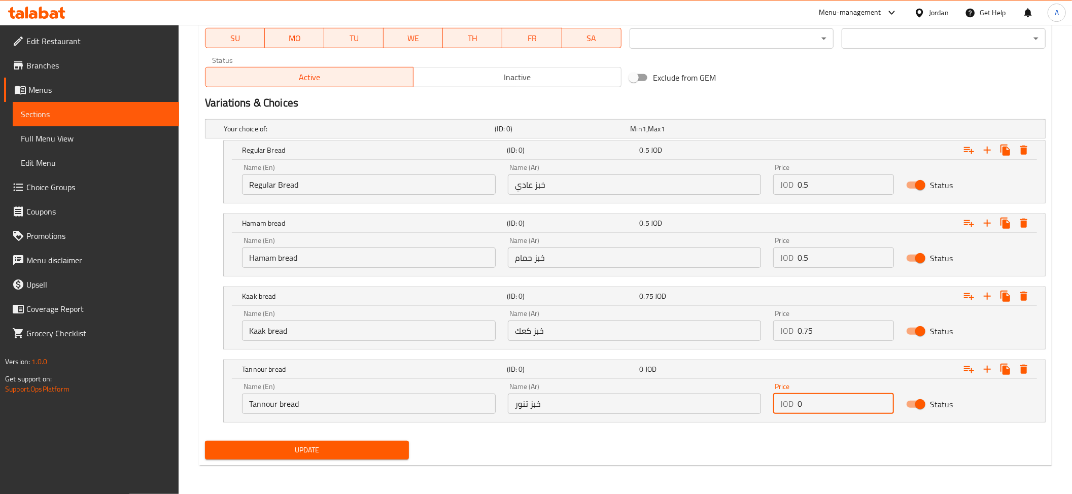
click at [808, 409] on input "0" at bounding box center [846, 404] width 96 height 20
paste input ".75"
type input "0.75"
click at [315, 457] on span "Update" at bounding box center [307, 450] width 188 height 13
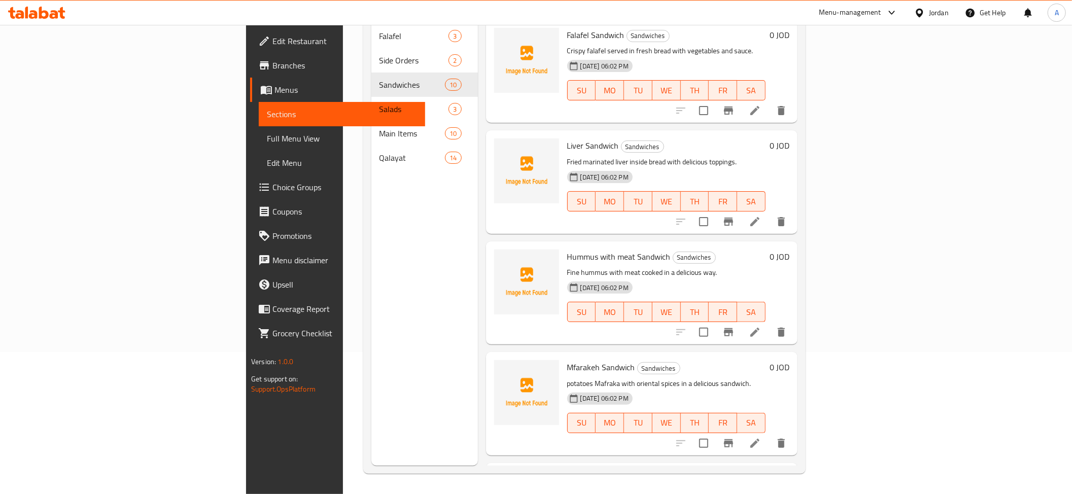
scroll to position [639, 0]
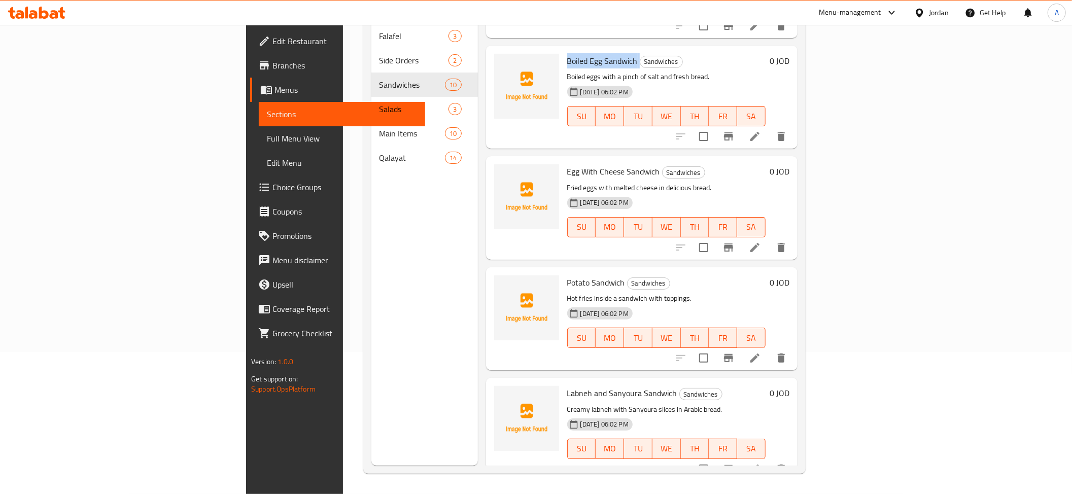
click at [267, 133] on span "Full Menu View" at bounding box center [342, 138] width 150 height 12
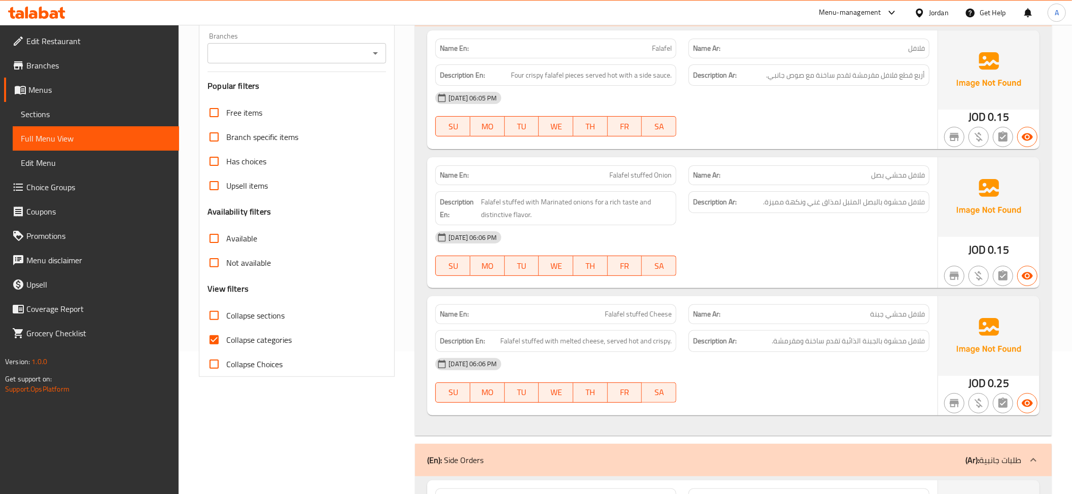
click at [264, 322] on span "Collapse sections" at bounding box center [255, 316] width 58 height 12
click at [226, 323] on input "Collapse sections" at bounding box center [214, 315] width 24 height 24
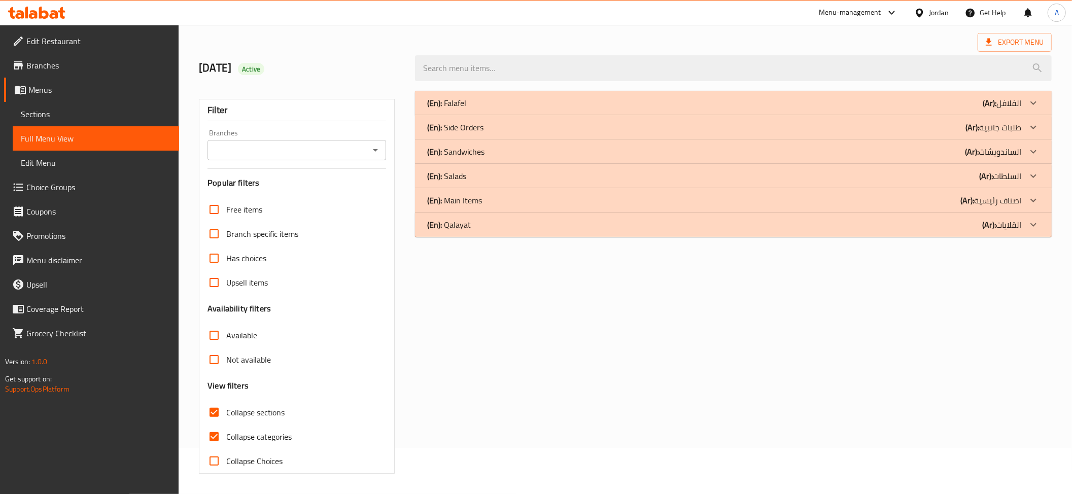
scroll to position [47, 0]
click at [520, 161] on div "(En): Sandwiches (Ar): الساندويشات" at bounding box center [733, 152] width 637 height 24
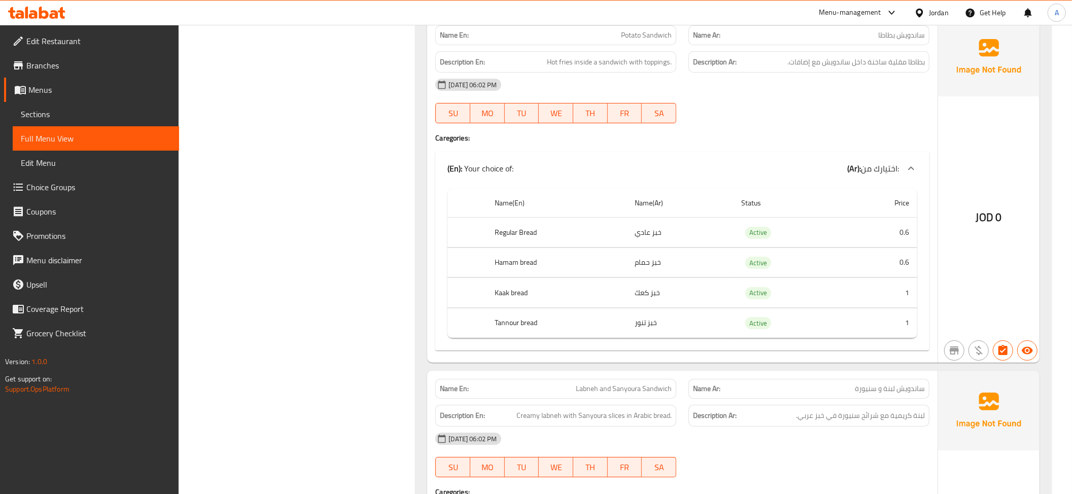
scroll to position [3082, 0]
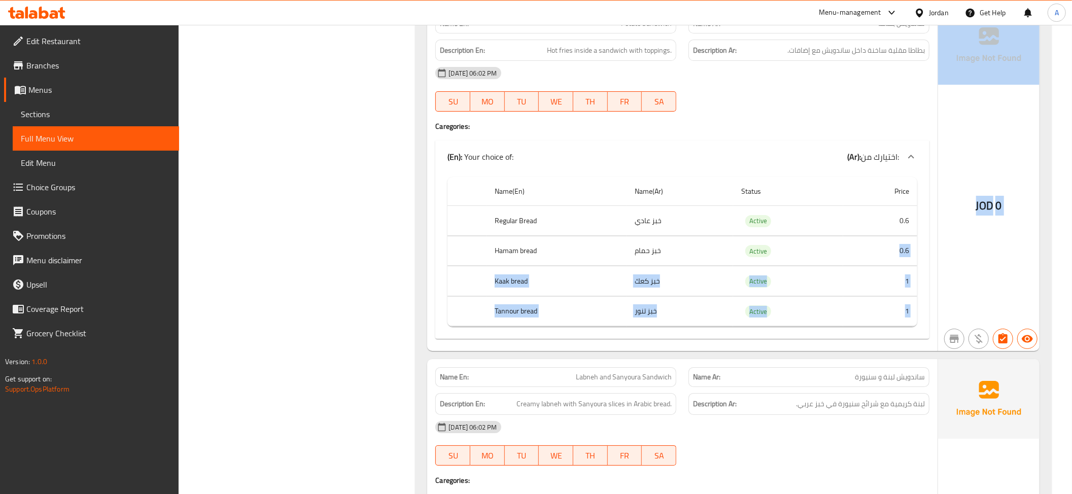
drag, startPoint x: 870, startPoint y: 275, endPoint x: 973, endPoint y: 344, distance: 124.0
click at [973, 344] on div "Name En: Potato Sandwich Name Ar: ساندويش بطاطا Description En: Hot fries insid…" at bounding box center [733, 179] width 613 height 346
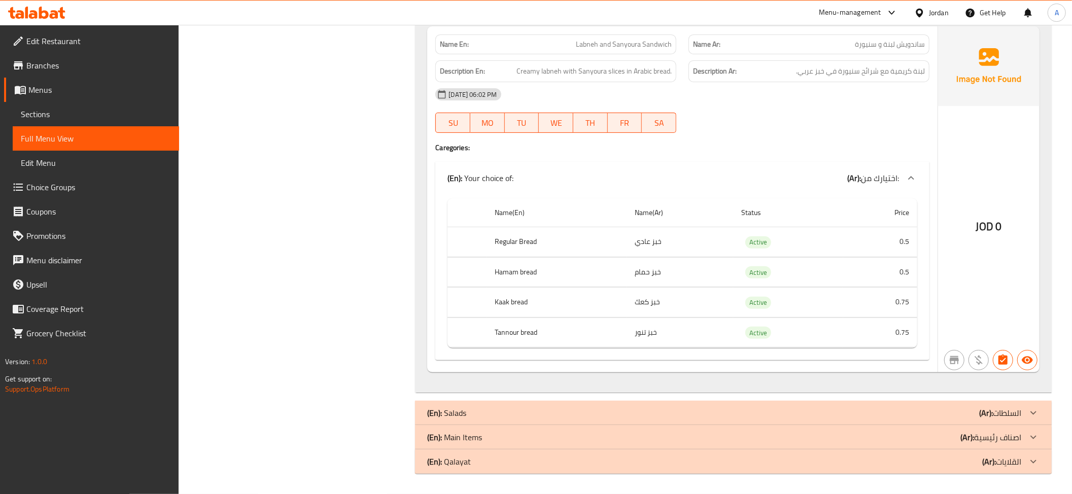
scroll to position [3431, 0]
click at [906, 352] on div "Name(En) Name(Ar) Status Price Regular Bread خبز عادي Active 0.5 Hamam bread خب…" at bounding box center [682, 277] width 494 height 166
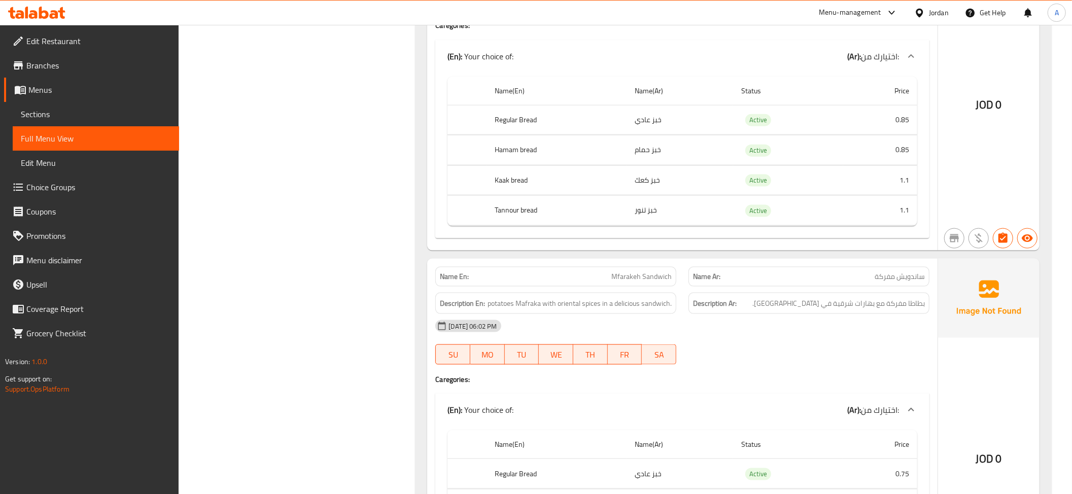
scroll to position [0, 0]
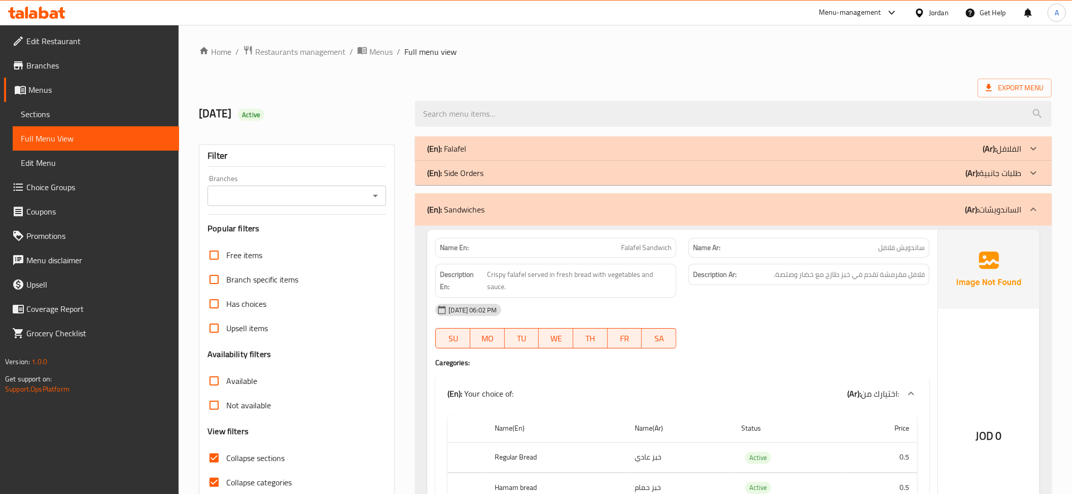
click at [248, 448] on label "Collapse sections" at bounding box center [243, 458] width 83 height 24
click at [226, 448] on input "Collapse sections" at bounding box center [214, 458] width 24 height 24
checkbox input "false"
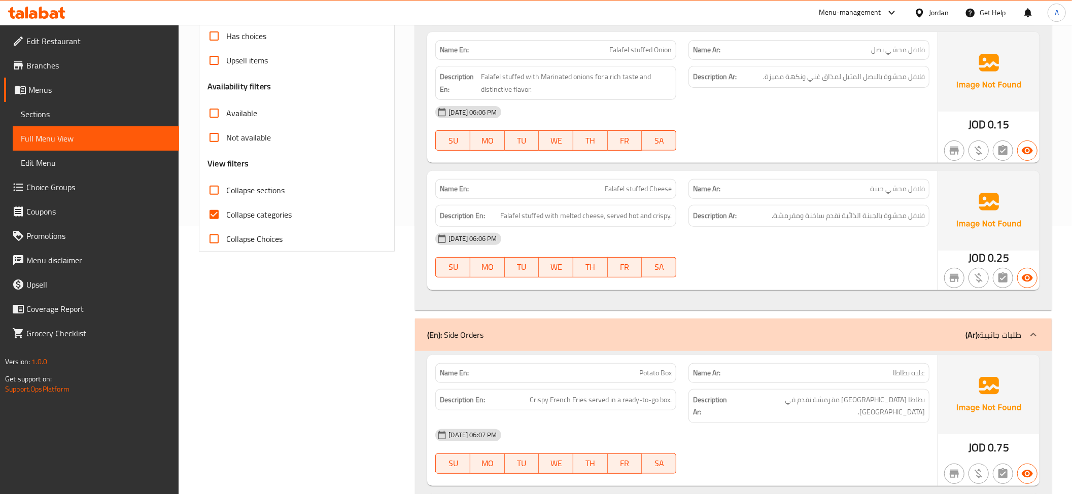
scroll to position [179, 0]
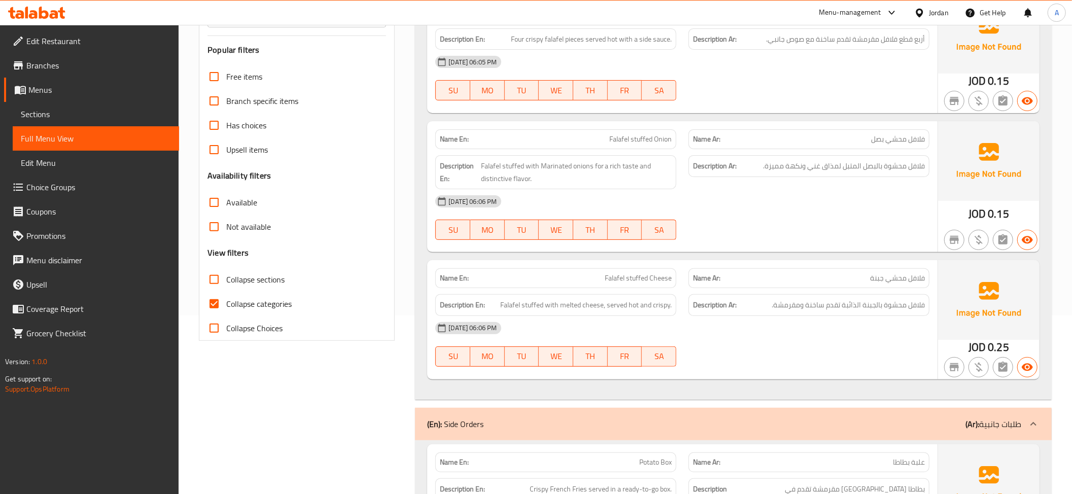
click at [275, 293] on label "Collapse categories" at bounding box center [247, 304] width 90 height 24
click at [226, 293] on input "Collapse categories" at bounding box center [214, 304] width 24 height 24
checkbox input "false"
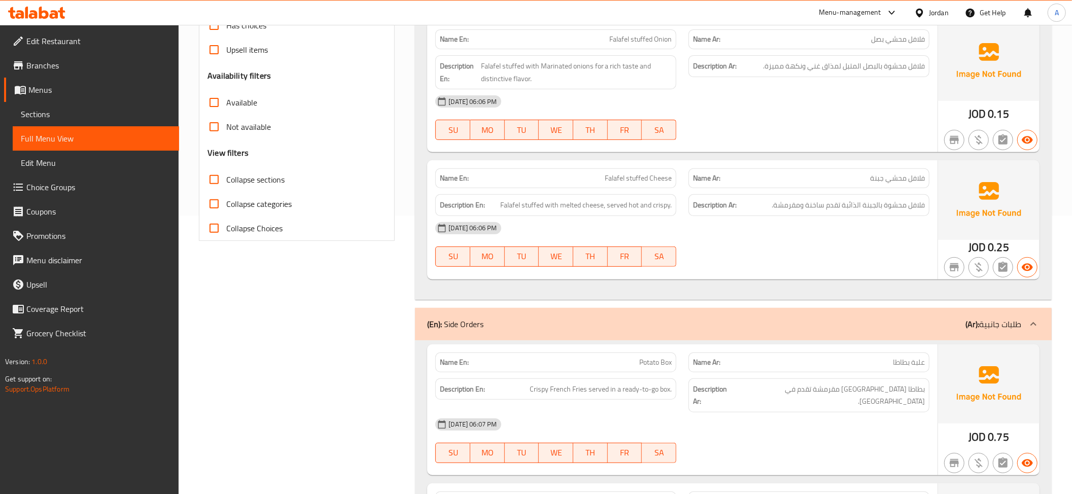
scroll to position [0, 0]
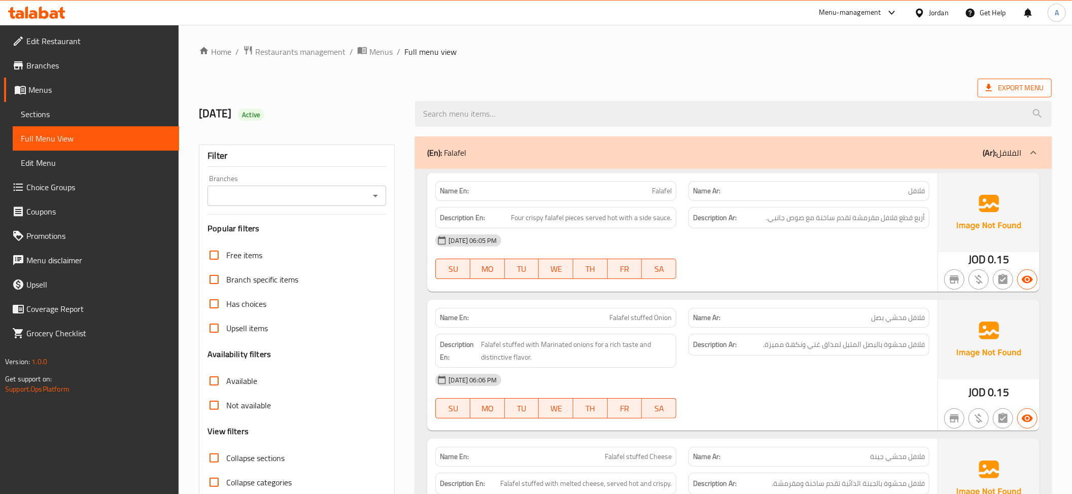
click at [993, 90] on icon at bounding box center [989, 88] width 10 height 10
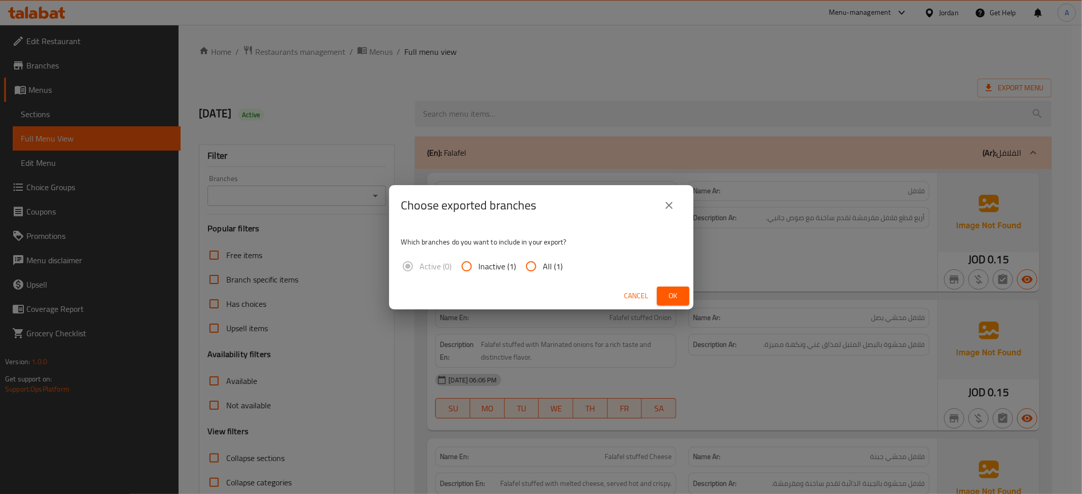
click at [553, 260] on span "All (1)" at bounding box center [554, 266] width 20 height 12
click at [544, 260] on input "All (1)" at bounding box center [531, 266] width 24 height 24
radio input "true"
click at [693, 291] on div "Choose exported branches Which branches do you want to include in your export? …" at bounding box center [541, 247] width 1082 height 494
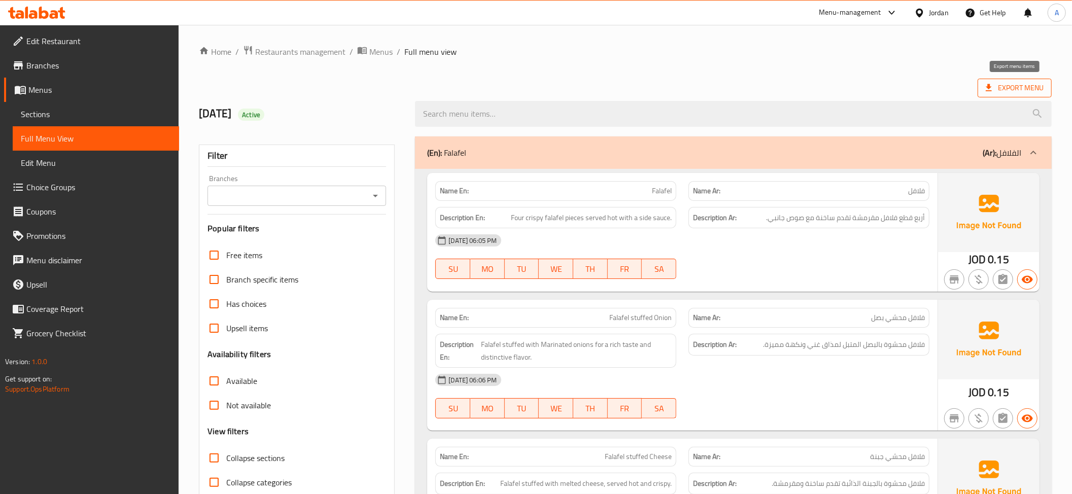
click at [1025, 86] on span "Export Menu" at bounding box center [1015, 88] width 58 height 13
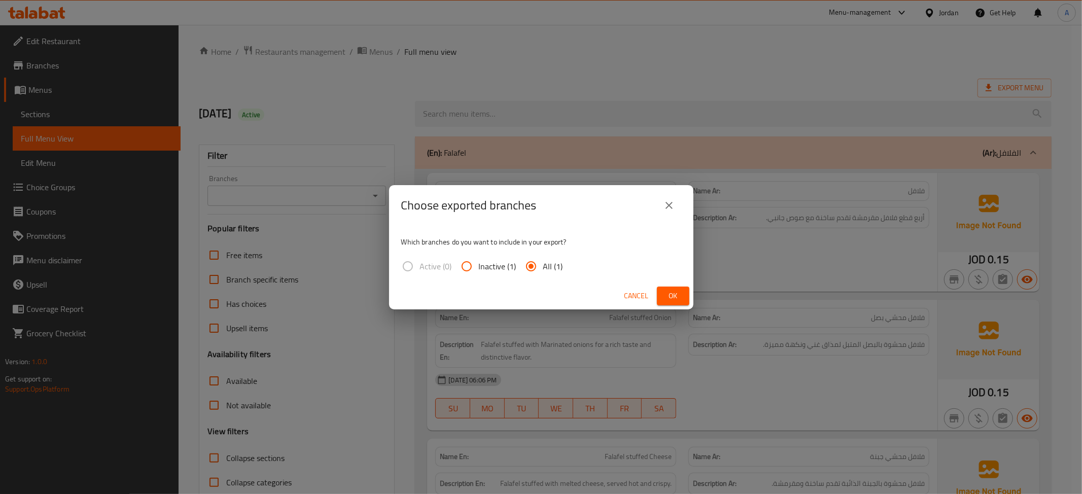
click at [675, 294] on span "Ok" at bounding box center [673, 296] width 16 height 13
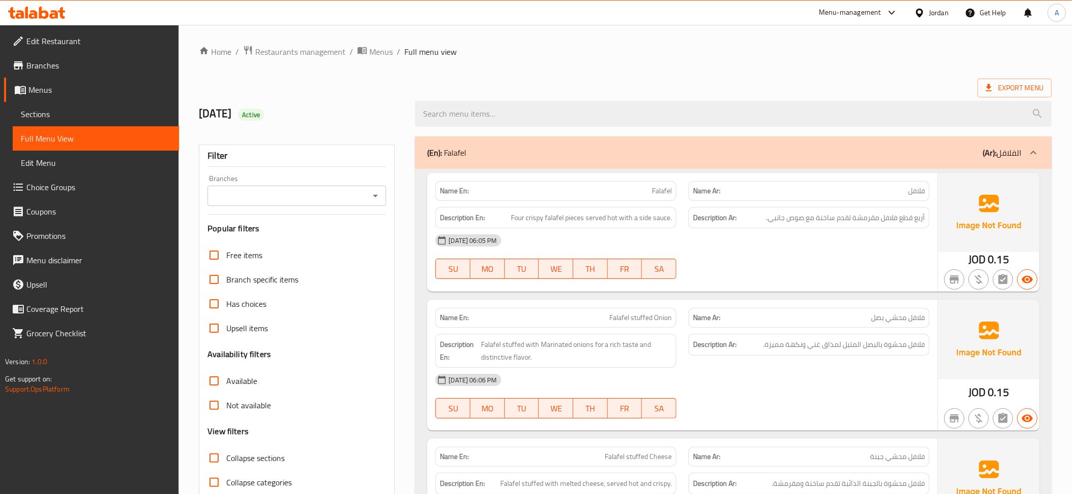
click at [264, 111] on span "Active" at bounding box center [251, 115] width 26 height 10
copy div "Active"
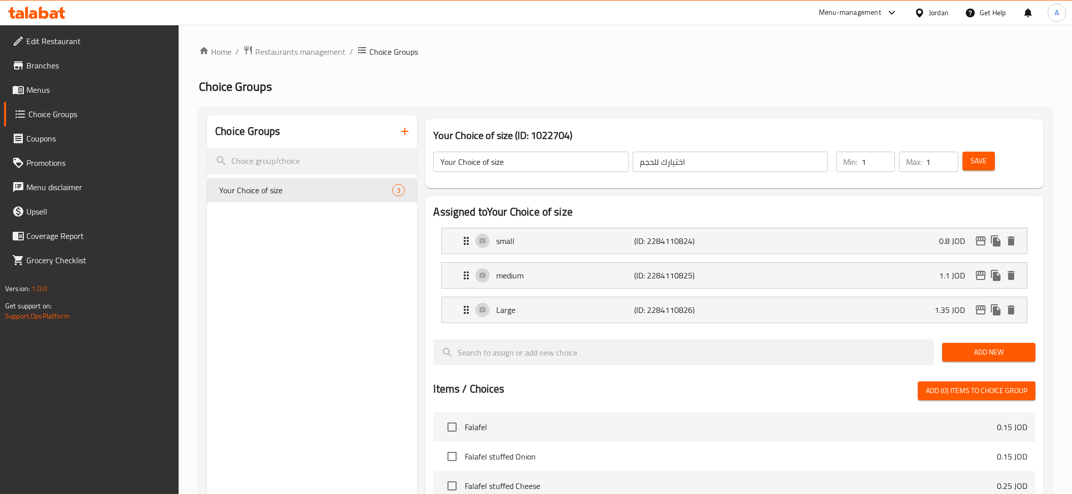
scroll to position [31, 0]
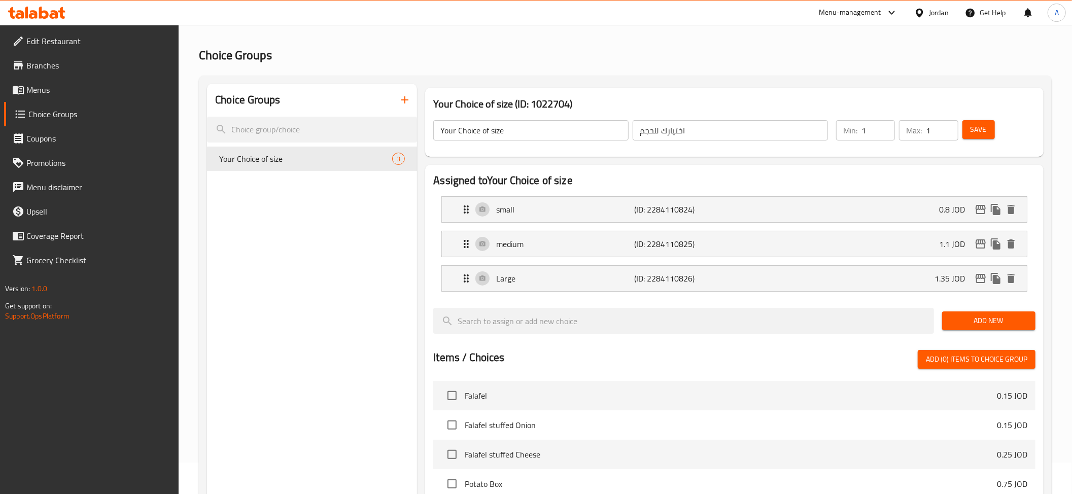
click at [43, 65] on span "Branches" at bounding box center [98, 65] width 145 height 12
